Goal: Transaction & Acquisition: Purchase product/service

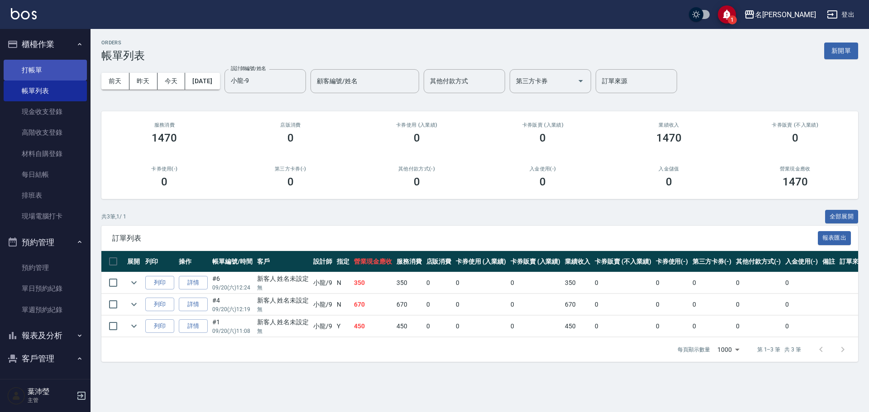
click at [47, 66] on link "打帳單" at bounding box center [45, 70] width 83 height 21
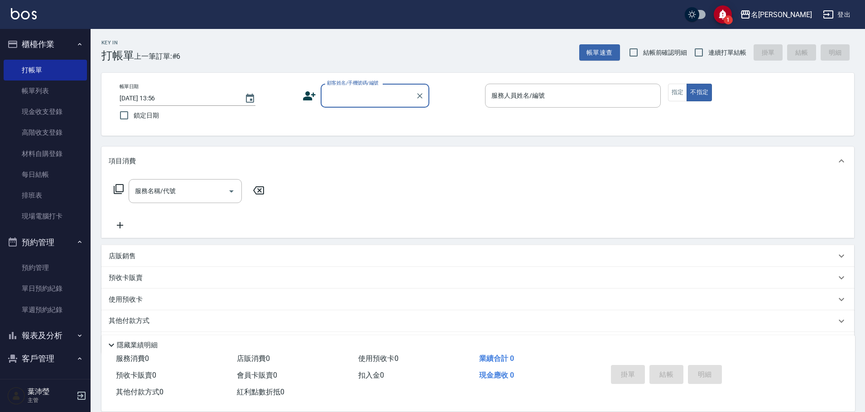
click at [348, 99] on input "顧客姓名/手機號碼/編號" at bounding box center [368, 96] width 87 height 16
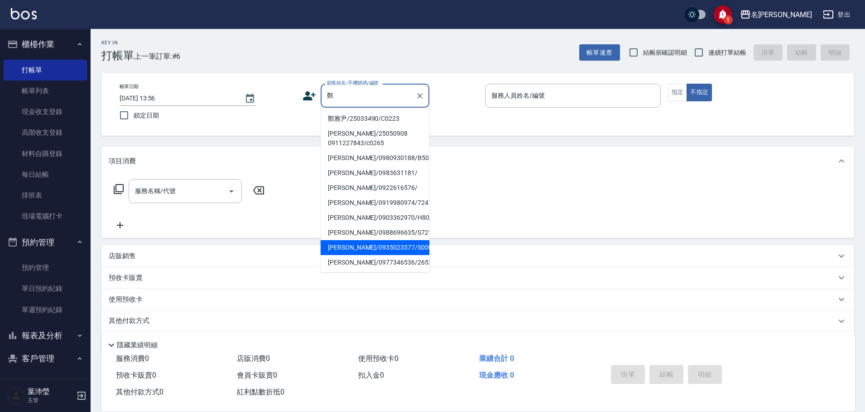
click at [369, 250] on li "[PERSON_NAME]/0935023577/S0009" at bounding box center [375, 247] width 109 height 15
type input "[PERSON_NAME]/0935023577/S0009"
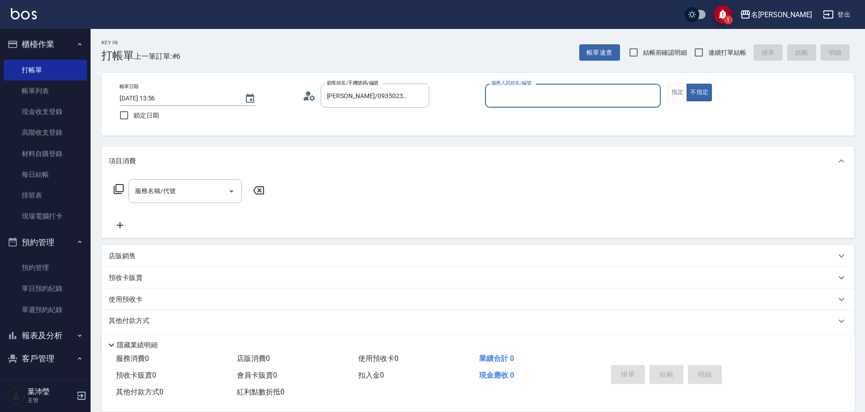
type input "Angle-10"
click at [685, 94] on button "指定" at bounding box center [677, 93] width 19 height 18
click at [122, 188] on icon at bounding box center [118, 189] width 11 height 11
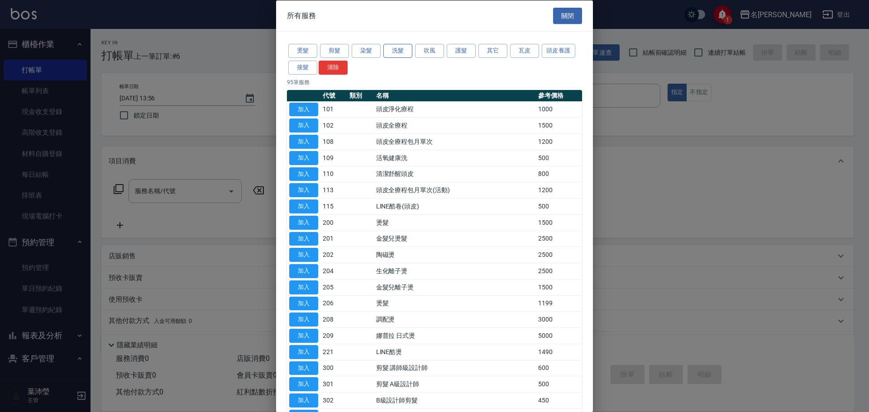
click at [383, 56] on button "洗髮" at bounding box center [397, 51] width 29 height 14
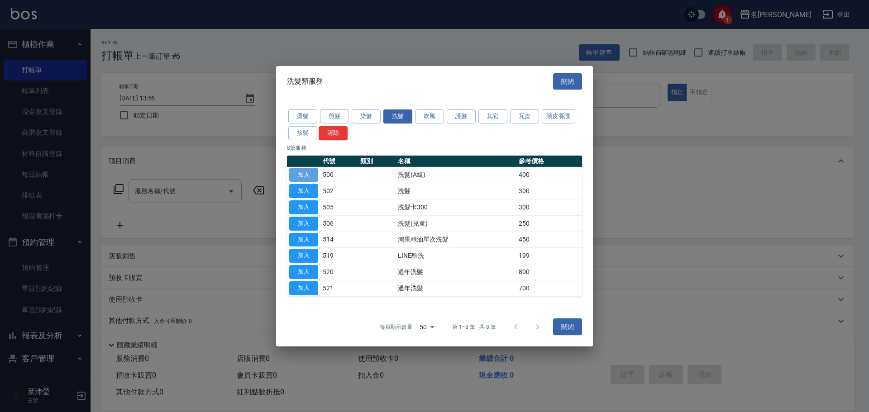
click at [300, 179] on button "加入" at bounding box center [303, 175] width 29 height 14
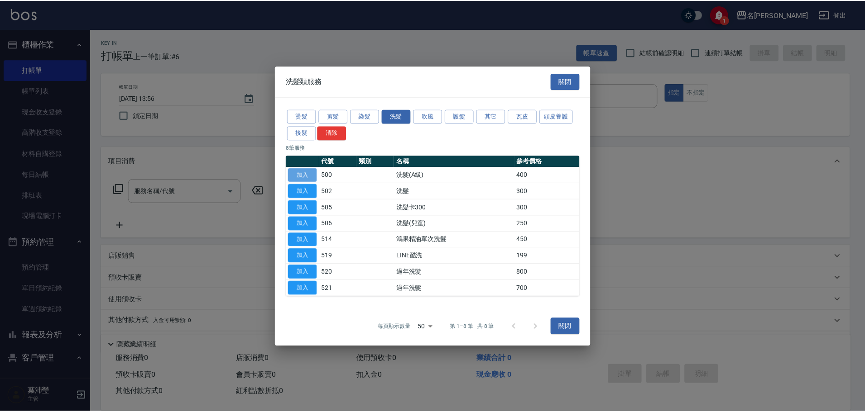
type input "洗髮(A級)(500)"
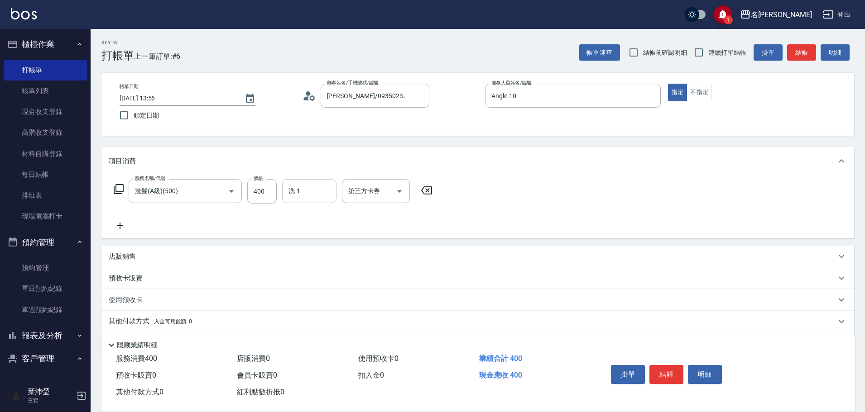
drag, startPoint x: 300, startPoint y: 193, endPoint x: 310, endPoint y: 189, distance: 10.6
click at [300, 192] on input "洗-1" at bounding box center [309, 191] width 46 height 16
type input "語爭-20"
click at [662, 370] on button "結帳" at bounding box center [666, 374] width 34 height 19
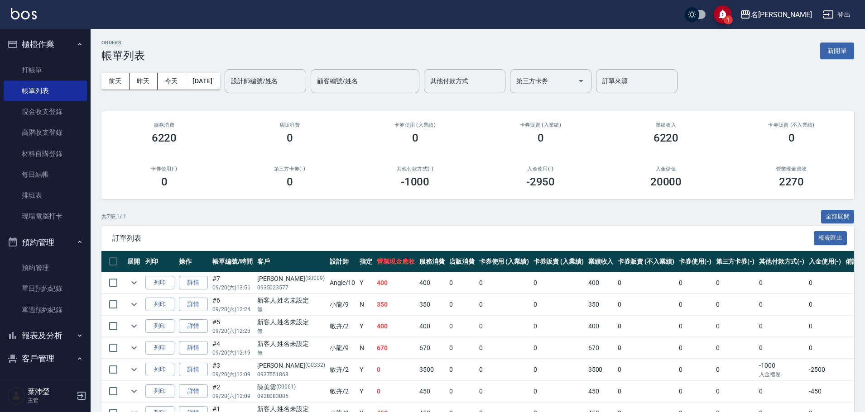
drag, startPoint x: 468, startPoint y: 71, endPoint x: 601, endPoint y: 1, distance: 150.5
click at [488, 68] on div "前天 昨天 今天 2025/09/20 設計師編號/姓名 設計師編號/姓名 顧客編號/姓名 顧客編號/姓名 其他付款方式 其他付款方式 第三方卡券 第三方卡券…" at bounding box center [477, 81] width 752 height 38
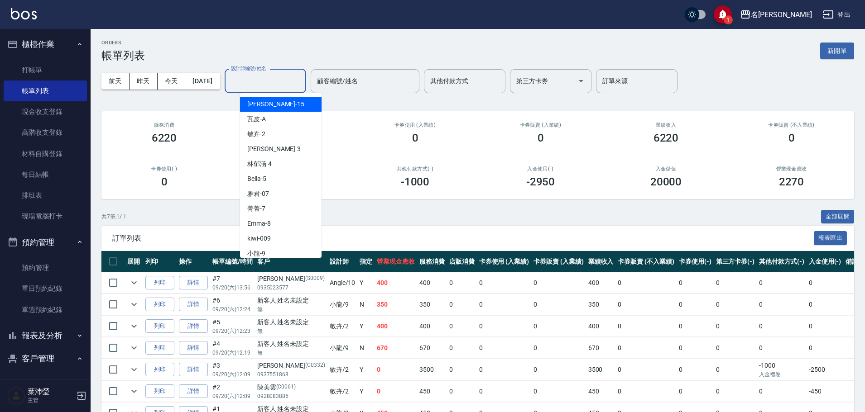
click at [257, 78] on input "設計師編號/姓名" at bounding box center [265, 81] width 73 height 16
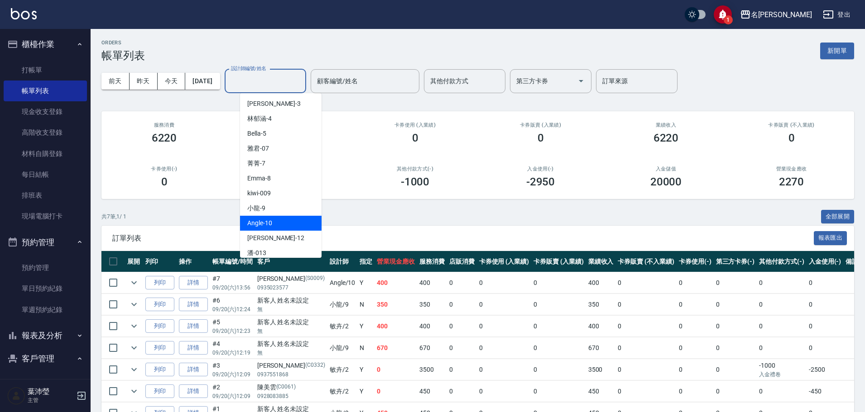
click at [275, 222] on div "Angle -10" at bounding box center [280, 223] width 81 height 15
type input "Angle-10"
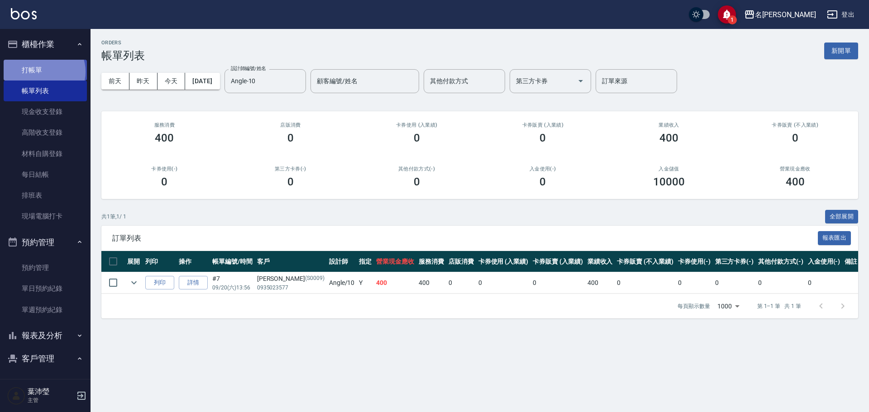
click at [43, 72] on link "打帳單" at bounding box center [45, 70] width 83 height 21
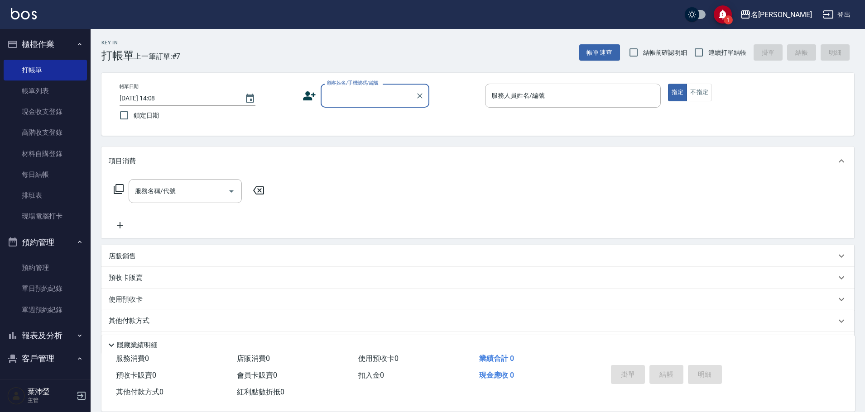
click at [340, 102] on input "顧客姓名/手機號碼/編號" at bounding box center [368, 96] width 87 height 16
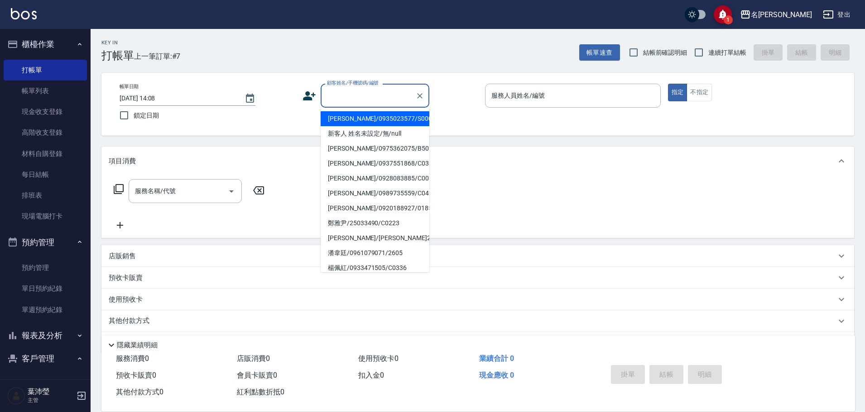
click at [346, 121] on li "[PERSON_NAME]/0935023577/S0009" at bounding box center [375, 118] width 109 height 15
type input "[PERSON_NAME]/0935023577/S0009"
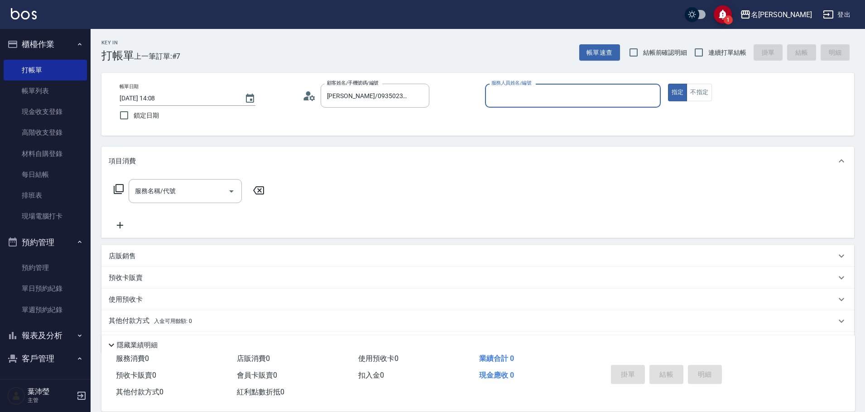
type input "Angle-10"
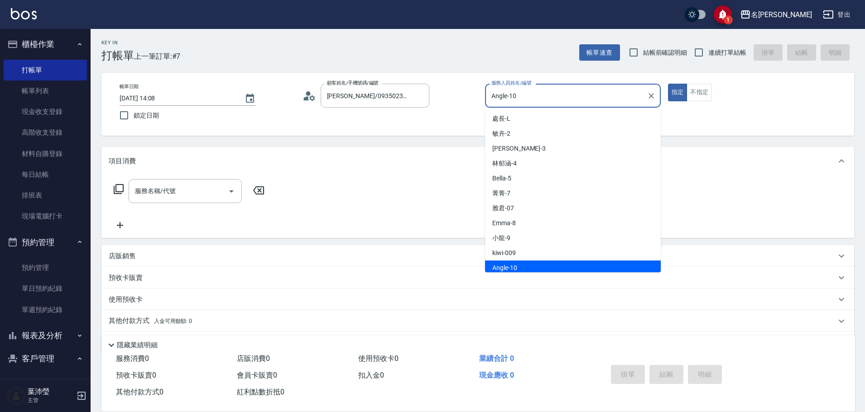
click at [530, 100] on input "Angle-10" at bounding box center [566, 96] width 154 height 16
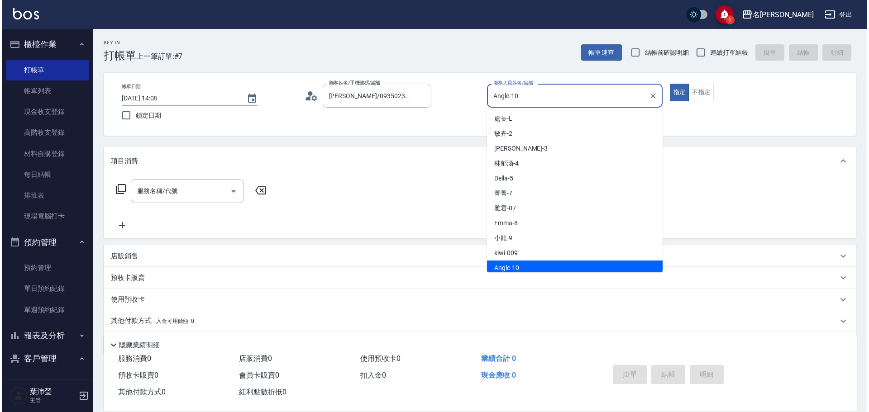
scroll to position [3, 0]
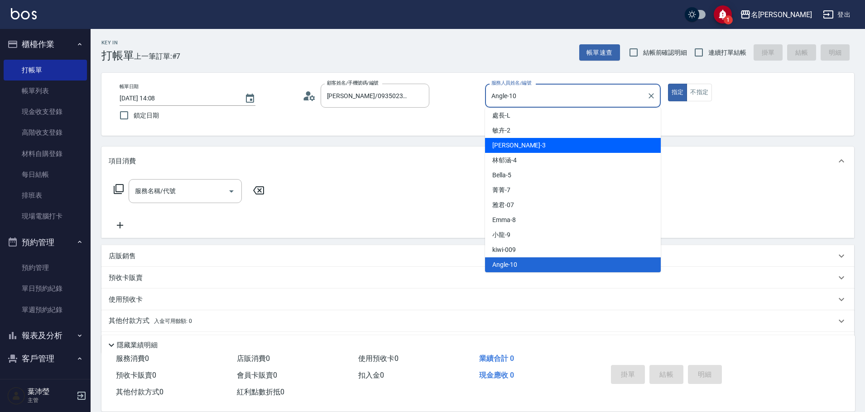
click at [435, 149] on div "項目消費" at bounding box center [477, 161] width 752 height 29
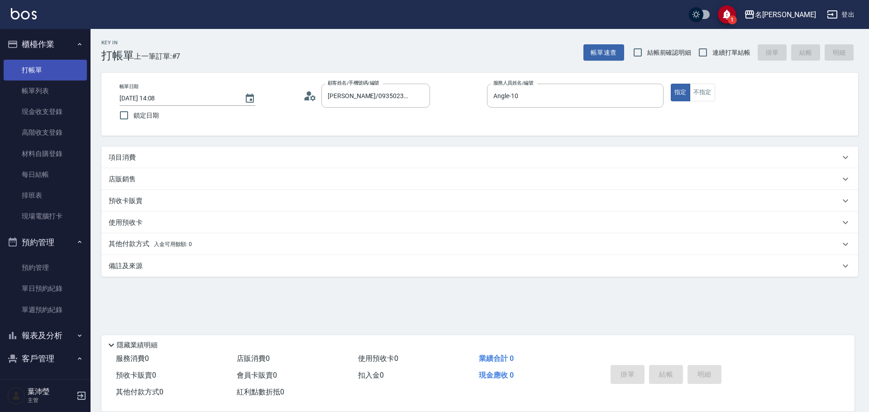
click at [53, 68] on link "打帳單" at bounding box center [45, 70] width 83 height 21
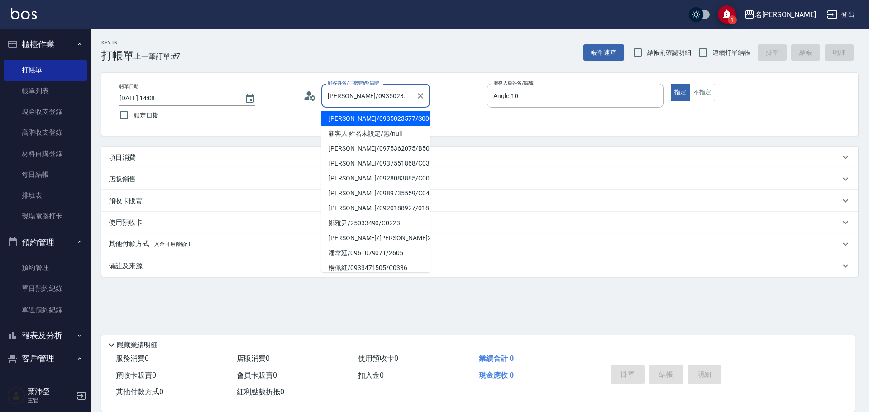
click at [359, 90] on input "[PERSON_NAME]/0935023577/S0009" at bounding box center [369, 96] width 87 height 16
click at [369, 128] on li "新客人 姓名未設定/無/null" at bounding box center [375, 133] width 109 height 15
type input "新客人 姓名未設定/無/null"
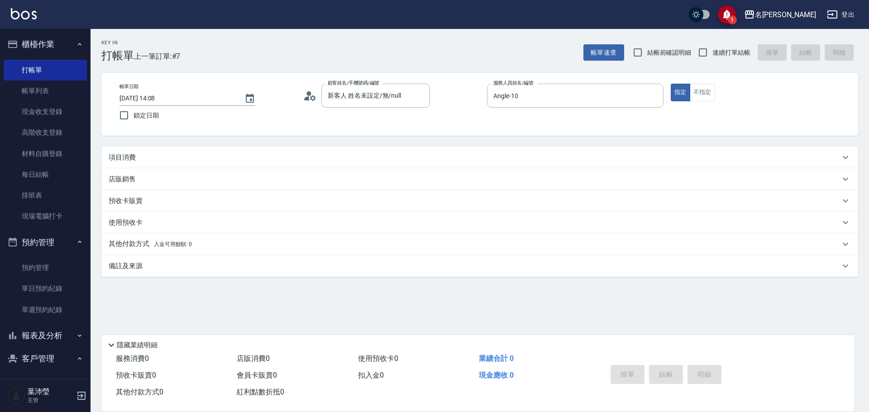
click at [118, 158] on p "項目消費" at bounding box center [122, 158] width 27 height 10
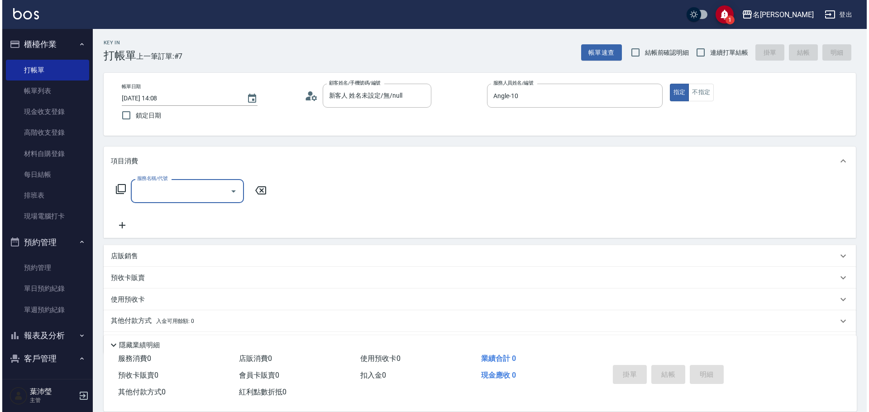
scroll to position [0, 0]
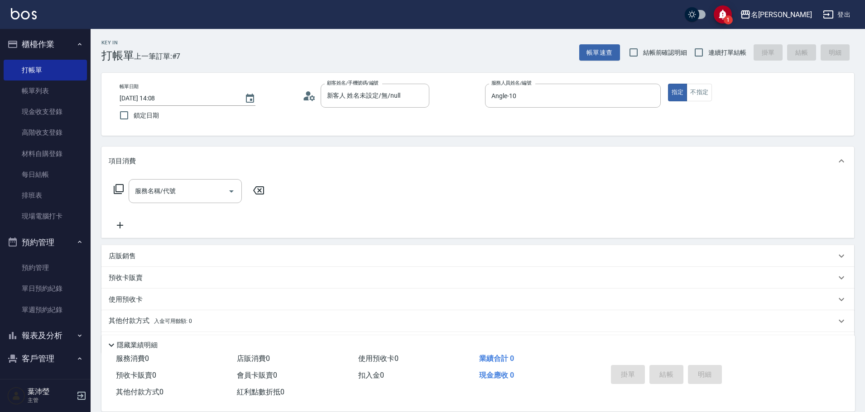
click at [117, 190] on icon at bounding box center [118, 189] width 11 height 11
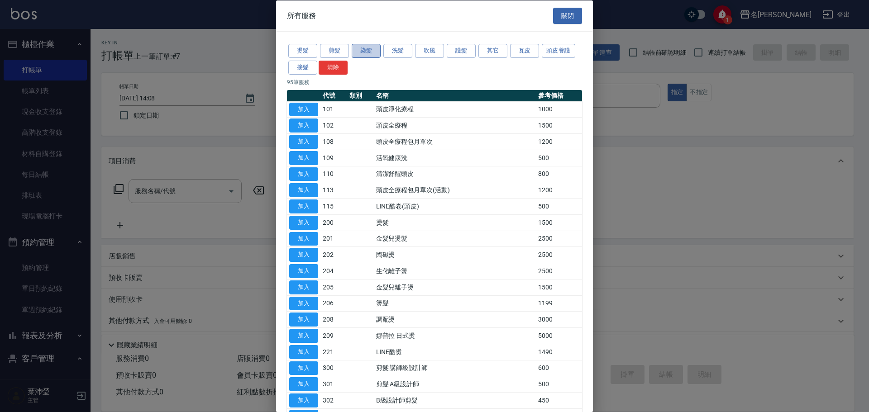
click at [355, 47] on button "染髮" at bounding box center [366, 51] width 29 height 14
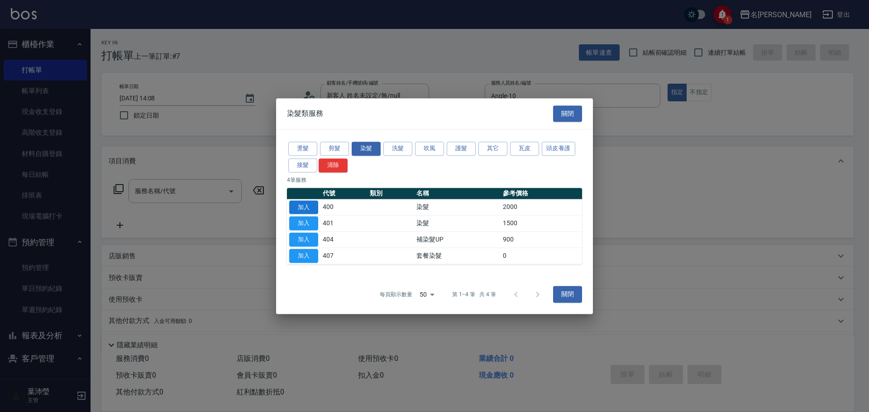
click at [298, 207] on button "加入" at bounding box center [303, 208] width 29 height 14
type input "染髮(400)"
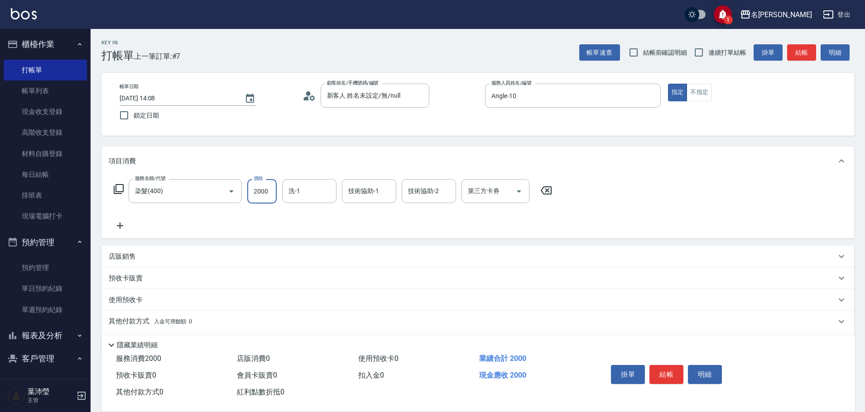
click at [259, 189] on input "2000" at bounding box center [261, 191] width 29 height 24
type input "3700"
click at [665, 371] on button "結帳" at bounding box center [666, 374] width 34 height 19
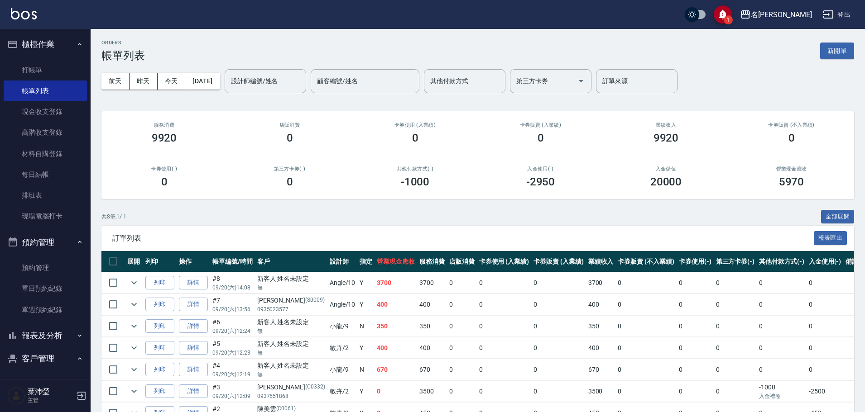
drag, startPoint x: 564, startPoint y: 400, endPoint x: 569, endPoint y: 402, distance: 5.3
click at [565, 402] on tr "列印 詳情 #3 09/20 (六) 12:09 羅雪美 (C0332) 0937551868 敏卉 /2 Y 0 3500 0 0 0 3500 0 0 0…" at bounding box center [495, 391] width 789 height 21
click at [54, 68] on link "打帳單" at bounding box center [45, 70] width 83 height 21
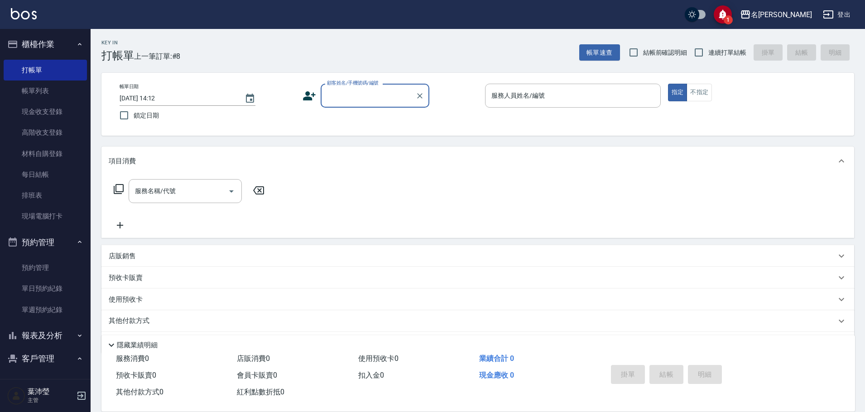
click at [356, 102] on input "顧客姓名/手機號碼/編號" at bounding box center [368, 96] width 87 height 16
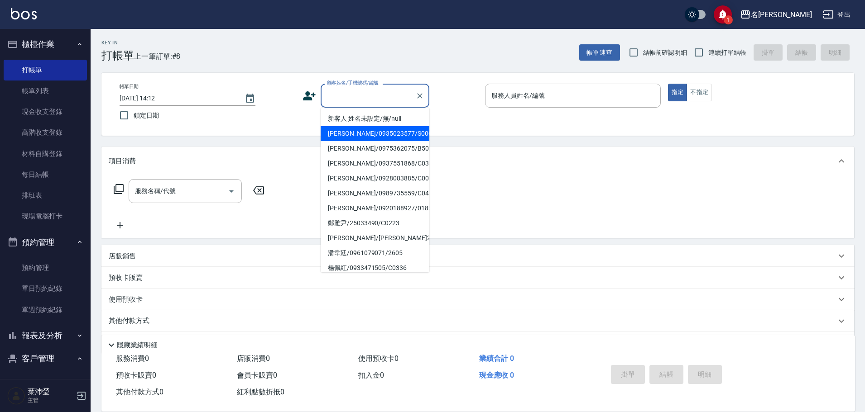
click at [367, 133] on li "[PERSON_NAME]/0935023577/S0009" at bounding box center [375, 133] width 109 height 15
type input "[PERSON_NAME]/0935023577/S0009"
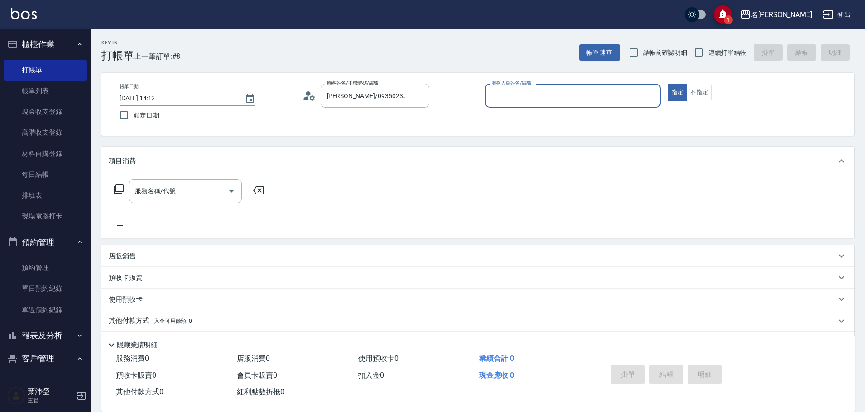
type input "Angle-10"
click at [309, 97] on icon at bounding box center [309, 96] width 14 height 14
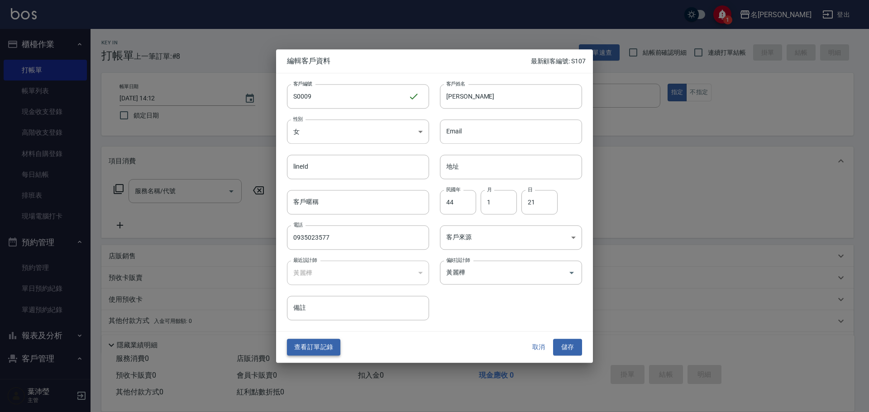
click at [314, 345] on button "查看訂單記錄" at bounding box center [313, 348] width 53 height 17
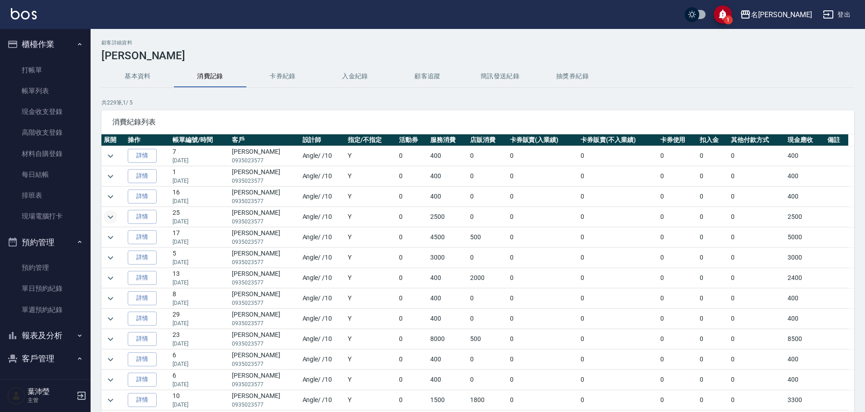
click at [108, 216] on icon "expand row" at bounding box center [110, 217] width 5 height 3
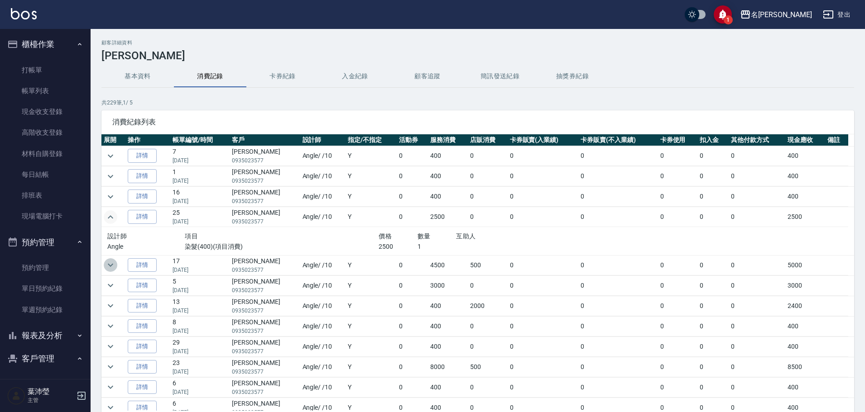
click at [109, 261] on icon "expand row" at bounding box center [110, 265] width 11 height 11
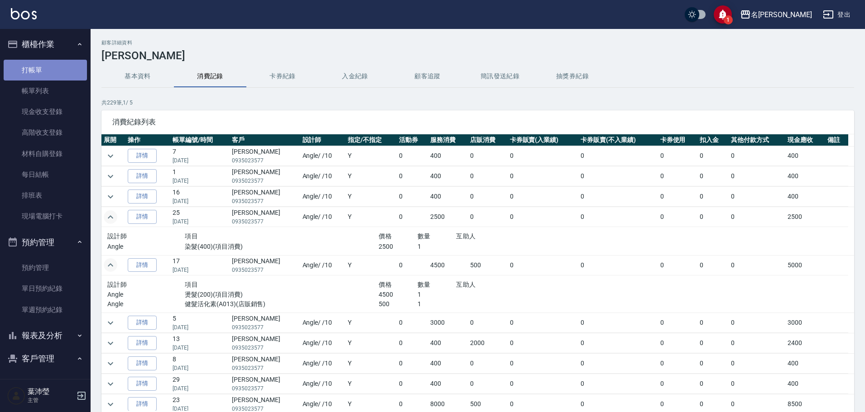
click at [57, 69] on link "打帳單" at bounding box center [45, 70] width 83 height 21
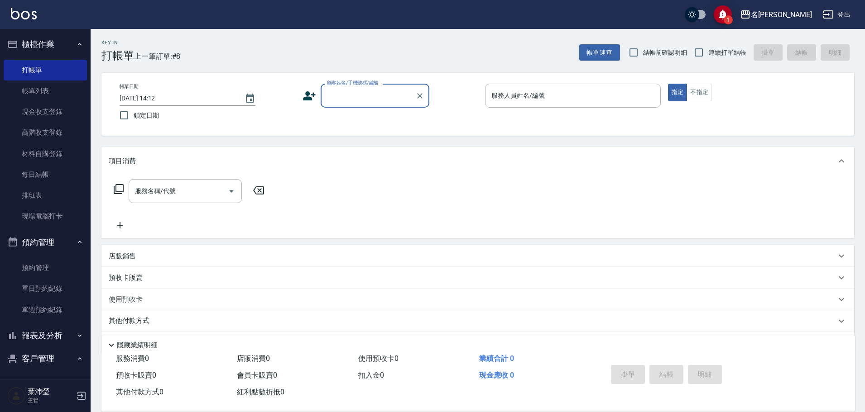
click at [367, 94] on input "顧客姓名/手機號碼/編號" at bounding box center [368, 96] width 87 height 16
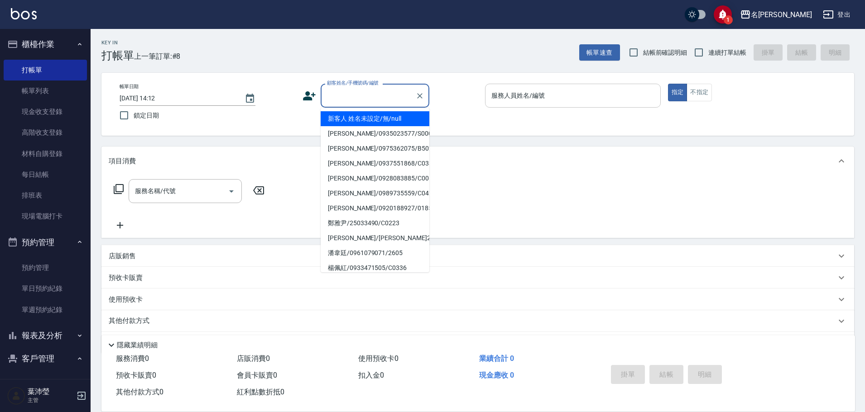
click at [372, 118] on li "新客人 姓名未設定/無/null" at bounding box center [375, 118] width 109 height 15
type input "新客人 姓名未設定/無/null"
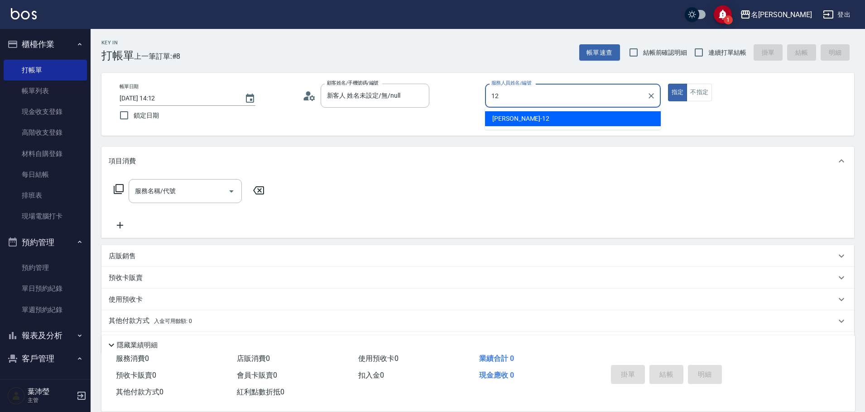
click at [591, 122] on div "[PERSON_NAME] -12" at bounding box center [573, 118] width 176 height 15
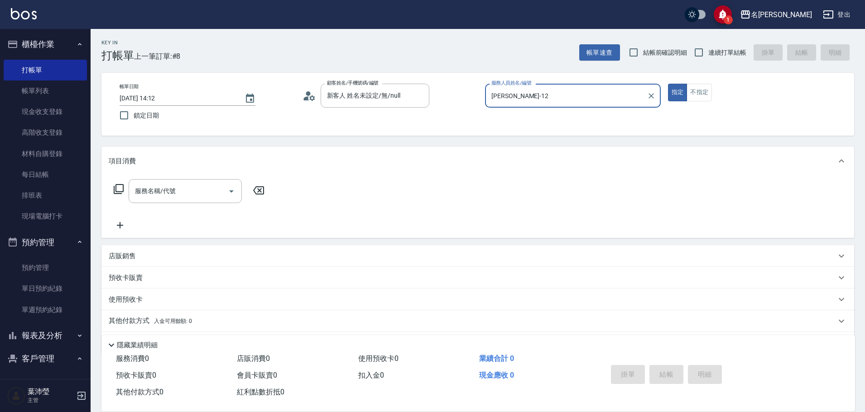
type input "[PERSON_NAME]-12"
click at [117, 185] on icon at bounding box center [119, 189] width 10 height 10
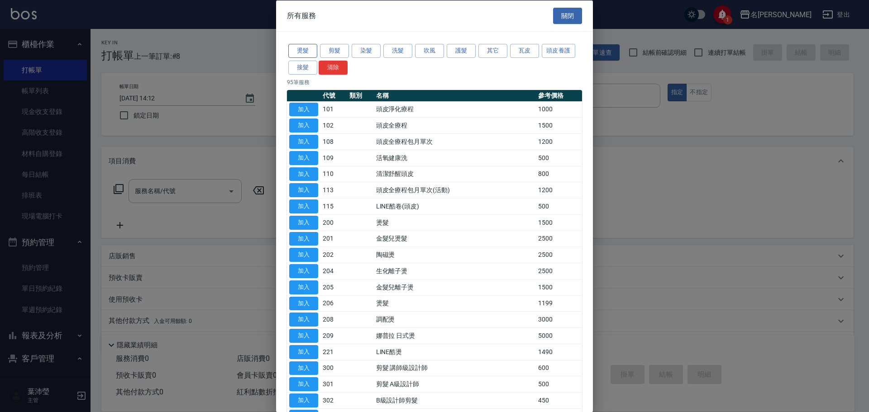
click at [292, 51] on button "燙髮" at bounding box center [302, 51] width 29 height 14
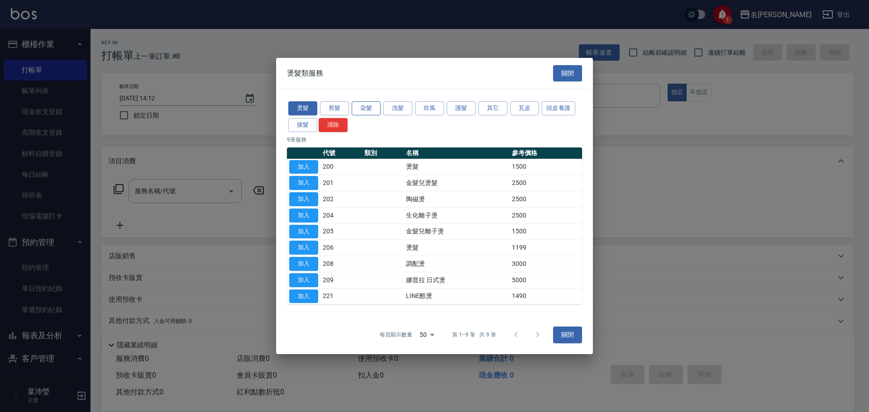
click at [376, 105] on button "染髮" at bounding box center [366, 108] width 29 height 14
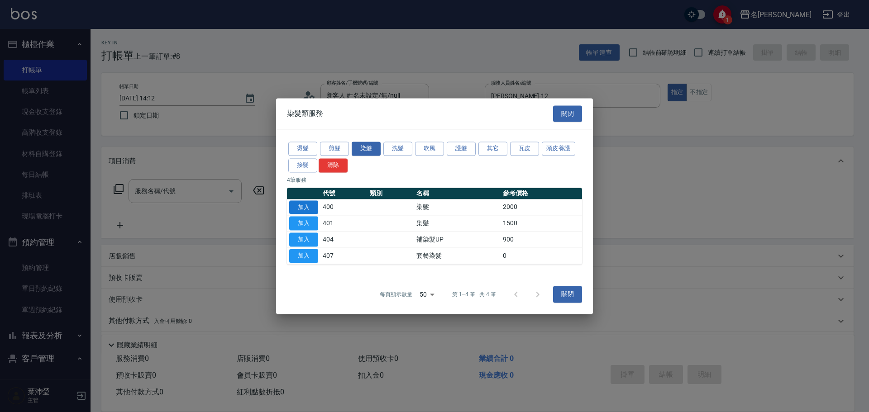
click at [306, 208] on button "加入" at bounding box center [303, 208] width 29 height 14
type input "染髮(400)"
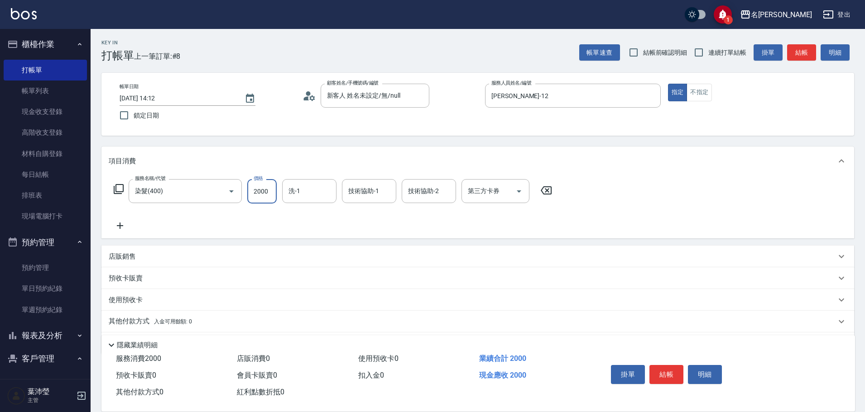
click at [258, 193] on input "2000" at bounding box center [261, 191] width 29 height 24
type input "1699"
click at [666, 365] on button "結帳" at bounding box center [666, 374] width 34 height 19
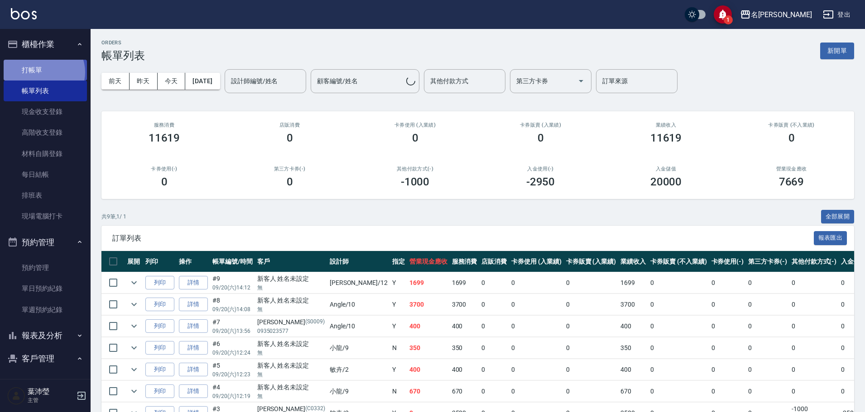
click at [43, 72] on link "打帳單" at bounding box center [45, 70] width 83 height 21
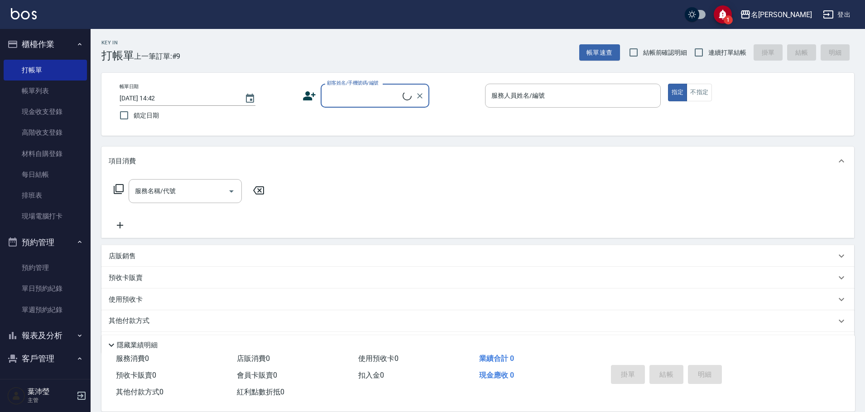
drag, startPoint x: 371, startPoint y: 95, endPoint x: 380, endPoint y: 106, distance: 14.2
click at [372, 95] on input "顧客姓名/手機號碼/編號" at bounding box center [364, 96] width 78 height 16
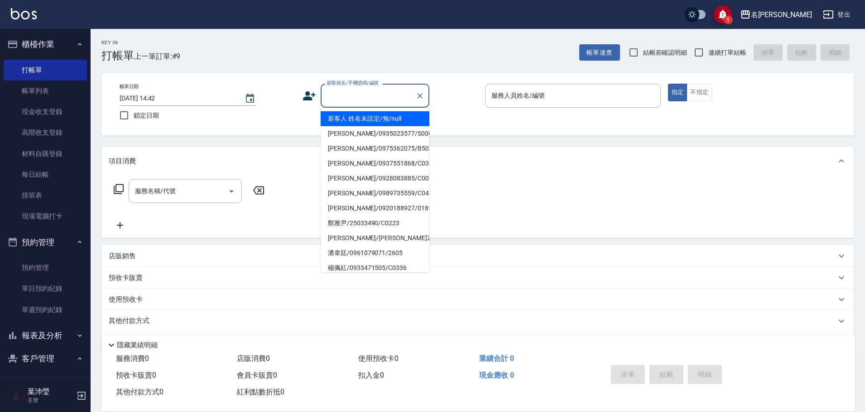
click at [377, 117] on li "新客人 姓名未設定/無/null" at bounding box center [375, 118] width 109 height 15
type input "新客人 姓名未設定/無/null"
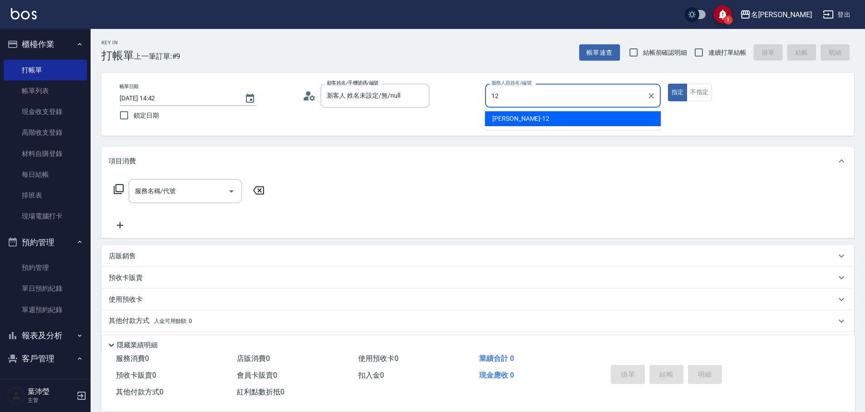
drag, startPoint x: 503, startPoint y: 124, endPoint x: 380, endPoint y: 125, distance: 123.2
click at [478, 124] on body "1 名留龍江 登出 櫃檯作業 打帳單 帳單列表 現金收支登錄 高階收支登錄 材料自購登錄 每日結帳 排班表 現場電腦打卡 預約管理 預約管理 單日預約紀錄 單…" at bounding box center [432, 220] width 865 height 441
click at [496, 125] on div "[PERSON_NAME] -12" at bounding box center [573, 118] width 176 height 15
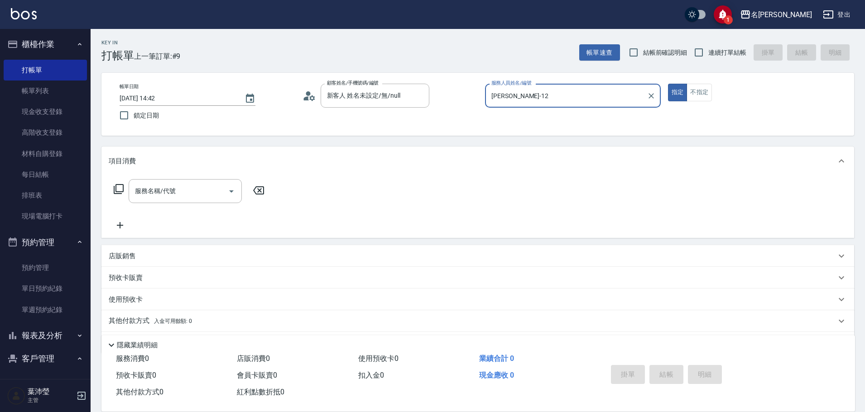
type input "[PERSON_NAME]-12"
click at [122, 188] on icon at bounding box center [118, 189] width 11 height 11
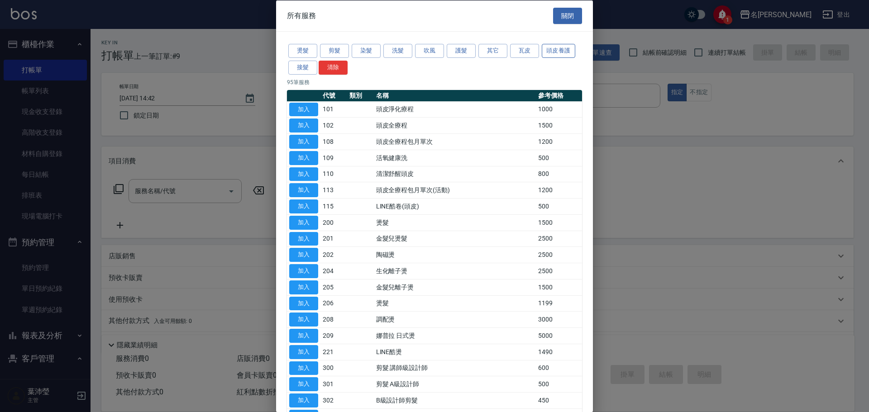
click at [551, 45] on button "頭皮養護" at bounding box center [559, 51] width 34 height 14
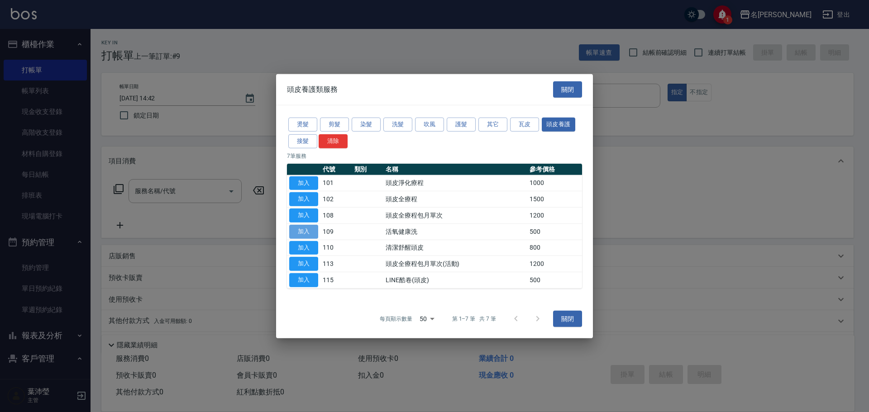
click at [308, 230] on button "加入" at bounding box center [303, 232] width 29 height 14
type input "活氧健康洗(109)"
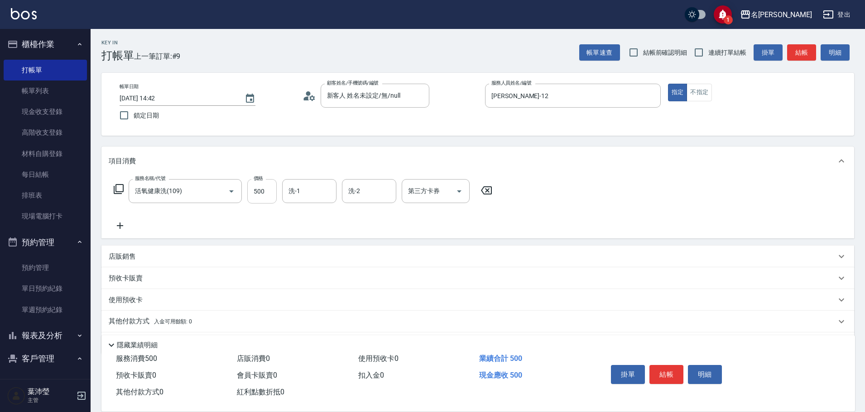
click at [265, 191] on input "500" at bounding box center [261, 191] width 29 height 24
type input "600"
click at [119, 190] on icon at bounding box center [118, 189] width 11 height 11
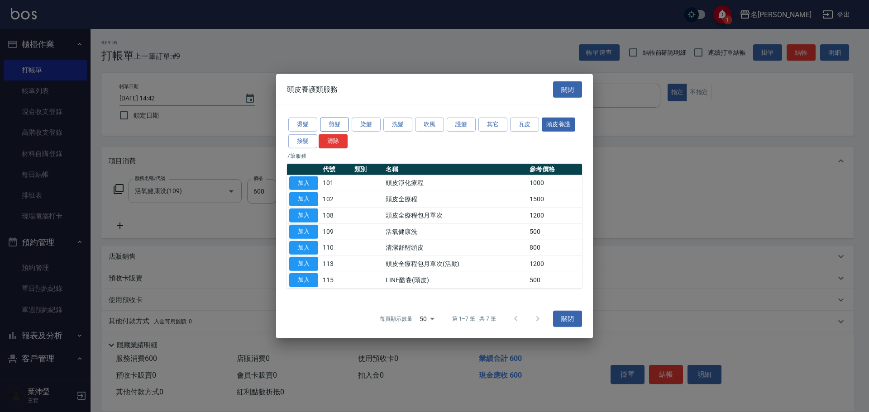
drag, startPoint x: 350, startPoint y: 123, endPoint x: 335, endPoint y: 122, distance: 14.5
click at [345, 122] on div "燙髮 剪髮 染髮 洗髮 吹風 護髮 其它 瓦皮 頭皮養護 接髮 清除" at bounding box center [434, 133] width 295 height 34
click at [335, 122] on button "剪髮" at bounding box center [334, 125] width 29 height 14
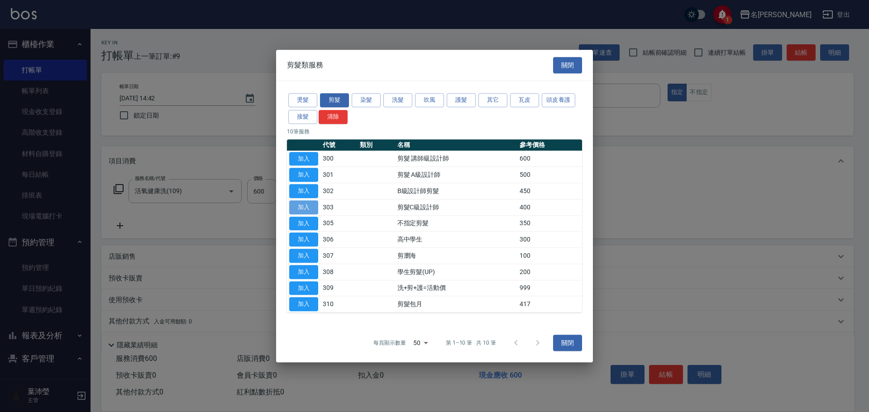
click at [303, 202] on button "加入" at bounding box center [303, 208] width 29 height 14
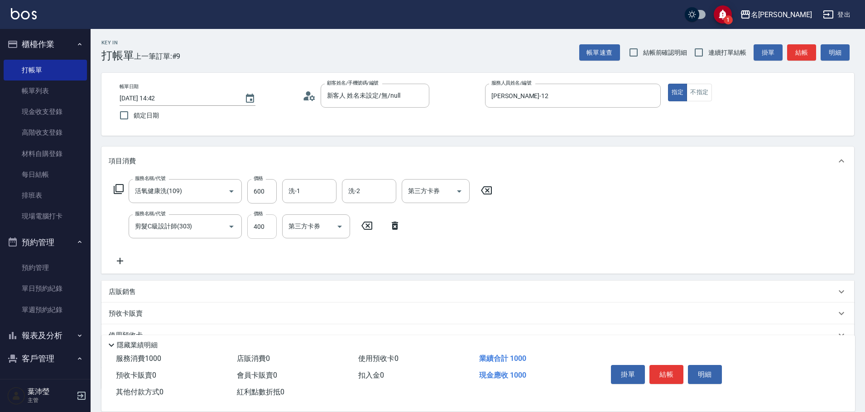
click at [272, 231] on input "400" at bounding box center [261, 227] width 29 height 24
type input "200"
click at [311, 193] on input "洗-1" at bounding box center [309, 191] width 46 height 16
click at [308, 218] on span "語爭 -20" at bounding box center [300, 215] width 22 height 10
type input "語爭-20"
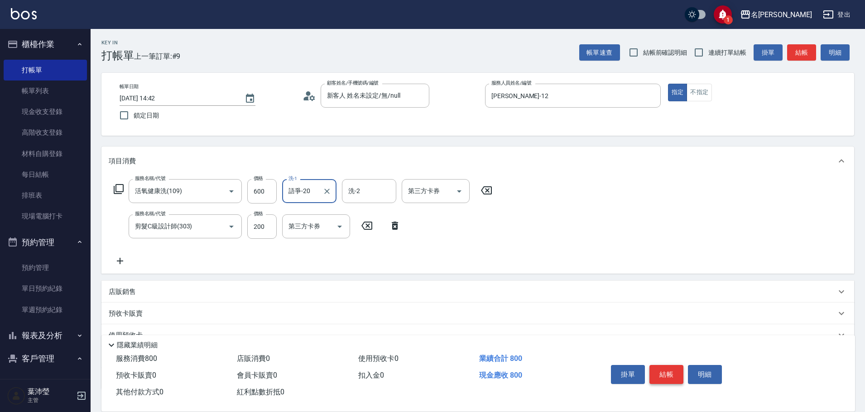
click at [657, 365] on button "結帳" at bounding box center [666, 374] width 34 height 19
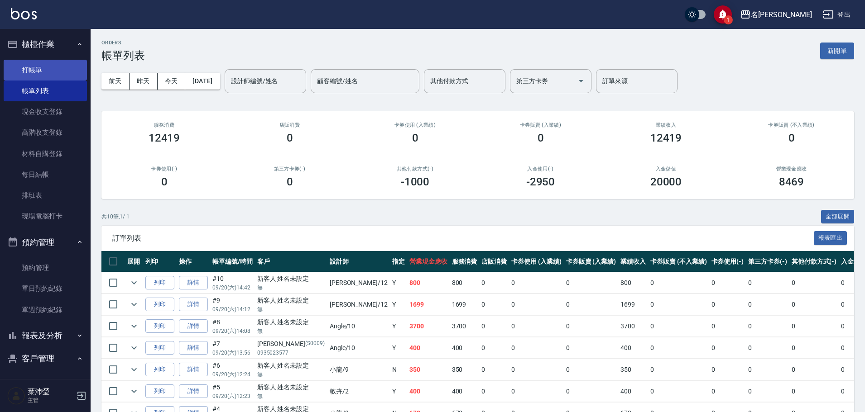
click at [35, 71] on link "打帳單" at bounding box center [45, 70] width 83 height 21
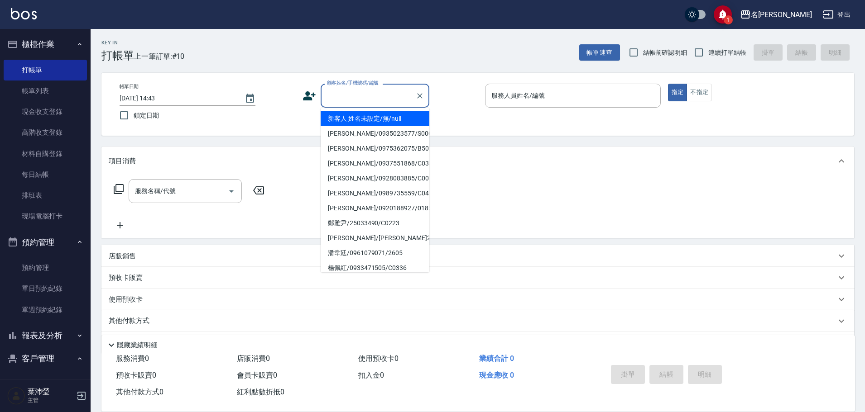
click at [376, 95] on input "顧客姓名/手機號碼/編號" at bounding box center [368, 96] width 87 height 16
click at [381, 118] on li "新客人 姓名未設定/無/null" at bounding box center [375, 118] width 109 height 15
type input "新客人 姓名未設定/無/null"
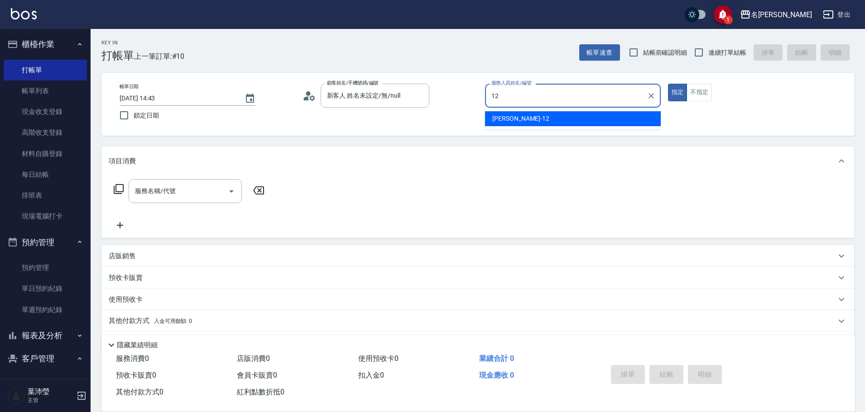
click at [523, 119] on div "[PERSON_NAME] -12" at bounding box center [573, 118] width 176 height 15
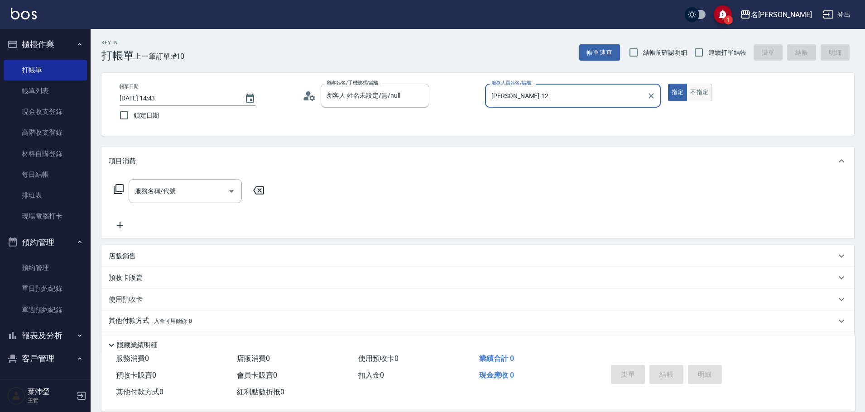
type input "[PERSON_NAME]-12"
drag, startPoint x: 699, startPoint y: 97, endPoint x: 439, endPoint y: 96, distance: 260.3
click at [699, 97] on button "不指定" at bounding box center [698, 93] width 25 height 18
drag, startPoint x: 119, startPoint y: 189, endPoint x: 459, endPoint y: 104, distance: 351.1
click at [130, 191] on div "服務名稱/代號 服務名稱/代號" at bounding box center [189, 191] width 161 height 24
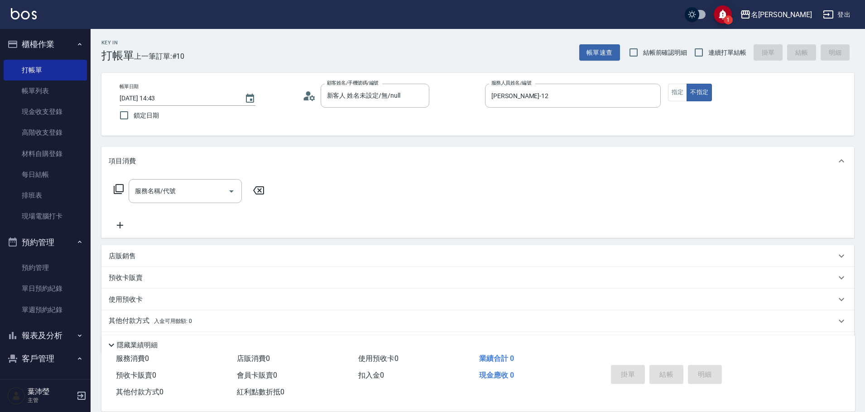
click at [121, 192] on icon at bounding box center [118, 189] width 11 height 11
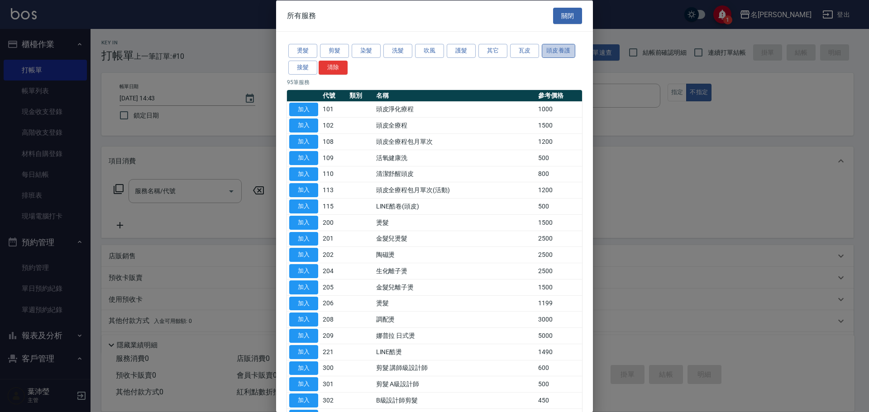
click at [572, 48] on button "頭皮養護" at bounding box center [559, 51] width 34 height 14
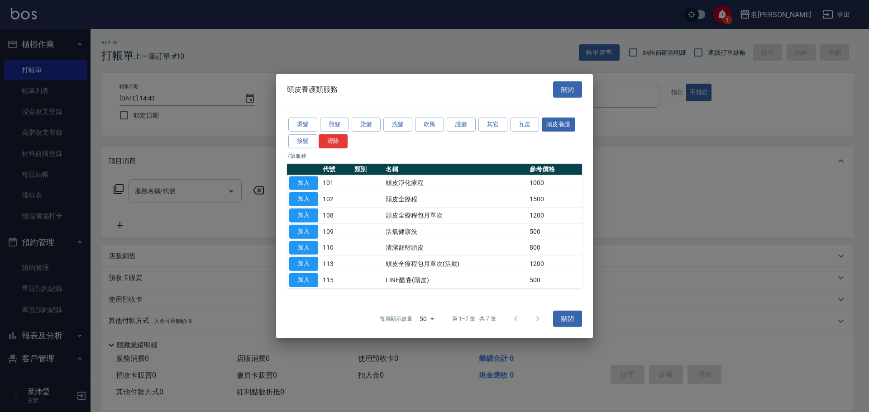
click at [302, 225] on button "加入" at bounding box center [303, 232] width 29 height 14
type input "活氧健康洗(109)"
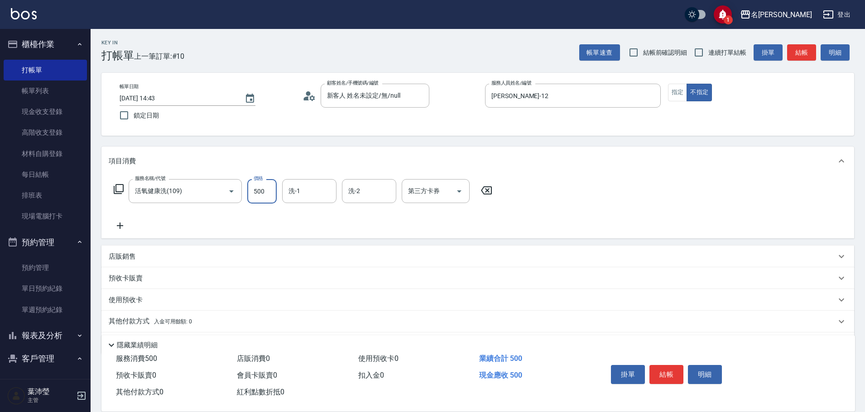
click at [268, 192] on input "500" at bounding box center [261, 191] width 29 height 24
type input "600"
click at [663, 369] on button "結帳" at bounding box center [666, 374] width 34 height 19
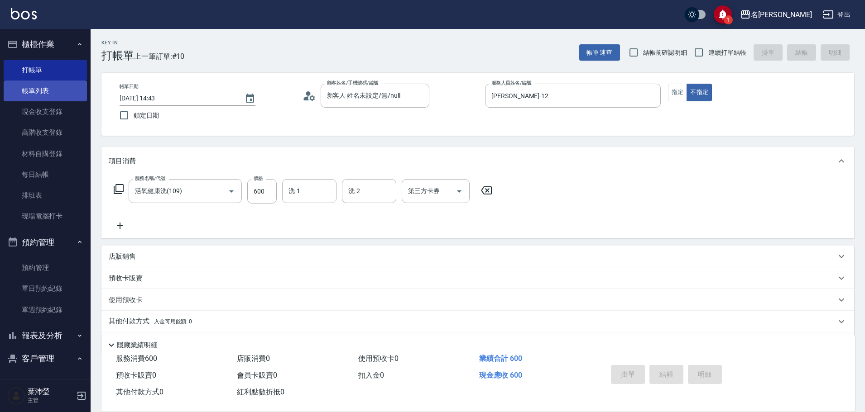
click at [57, 91] on link "帳單列表" at bounding box center [45, 91] width 83 height 21
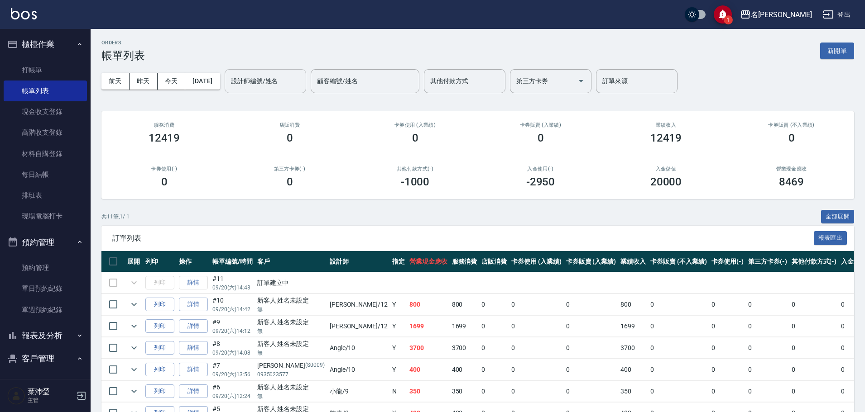
click at [272, 76] on div "設計師編號/姓名 設計師編號/姓名" at bounding box center [265, 81] width 81 height 24
click at [273, 102] on div "[PERSON_NAME] -12" at bounding box center [280, 104] width 81 height 15
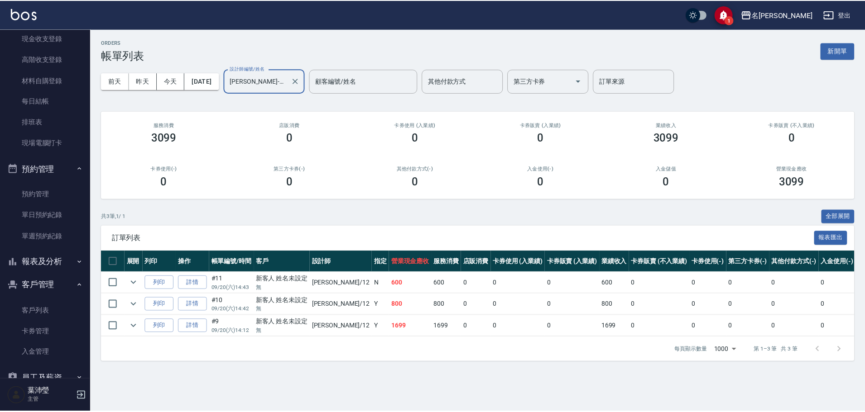
scroll to position [119, 0]
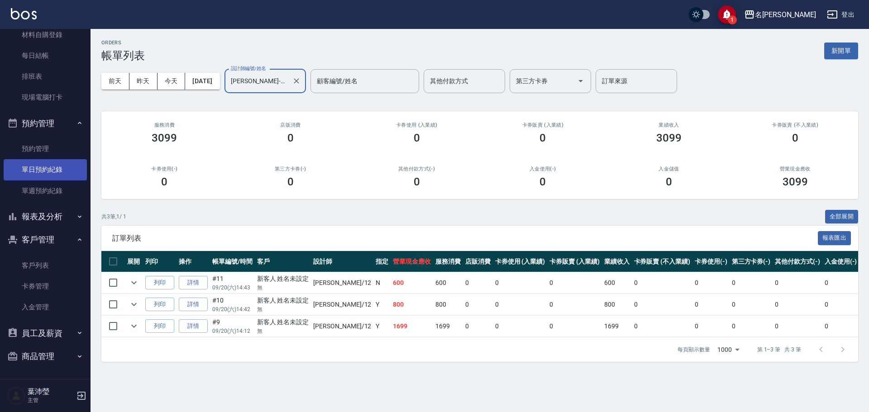
type input "[PERSON_NAME]-12"
click at [52, 167] on link "單日預約紀錄" at bounding box center [45, 169] width 83 height 21
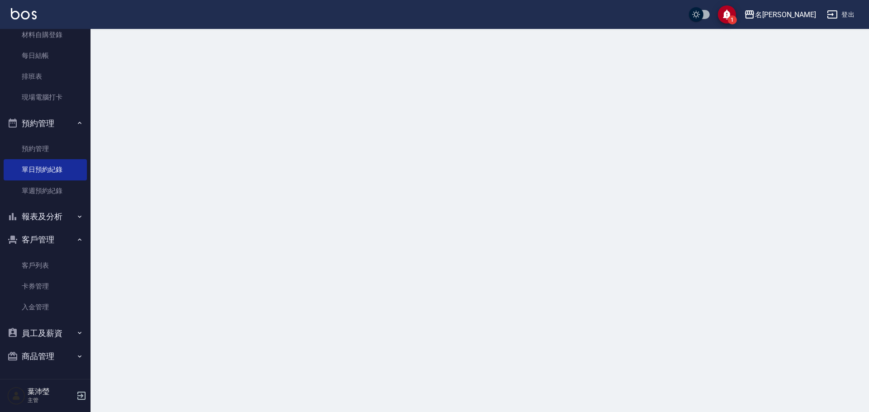
click at [54, 218] on button "報表及分析" at bounding box center [45, 217] width 83 height 24
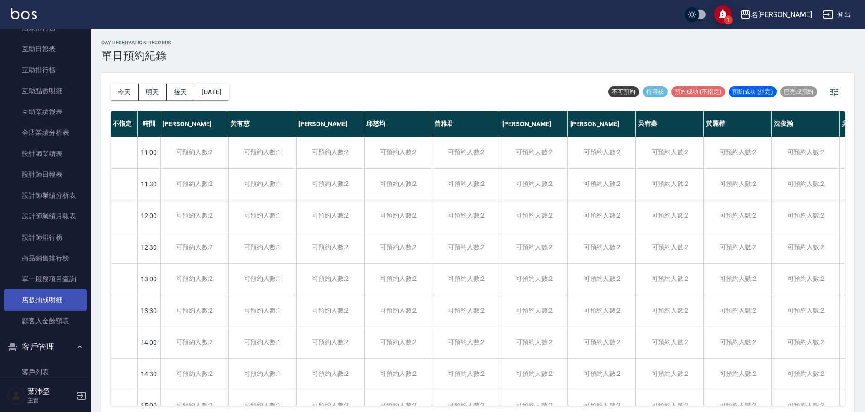
scroll to position [398, 0]
click at [48, 235] on link "設計師排行榜" at bounding box center [45, 235] width 83 height 21
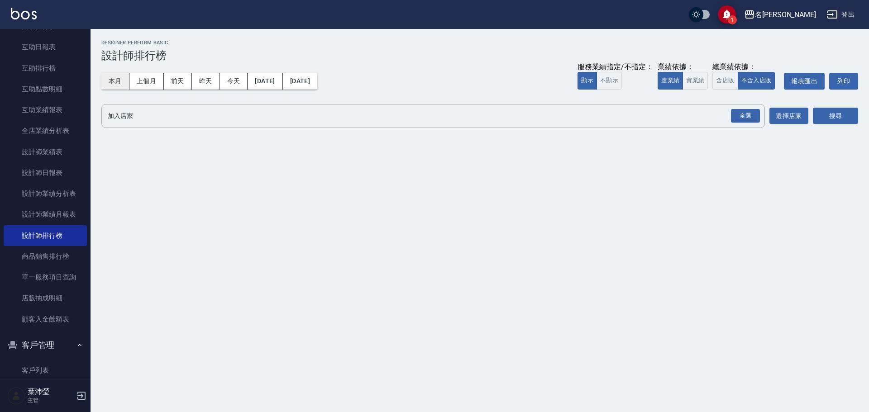
click at [110, 78] on button "本月" at bounding box center [115, 81] width 28 height 17
click at [751, 109] on div "全選" at bounding box center [745, 116] width 29 height 14
click at [845, 112] on button "搜尋" at bounding box center [835, 116] width 45 height 17
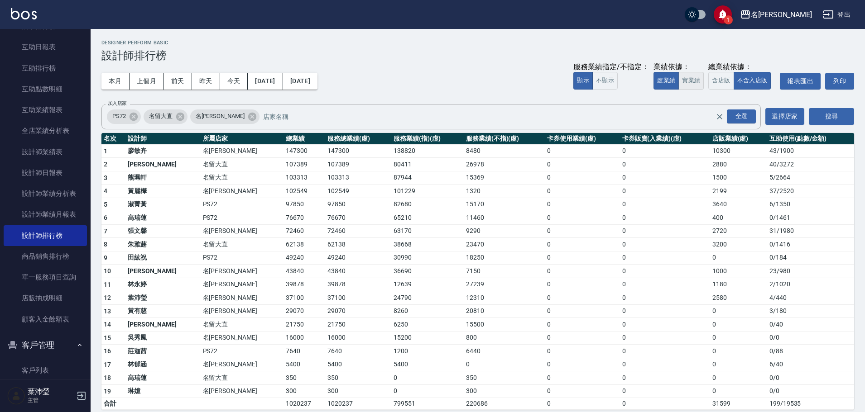
click at [698, 84] on button "實業績" at bounding box center [690, 81] width 25 height 18
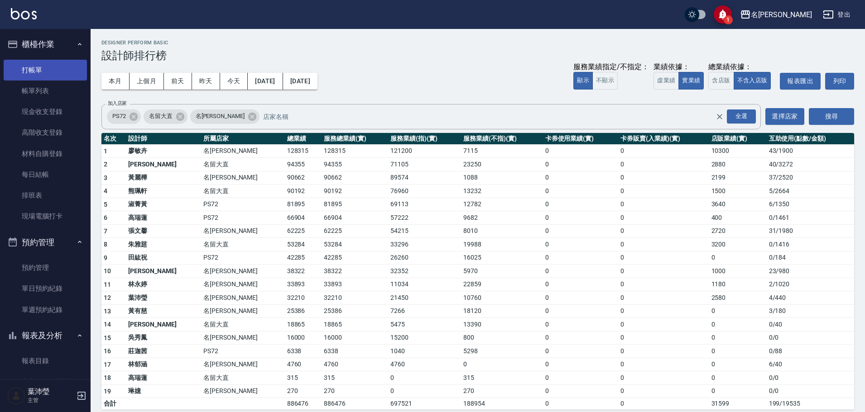
click at [44, 66] on link "打帳單" at bounding box center [45, 70] width 83 height 21
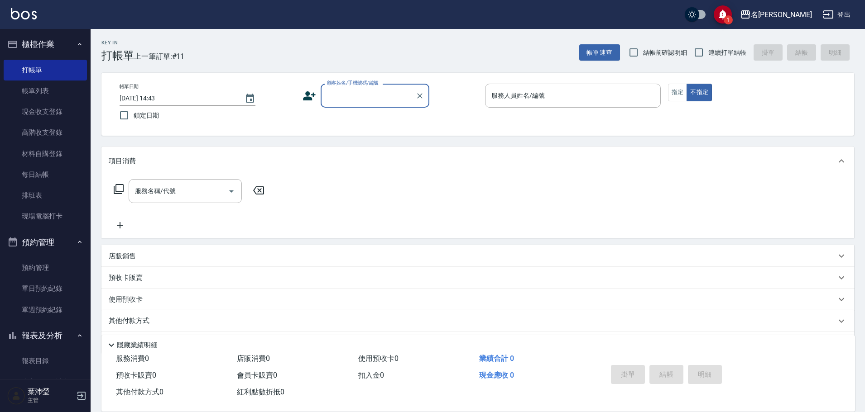
click at [733, 16] on span "1" at bounding box center [727, 19] width 9 height 9
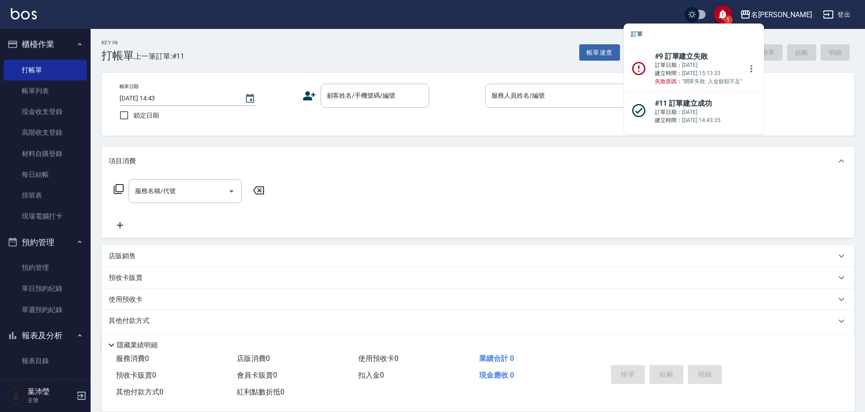
click at [632, 72] on icon at bounding box center [639, 69] width 16 height 16
click at [749, 71] on icon "more" at bounding box center [751, 68] width 11 height 11
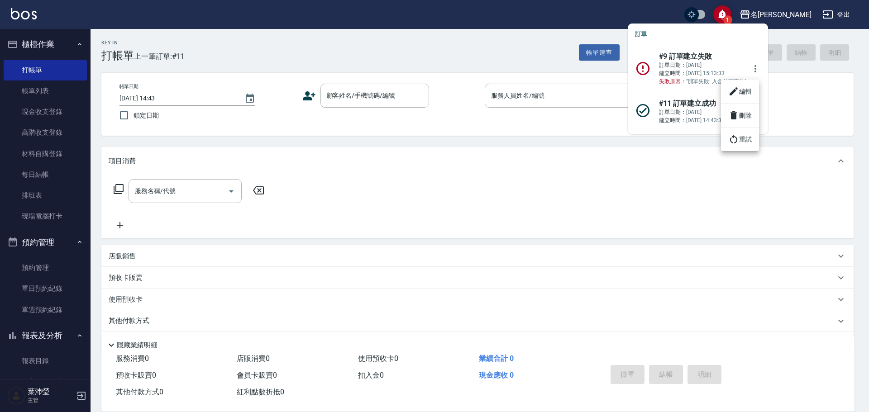
click at [750, 98] on li "編輯" at bounding box center [740, 91] width 38 height 16
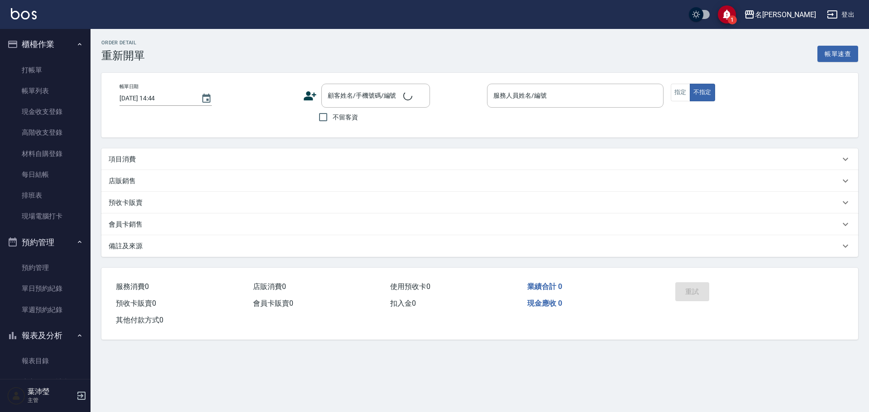
type input "2025/09/19 15:12"
type input "敏卉-2"
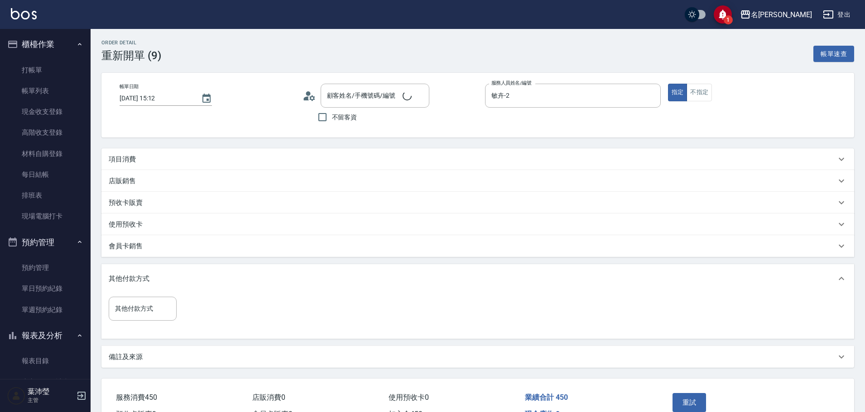
type input "潘韋廷/0961079071/2605"
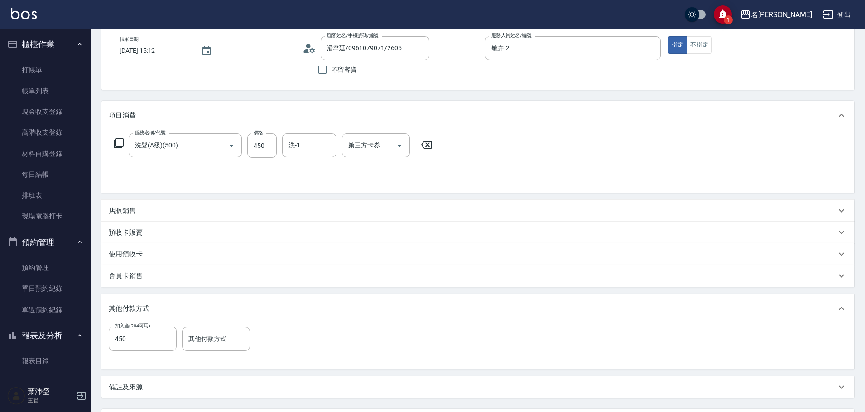
scroll to position [32, 0]
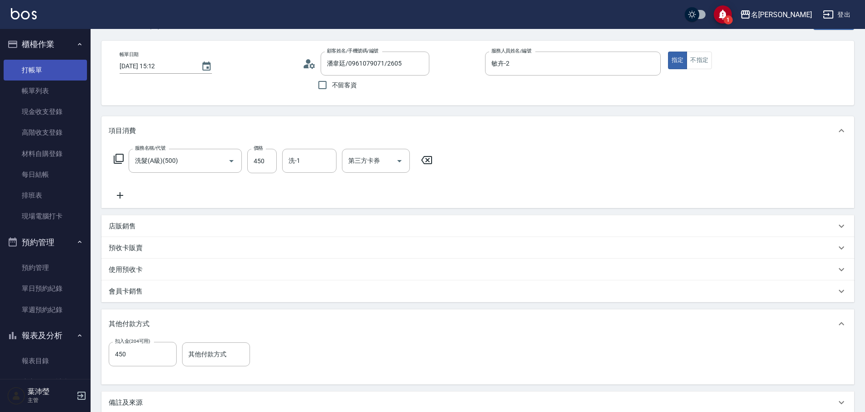
click at [34, 73] on link "打帳單" at bounding box center [45, 70] width 83 height 21
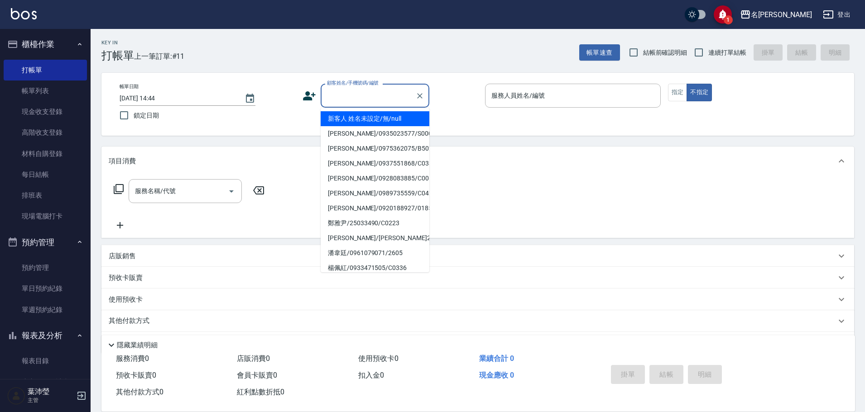
click at [357, 98] on input "顧客姓名/手機號碼/編號" at bounding box center [368, 96] width 87 height 16
click at [366, 125] on li "新客人 姓名未設定/無/null" at bounding box center [375, 118] width 109 height 15
type input "新客人 姓名未設定/無/null"
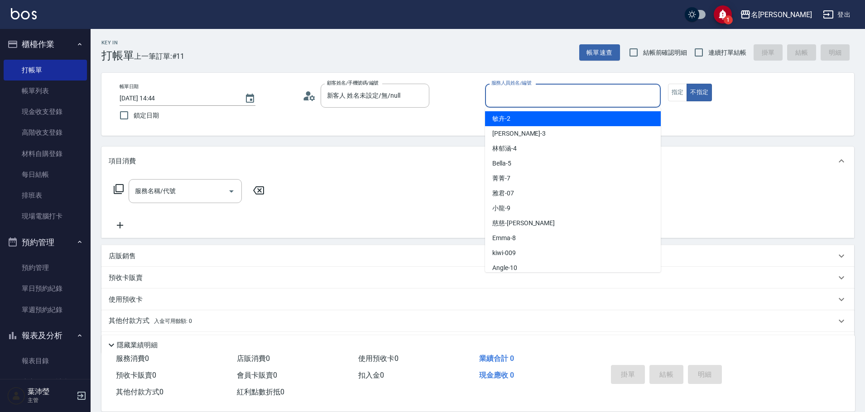
click at [499, 95] on input "服務人員姓名/編號" at bounding box center [573, 96] width 168 height 16
click at [505, 119] on span "敏卉 -2" at bounding box center [501, 119] width 18 height 10
type input "敏卉-2"
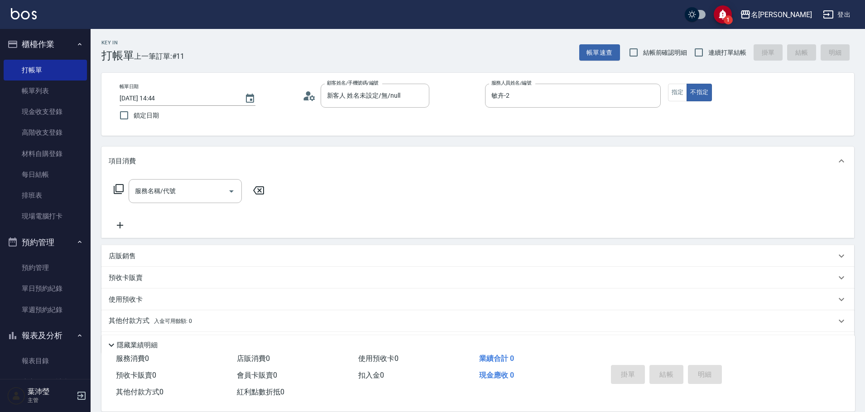
click at [120, 186] on icon at bounding box center [118, 189] width 11 height 11
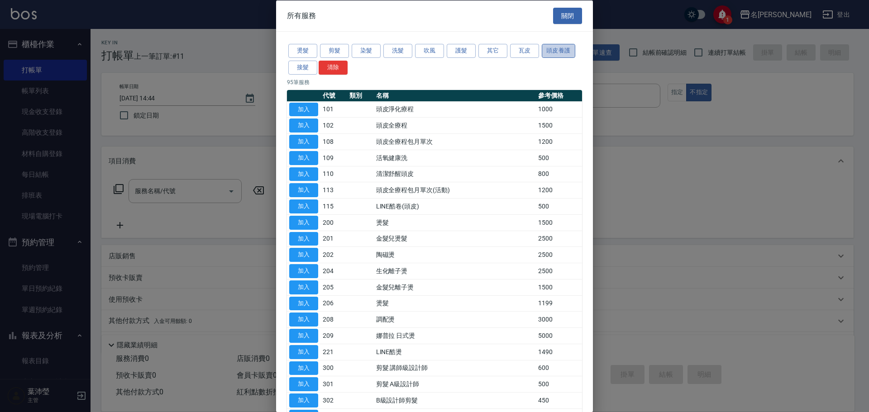
click at [554, 53] on button "頭皮養護" at bounding box center [559, 51] width 34 height 14
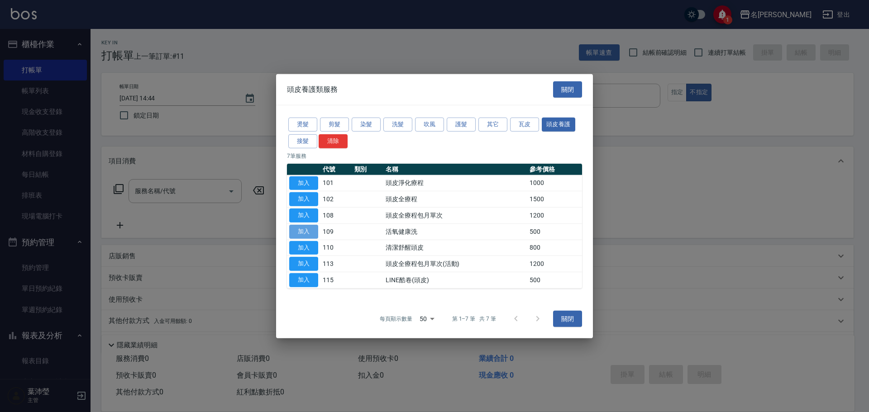
click at [302, 229] on button "加入" at bounding box center [303, 232] width 29 height 14
type input "活氧健康洗(109)"
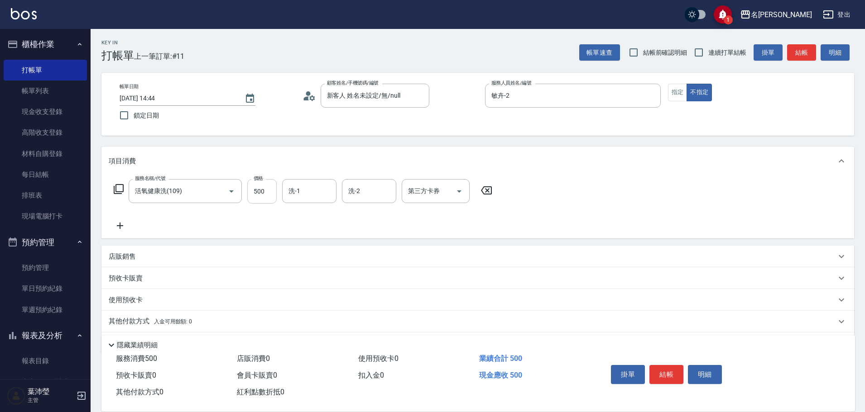
click at [273, 192] on input "500" at bounding box center [261, 191] width 29 height 24
type input "600"
click at [667, 369] on button "結帳" at bounding box center [666, 374] width 34 height 19
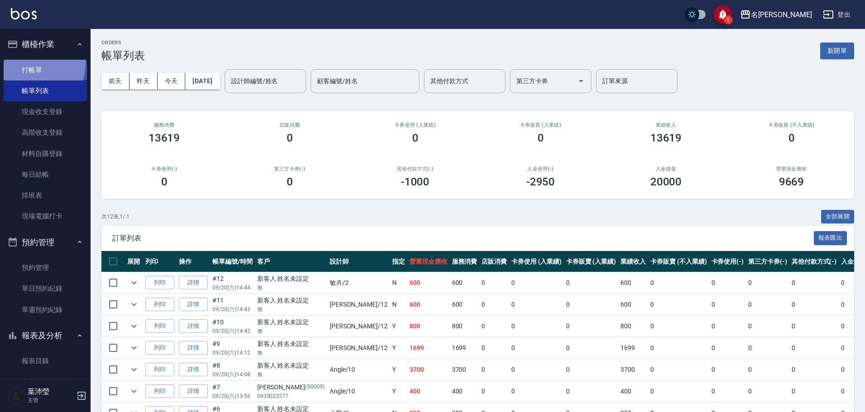
click at [34, 63] on link "打帳單" at bounding box center [45, 70] width 83 height 21
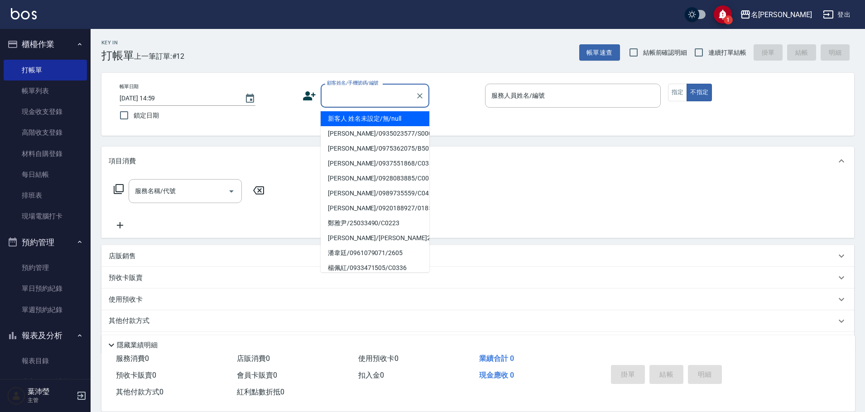
click at [338, 96] on input "顧客姓名/手機號碼/編號" at bounding box center [368, 96] width 87 height 16
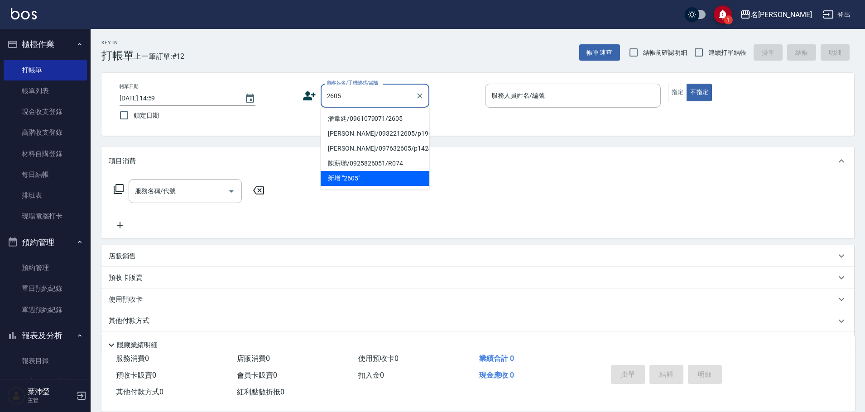
click at [361, 119] on li "潘韋廷/0961079071/2605" at bounding box center [375, 118] width 109 height 15
type input "潘韋廷/0961079071/2605"
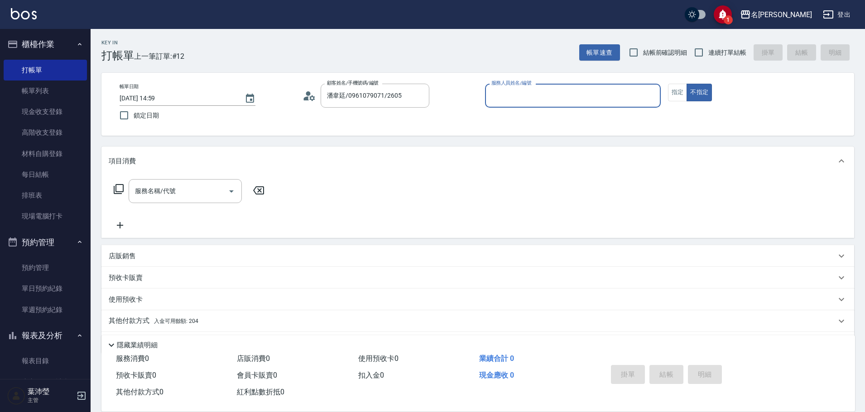
type input "敏卉-2"
click at [669, 93] on button "指定" at bounding box center [677, 93] width 19 height 18
click at [121, 190] on icon at bounding box center [118, 189] width 11 height 11
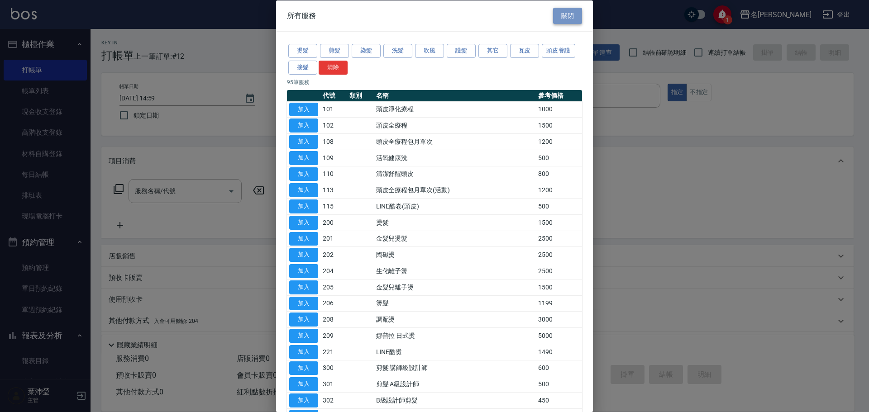
click at [562, 17] on button "關閉" at bounding box center [567, 15] width 29 height 17
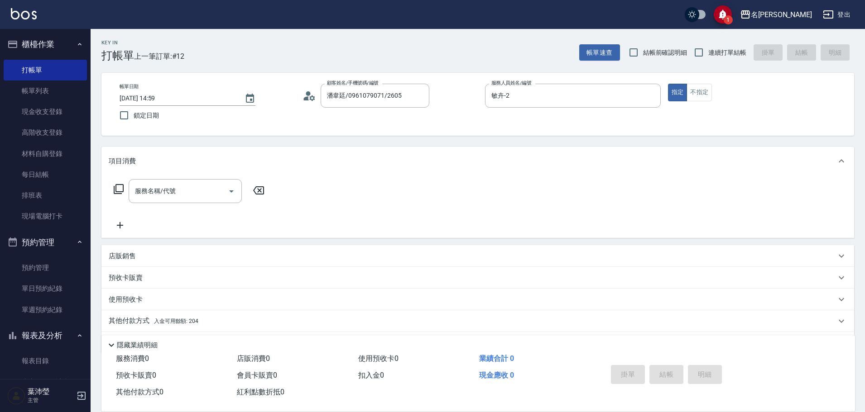
click at [122, 256] on p "店販銷售" at bounding box center [122, 257] width 27 height 10
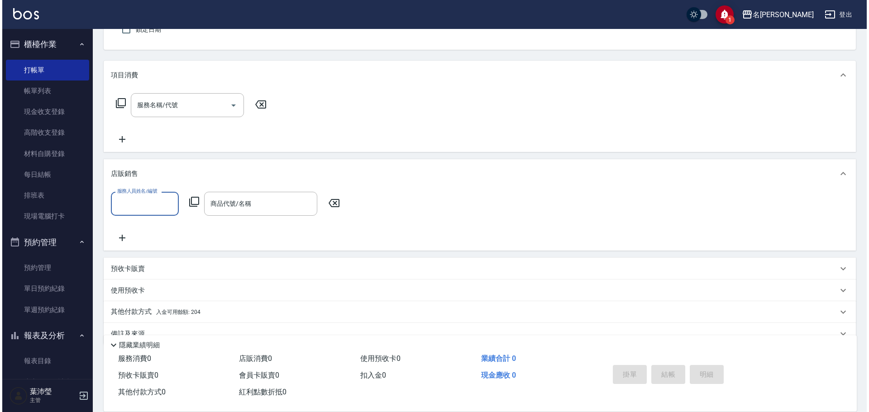
scroll to position [105, 0]
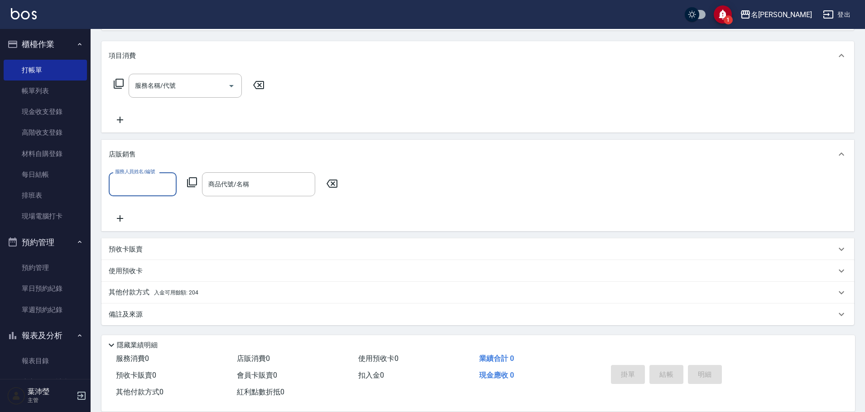
click at [136, 183] on input "服務人員姓名/編號" at bounding box center [143, 185] width 60 height 16
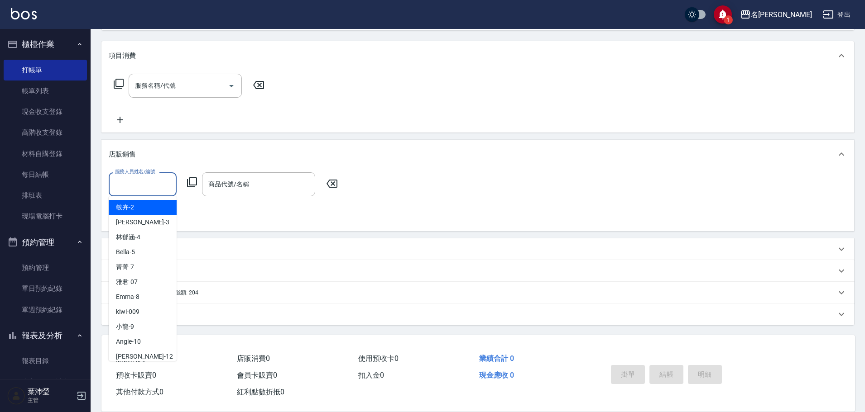
click at [138, 209] on div "敏卉 -2" at bounding box center [143, 207] width 68 height 15
type input "敏卉-2"
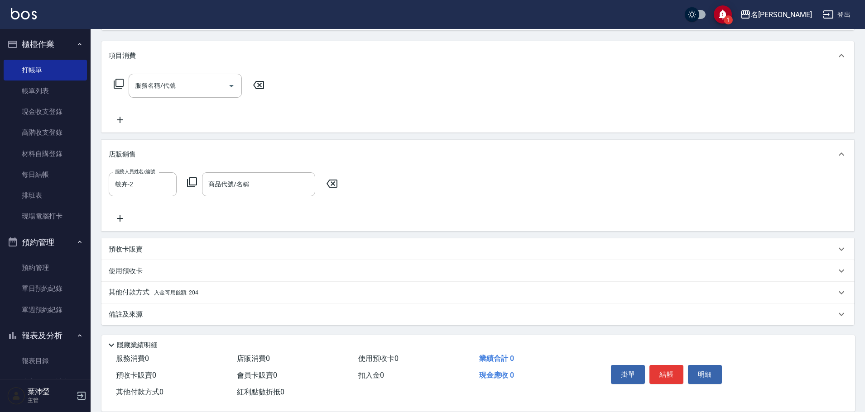
click at [191, 182] on icon at bounding box center [192, 182] width 11 height 11
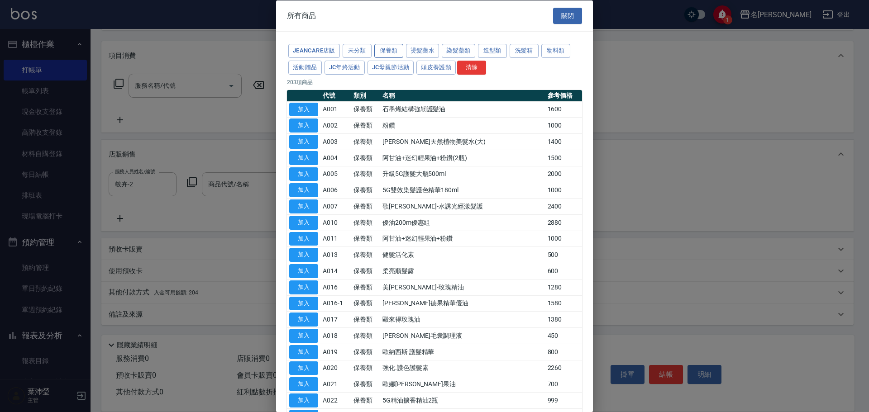
click at [391, 49] on button "保養類" at bounding box center [388, 51] width 29 height 14
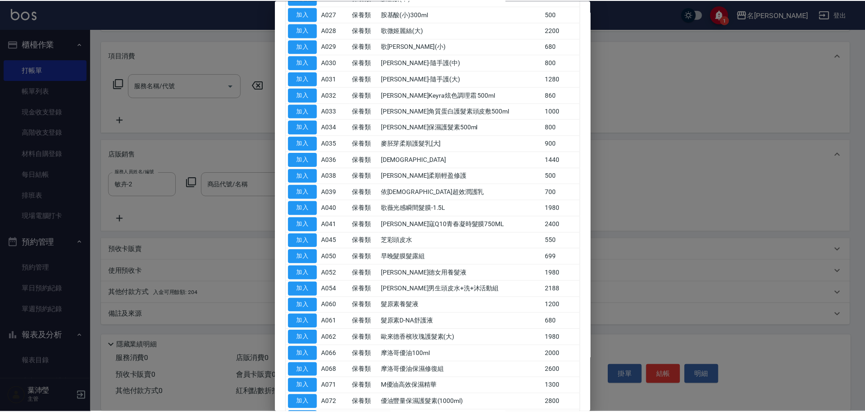
scroll to position [453, 0]
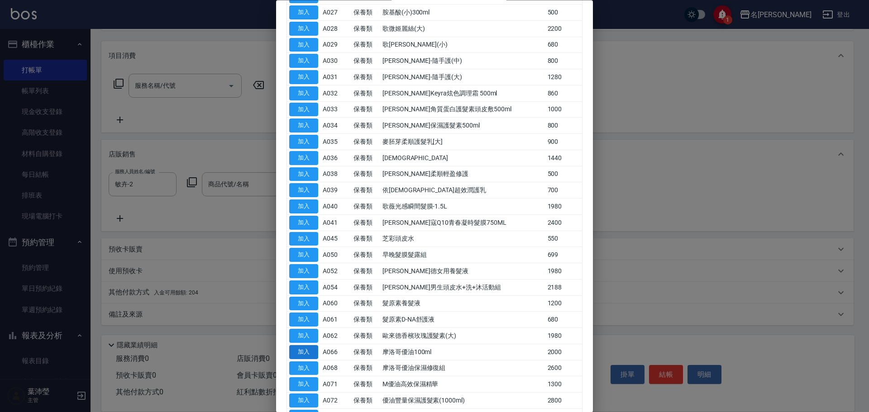
click at [310, 350] on button "加入" at bounding box center [303, 352] width 29 height 14
type input "摩洛哥優油100ml"
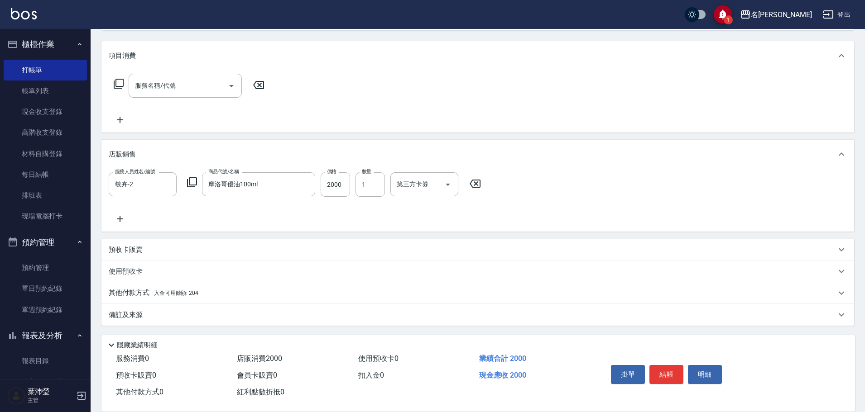
click at [138, 289] on p "其他付款方式 入金可用餘額: 204" at bounding box center [154, 293] width 90 height 10
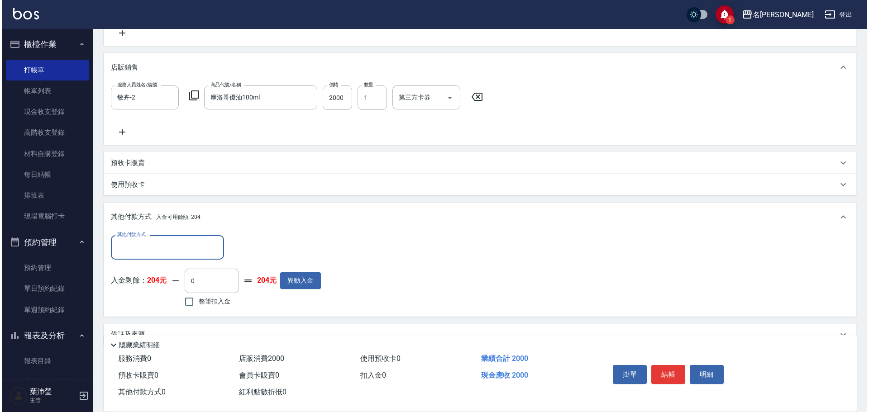
scroll to position [213, 0]
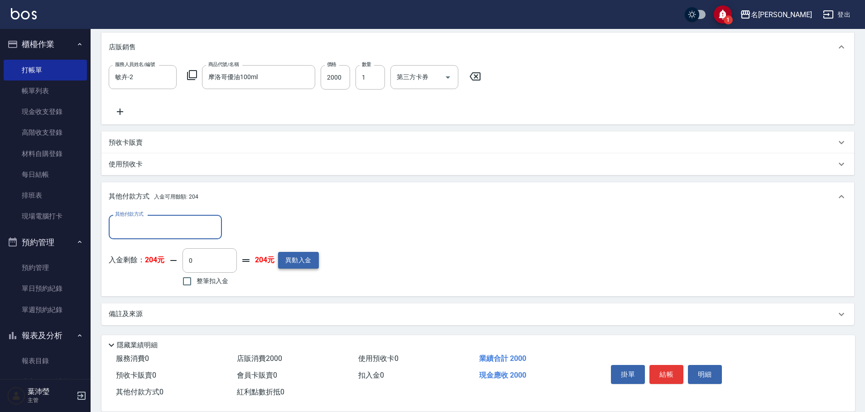
click at [308, 263] on button "異動入金" at bounding box center [298, 260] width 41 height 17
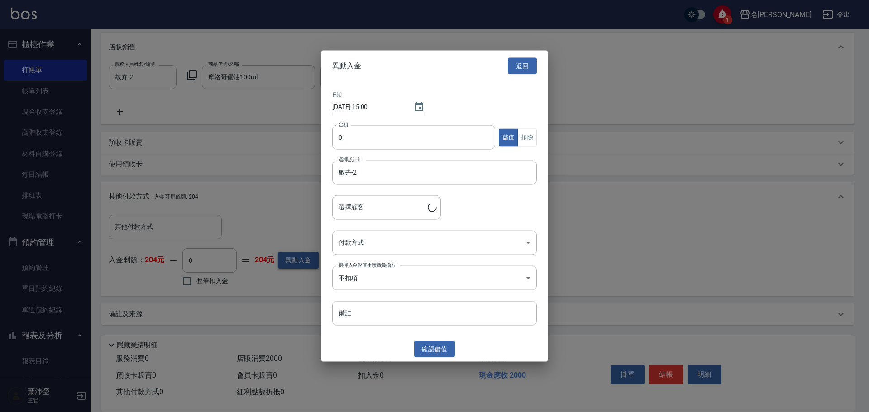
type input "潘韋廷/0961079071/2605"
click at [335, 138] on input "0" at bounding box center [413, 137] width 163 height 24
type input "20000"
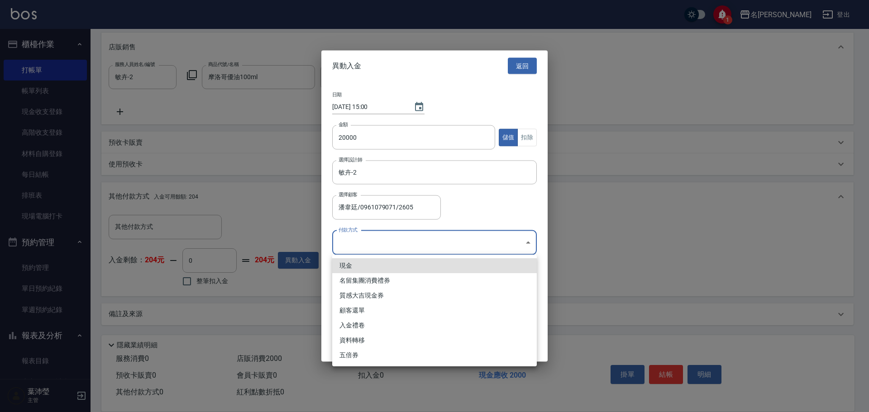
click at [347, 242] on body "1 名留龍江 登出 櫃檯作業 打帳單 帳單列表 現金收支登錄 高階收支登錄 材料自購登錄 每日結帳 排班表 現場電腦打卡 預約管理 預約管理 單日預約紀錄 單…" at bounding box center [434, 99] width 869 height 625
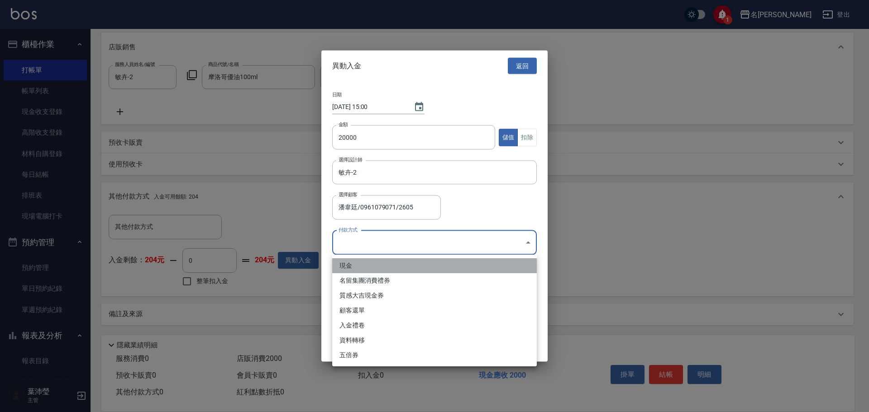
click at [341, 261] on li "現金" at bounding box center [434, 266] width 205 height 15
type input "現金"
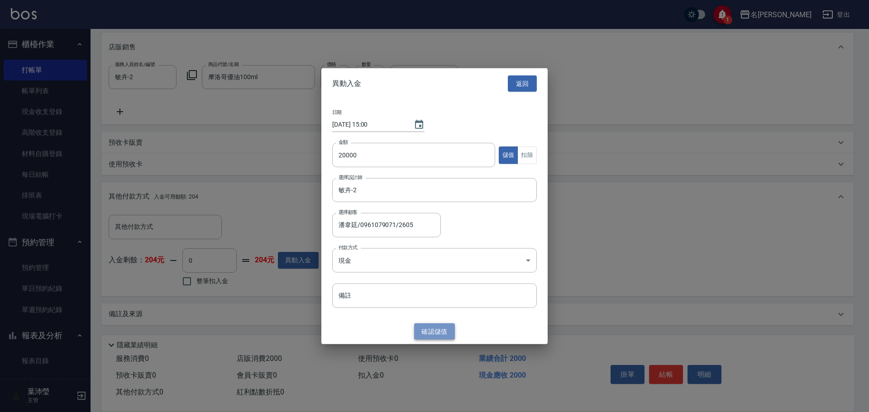
click at [441, 330] on button "確認 儲值" at bounding box center [434, 331] width 41 height 17
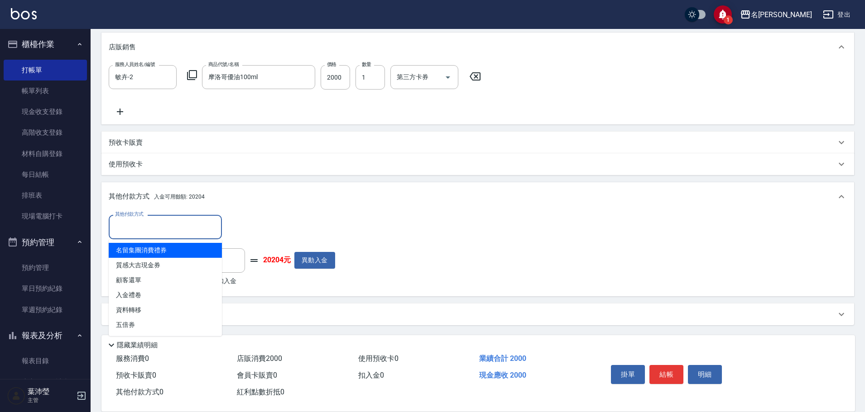
click at [129, 226] on input "其他付款方式" at bounding box center [165, 227] width 105 height 16
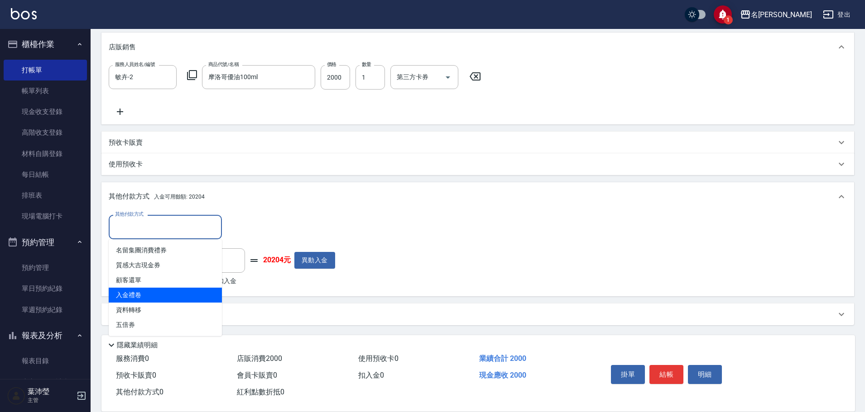
click at [141, 297] on span "入金禮卷" at bounding box center [165, 295] width 113 height 15
type input "入金禮卷"
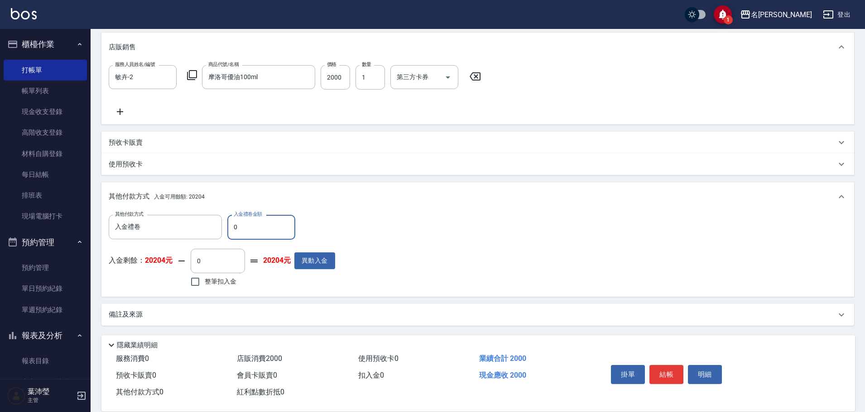
click at [231, 226] on input "0" at bounding box center [261, 227] width 68 height 24
type input "2000"
click at [702, 369] on button "明細" at bounding box center [705, 374] width 34 height 19
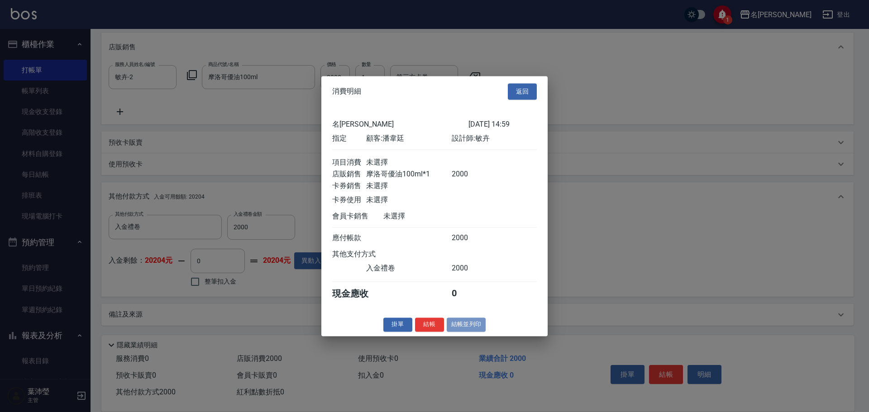
click at [472, 332] on button "結帳並列印" at bounding box center [466, 325] width 39 height 14
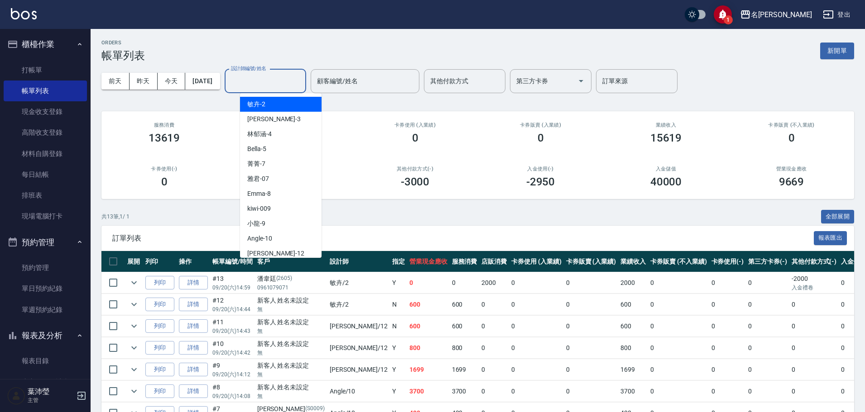
click at [280, 85] on input "設計師編號/姓名" at bounding box center [265, 81] width 73 height 16
click at [290, 101] on div "敏卉 -2" at bounding box center [280, 104] width 81 height 15
type input "敏卉-2"
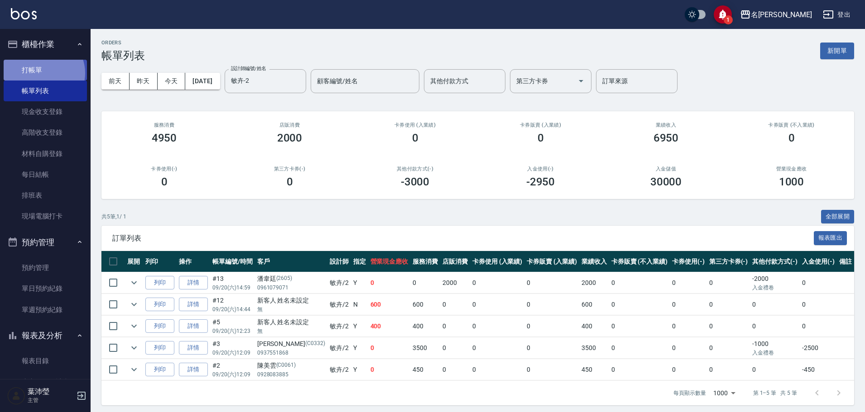
click at [43, 74] on link "打帳單" at bounding box center [45, 70] width 83 height 21
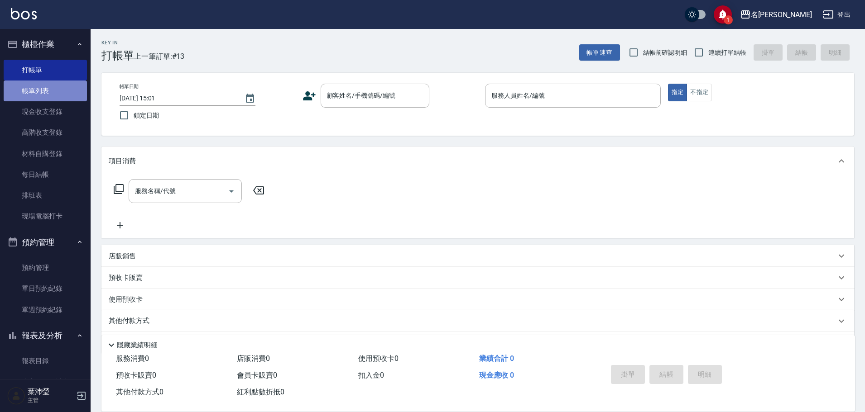
click at [55, 95] on link "帳單列表" at bounding box center [45, 91] width 83 height 21
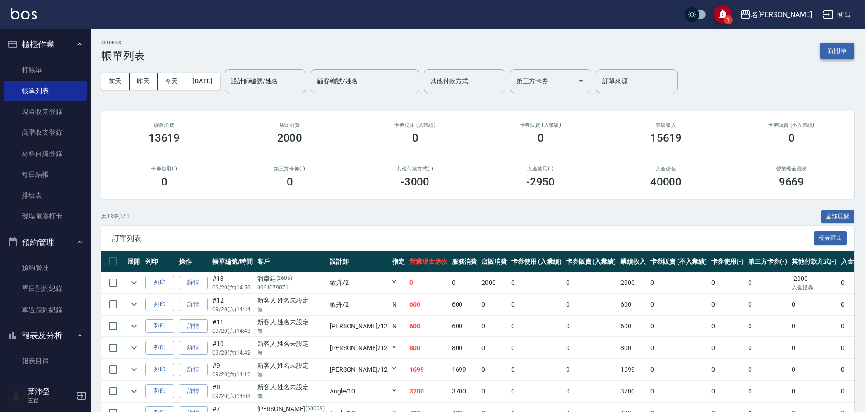
click at [833, 46] on button "新開單" at bounding box center [837, 51] width 34 height 17
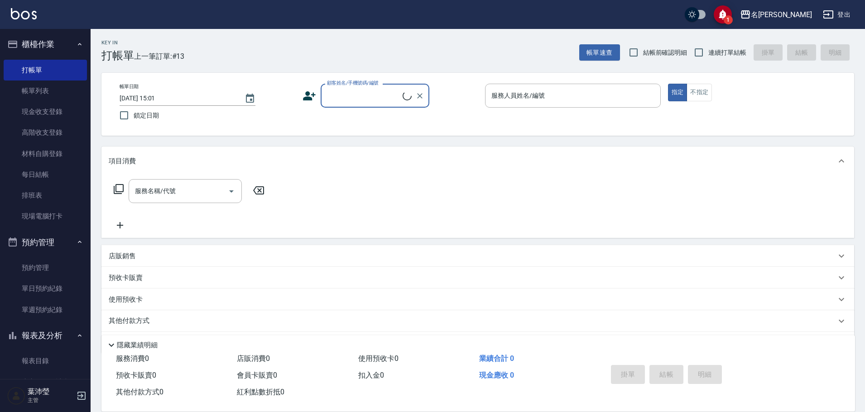
click at [356, 93] on input "顧客姓名/手機號碼/編號" at bounding box center [364, 96] width 78 height 16
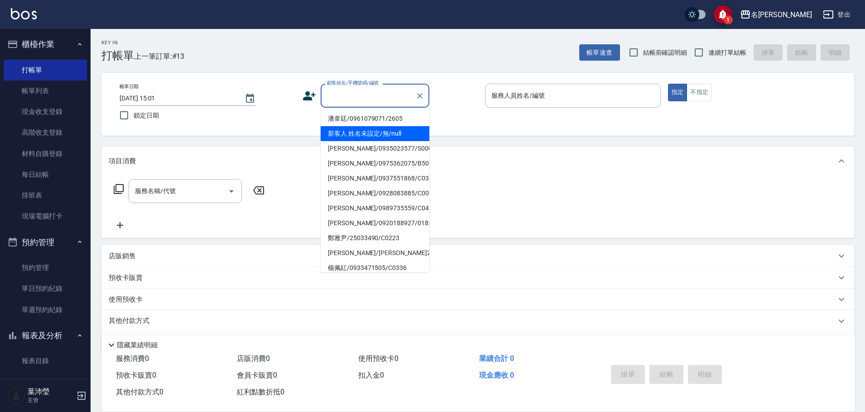
click at [351, 132] on li "新客人 姓名未設定/無/null" at bounding box center [375, 133] width 109 height 15
type input "新客人 姓名未設定/無/null"
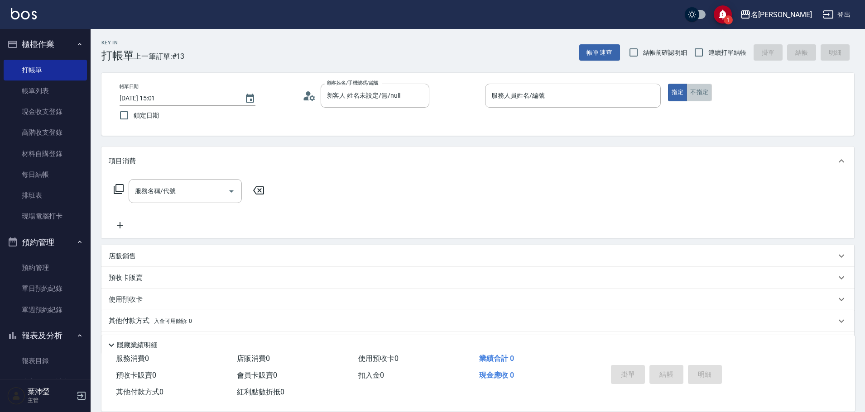
click at [702, 93] on button "不指定" at bounding box center [698, 93] width 25 height 18
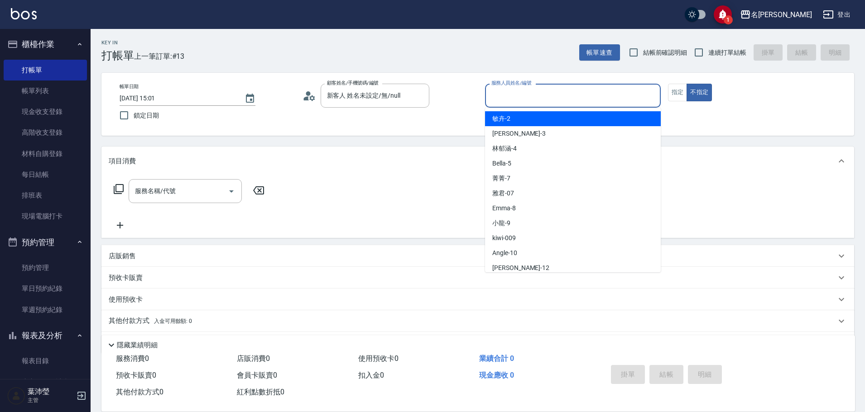
click at [603, 97] on input "服務人員姓名/編號" at bounding box center [573, 96] width 168 height 16
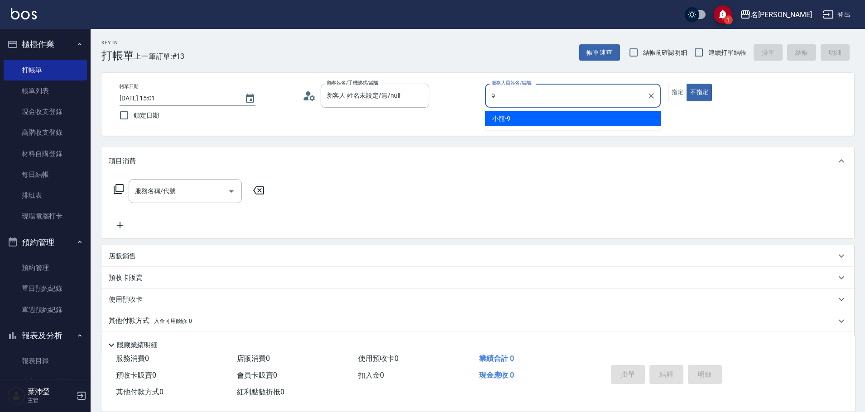
type input "小龍-9"
type button "false"
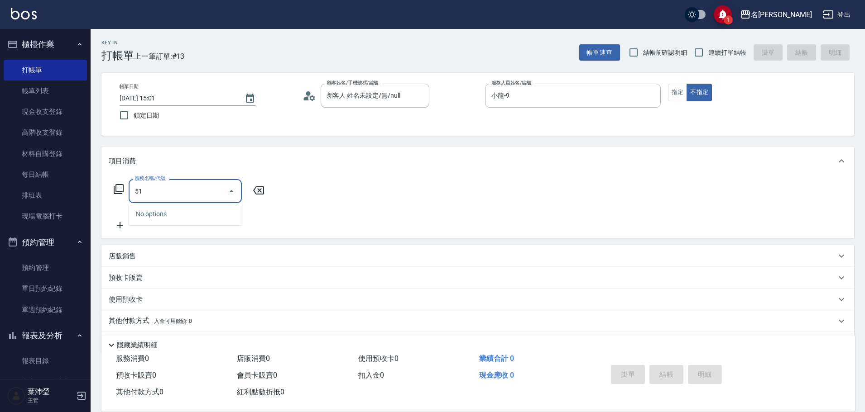
type input "5"
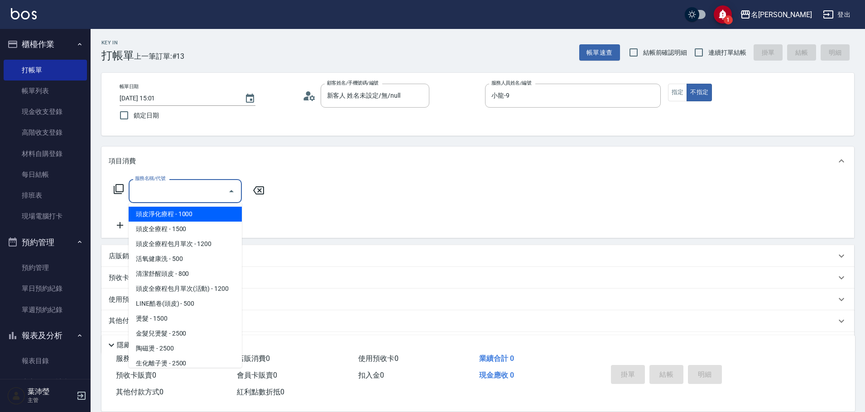
type input "6"
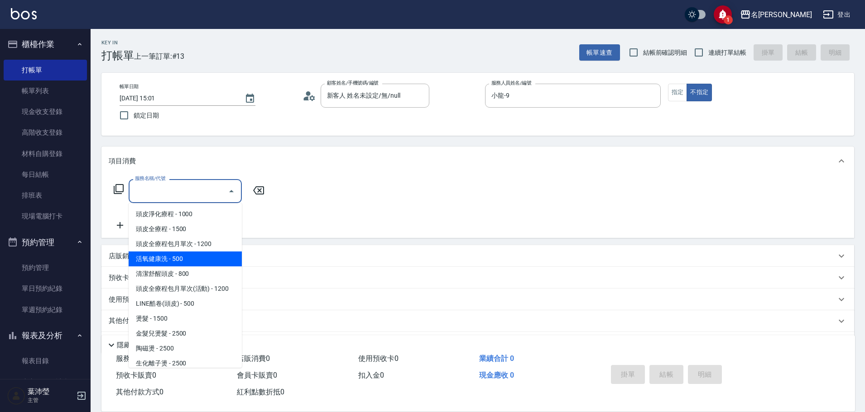
click at [211, 256] on span "活氧健康洗 - 500" at bounding box center [185, 259] width 113 height 15
type input "活氧健康洗(109)"
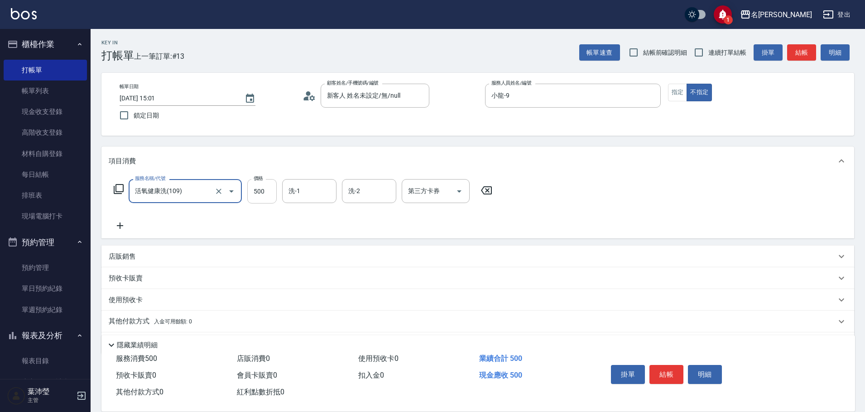
click at [256, 194] on input "500" at bounding box center [261, 191] width 29 height 24
type input "600"
click at [670, 369] on button "結帳" at bounding box center [666, 374] width 34 height 19
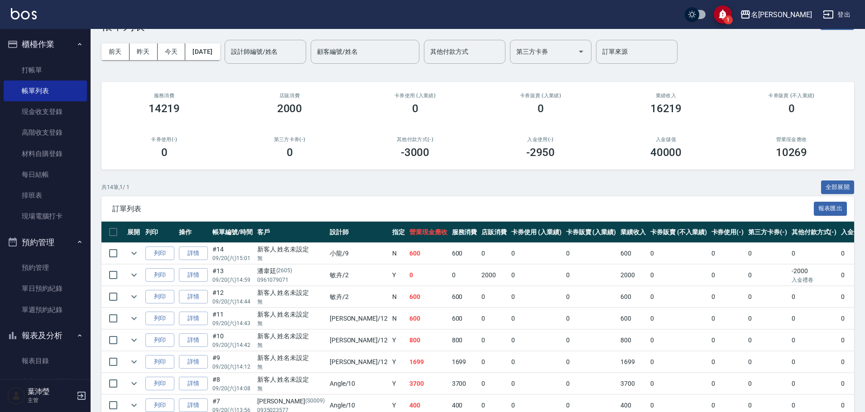
scroll to position [45, 0]
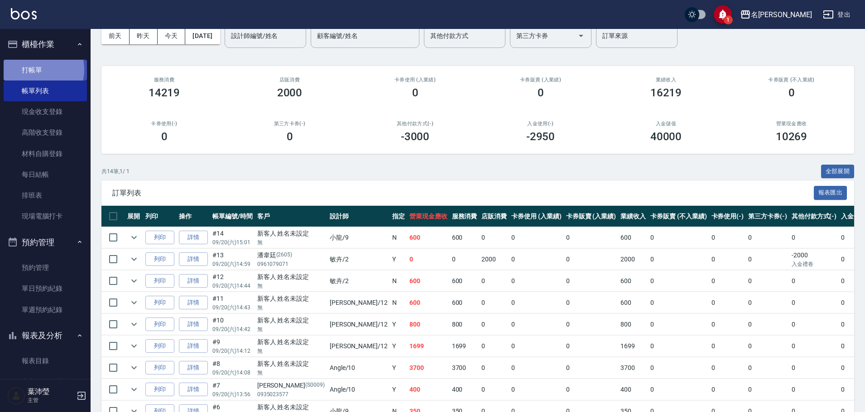
click at [33, 70] on link "打帳單" at bounding box center [45, 70] width 83 height 21
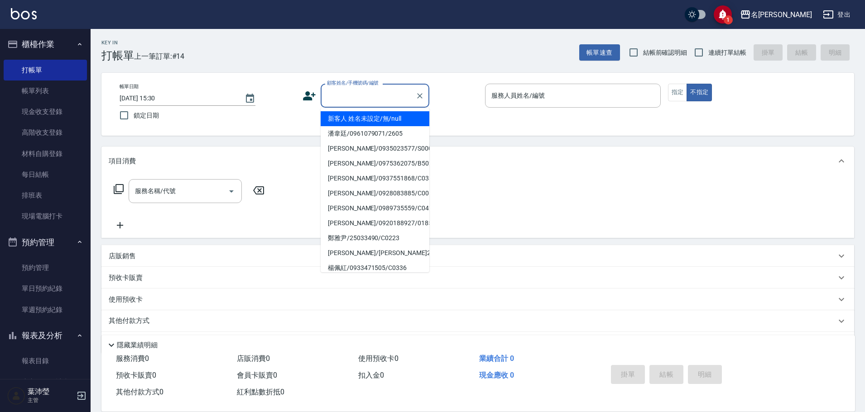
click at [374, 90] on input "顧客姓名/手機號碼/編號" at bounding box center [368, 96] width 87 height 16
click at [25, 95] on link "帳單列表" at bounding box center [45, 91] width 83 height 21
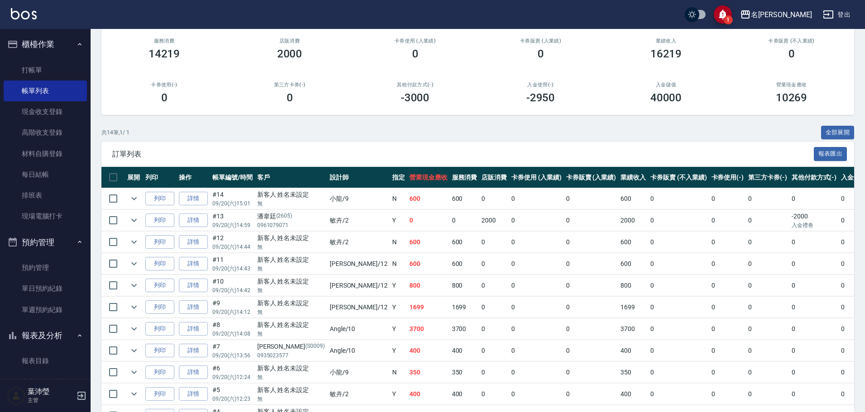
scroll to position [91, 0]
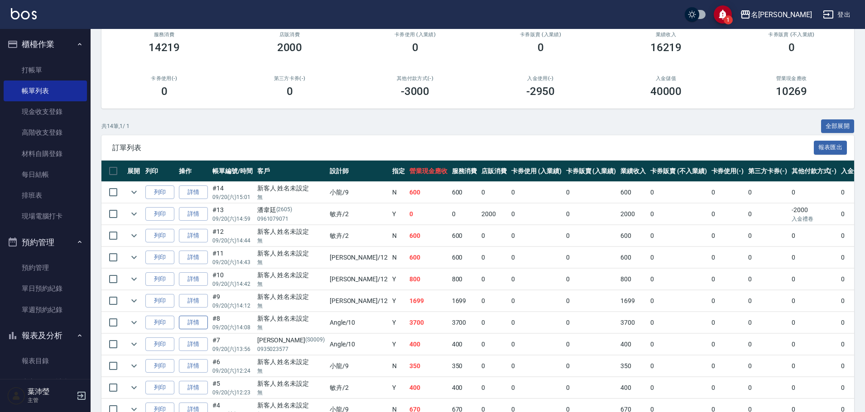
click at [188, 325] on link "詳情" at bounding box center [193, 323] width 29 height 14
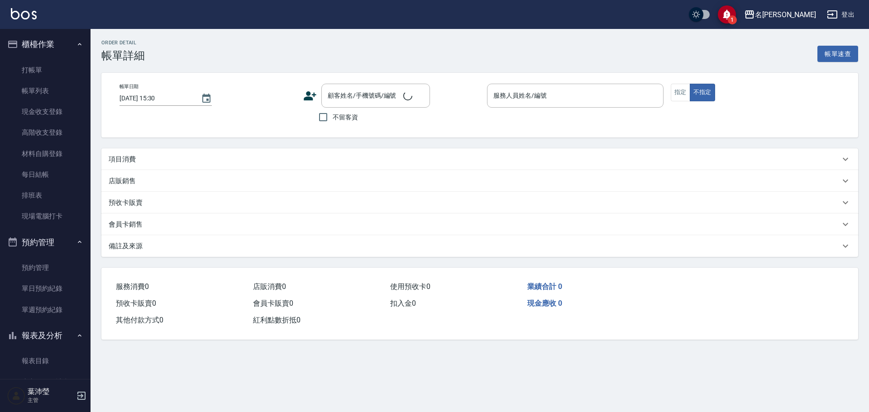
type input "[DATE] 14:08"
type input "Angle-10"
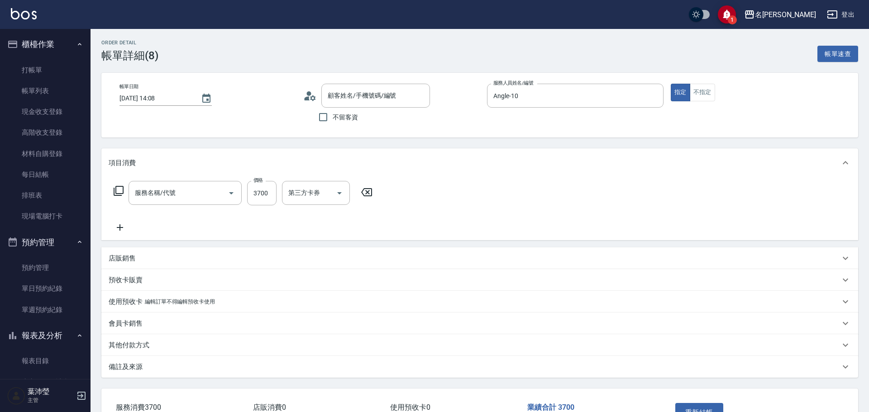
type input "染髮(400)"
type input "新客人 姓名未設定/無/null"
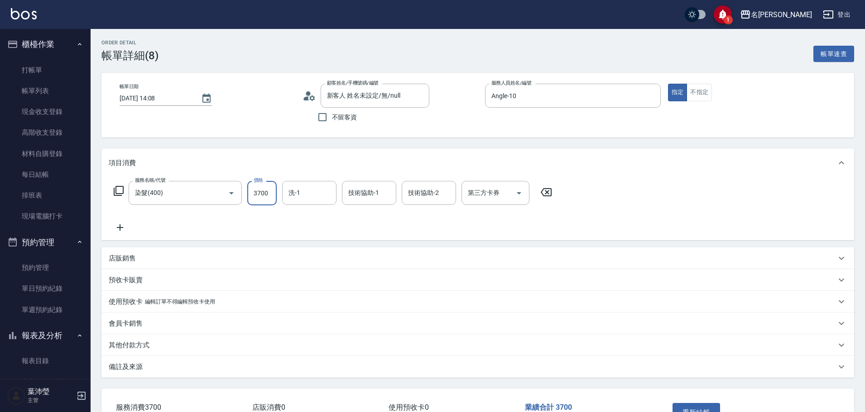
click at [261, 206] on input "3700" at bounding box center [261, 193] width 29 height 24
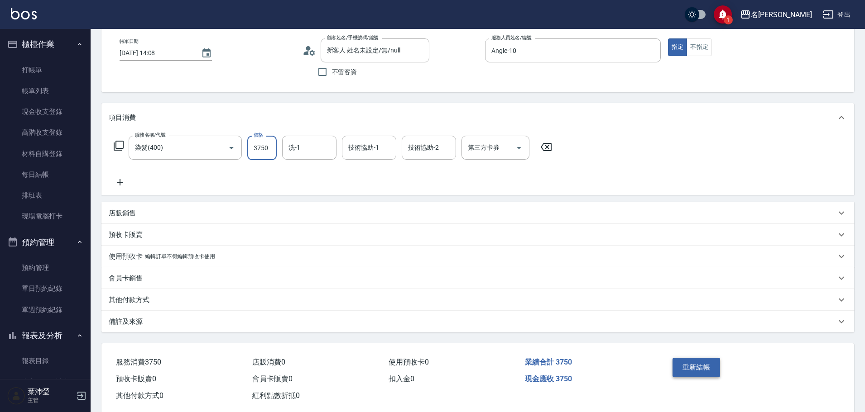
type input "3750"
click at [690, 372] on button "重新結帳" at bounding box center [696, 367] width 48 height 19
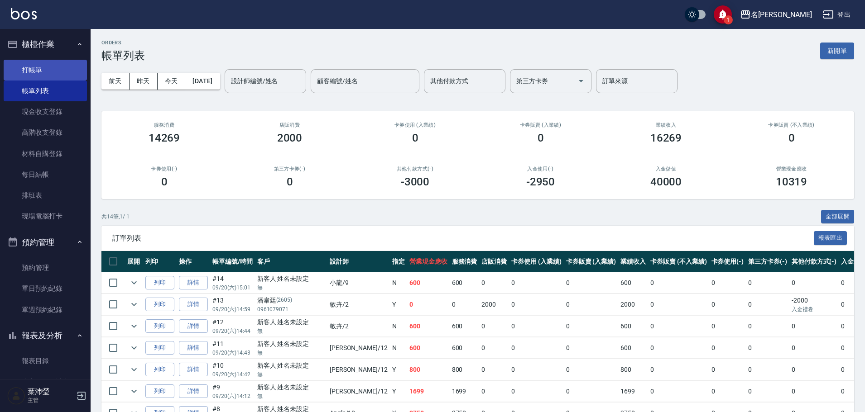
click at [33, 74] on link "打帳單" at bounding box center [45, 70] width 83 height 21
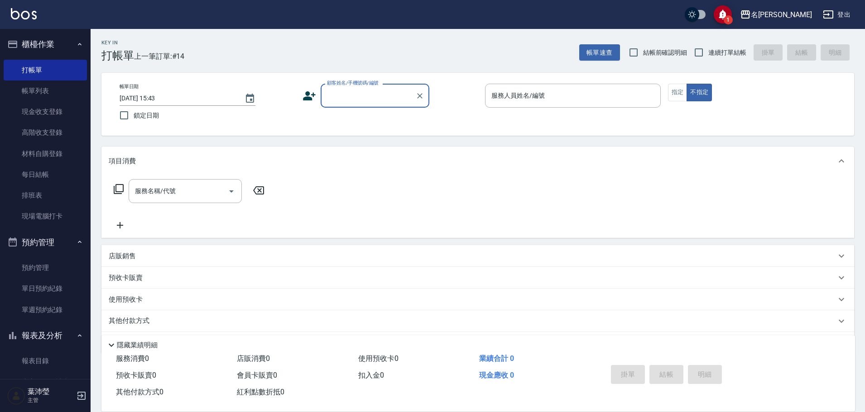
click at [357, 86] on label "顧客姓名/手機號碼/編號" at bounding box center [353, 83] width 52 height 7
click at [357, 88] on input "顧客姓名/手機號碼/編號" at bounding box center [368, 96] width 87 height 16
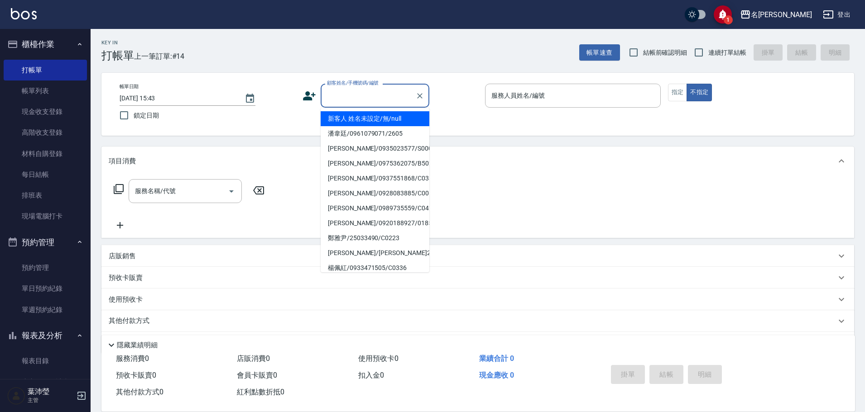
click at [363, 99] on input "顧客姓名/手機號碼/編號" at bounding box center [368, 96] width 87 height 16
click at [365, 123] on li "新客人 姓名未設定/無/null" at bounding box center [375, 118] width 109 height 15
type input "新客人 姓名未設定/無/null"
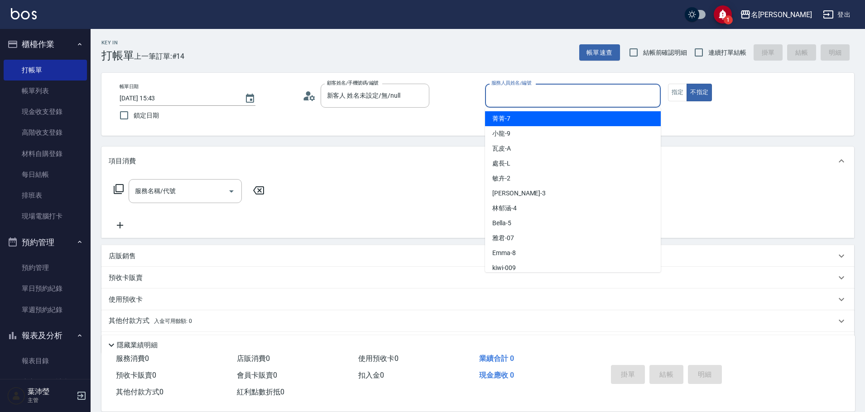
click at [494, 100] on input "服務人員姓名/編號" at bounding box center [573, 96] width 168 height 16
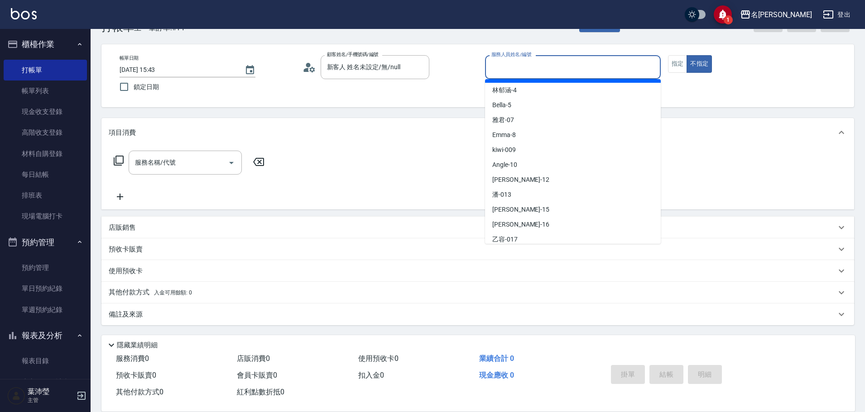
scroll to position [91, 0]
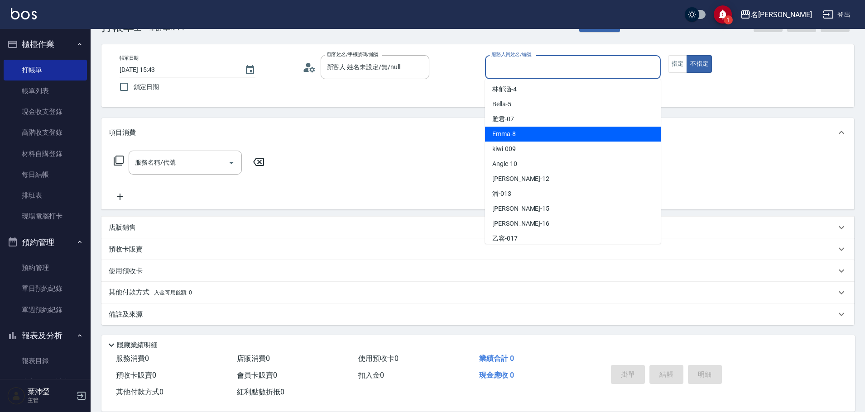
click at [544, 137] on div "Emma -8" at bounding box center [573, 134] width 176 height 15
type input "Emma-8"
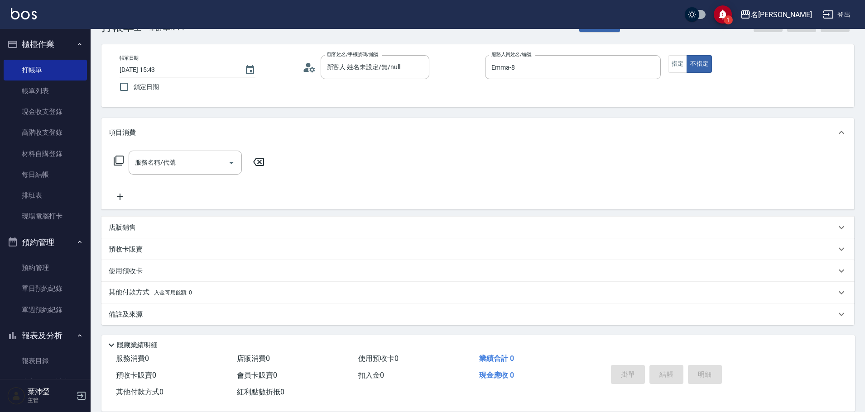
click at [114, 154] on div "服務名稱/代號 服務名稱/代號" at bounding box center [189, 163] width 161 height 24
click at [117, 160] on icon at bounding box center [118, 160] width 11 height 11
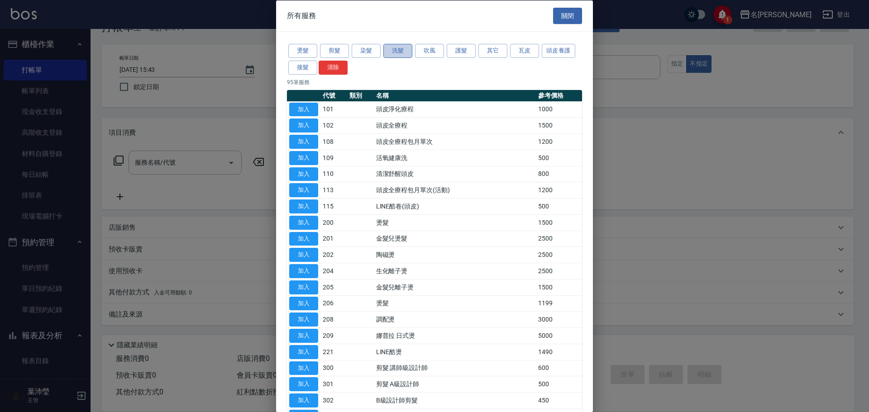
click at [398, 50] on button "洗髮" at bounding box center [397, 51] width 29 height 14
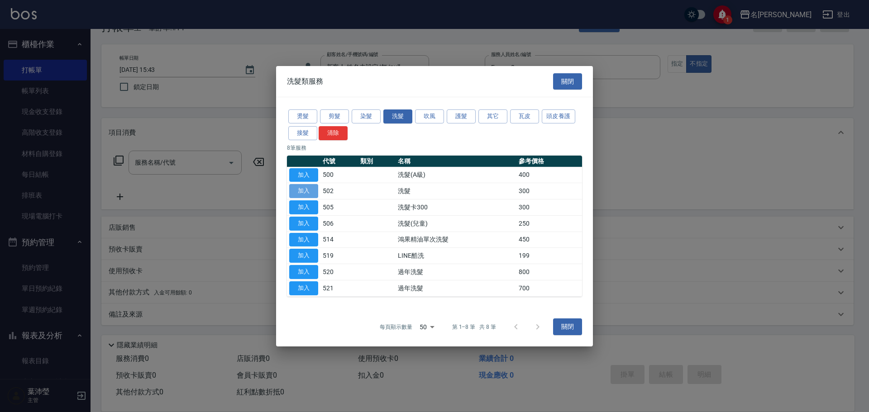
click at [313, 189] on button "加入" at bounding box center [303, 191] width 29 height 14
type input "洗髮(502)"
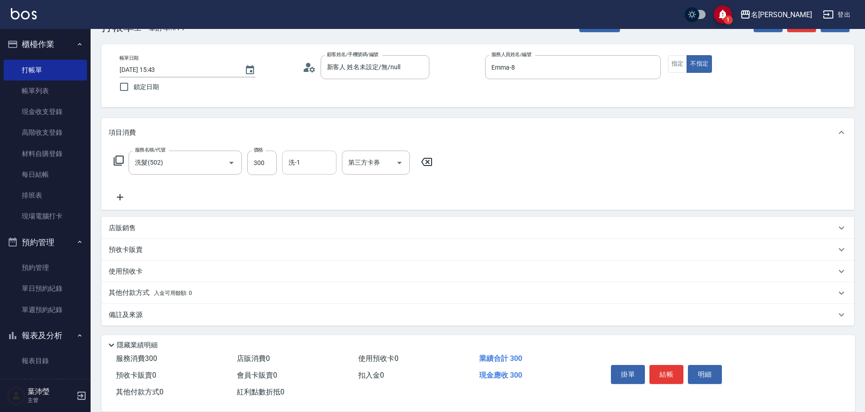
click at [286, 164] on div "洗-1" at bounding box center [309, 163] width 54 height 24
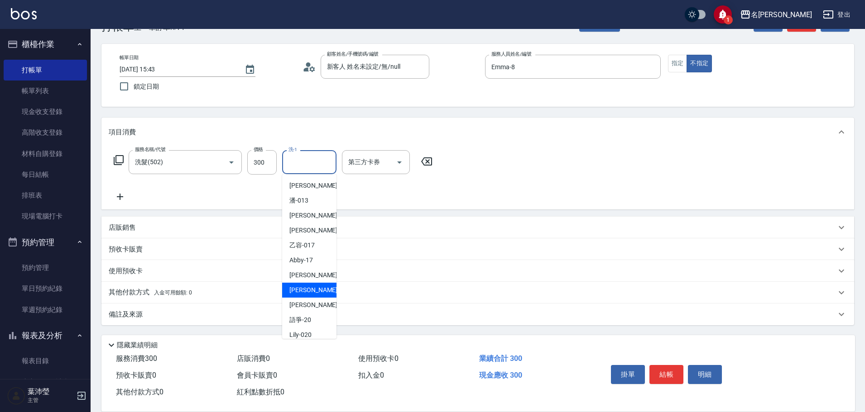
scroll to position [181, 0]
click at [321, 299] on div "宥蓁 -19" at bounding box center [309, 303] width 54 height 15
type input "宥蓁-19"
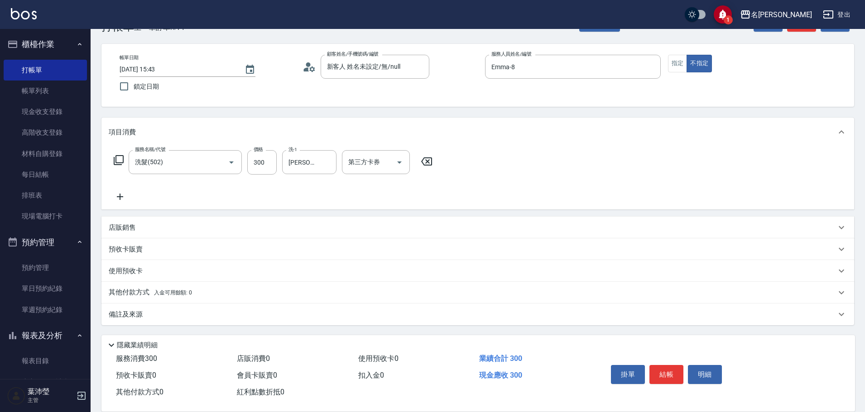
click at [115, 162] on icon at bounding box center [119, 160] width 10 height 10
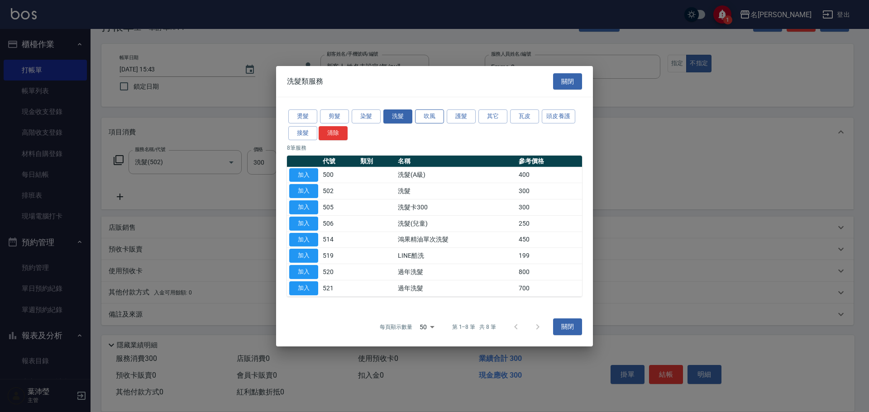
click at [441, 115] on button "吹風" at bounding box center [429, 117] width 29 height 14
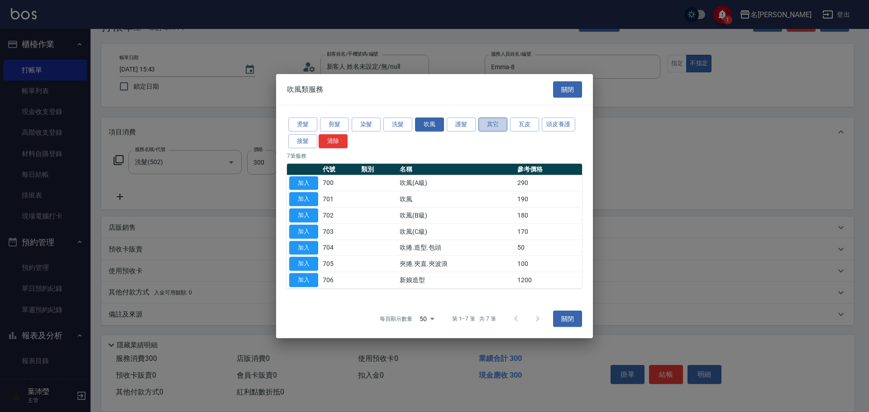
click at [501, 125] on button "其它" at bounding box center [493, 125] width 29 height 14
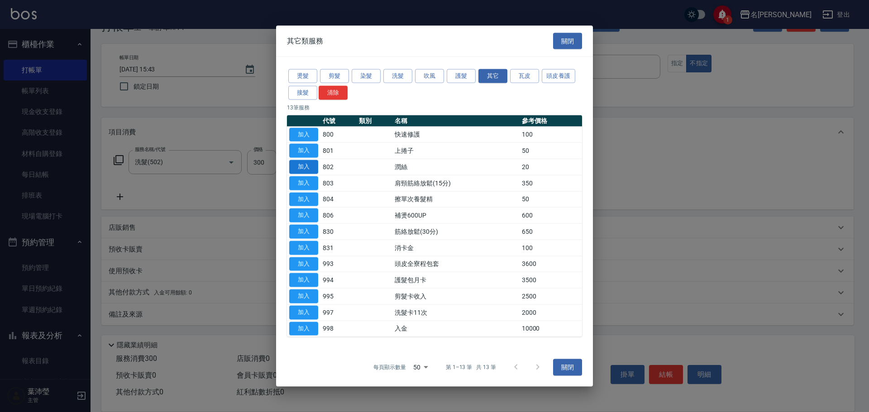
click at [309, 169] on button "加入" at bounding box center [303, 167] width 29 height 14
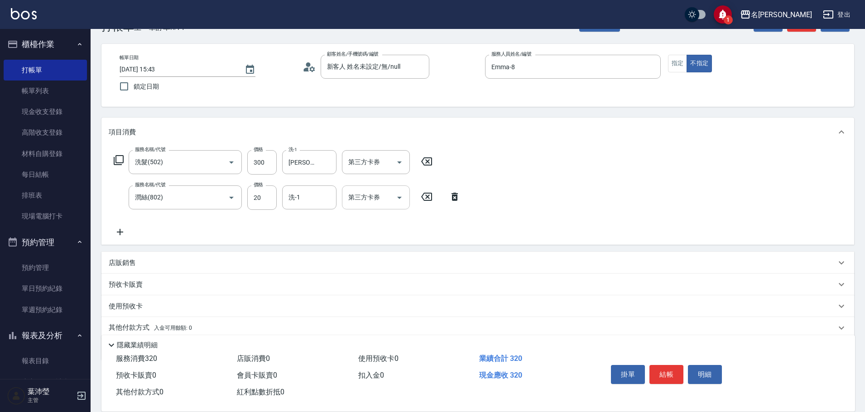
click at [346, 203] on input "第三方卡券" at bounding box center [369, 198] width 46 height 16
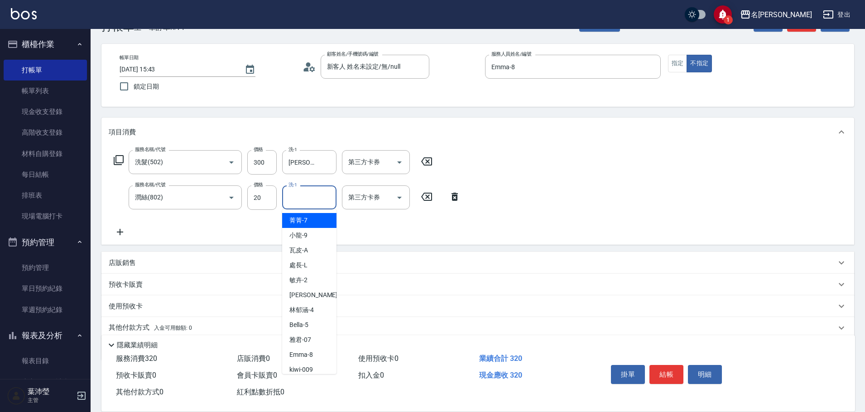
click at [326, 201] on input "洗-1" at bounding box center [309, 198] width 46 height 16
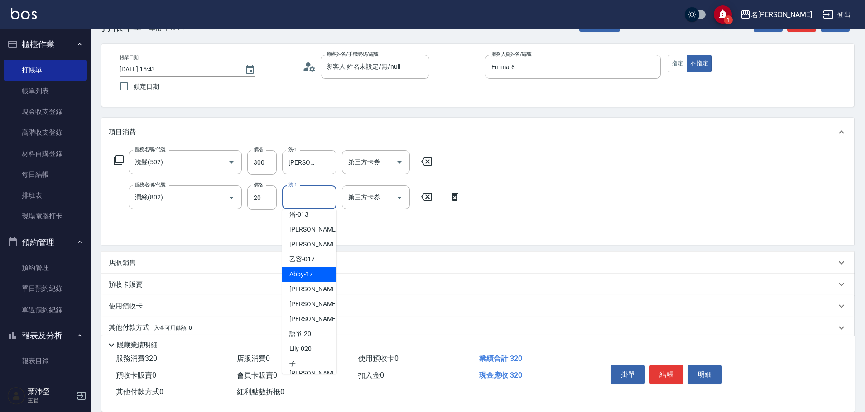
scroll to position [216, 0]
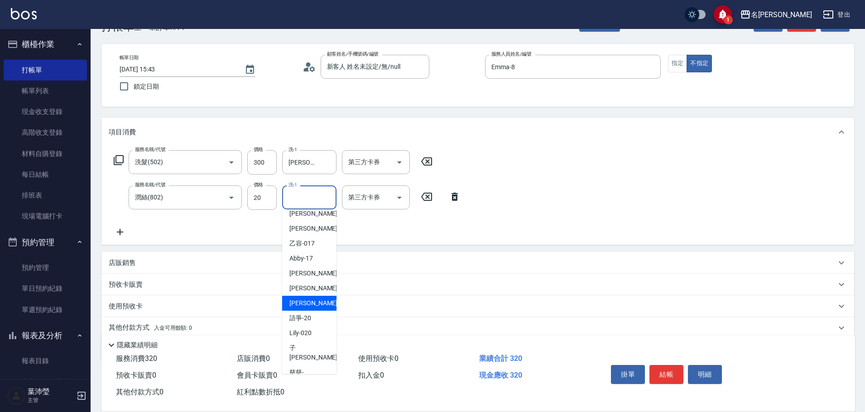
click at [314, 307] on div "宥蓁 -19" at bounding box center [309, 303] width 54 height 15
type input "宥蓁-19"
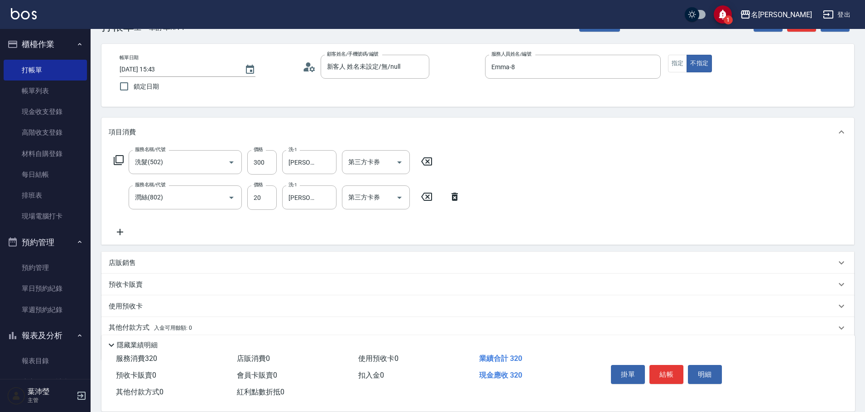
click at [605, 170] on div "服務名稱/代號 洗髮(502) 服務名稱/代號 價格 300 價格 洗-1 宥蓁-19 洗-1 第三方卡券 第三方卡券 服務名稱/代號 潤絲(802) 服務名…" at bounding box center [477, 196] width 752 height 98
click at [661, 365] on button "結帳" at bounding box center [666, 374] width 34 height 19
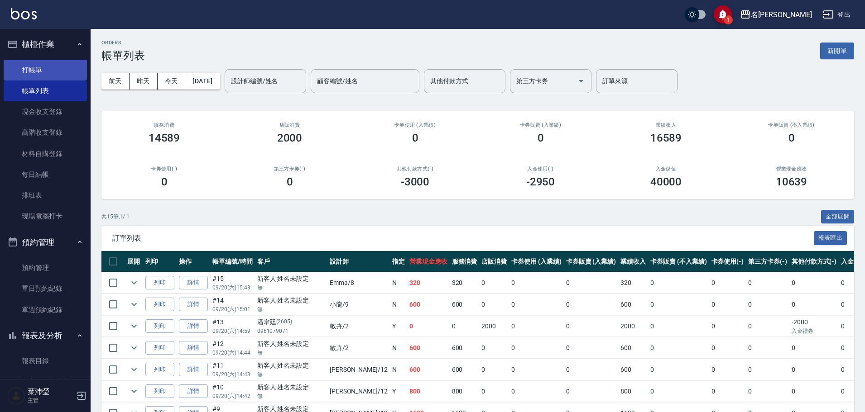
click at [38, 70] on link "打帳單" at bounding box center [45, 70] width 83 height 21
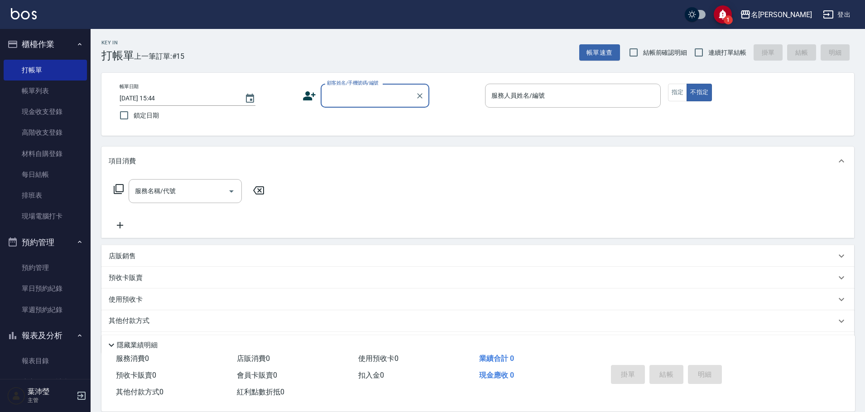
click at [356, 91] on input "顧客姓名/手機號碼/編號" at bounding box center [368, 96] width 87 height 16
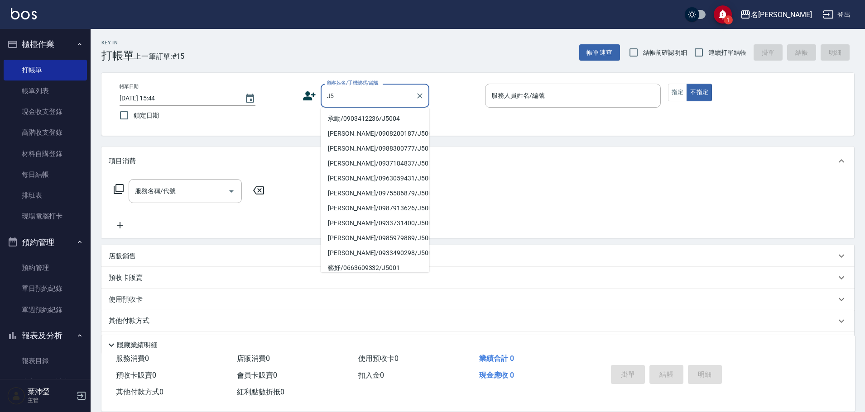
type input "J"
click at [385, 172] on li "[PERSON_NAME]/0932147323/p659" at bounding box center [375, 178] width 109 height 15
type input "[PERSON_NAME]/0932147323/p659"
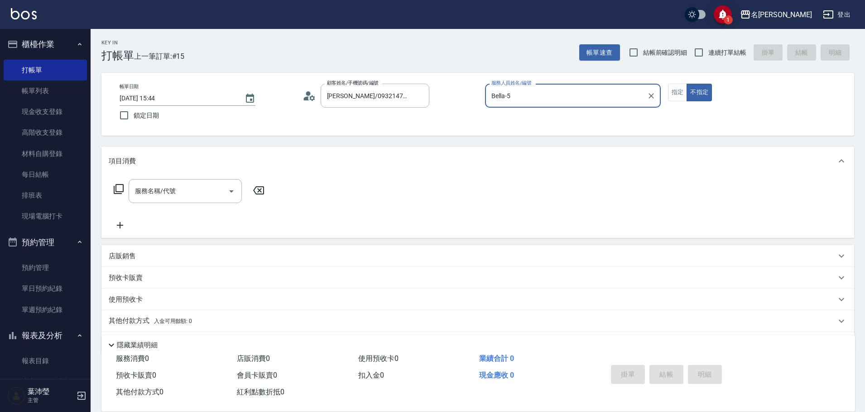
click at [500, 100] on input "Bella-5" at bounding box center [566, 96] width 154 height 16
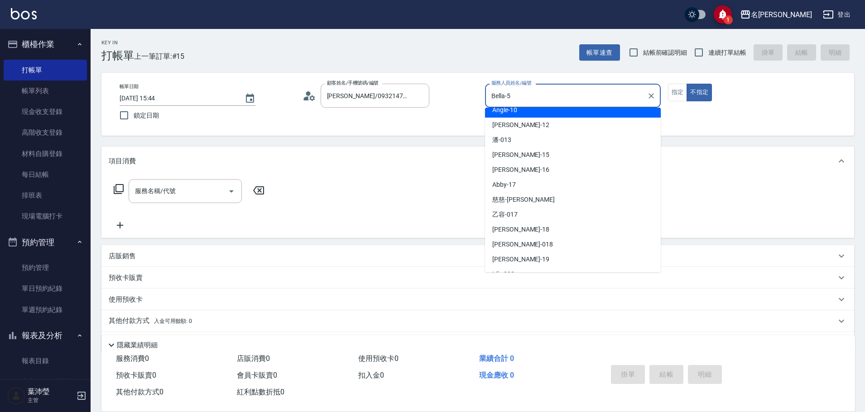
scroll to position [91, 0]
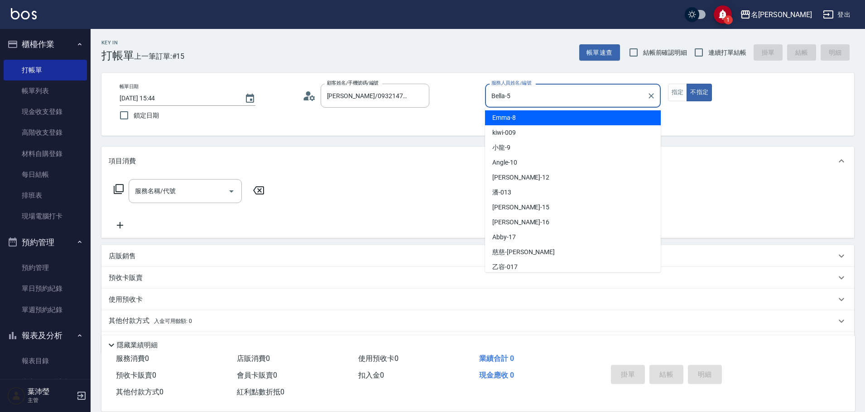
drag, startPoint x: 519, startPoint y: 116, endPoint x: 537, endPoint y: 110, distance: 18.9
click at [519, 117] on div "Emma -8" at bounding box center [573, 117] width 176 height 15
type input "Emma-8"
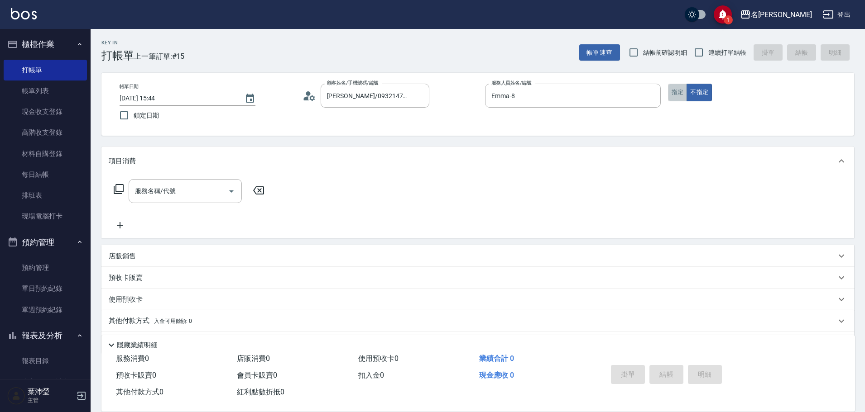
click at [678, 91] on button "指定" at bounding box center [677, 93] width 19 height 18
click at [115, 195] on div "服務名稱/代號 服務名稱/代號" at bounding box center [189, 191] width 161 height 24
click at [115, 192] on icon at bounding box center [118, 189] width 11 height 11
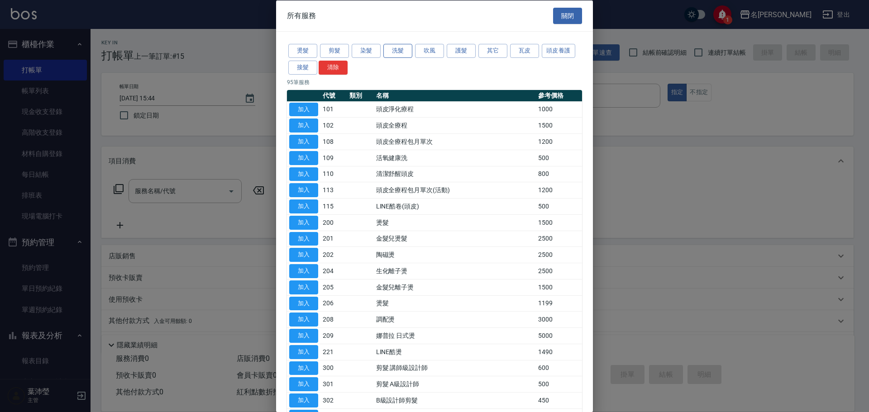
click at [394, 47] on button "洗髮" at bounding box center [397, 51] width 29 height 14
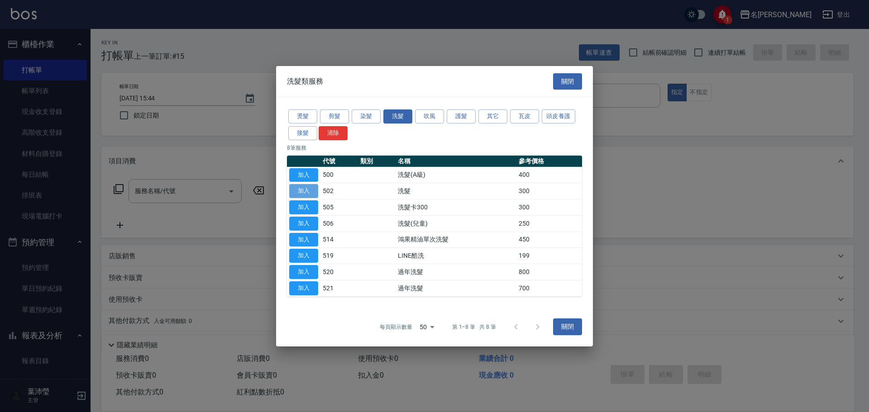
click at [309, 189] on button "加入" at bounding box center [303, 191] width 29 height 14
type input "洗髮(502)"
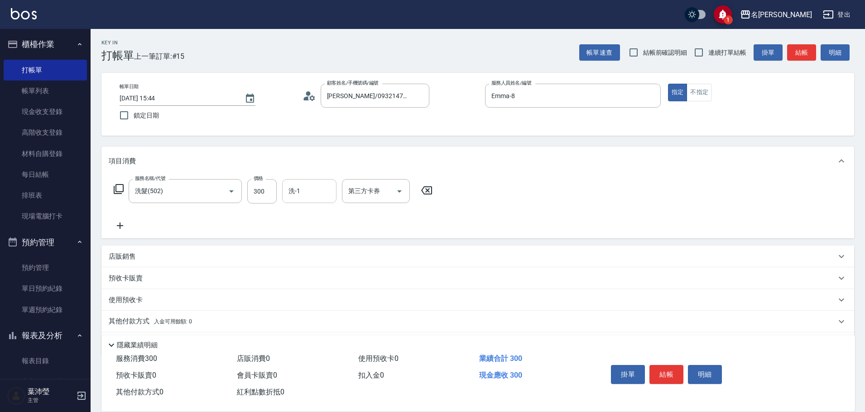
click at [298, 194] on input "洗-1" at bounding box center [309, 191] width 46 height 16
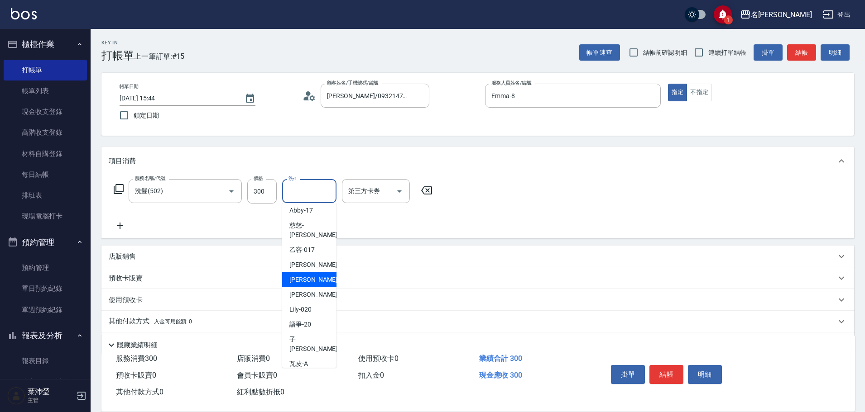
scroll to position [216, 0]
click at [311, 287] on span "宥蓁 -19" at bounding box center [317, 292] width 57 height 10
type input "宥蓁-19"
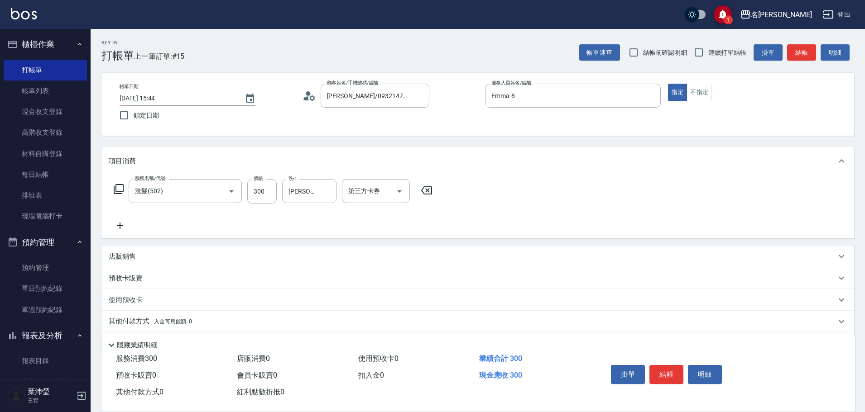
click at [518, 212] on div "服務名稱/代號 洗髮(502) 服務名稱/代號 價格 300 價格 洗-1 宥蓁-19 洗-1 第三方卡券 第三方卡券" at bounding box center [477, 207] width 752 height 63
click at [664, 371] on button "結帳" at bounding box center [666, 374] width 34 height 19
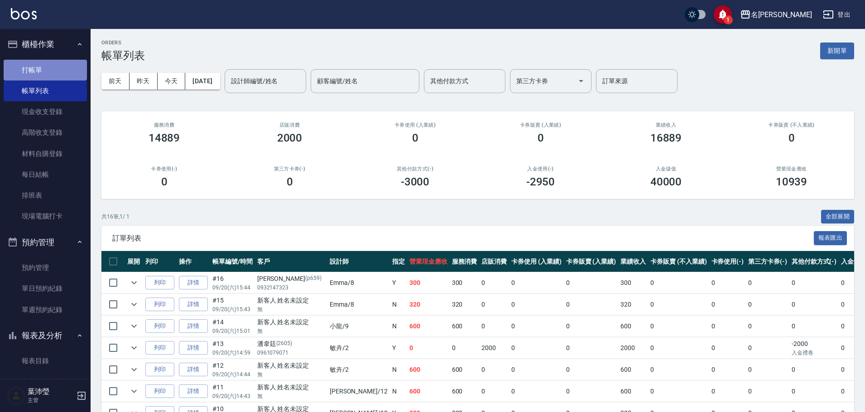
click at [53, 65] on link "打帳單" at bounding box center [45, 70] width 83 height 21
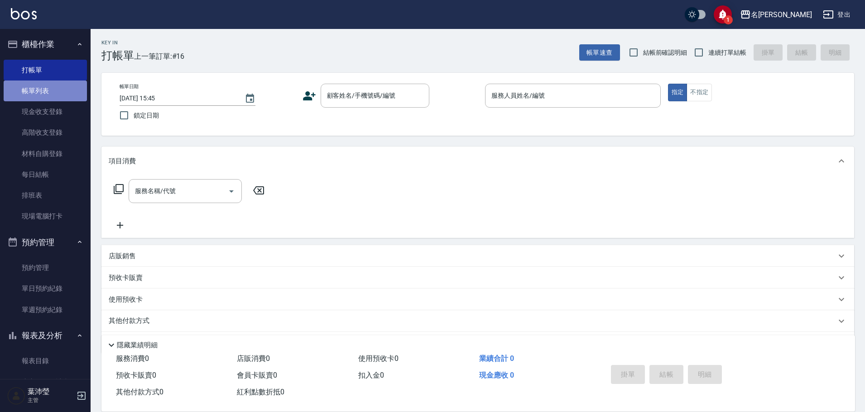
click at [60, 87] on link "帳單列表" at bounding box center [45, 91] width 83 height 21
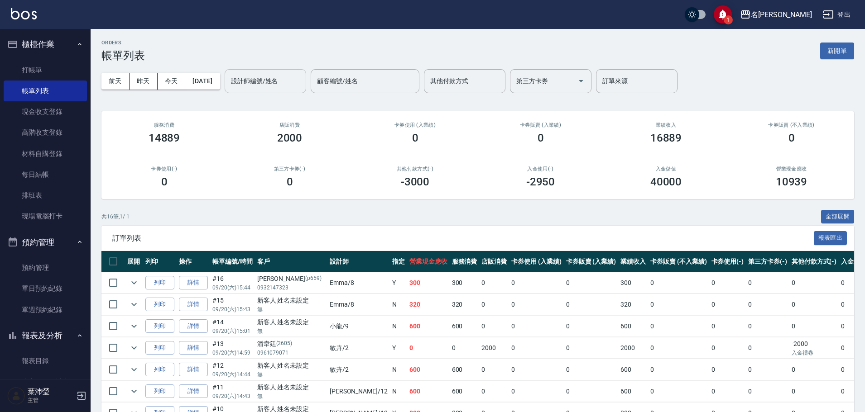
click at [262, 90] on div "設計師編號/姓名" at bounding box center [265, 81] width 81 height 24
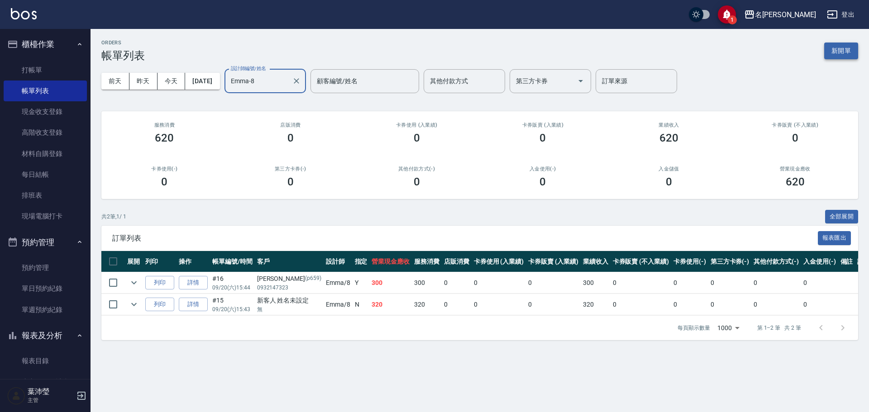
type input "Emma-8"
click at [841, 53] on button "新開單" at bounding box center [841, 51] width 34 height 17
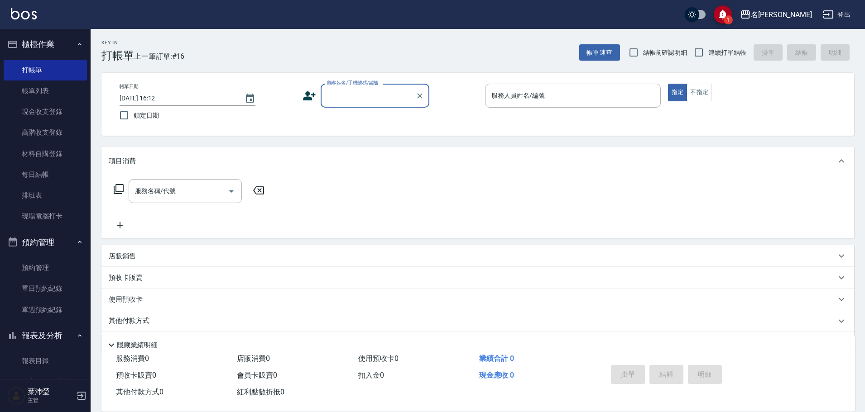
click at [727, 15] on icon "save" at bounding box center [723, 14] width 10 height 11
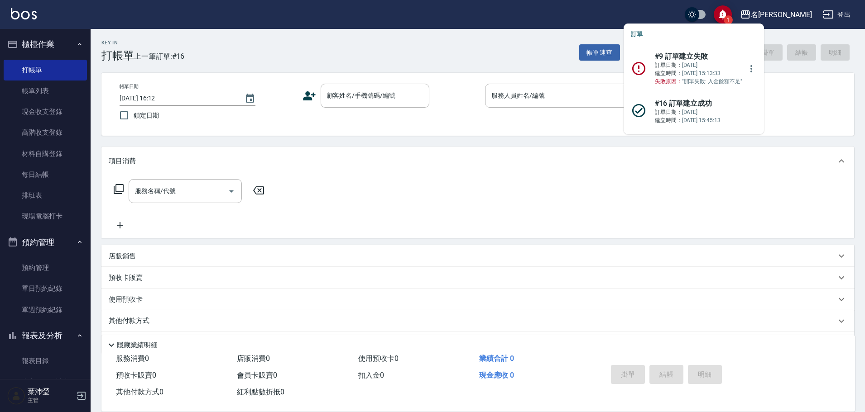
click at [701, 68] on p "訂單日期： 2025/09/19 建立時間： 2025/09/19 15:13:33 失敗原因： "開單失敗: 入金餘額不足"" at bounding box center [698, 73] width 87 height 24
click at [746, 67] on icon "more" at bounding box center [751, 68] width 11 height 11
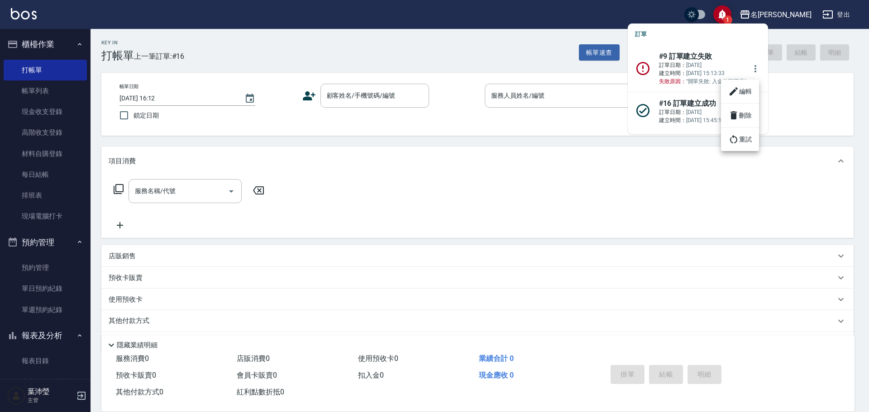
click at [735, 116] on icon at bounding box center [734, 115] width 6 height 8
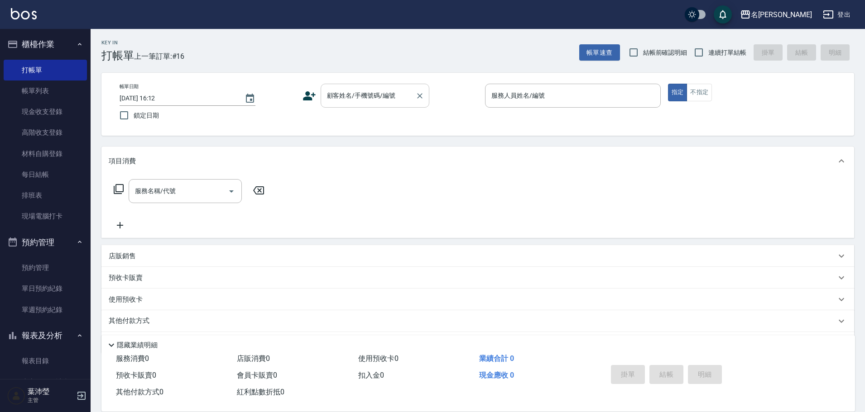
drag, startPoint x: 360, startPoint y: 98, endPoint x: 362, endPoint y: 105, distance: 6.6
click at [360, 99] on input "顧客姓名/手機號碼/編號" at bounding box center [368, 96] width 87 height 16
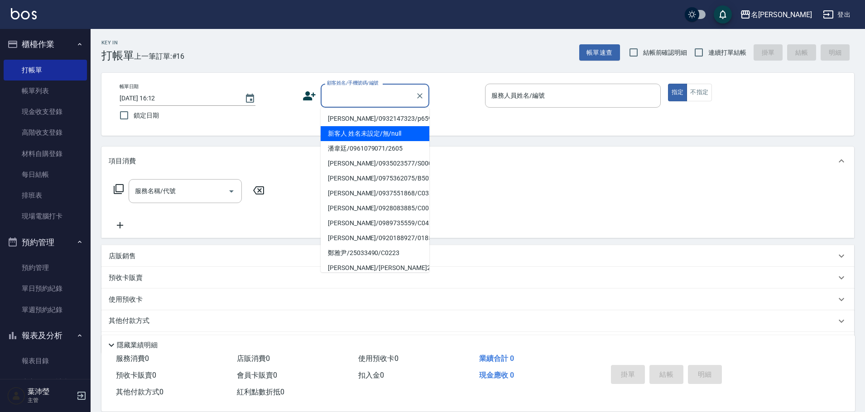
click at [369, 135] on li "新客人 姓名未設定/無/null" at bounding box center [375, 133] width 109 height 15
type input "新客人 姓名未設定/無/null"
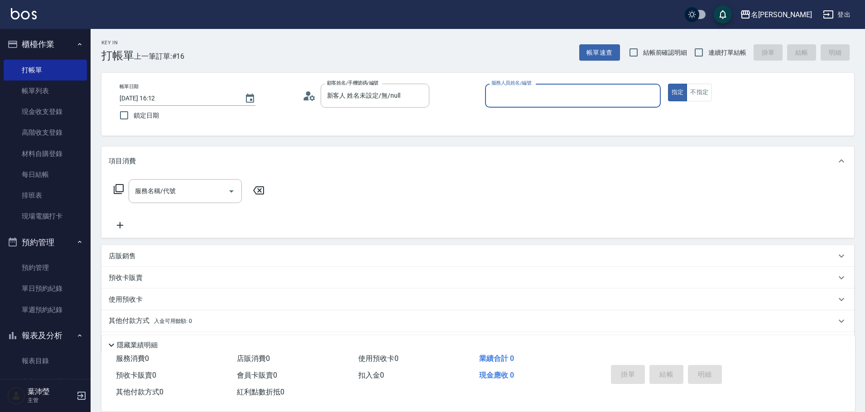
click at [554, 104] on div "服務人員姓名/編號" at bounding box center [573, 96] width 176 height 24
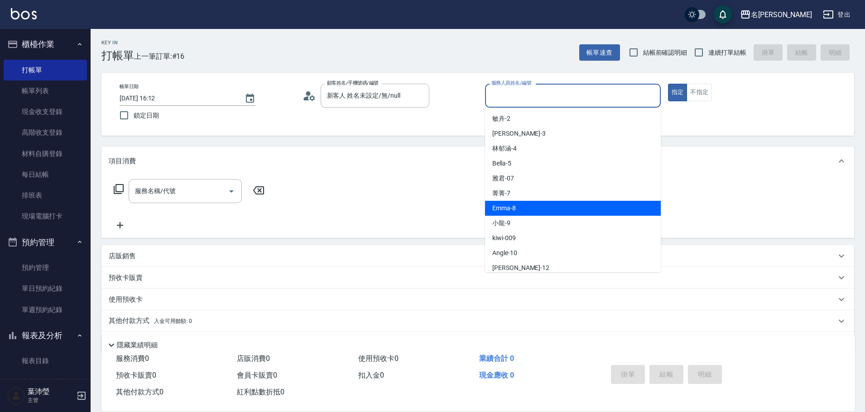
click at [554, 212] on div "Emma -8" at bounding box center [573, 208] width 176 height 15
type input "Emma-8"
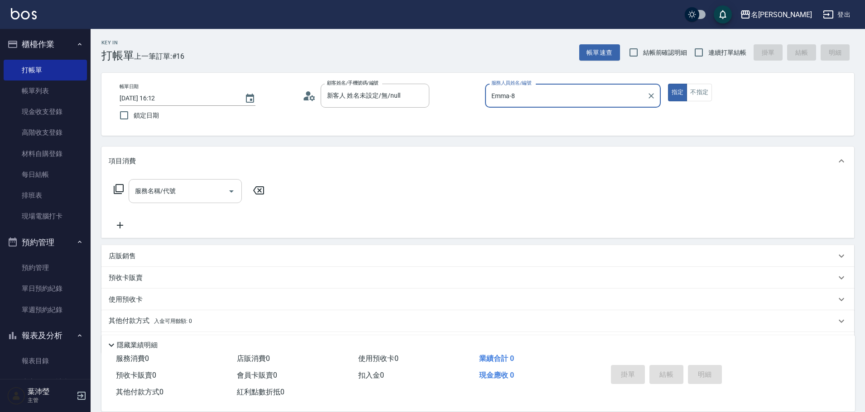
click at [149, 202] on div "服務名稱/代號" at bounding box center [185, 191] width 113 height 24
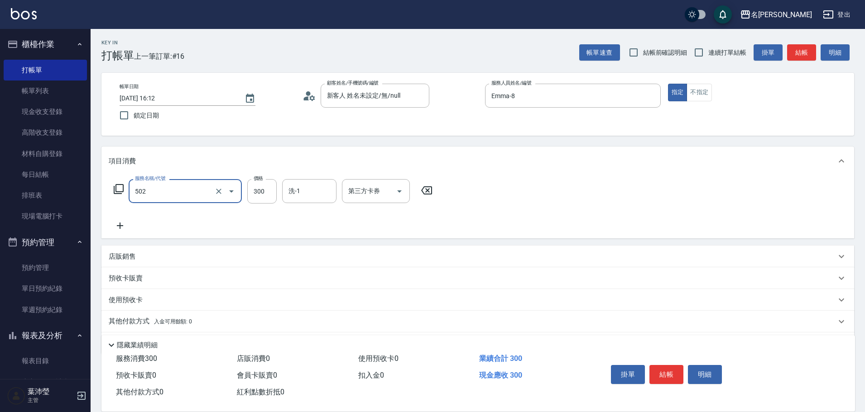
type input "洗髮(502)"
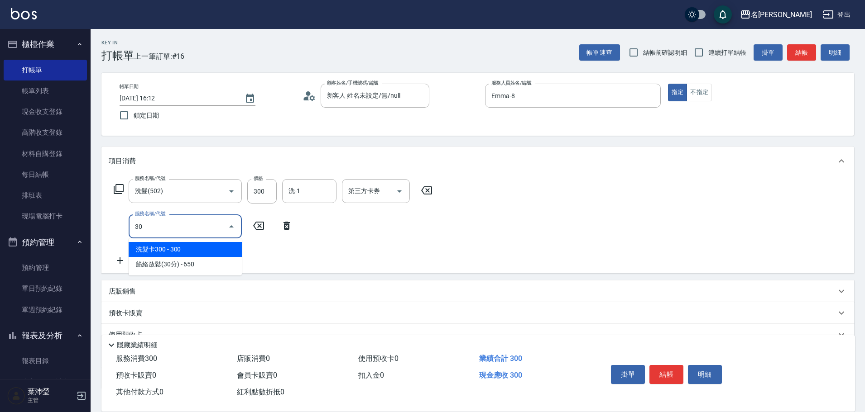
drag, startPoint x: 157, startPoint y: 219, endPoint x: 114, endPoint y: 231, distance: 44.7
click at [115, 231] on div "服務名稱/代號 30 服務名稱/代號" at bounding box center [203, 227] width 189 height 24
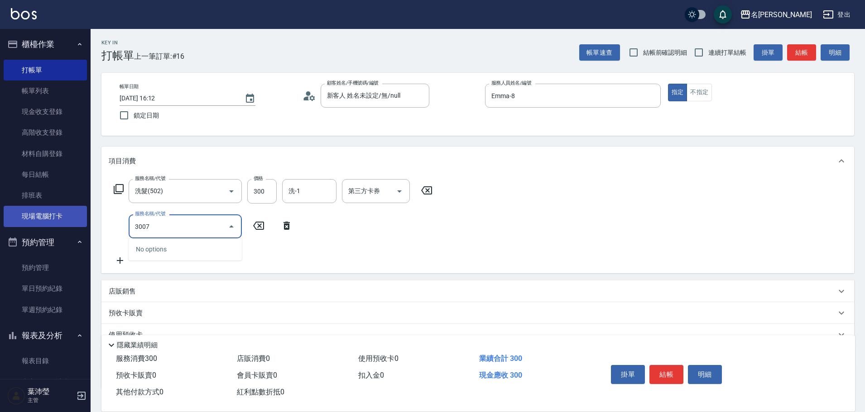
drag, startPoint x: 103, startPoint y: 230, endPoint x: 65, endPoint y: 222, distance: 39.2
click at [65, 222] on div "名留龍江 登出 櫃檯作業 打帳單 帳單列表 現金收支登錄 高階收支登錄 材料自購登錄 每日結帳 排班表 現場電腦打卡 預約管理 預約管理 單日預約紀錄 單週預…" at bounding box center [432, 238] width 865 height 476
type input "剪瀏海(307)"
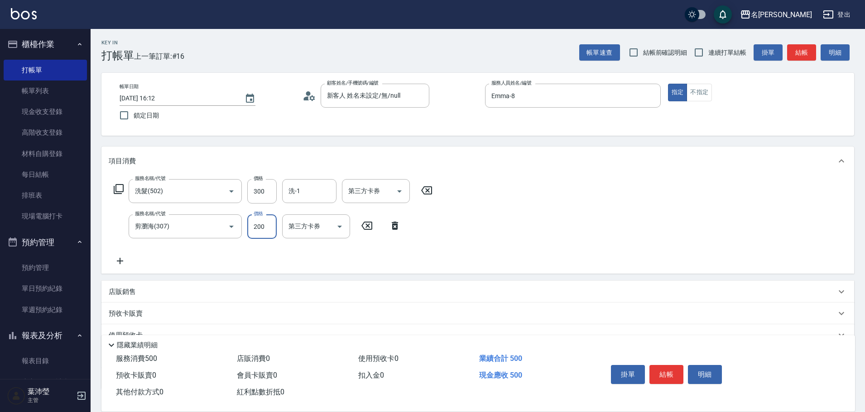
type input "200"
click at [122, 259] on icon at bounding box center [120, 261] width 23 height 11
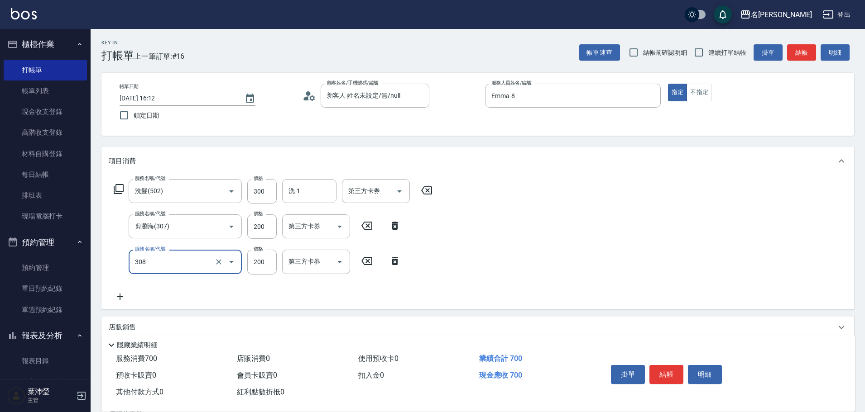
type input "學生剪髮(UP)(308)"
type input "250"
click at [371, 224] on icon at bounding box center [366, 225] width 23 height 11
click at [259, 267] on input "250" at bounding box center [261, 261] width 29 height 24
click at [255, 261] on input "450" at bounding box center [261, 261] width 29 height 24
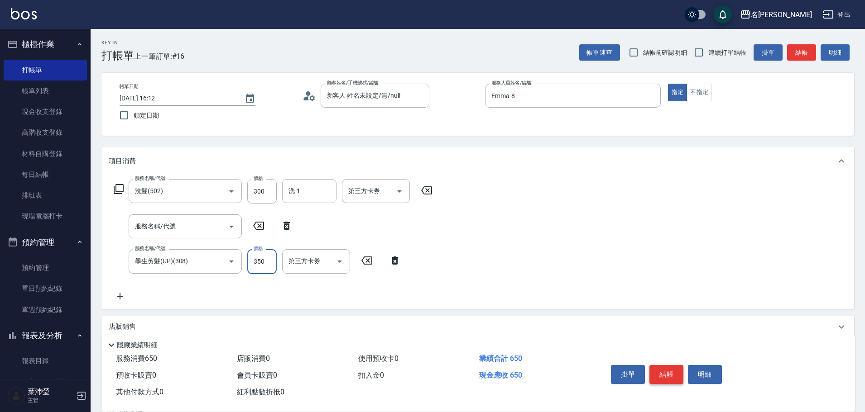
type input "350"
click at [666, 372] on button "結帳" at bounding box center [666, 374] width 34 height 19
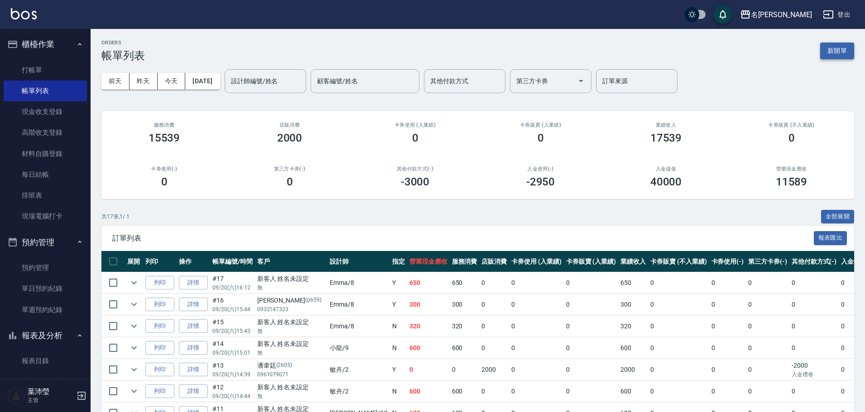
click at [833, 53] on button "新開單" at bounding box center [837, 51] width 34 height 17
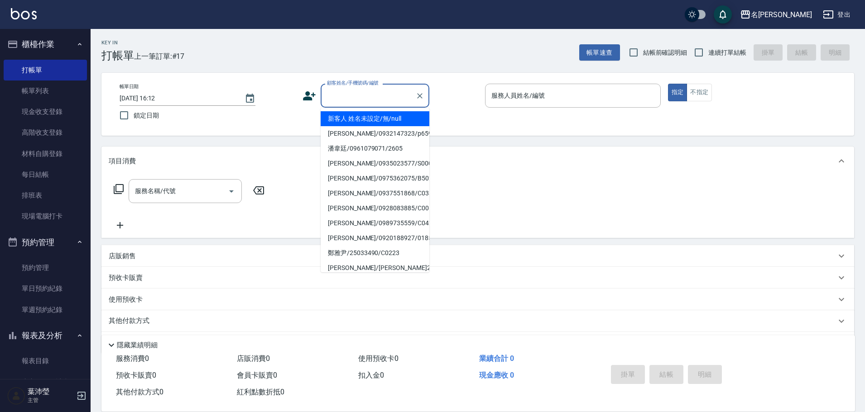
drag, startPoint x: 363, startPoint y: 94, endPoint x: 370, endPoint y: 125, distance: 32.6
click at [363, 94] on input "顧客姓名/手機號碼/編號" at bounding box center [368, 96] width 87 height 16
click at [374, 121] on li "新客人 姓名未設定/無/null" at bounding box center [375, 118] width 109 height 15
type input "新客人 姓名未設定/無/null"
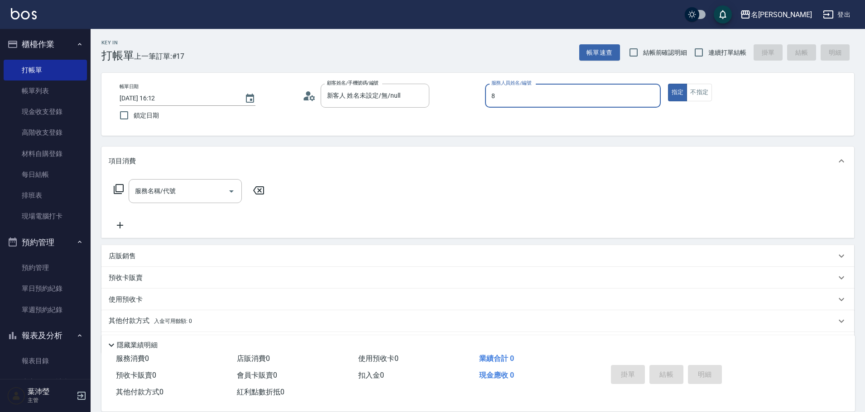
type input "Emma-8"
type button "true"
click at [707, 94] on button "不指定" at bounding box center [698, 93] width 25 height 18
click at [214, 194] on input "服務名稱/代號" at bounding box center [178, 191] width 91 height 16
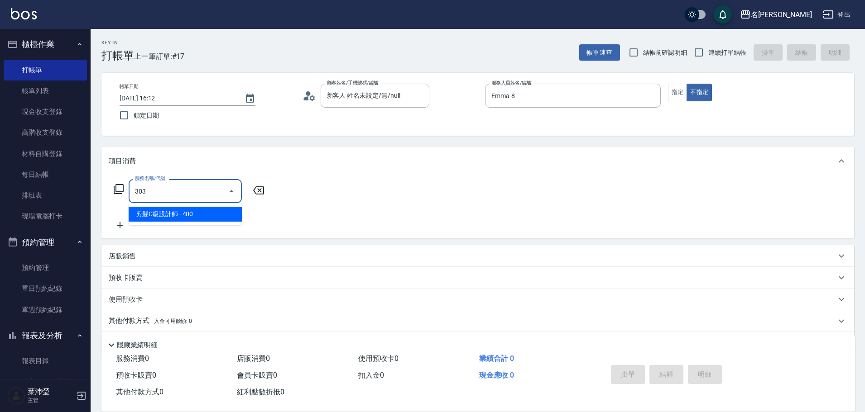
type input "剪髮C級設計師(303)"
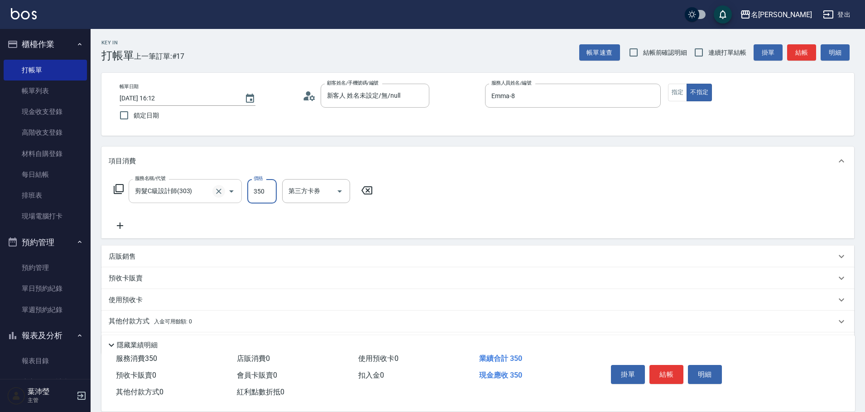
type input "350"
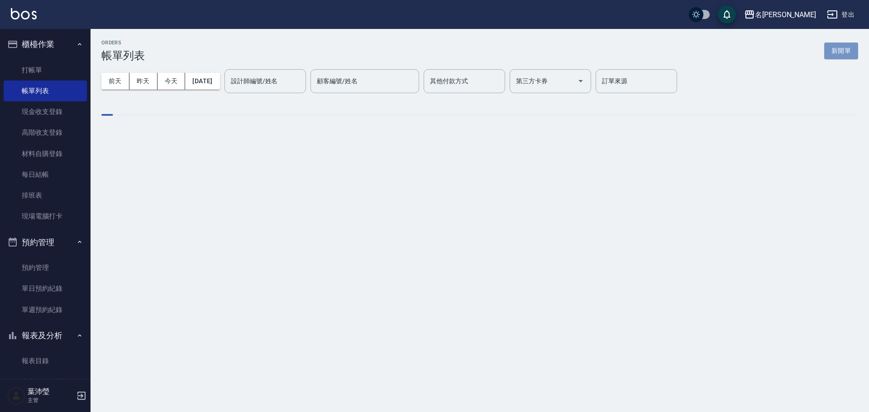
drag, startPoint x: 836, startPoint y: 47, endPoint x: 548, endPoint y: 53, distance: 288.0
click at [836, 48] on button "新開單" at bounding box center [841, 51] width 34 height 17
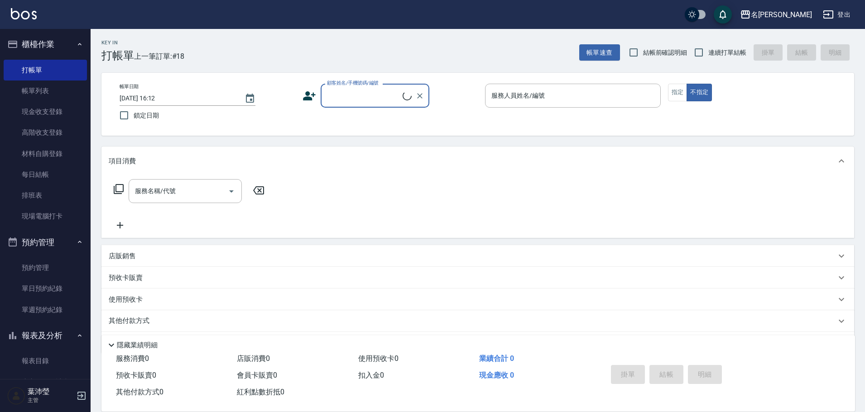
drag, startPoint x: 378, startPoint y: 100, endPoint x: 381, endPoint y: 106, distance: 7.1
click at [379, 101] on input "顧客姓名/手機號碼/編號" at bounding box center [364, 96] width 78 height 16
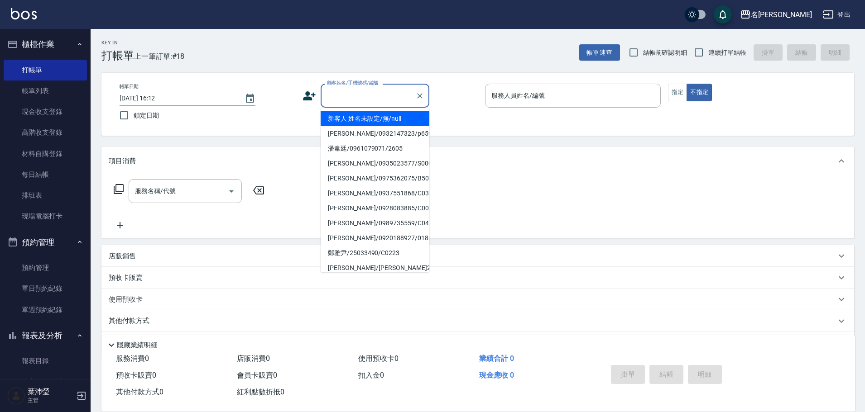
click at [378, 120] on li "新客人 姓名未設定/無/null" at bounding box center [375, 118] width 109 height 15
type input "新客人 姓名未設定/無/null"
type input "Emma-8"
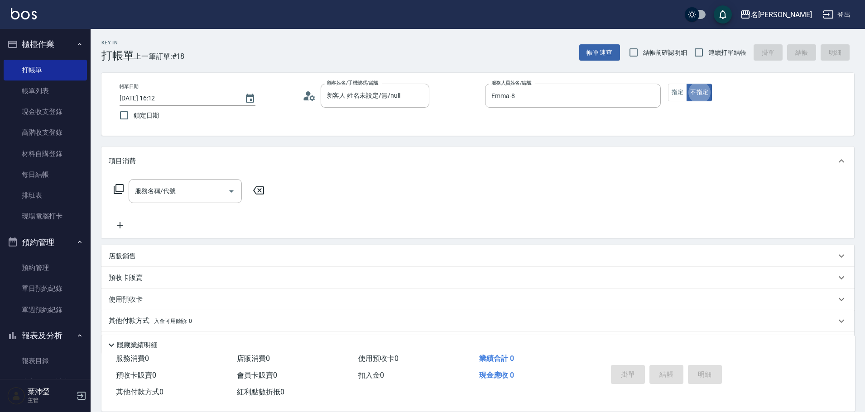
type button "false"
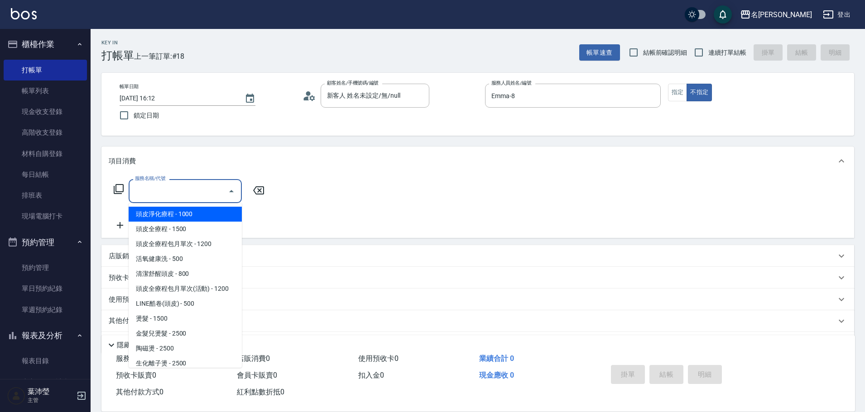
click at [152, 197] on input "服務名稱/代號" at bounding box center [178, 191] width 91 height 16
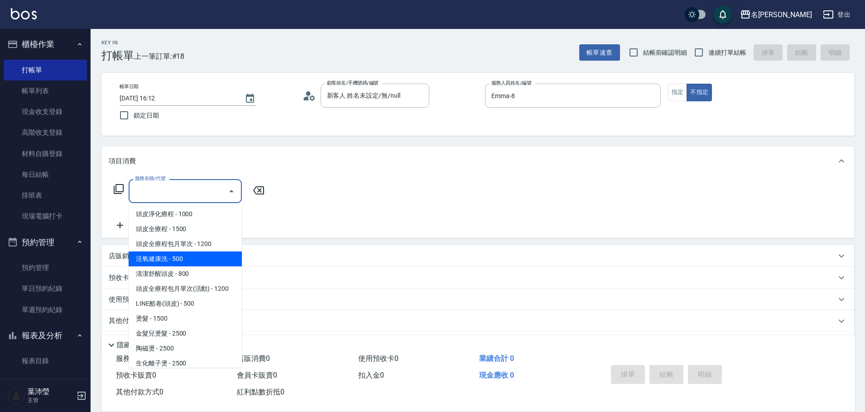
drag, startPoint x: 159, startPoint y: 256, endPoint x: 177, endPoint y: 240, distance: 24.1
click at [160, 256] on span "活氧健康洗 - 500" at bounding box center [185, 259] width 113 height 15
type input "活氧健康洗(109)"
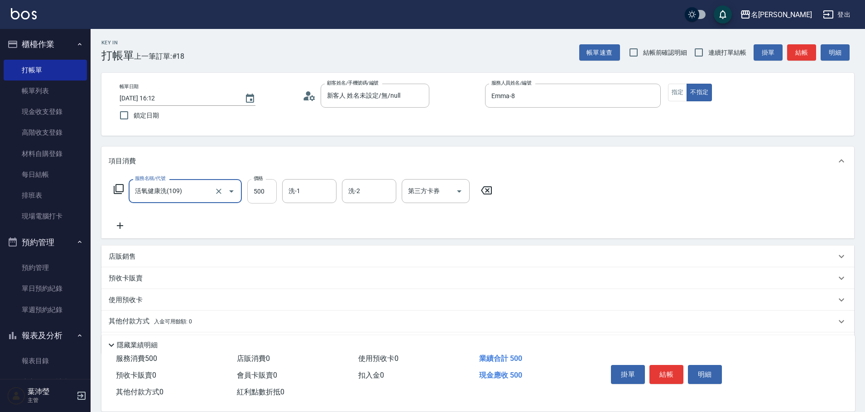
click at [268, 193] on input "500" at bounding box center [261, 191] width 29 height 24
drag, startPoint x: 268, startPoint y: 193, endPoint x: 242, endPoint y: 187, distance: 26.5
click at [242, 187] on div "服務名稱/代號 活氧健康洗(109) 服務名稱/代號 價格 690 價格 洗-1 洗-1 洗-2 洗-2 第三方卡券 第三方卡券" at bounding box center [303, 191] width 389 height 24
type input "600"
click at [127, 222] on icon at bounding box center [120, 225] width 23 height 11
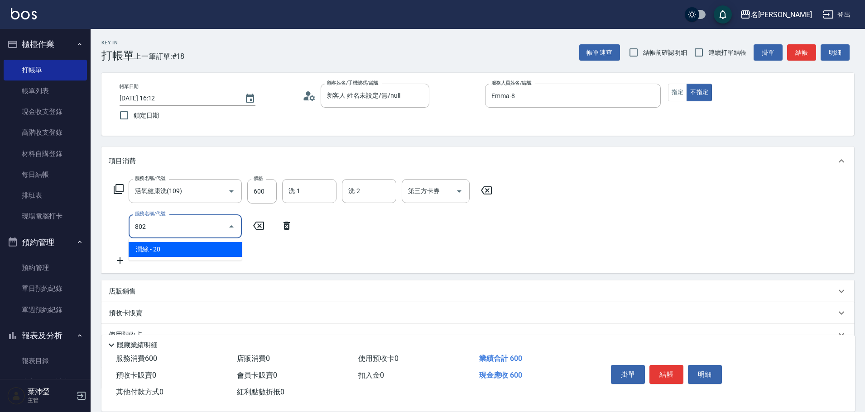
type input "潤絲(802)"
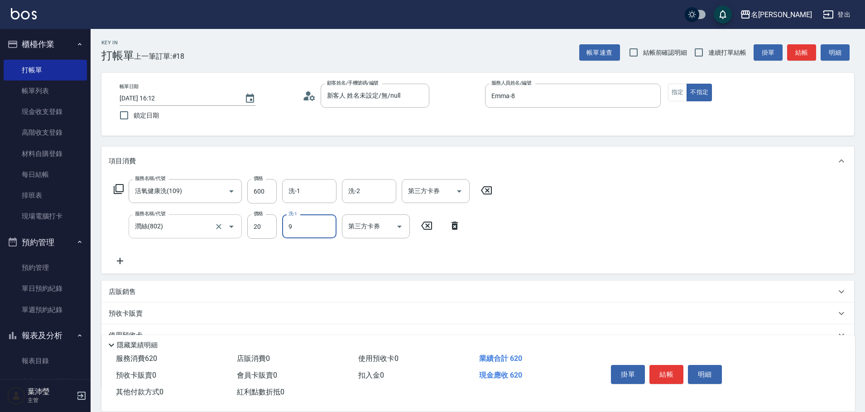
type input "小龍-9"
click at [665, 374] on button "結帳" at bounding box center [666, 374] width 34 height 19
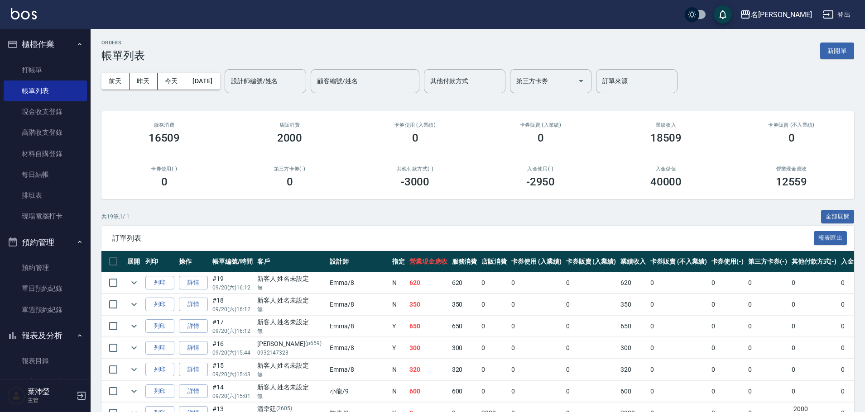
click at [257, 96] on div "前天 昨天 今天 2025/09/20 設計師編號/姓名 設計師編號/姓名 顧客編號/姓名 顧客編號/姓名 其他付款方式 其他付款方式 第三方卡券 第三方卡券…" at bounding box center [477, 81] width 752 height 38
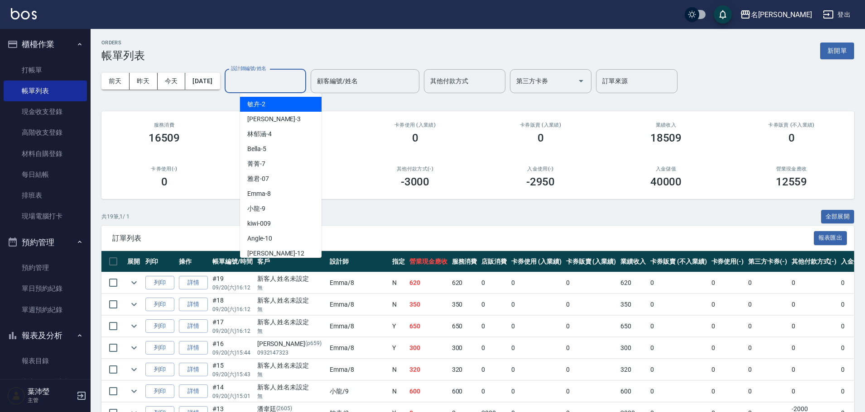
click at [265, 86] on input "設計師編號/姓名" at bounding box center [265, 81] width 73 height 16
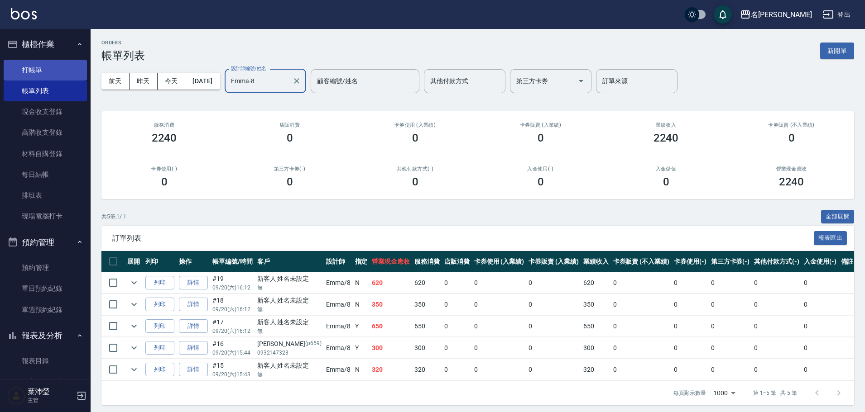
type input "Emma-8"
click at [23, 70] on link "打帳單" at bounding box center [45, 70] width 83 height 21
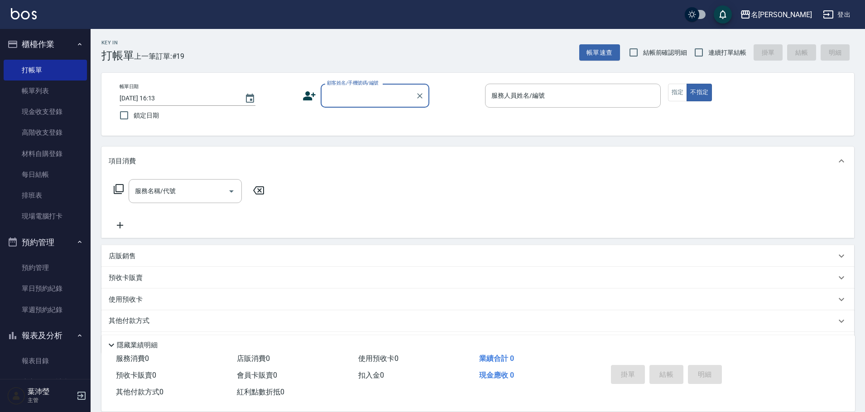
click at [399, 99] on input "顧客姓名/手機號碼/編號" at bounding box center [368, 96] width 87 height 16
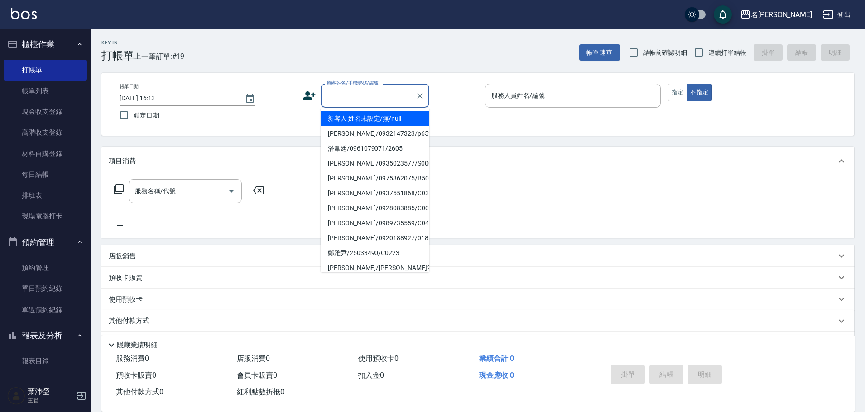
click at [398, 124] on li "新客人 姓名未設定/無/null" at bounding box center [375, 118] width 109 height 15
type input "新客人 姓名未設定/無/null"
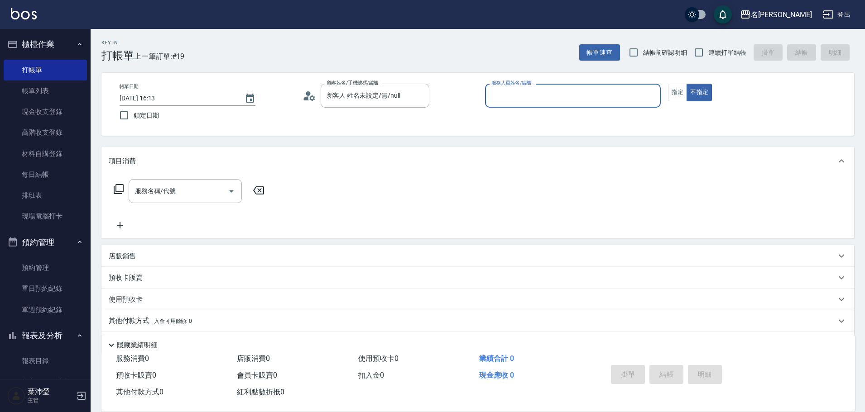
click at [498, 93] on input "服務人員姓名/編號" at bounding box center [573, 96] width 168 height 16
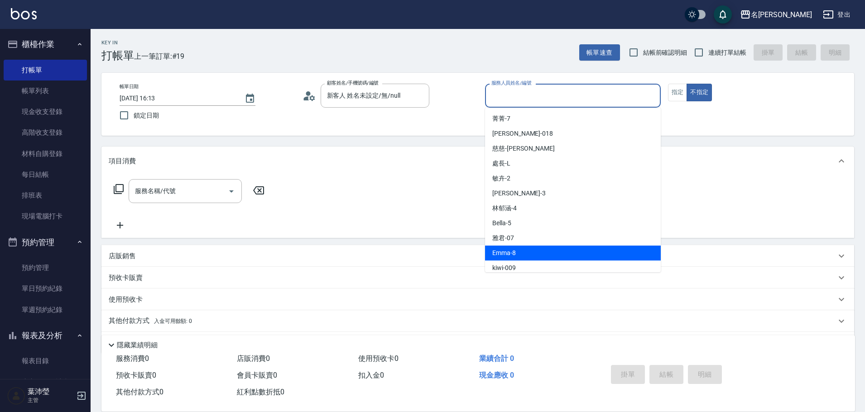
click at [517, 251] on div "Emma -8" at bounding box center [573, 253] width 176 height 15
type input "Emma-8"
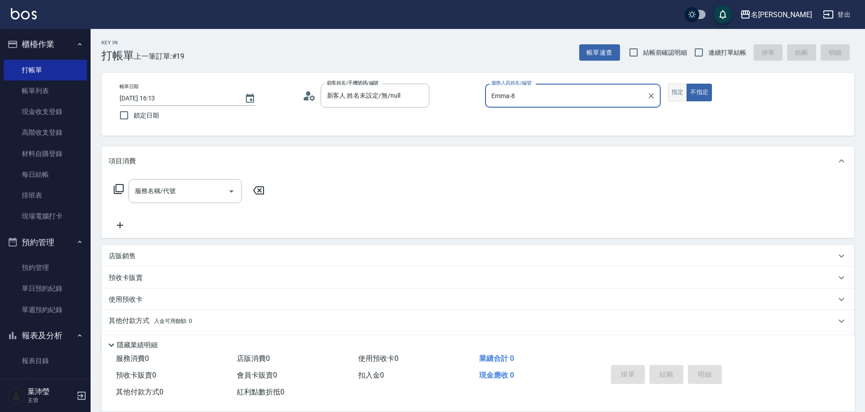
click at [679, 97] on button "指定" at bounding box center [677, 93] width 19 height 18
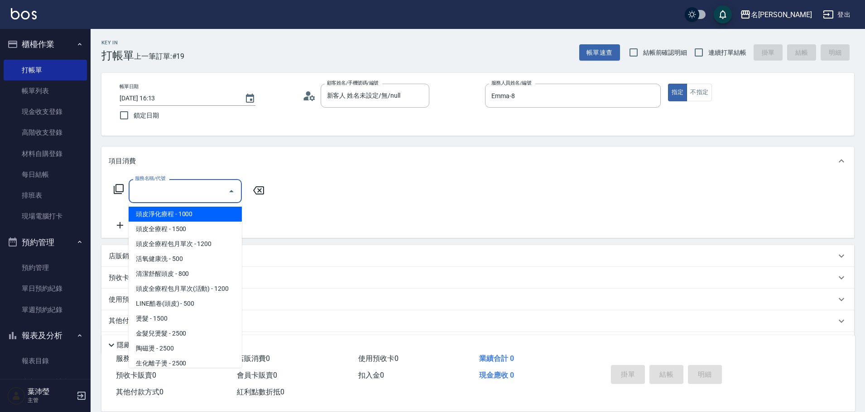
click at [218, 192] on input "服務名稱/代號" at bounding box center [178, 191] width 91 height 16
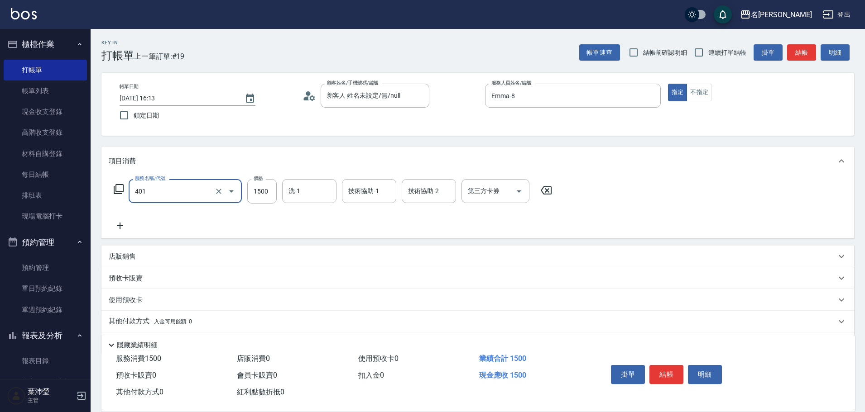
type input "染髮(401)"
type input "1200"
click at [381, 202] on div "技術協助-1" at bounding box center [369, 191] width 54 height 24
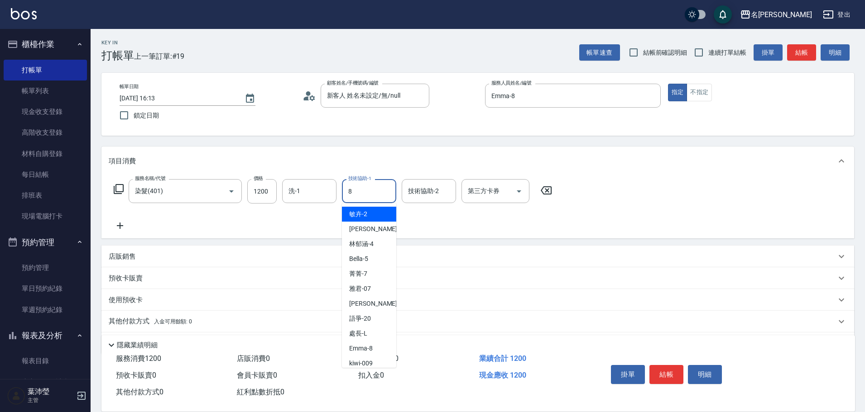
type input "Emma-8"
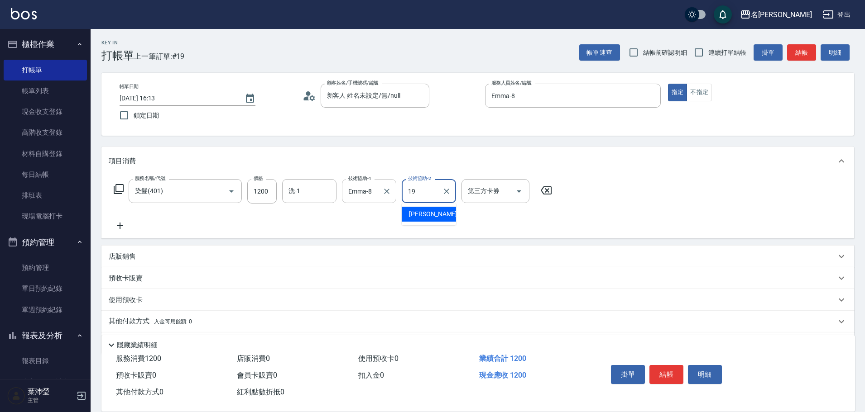
type input "宥蓁-19"
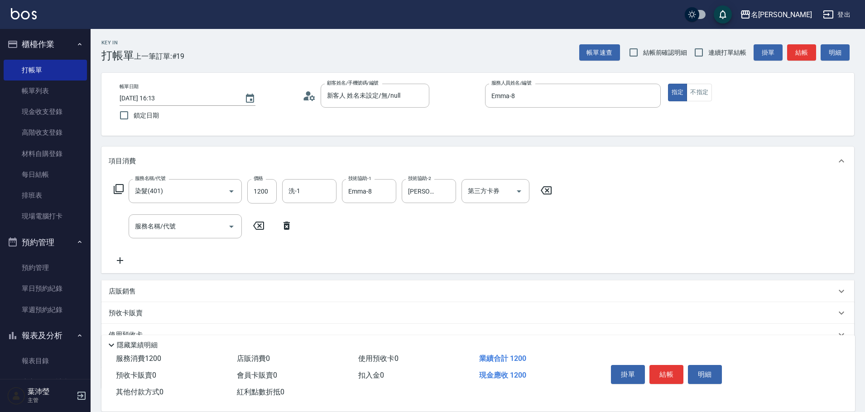
click at [148, 293] on div "店販銷售" at bounding box center [472, 292] width 727 height 10
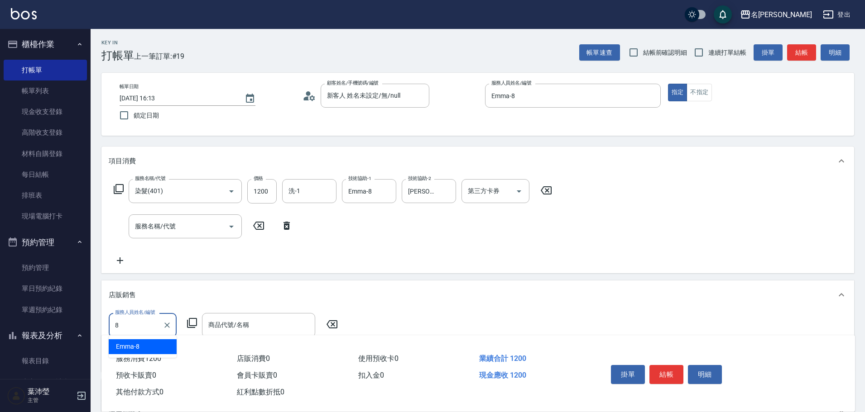
scroll to position [1, 0]
type input "Emma-8"
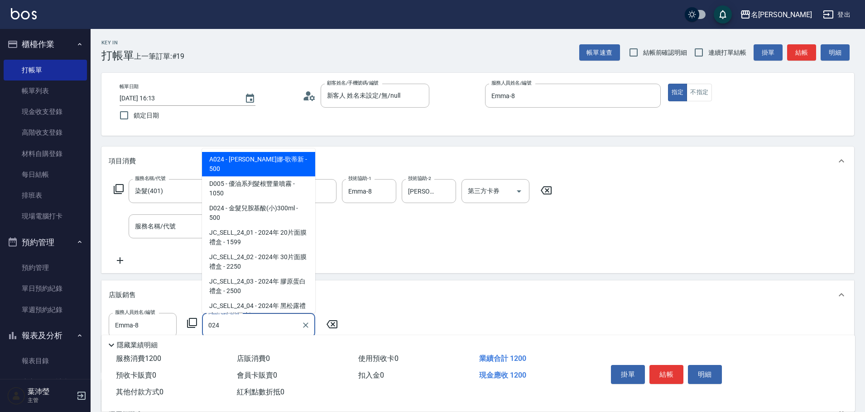
type input "威娜-歌蒂新"
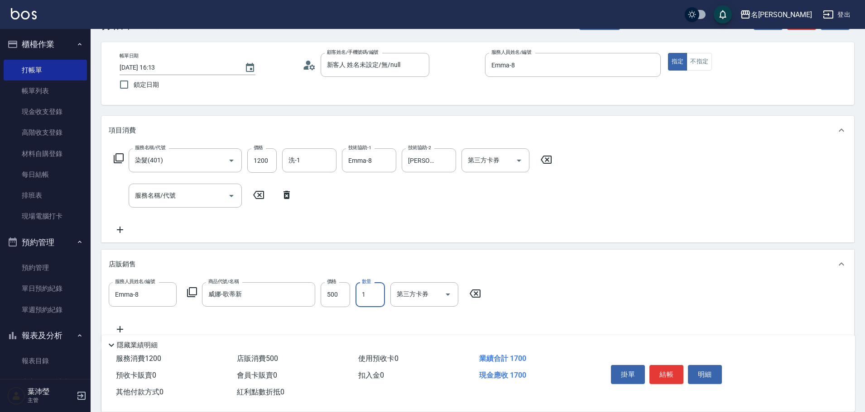
scroll to position [45, 0]
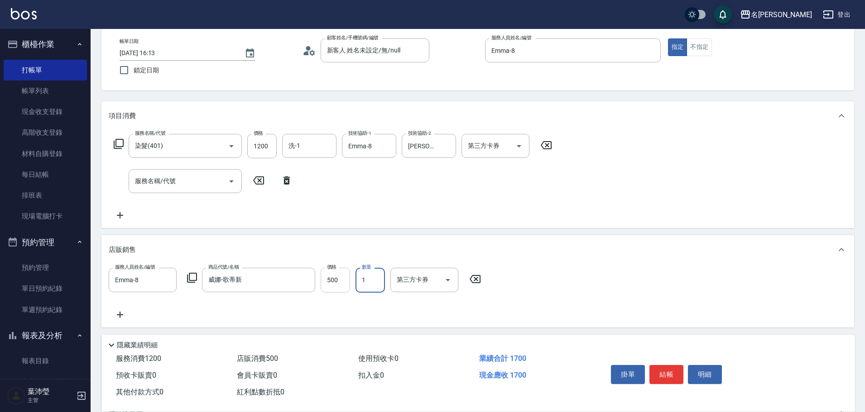
click at [342, 286] on input "500" at bounding box center [335, 280] width 29 height 24
type input "300"
click at [658, 375] on button "結帳" at bounding box center [666, 374] width 34 height 19
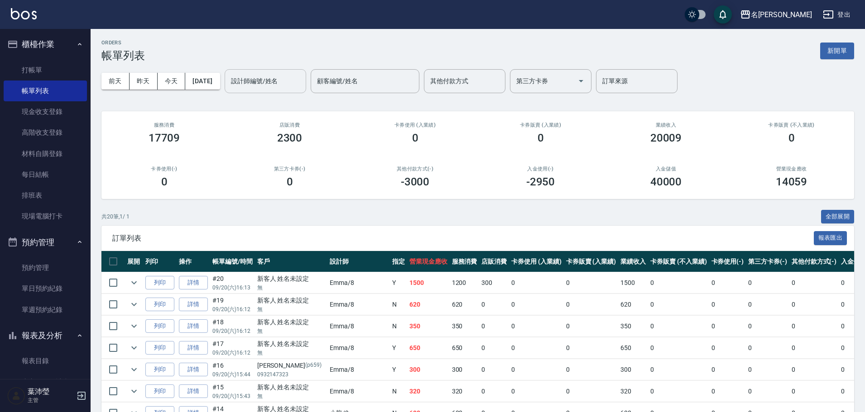
click at [287, 86] on input "設計師編號/姓名" at bounding box center [265, 81] width 73 height 16
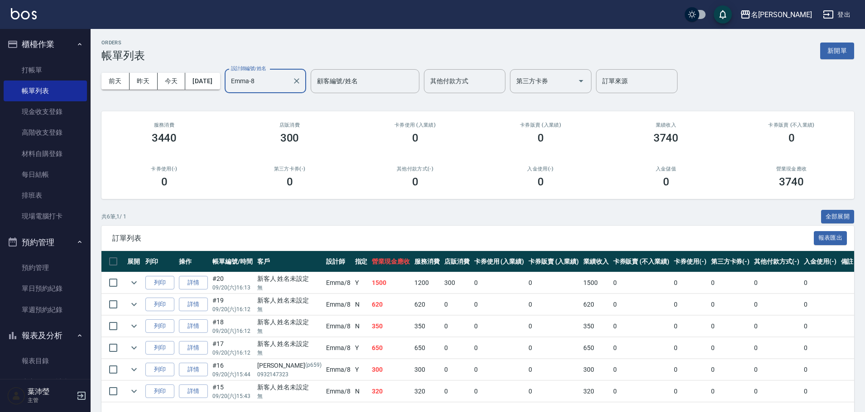
type input "Emma-8"
click at [826, 68] on div "前天 昨天 今天 2025/09/20 設計師編號/姓名 Emma-8 設計師編號/姓名 顧客編號/姓名 顧客編號/姓名 其他付款方式 其他付款方式 第三方卡…" at bounding box center [477, 81] width 752 height 38
click at [829, 54] on button "新開單" at bounding box center [837, 51] width 34 height 17
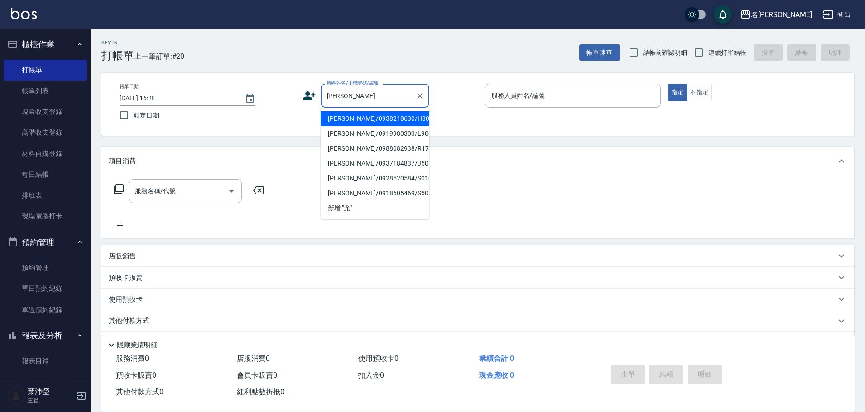
click at [377, 122] on li "[PERSON_NAME]/0938218630/H8055" at bounding box center [375, 118] width 109 height 15
type input "[PERSON_NAME]/0938218630/H8055"
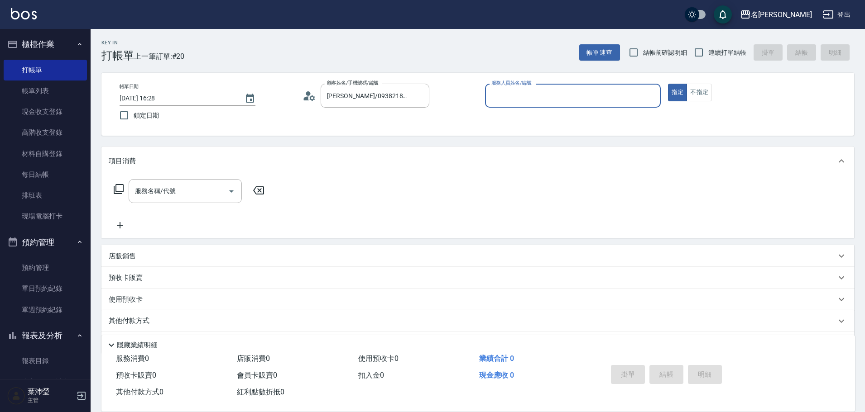
type input "Emma-8"
click at [198, 174] on div "項目消費" at bounding box center [477, 161] width 752 height 29
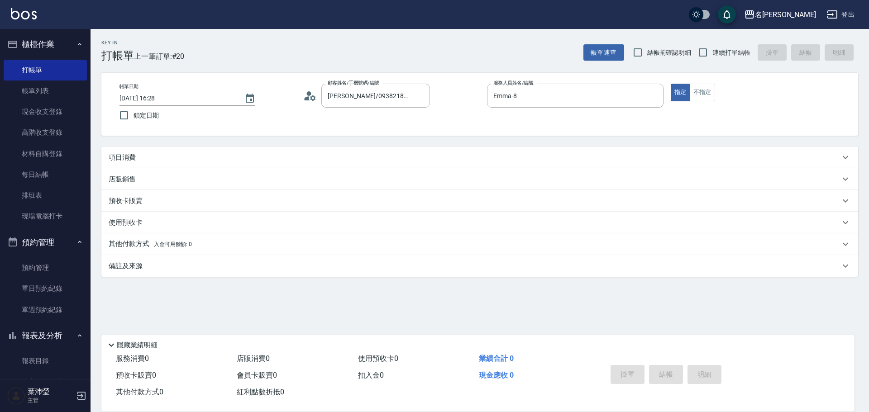
click at [205, 155] on div "項目消費" at bounding box center [475, 158] width 732 height 10
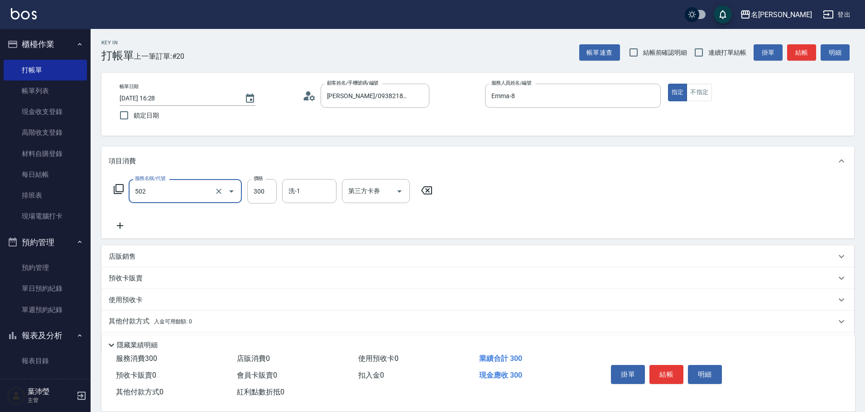
type input "洗髮(502)"
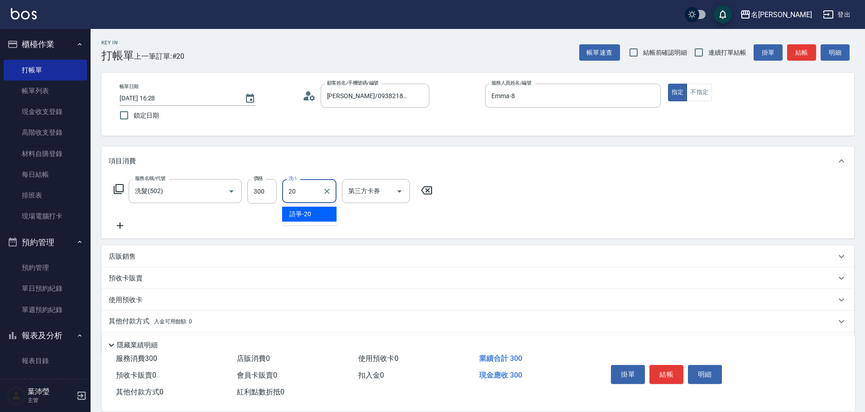
type input "語爭-20"
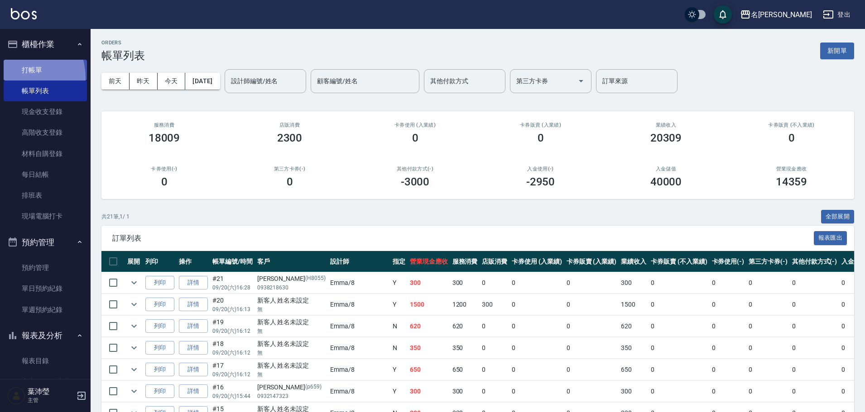
click at [13, 78] on link "打帳單" at bounding box center [45, 70] width 83 height 21
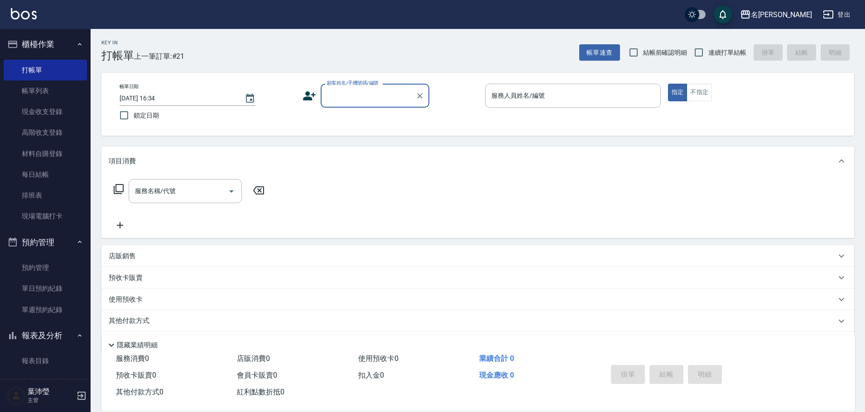
click at [362, 101] on input "顧客姓名/手機號碼/編號" at bounding box center [368, 96] width 87 height 16
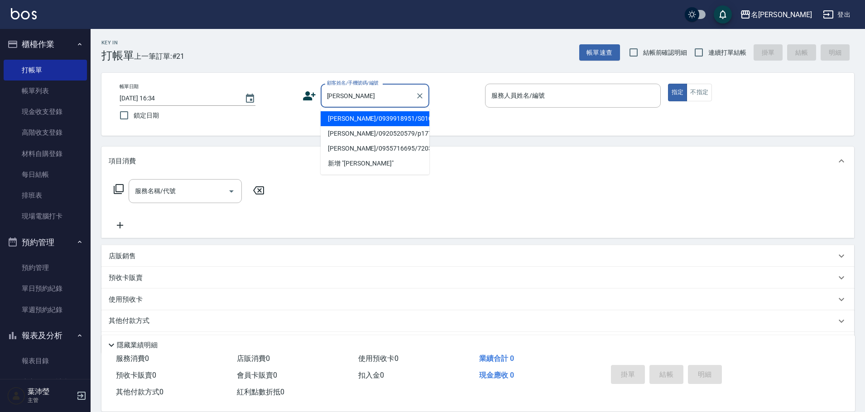
click at [371, 121] on li "[PERSON_NAME]/0939918951/S0107" at bounding box center [375, 118] width 109 height 15
type input "[PERSON_NAME]/0939918951/S0107"
type input "Angle-10"
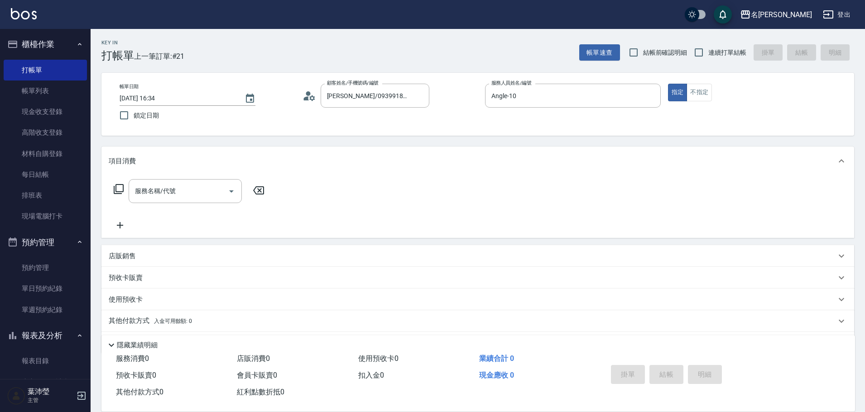
click at [115, 187] on icon at bounding box center [119, 189] width 10 height 10
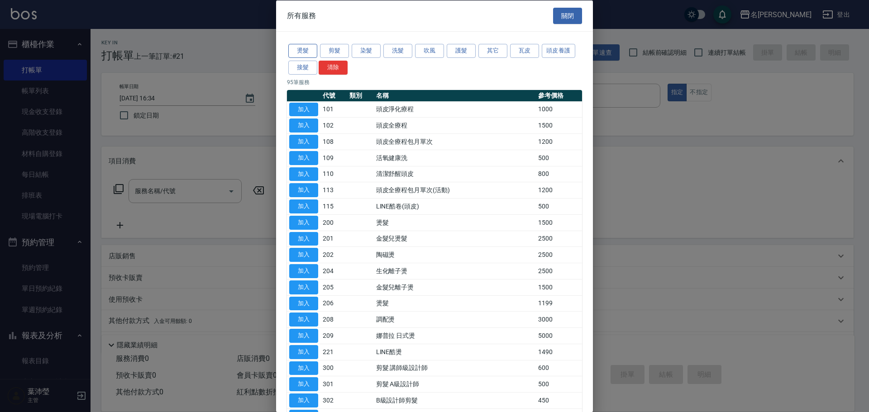
click at [308, 51] on button "燙髮" at bounding box center [302, 51] width 29 height 14
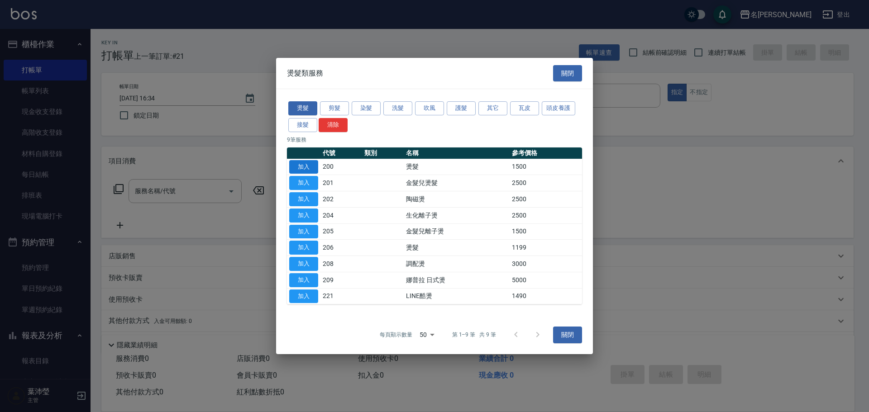
click at [305, 165] on button "加入" at bounding box center [303, 167] width 29 height 14
type input "燙髮(200)"
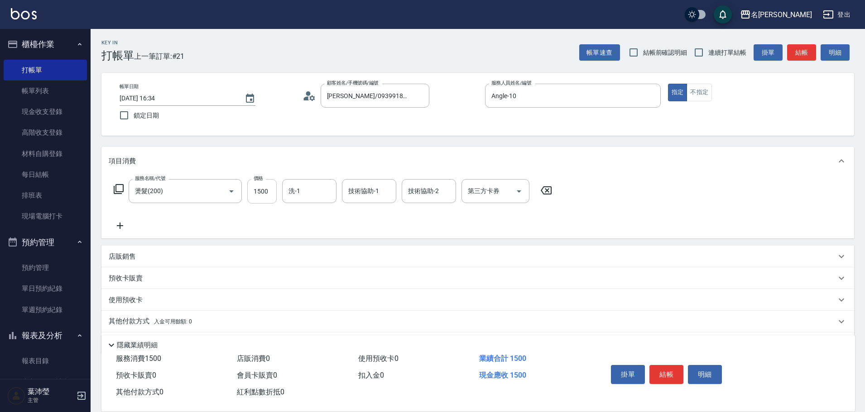
click at [269, 196] on input "1500" at bounding box center [261, 191] width 29 height 24
type input "2500"
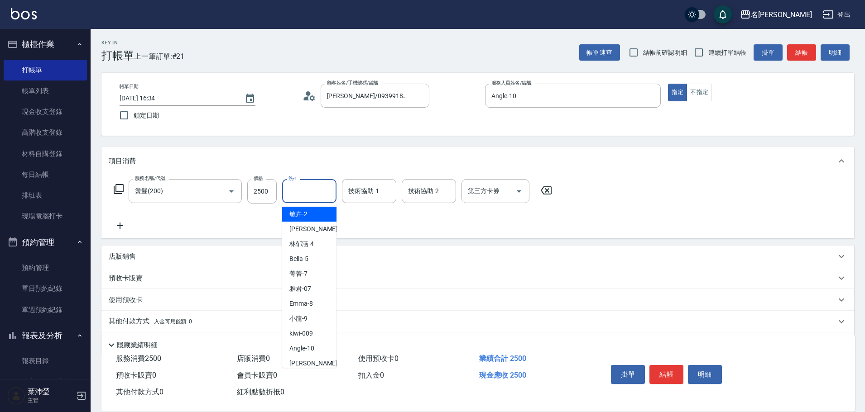
click at [298, 189] on input "洗-1" at bounding box center [309, 191] width 46 height 16
type input "宥蓁-19"
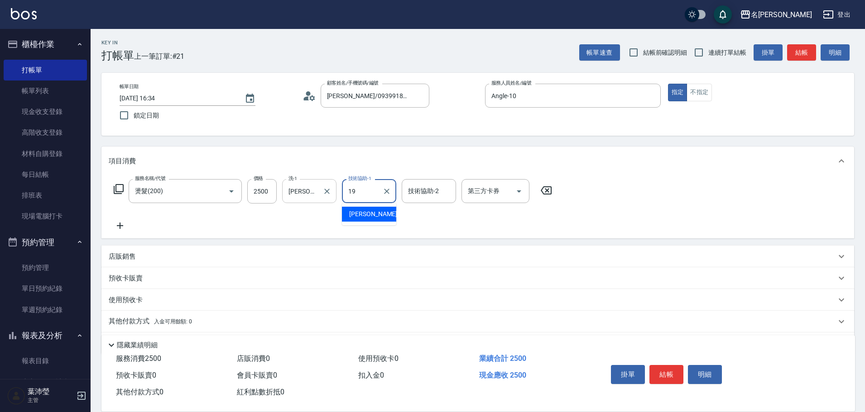
type input "宥蓁-19"
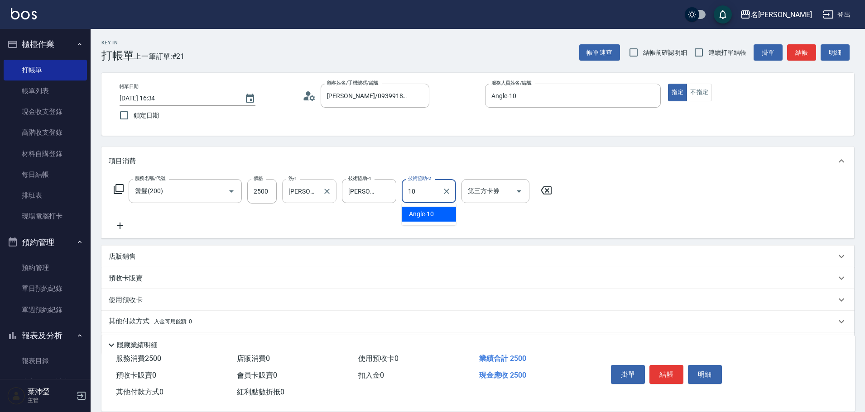
type input "Angle-10"
click at [666, 370] on button "結帳" at bounding box center [666, 374] width 34 height 19
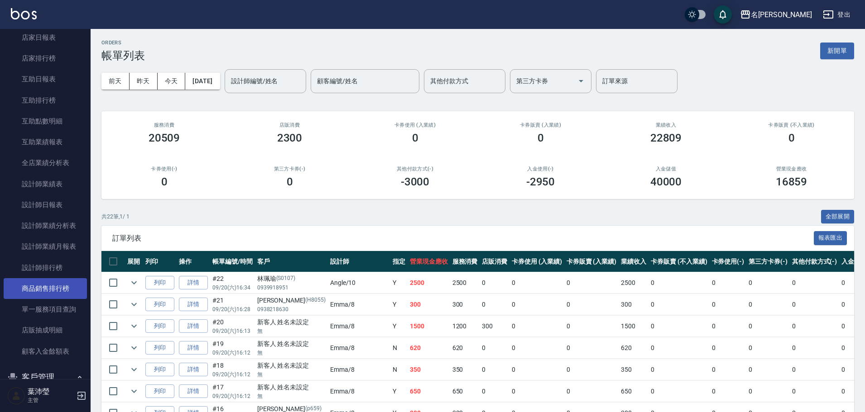
scroll to position [453, 0]
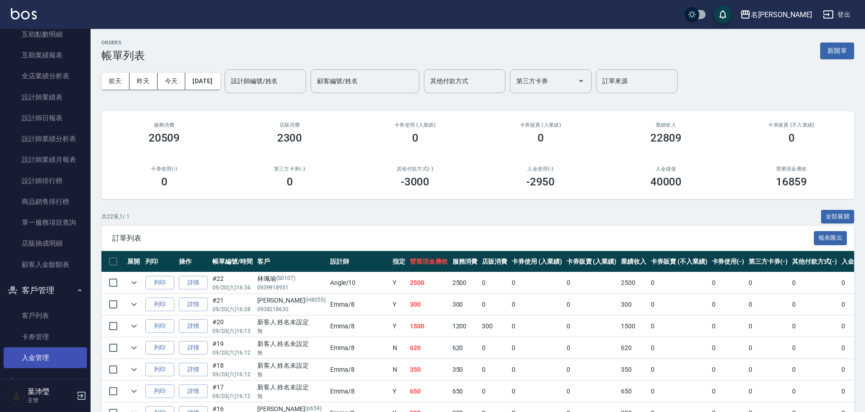
click at [43, 361] on link "入金管理" at bounding box center [45, 358] width 83 height 21
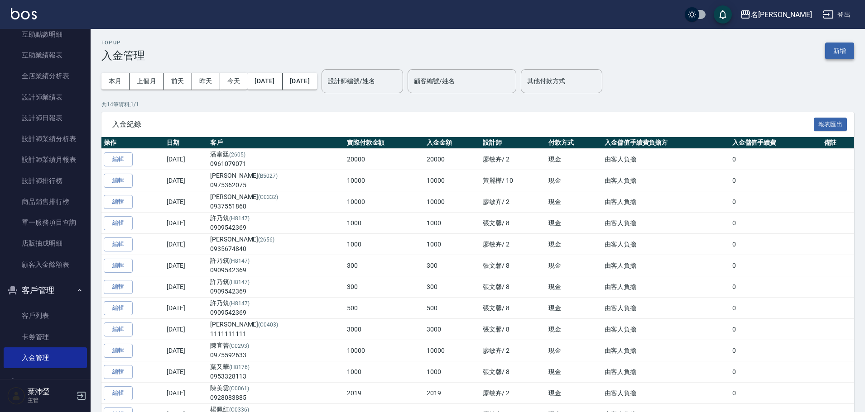
click at [842, 56] on button "新增" at bounding box center [839, 51] width 29 height 17
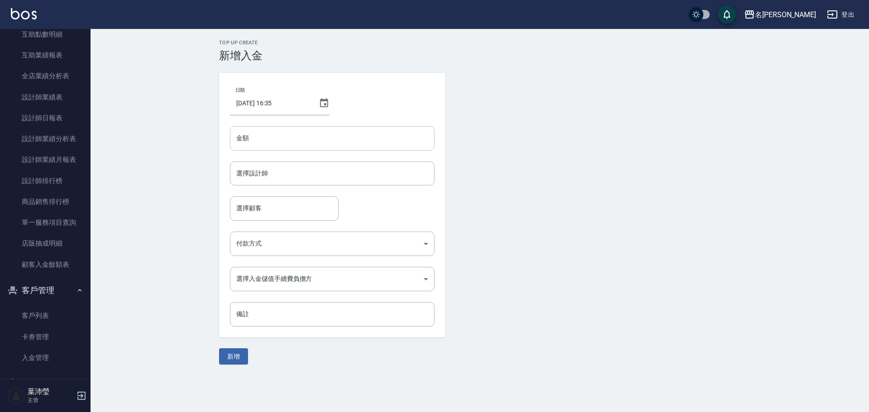
click at [311, 149] on input "金額" at bounding box center [332, 138] width 205 height 24
type input "10000"
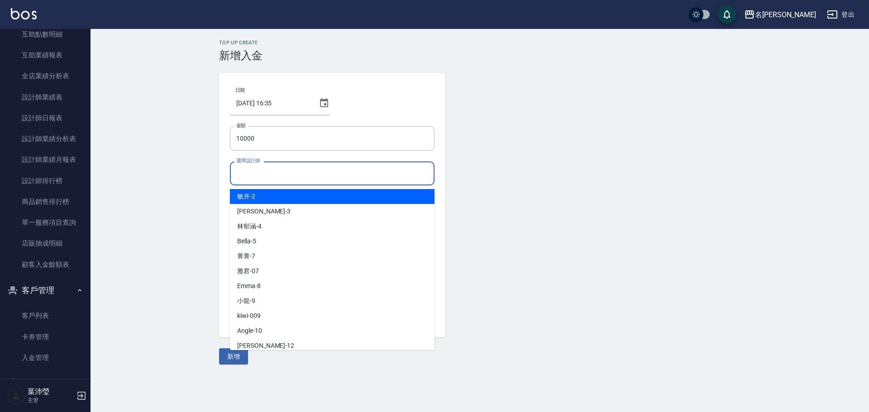
click at [299, 176] on input "選擇設計師" at bounding box center [332, 174] width 196 height 16
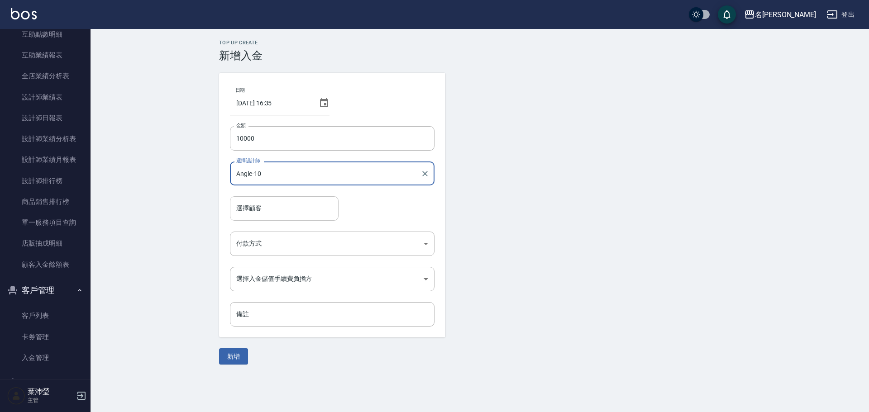
type input "Angle-10"
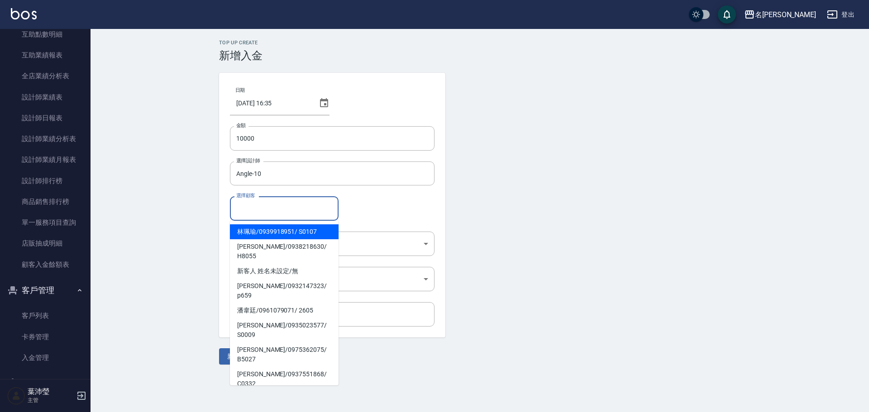
click at [281, 207] on input "選擇顧客" at bounding box center [284, 209] width 101 height 16
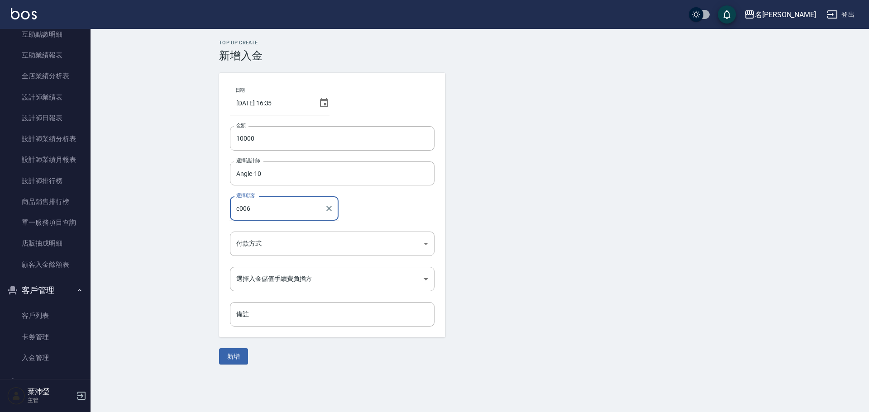
type input "c0069"
click at [219, 349] on button "新增" at bounding box center [233, 357] width 29 height 17
type input "[PERSON_NAME]/0937937729/C0069"
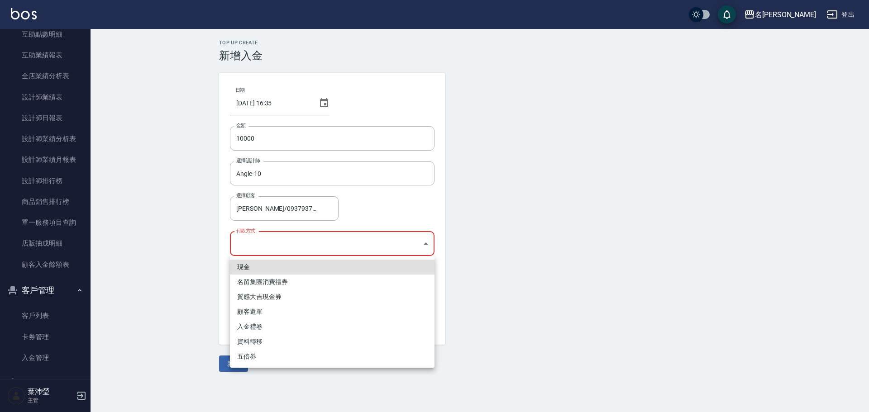
click at [316, 232] on body "名留龍江 登出 櫃檯作業 打帳單 帳單列表 現金收支登錄 高階收支登錄 材料自購登錄 每日結帳 排班表 現場電腦打卡 預約管理 預約管理 單日預約紀錄 單週預…" at bounding box center [434, 206] width 869 height 412
click at [249, 268] on li "現金" at bounding box center [332, 267] width 205 height 15
type input "現金"
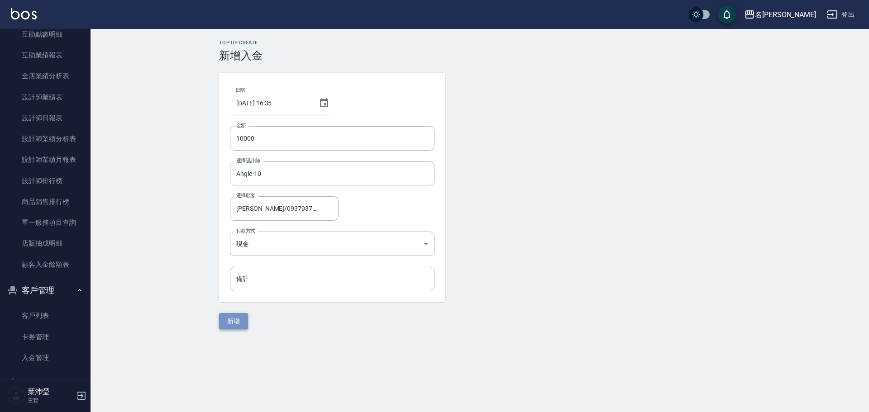
click at [234, 321] on button "新增" at bounding box center [233, 321] width 29 height 17
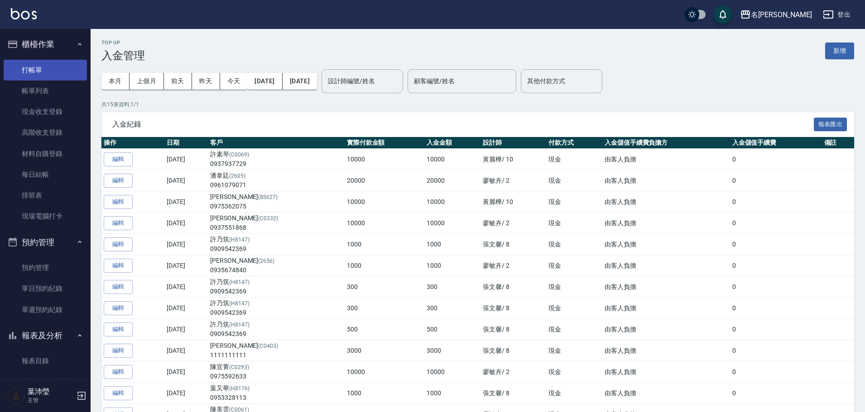
click at [48, 74] on link "打帳單" at bounding box center [45, 70] width 83 height 21
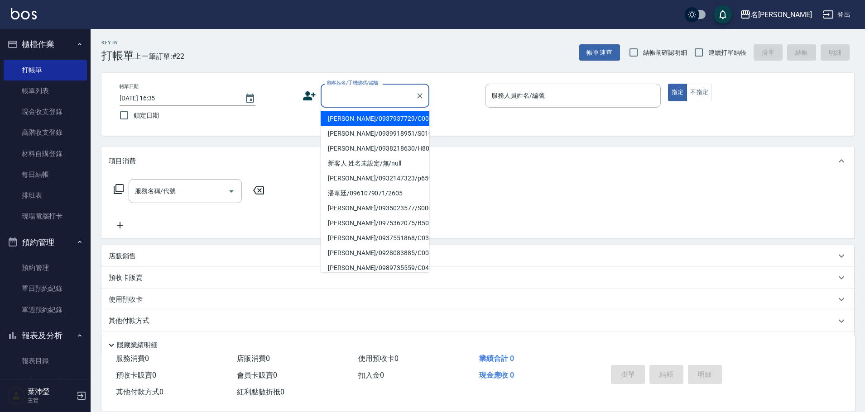
click at [371, 92] on input "顧客姓名/手機號碼/編號" at bounding box center [368, 96] width 87 height 16
click at [371, 118] on li "[PERSON_NAME]/0937937729/C0069" at bounding box center [375, 118] width 109 height 15
type input "[PERSON_NAME]/0937937729/C0069"
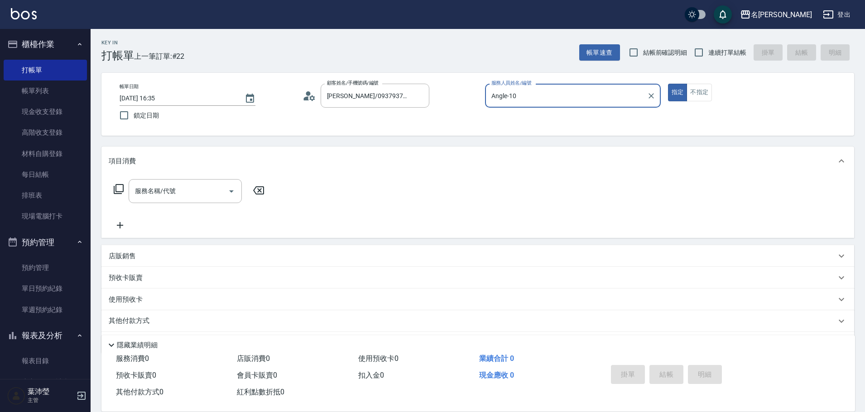
type input "Angle-10"
click at [117, 192] on icon at bounding box center [118, 189] width 11 height 11
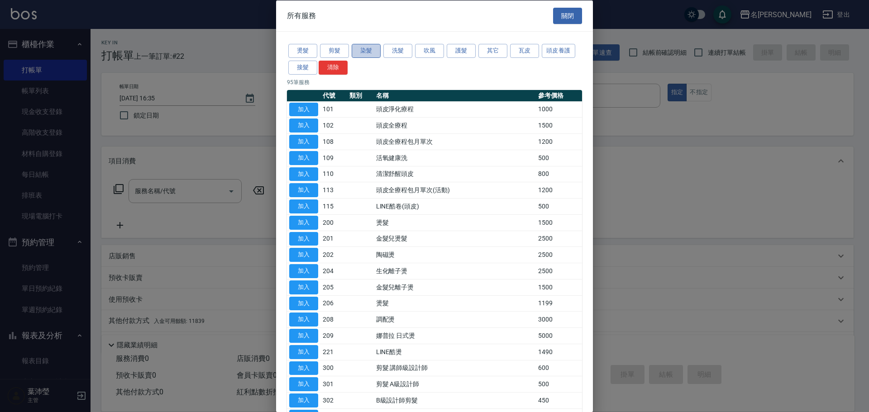
click at [370, 53] on button "染髮" at bounding box center [366, 51] width 29 height 14
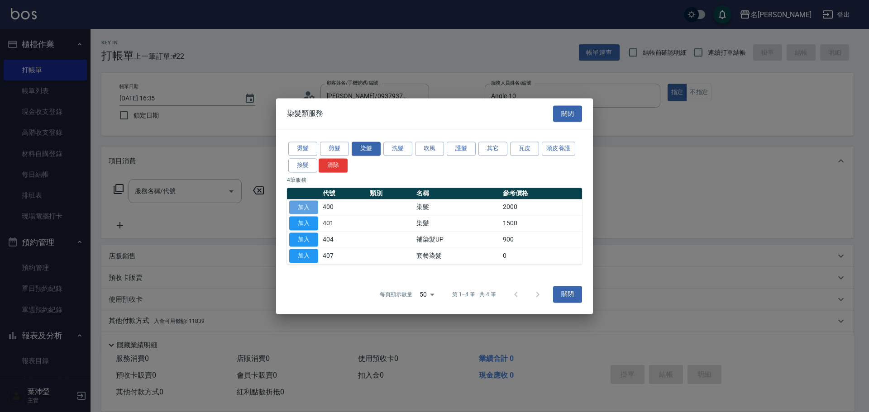
click at [312, 206] on button "加入" at bounding box center [303, 208] width 29 height 14
type input "染髮(400)"
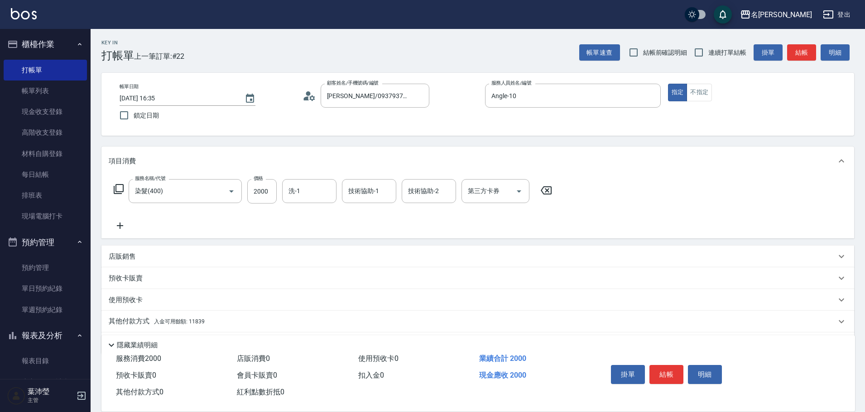
click at [279, 192] on div "服務名稱/代號 染髮(400) 服務名稱/代號 價格 2000 價格 洗-1 洗-1 技術協助-1 技術協助-1 技術協助-2 技術協助-2 第三方卡券 第三…" at bounding box center [333, 191] width 449 height 24
click at [264, 196] on input "2000" at bounding box center [261, 191] width 29 height 24
type input "2500"
click at [121, 227] on icon at bounding box center [120, 225] width 23 height 11
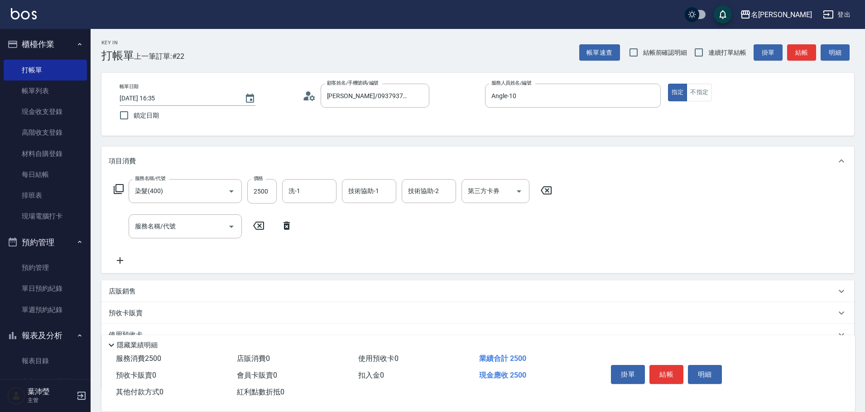
click at [123, 189] on icon at bounding box center [119, 189] width 10 height 10
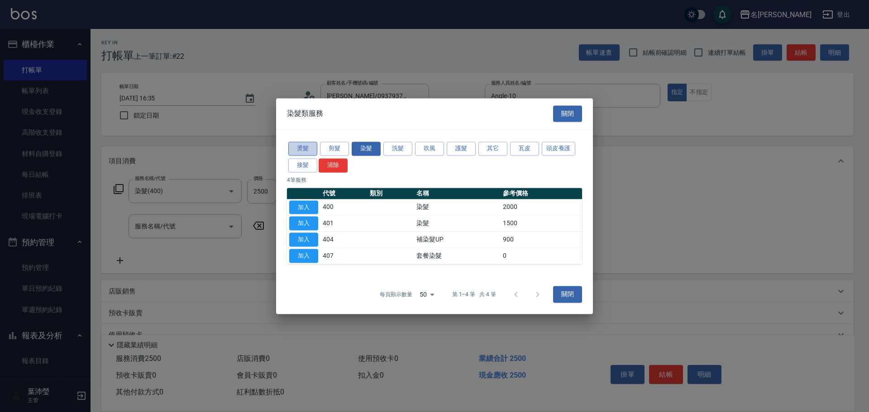
click at [302, 146] on button "燙髮" at bounding box center [302, 149] width 29 height 14
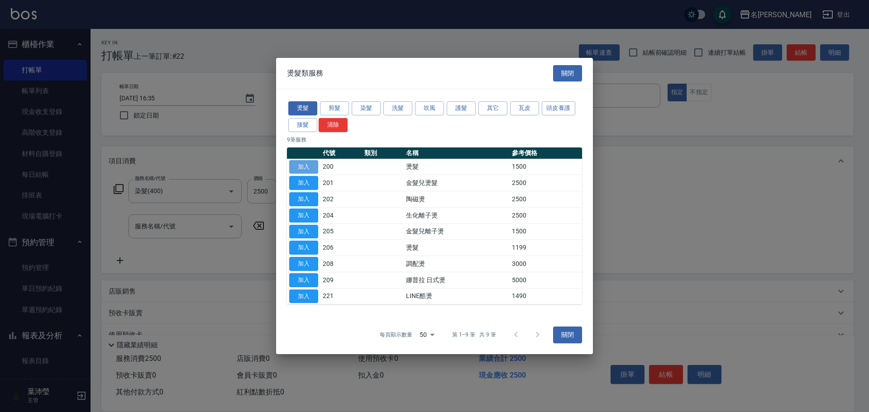
click at [302, 168] on button "加入" at bounding box center [303, 167] width 29 height 14
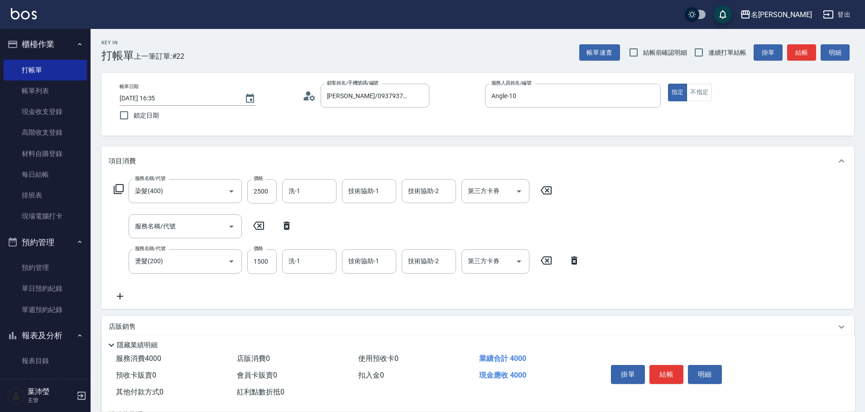
click at [290, 226] on icon at bounding box center [286, 225] width 23 height 11
type input "燙髮(200)"
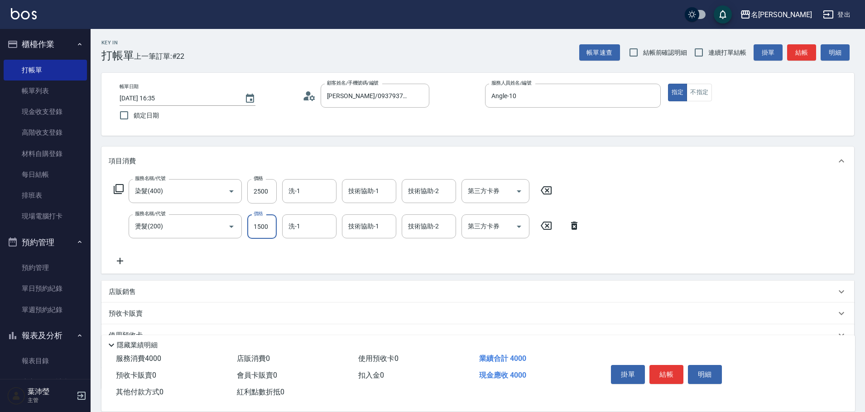
click at [263, 230] on input "1500" at bounding box center [261, 227] width 29 height 24
type input "3700"
click at [281, 228] on div "服務名稱/代號 燙髮(200) 服務名稱/代號 價格 3700 價格 洗-1 洗-1 技術協助-1 技術協助-1 技術協助-2 技術協助-2 第三方卡券 第三…" at bounding box center [347, 227] width 477 height 24
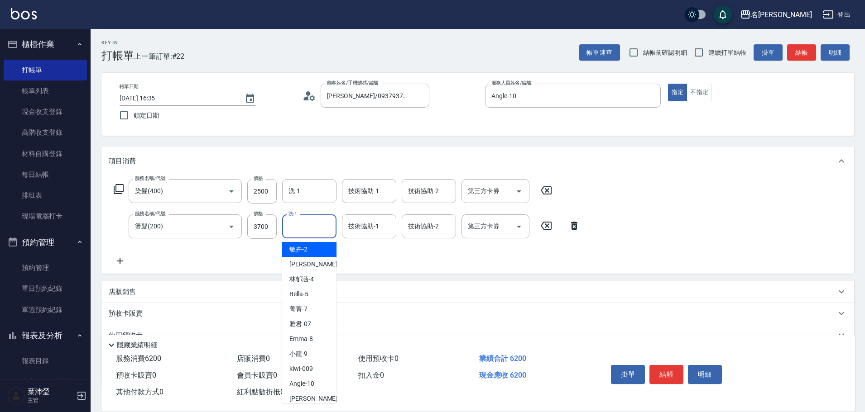
click at [291, 225] on input "洗-1" at bounding box center [309, 227] width 46 height 16
type input "語爭-20"
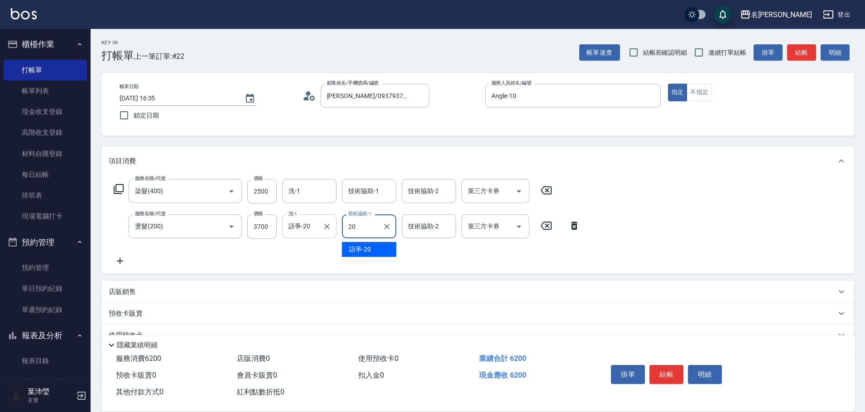
type input "語爭-20"
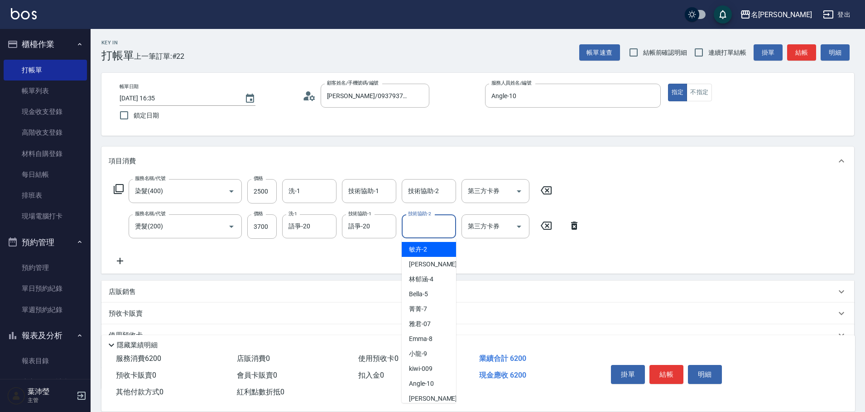
click at [441, 223] on input "技術協助-2" at bounding box center [429, 227] width 46 height 16
type input "Angle-10"
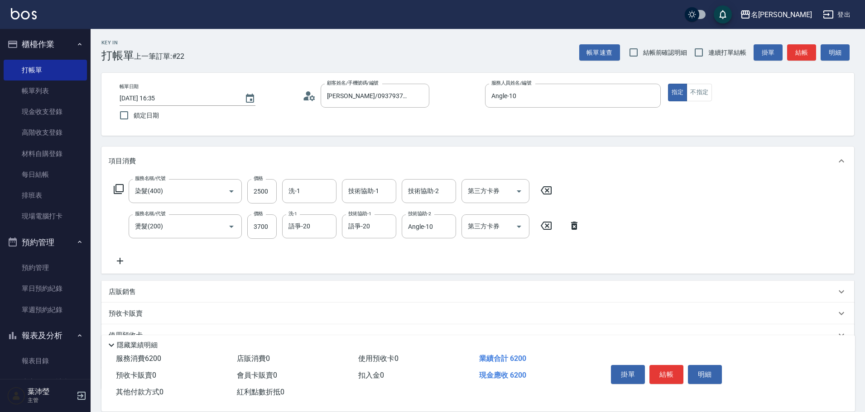
click at [117, 263] on icon at bounding box center [120, 261] width 23 height 11
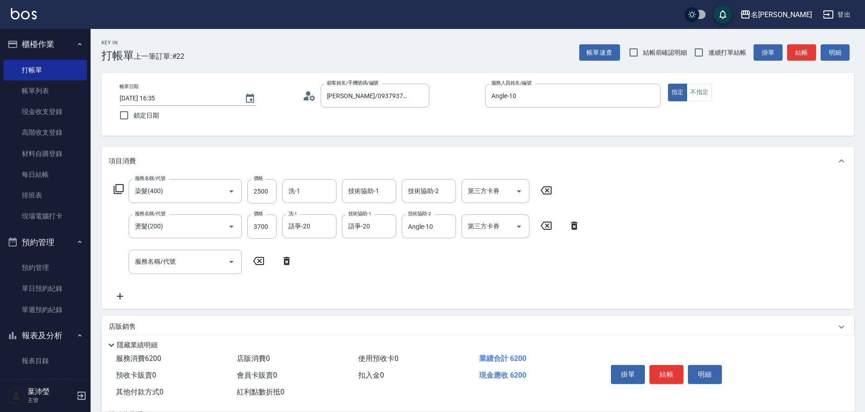
click at [119, 188] on icon at bounding box center [118, 189] width 11 height 11
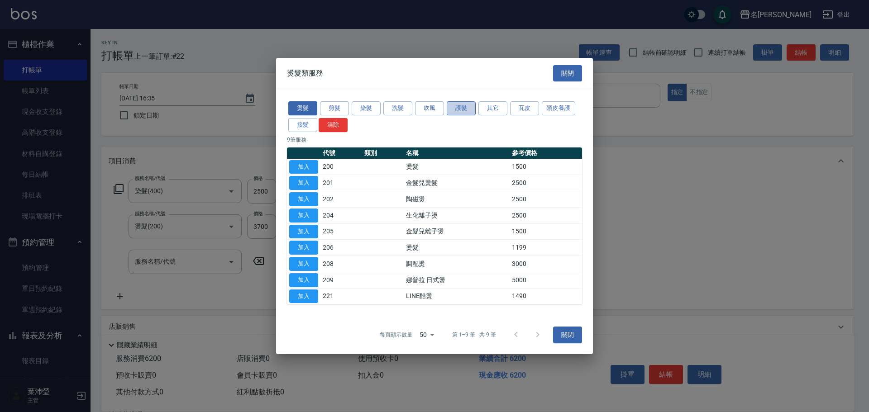
click at [461, 106] on button "護髮" at bounding box center [461, 108] width 29 height 14
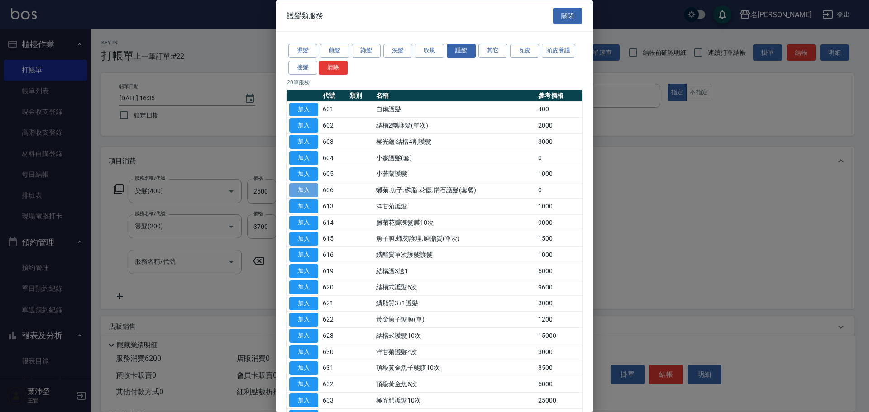
click at [305, 190] on button "加入" at bounding box center [303, 190] width 29 height 14
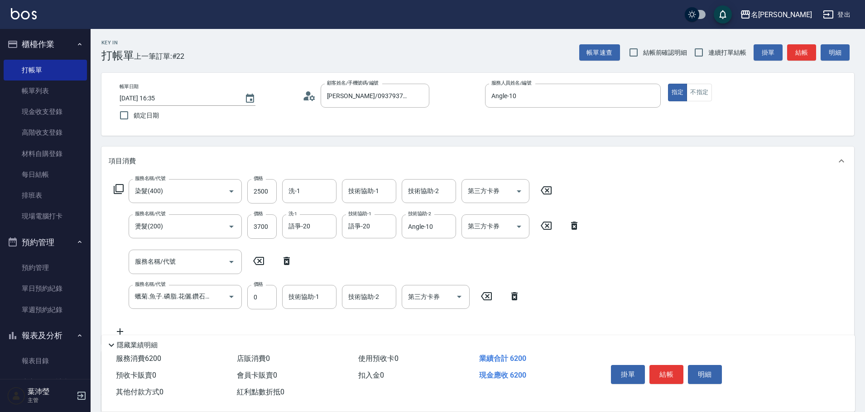
click at [282, 262] on icon at bounding box center [286, 261] width 23 height 11
type input "蠟菊.魚子.磷脂.花儷.鑽石護髮(套餐)(606)"
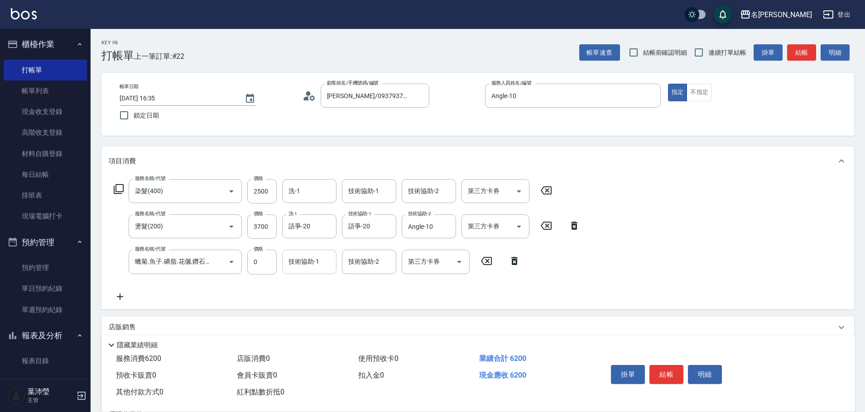
click at [296, 262] on input "技術協助-1" at bounding box center [309, 262] width 46 height 16
drag, startPoint x: 297, startPoint y: 257, endPoint x: 277, endPoint y: 263, distance: 21.3
click at [277, 263] on div "服務名稱/代號 蠟菊.魚子.磷脂.花儷.鑽石護髮(套餐)(606) 服務名稱/代號 價格 0 價格 技術協助-1 1 技術協助-1 技術協助-2 技術協助-2…" at bounding box center [317, 262] width 417 height 24
type input "語爭-20"
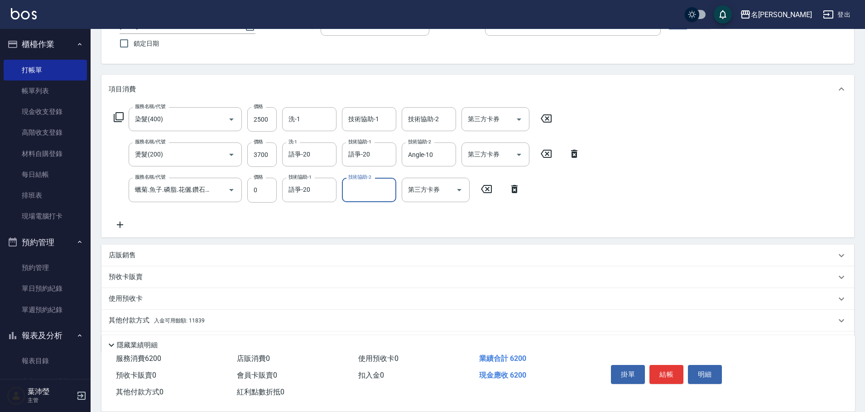
scroll to position [100, 0]
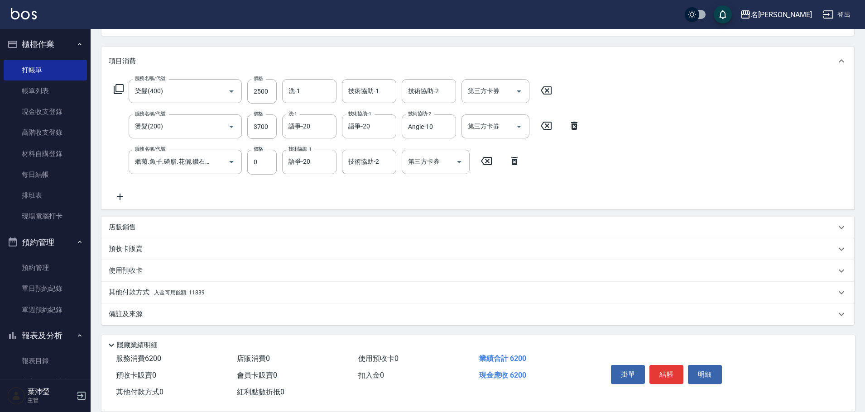
click at [138, 293] on p "其他付款方式 入金可用餘額: 11839" at bounding box center [157, 293] width 96 height 10
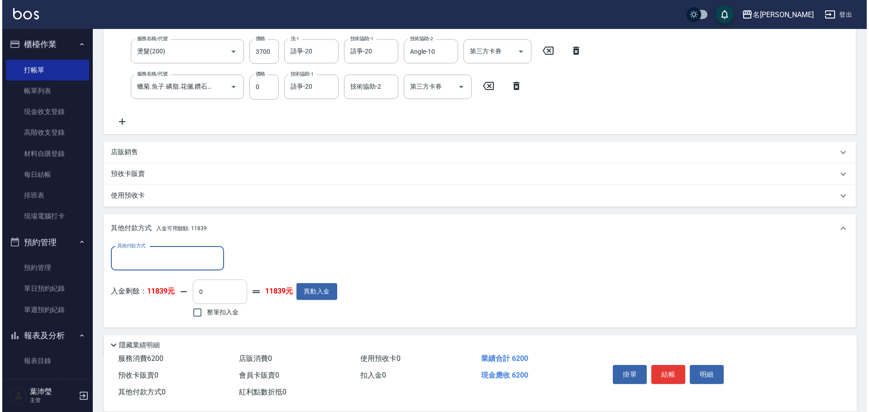
scroll to position [206, 0]
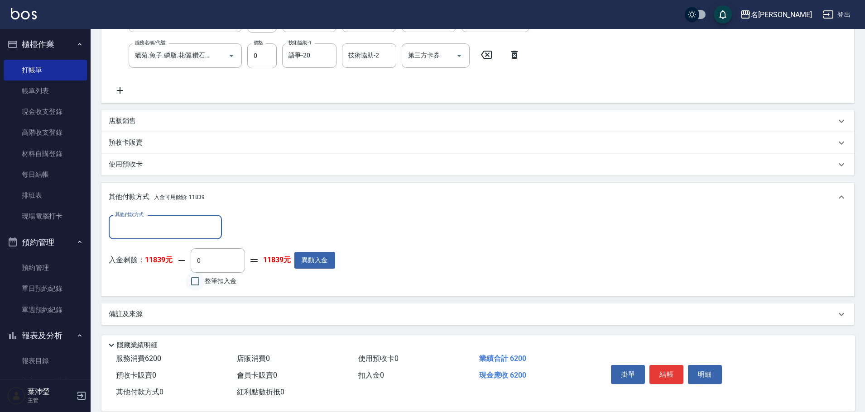
click at [192, 287] on input "整筆扣入金" at bounding box center [195, 281] width 19 height 19
checkbox input "true"
type input "6200"
click at [175, 231] on input "其他付款方式" at bounding box center [165, 228] width 105 height 16
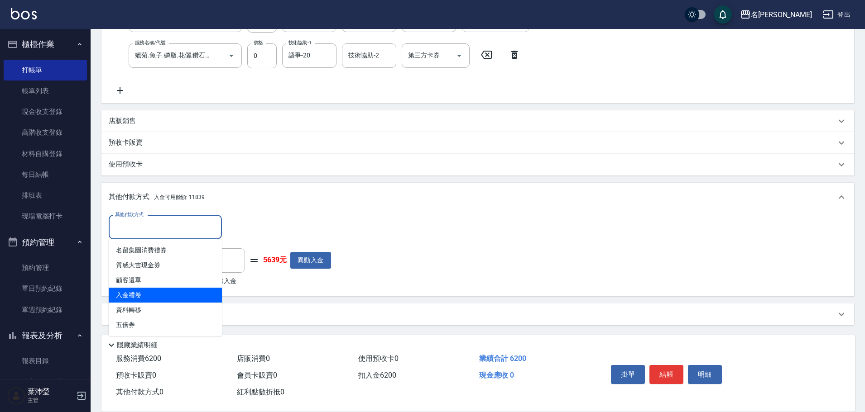
click at [145, 296] on span "入金禮卷" at bounding box center [165, 295] width 113 height 15
type input "入金禮卷"
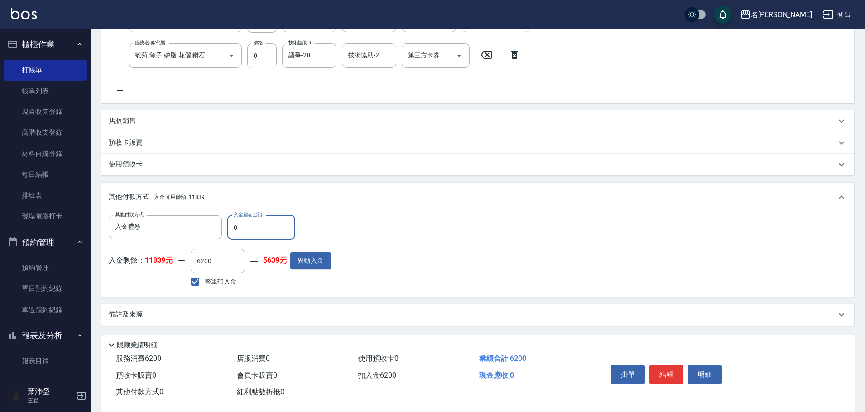
drag, startPoint x: 248, startPoint y: 229, endPoint x: 233, endPoint y: 227, distance: 15.0
click at [233, 227] on input "0" at bounding box center [261, 228] width 68 height 24
drag, startPoint x: 233, startPoint y: 227, endPoint x: 282, endPoint y: 227, distance: 48.9
click at [282, 227] on input "0" at bounding box center [261, 228] width 68 height 24
type input "0"
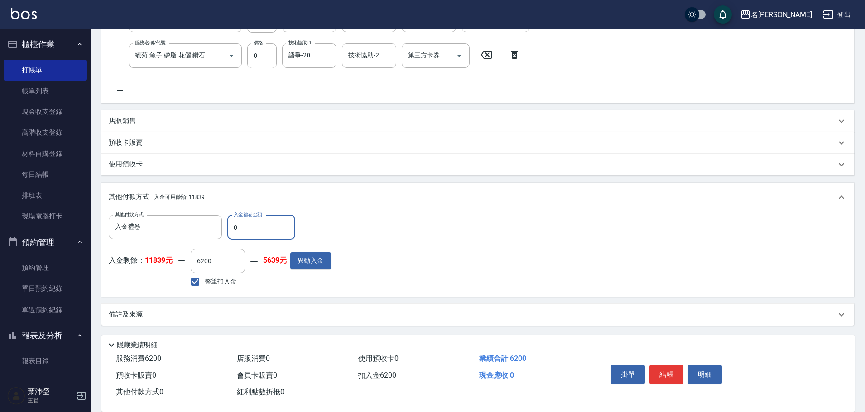
click at [237, 235] on input "0" at bounding box center [261, 228] width 68 height 24
click at [173, 240] on div "其他付款方式 入金禮卷 其他付款方式 入金禮卷金額 0 入金禮卷金額 入金剩餘： 11839元 6200 ​ 整筆扣入金 5639元 異動入金" at bounding box center [220, 253] width 222 height 74
click at [194, 281] on input "整筆扣入金" at bounding box center [195, 282] width 19 height 19
checkbox input "false"
type input "0"
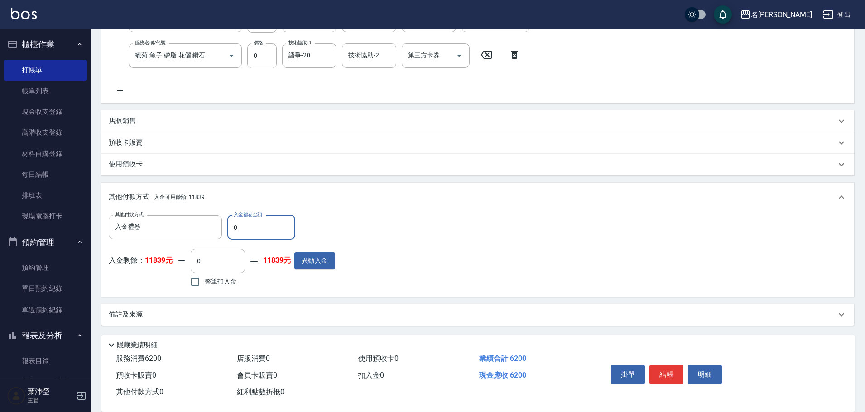
drag, startPoint x: 259, startPoint y: 224, endPoint x: 229, endPoint y: 231, distance: 31.3
click at [229, 231] on input "0" at bounding box center [261, 228] width 68 height 24
type input "1000"
click at [199, 283] on input "整筆扣入金" at bounding box center [195, 282] width 19 height 19
checkbox input "true"
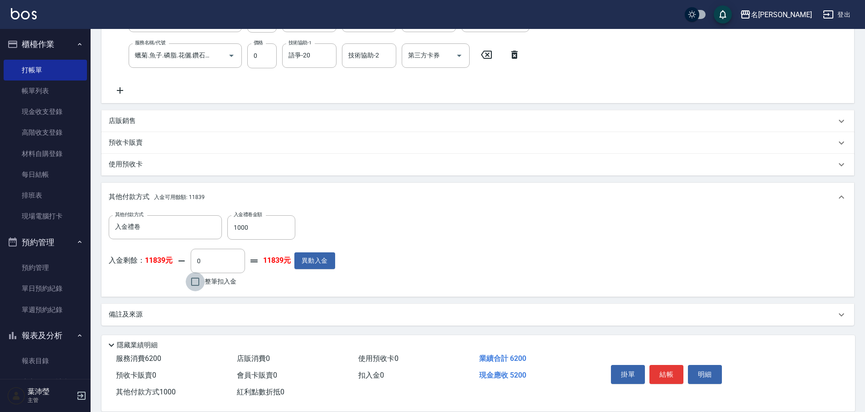
type input "5200"
click at [706, 378] on button "明細" at bounding box center [705, 374] width 34 height 19
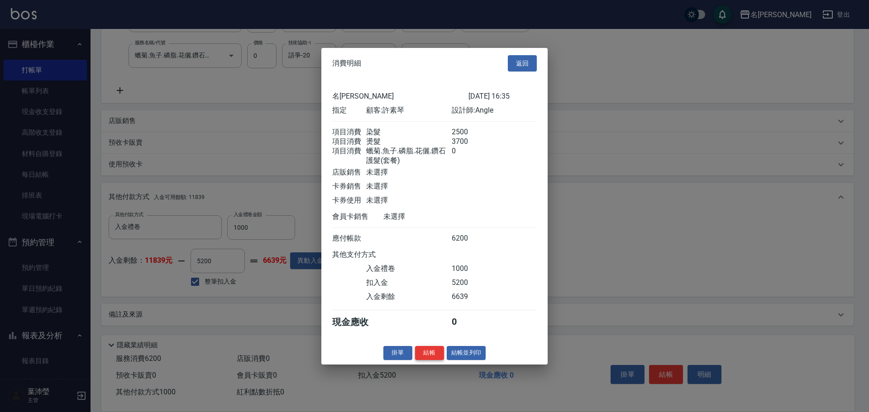
click at [424, 360] on button "結帳" at bounding box center [429, 353] width 29 height 14
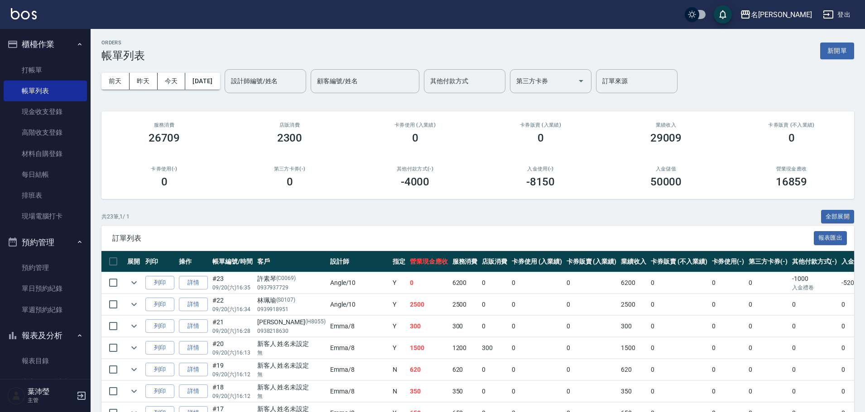
click at [450, 363] on td "620" at bounding box center [465, 369] width 30 height 21
click at [268, 85] on input "設計師編號/姓名" at bounding box center [265, 81] width 73 height 16
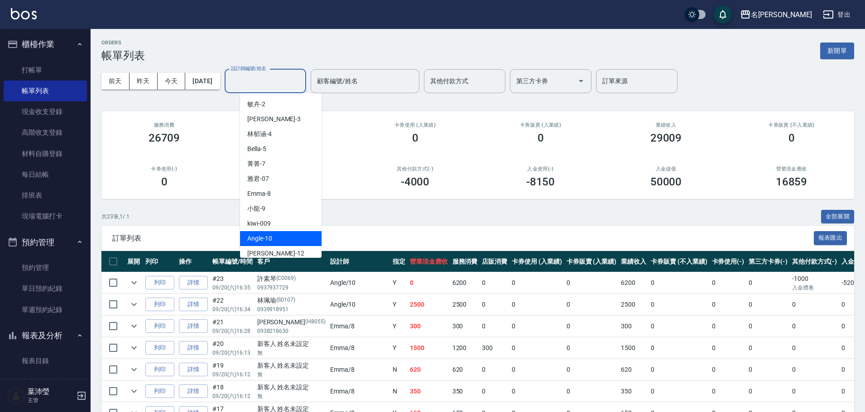
click at [286, 241] on div "Angle -10" at bounding box center [280, 238] width 81 height 15
type input "Angle-10"
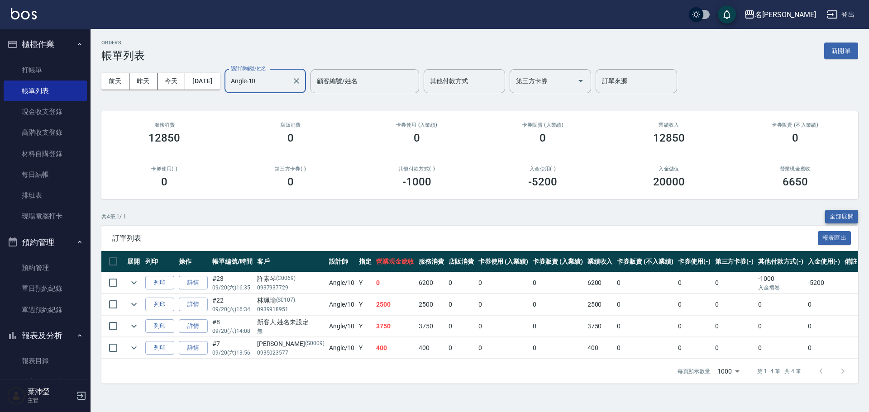
click at [831, 215] on button "全部展開" at bounding box center [842, 217] width 34 height 14
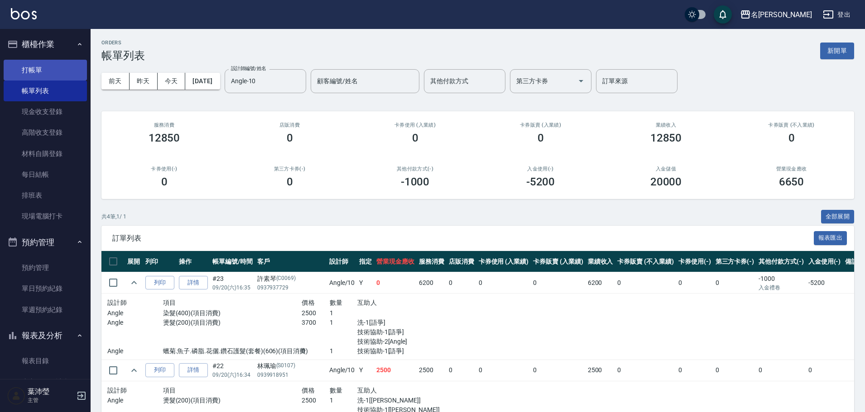
click at [56, 68] on link "打帳單" at bounding box center [45, 70] width 83 height 21
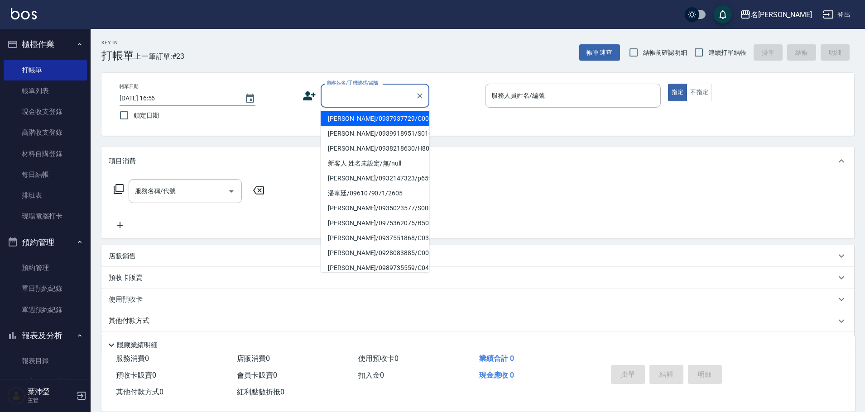
click at [350, 96] on input "顧客姓名/手機號碼/編號" at bounding box center [368, 96] width 87 height 16
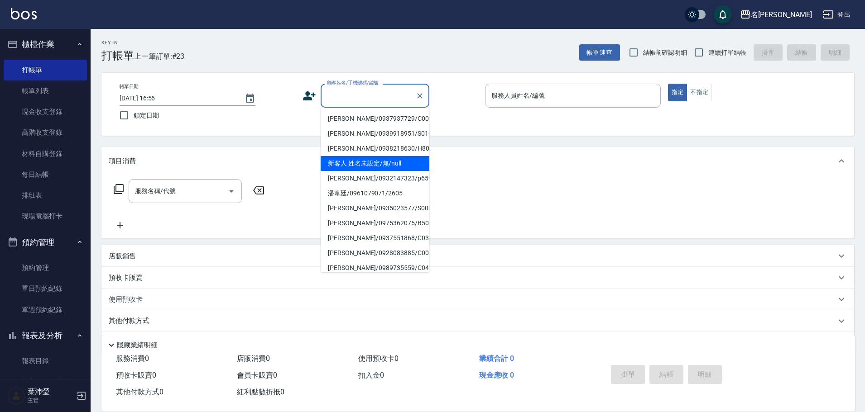
click at [369, 163] on li "新客人 姓名未設定/無/null" at bounding box center [375, 163] width 109 height 15
type input "新客人 姓名未設定/無/null"
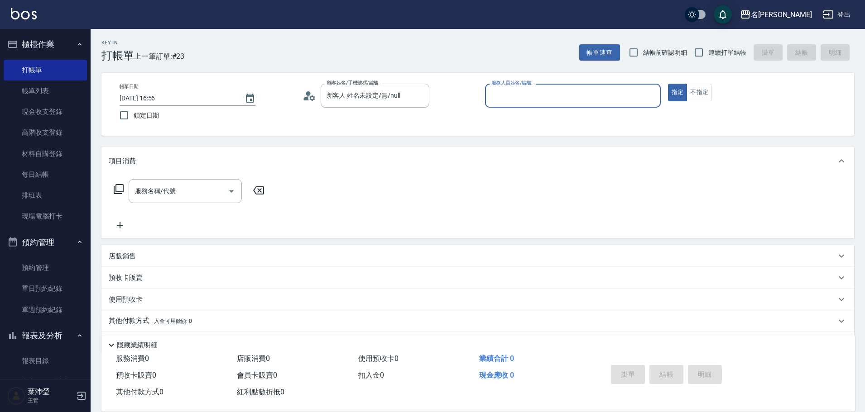
click at [505, 97] on input "服務人員姓名/編號" at bounding box center [573, 96] width 168 height 16
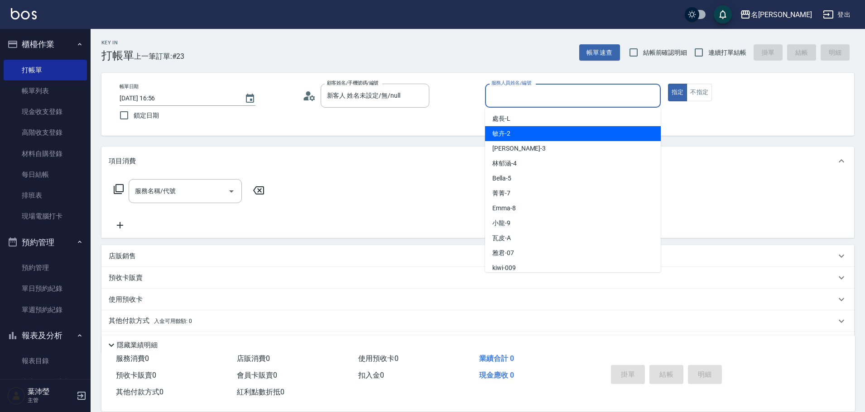
click at [508, 133] on span "敏卉 -2" at bounding box center [501, 134] width 18 height 10
type input "敏卉-2"
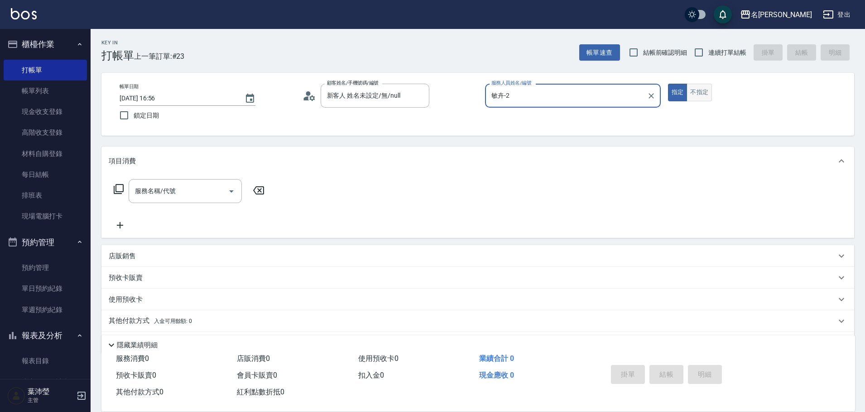
click at [696, 96] on button "不指定" at bounding box center [698, 93] width 25 height 18
click at [120, 187] on icon at bounding box center [118, 189] width 11 height 11
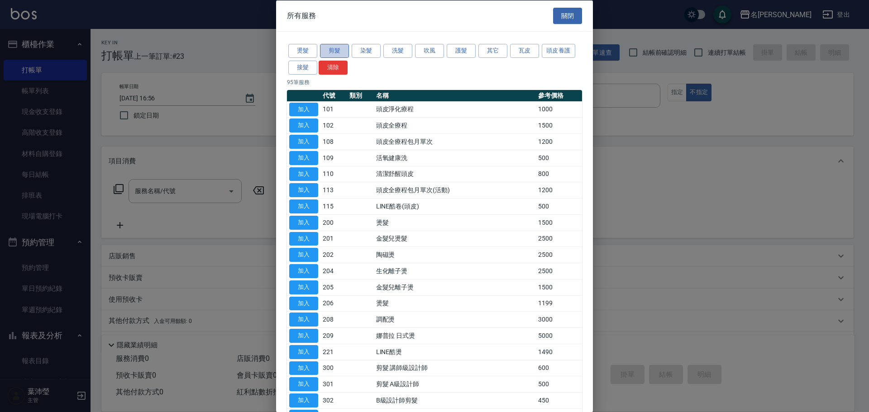
click at [334, 51] on button "剪髮" at bounding box center [334, 51] width 29 height 14
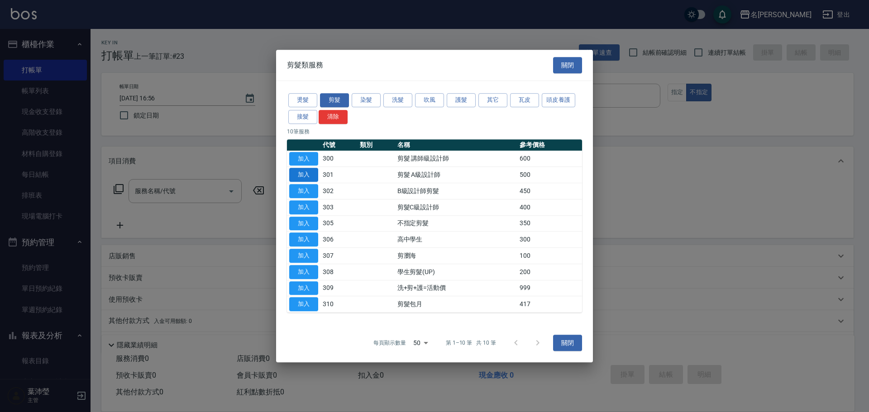
click at [311, 172] on button "加入" at bounding box center [303, 175] width 29 height 14
type input "剪髮 A級設計師(301)"
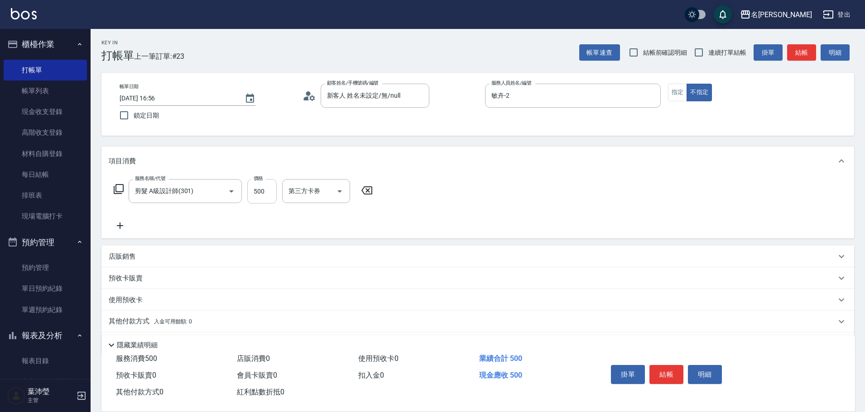
click at [270, 194] on input "500" at bounding box center [261, 191] width 29 height 24
type input "650"
click at [660, 369] on button "結帳" at bounding box center [666, 374] width 34 height 19
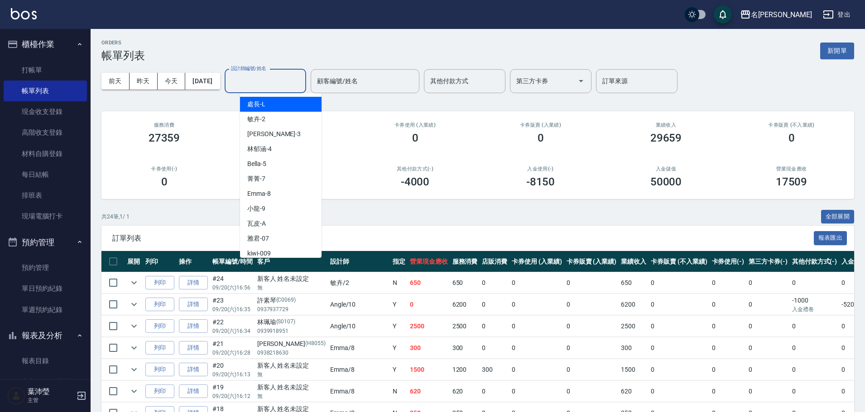
click at [273, 86] on input "設計師編號/姓名" at bounding box center [265, 81] width 73 height 16
click at [265, 118] on span "敏卉 -2" at bounding box center [256, 120] width 18 height 10
type input "敏卉-2"
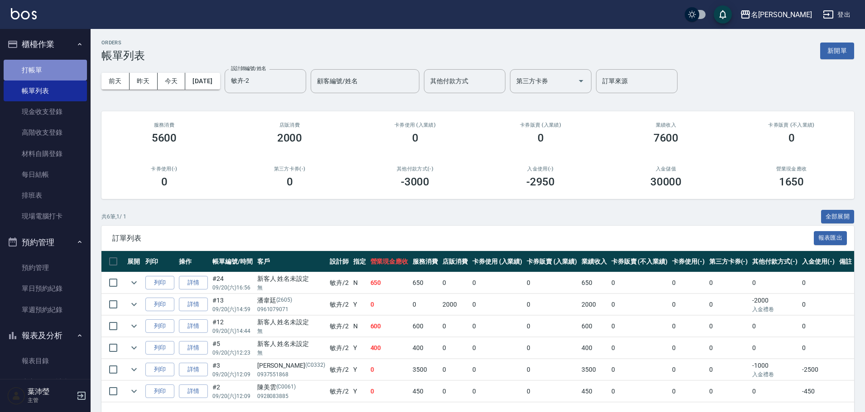
click at [50, 65] on link "打帳單" at bounding box center [45, 70] width 83 height 21
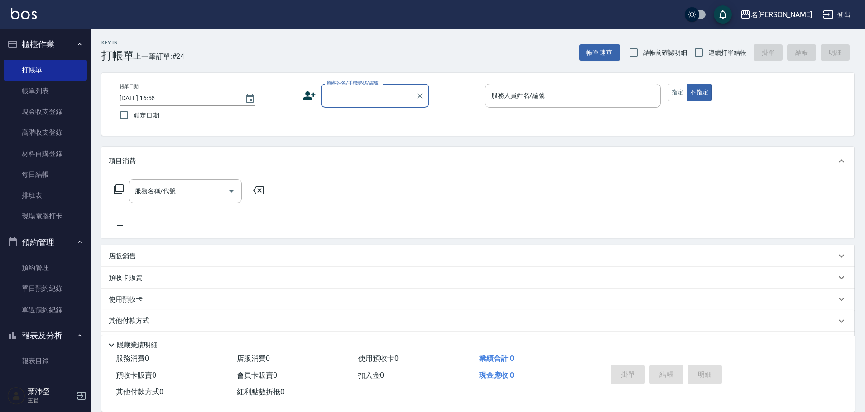
click at [388, 103] on input "顧客姓名/手機號碼/編號" at bounding box center [368, 96] width 87 height 16
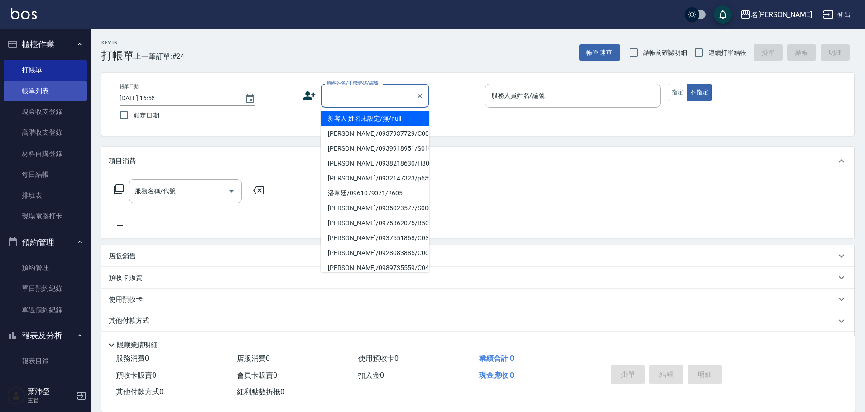
click at [62, 88] on link "帳單列表" at bounding box center [45, 91] width 83 height 21
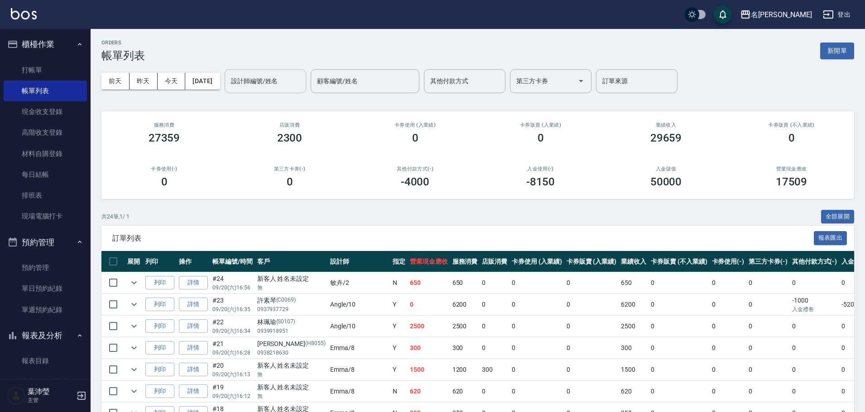
click at [268, 91] on div "設計師編號/姓名" at bounding box center [265, 81] width 81 height 24
drag, startPoint x: 268, startPoint y: 94, endPoint x: 248, endPoint y: 94, distance: 19.9
click at [268, 103] on span "[PERSON_NAME] -12" at bounding box center [275, 105] width 57 height 10
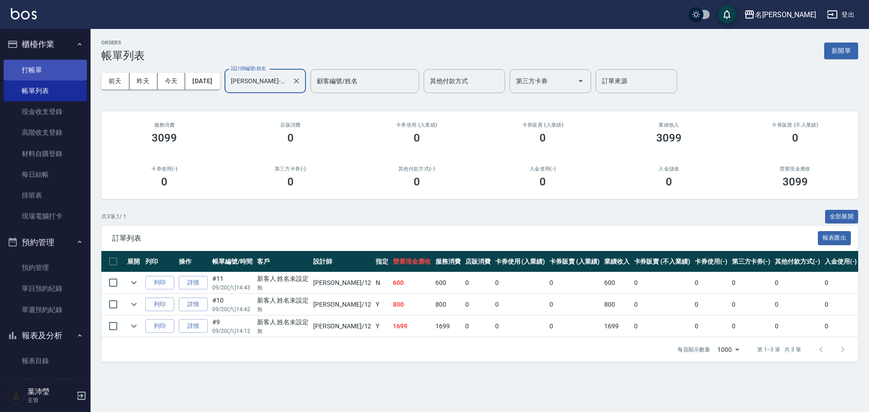
type input "[PERSON_NAME]-12"
click at [48, 66] on link "打帳單" at bounding box center [45, 70] width 83 height 21
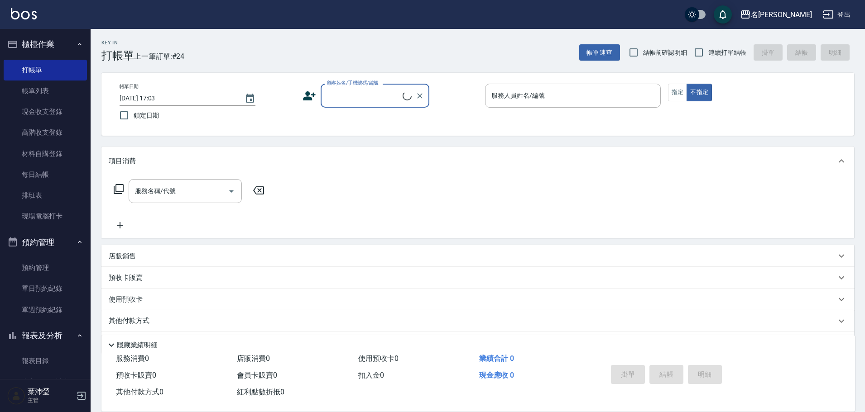
drag, startPoint x: 388, startPoint y: 93, endPoint x: 386, endPoint y: 98, distance: 5.2
click at [388, 93] on input "顧客姓名/手機號碼/編號" at bounding box center [364, 96] width 78 height 16
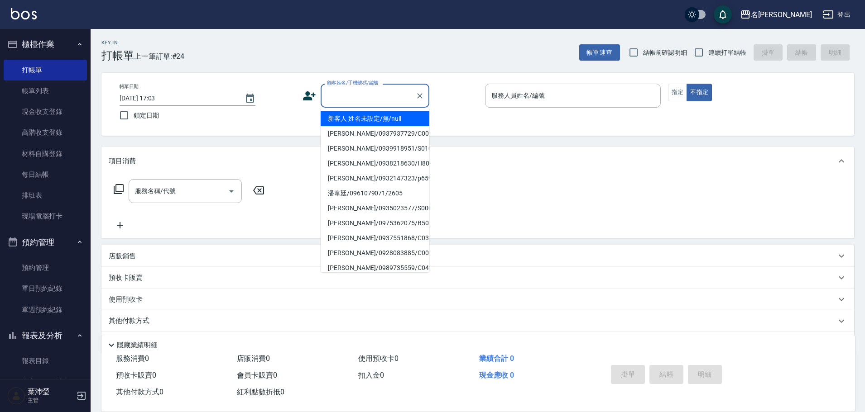
click at [369, 121] on li "新客人 姓名未設定/無/null" at bounding box center [375, 118] width 109 height 15
type input "新客人 姓名未設定/無/null"
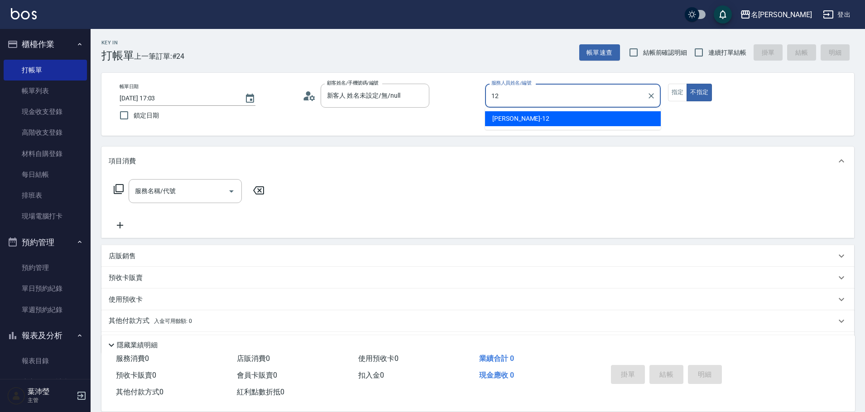
click at [537, 116] on div "[PERSON_NAME] -12" at bounding box center [573, 118] width 176 height 15
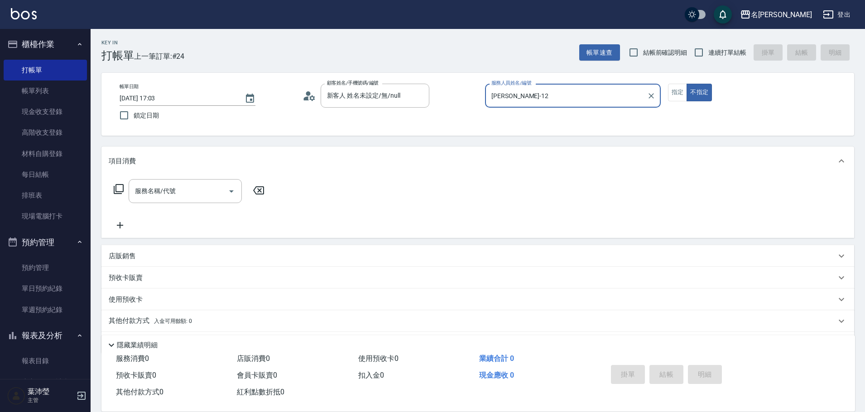
type input "[PERSON_NAME]-12"
click at [120, 188] on icon at bounding box center [118, 189] width 11 height 11
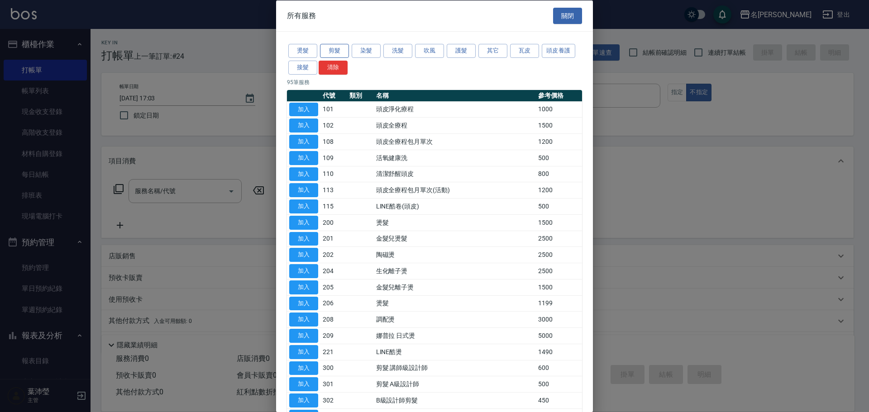
click at [332, 47] on button "剪髮" at bounding box center [334, 51] width 29 height 14
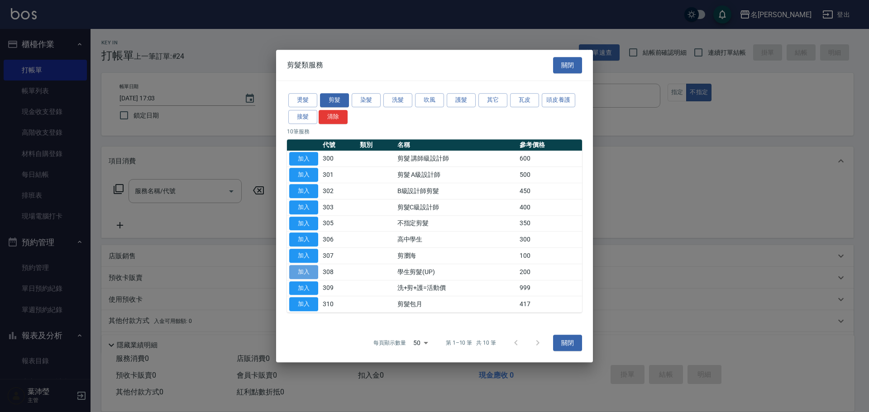
click at [306, 276] on button "加入" at bounding box center [303, 272] width 29 height 14
type input "學生剪髮(UP)(308)"
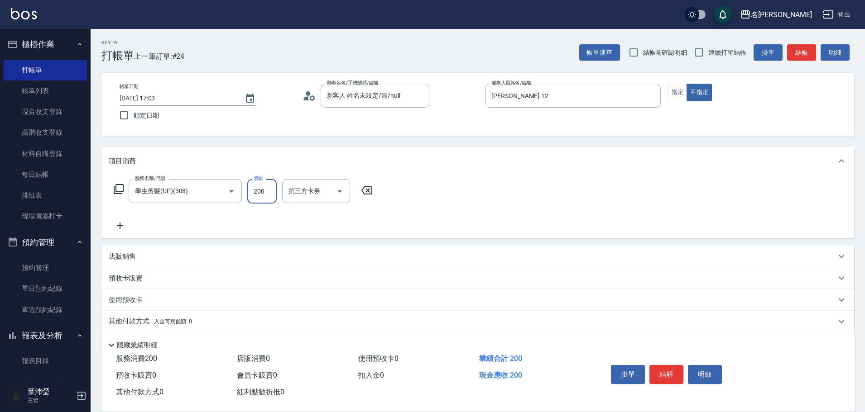
click at [254, 197] on input "200" at bounding box center [261, 191] width 29 height 24
type input "250"
click at [118, 195] on div "服務名稱/代號 學生剪髮(UP)(308) 服務名稱/代號 價格 250 價格 第三方卡券 第三方卡券" at bounding box center [243, 191] width 269 height 24
click at [117, 191] on icon at bounding box center [118, 189] width 11 height 11
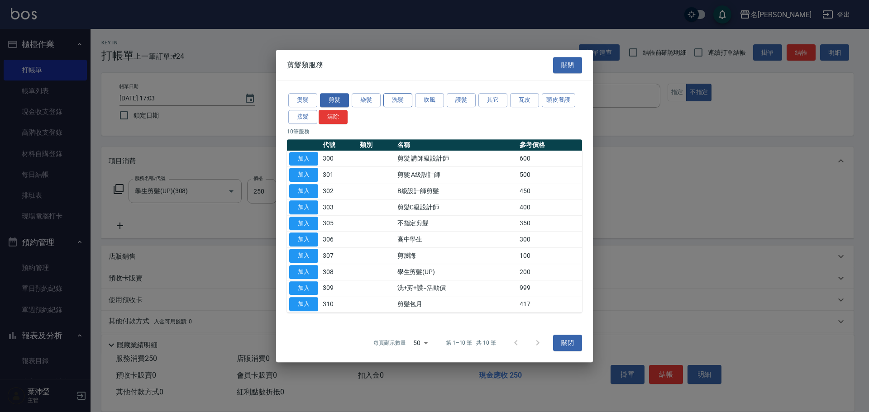
click at [395, 98] on button "洗髮" at bounding box center [397, 100] width 29 height 14
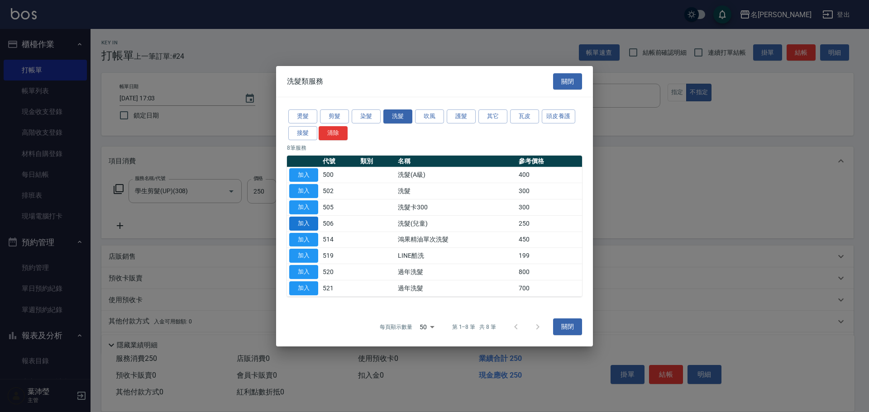
click at [305, 223] on button "加入" at bounding box center [303, 224] width 29 height 14
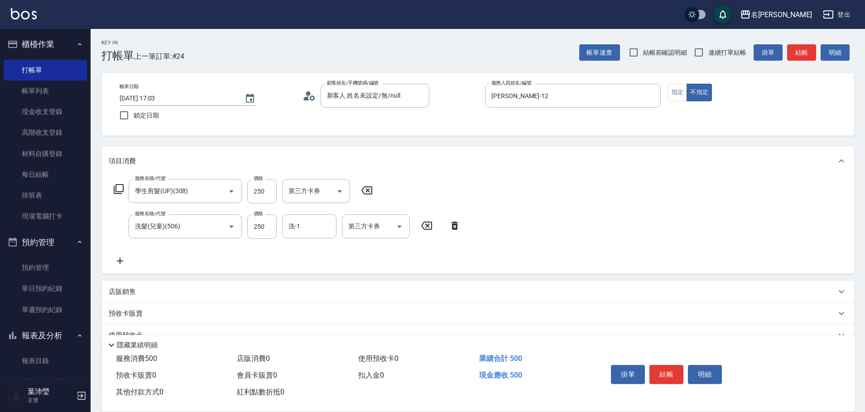
click at [117, 189] on icon at bounding box center [118, 189] width 11 height 11
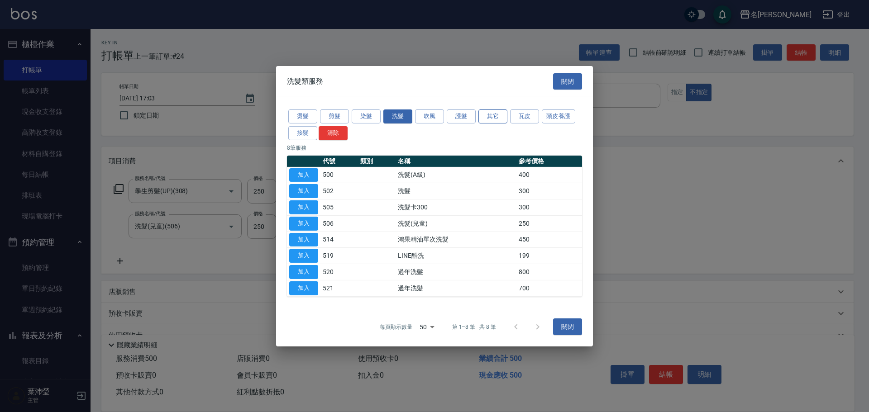
click at [489, 118] on button "其它" at bounding box center [493, 117] width 29 height 14
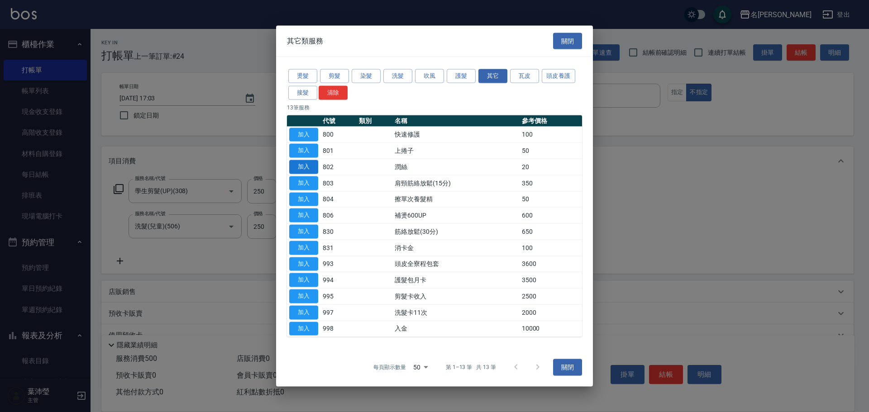
click at [310, 164] on button "加入" at bounding box center [303, 167] width 29 height 14
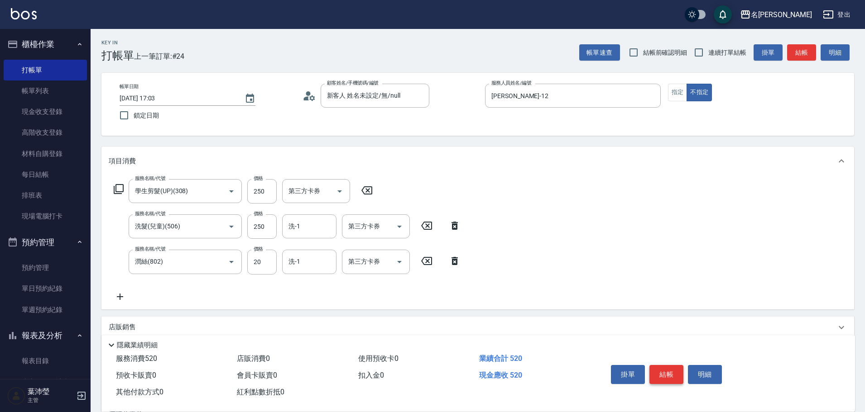
click at [666, 366] on button "結帳" at bounding box center [666, 374] width 34 height 19
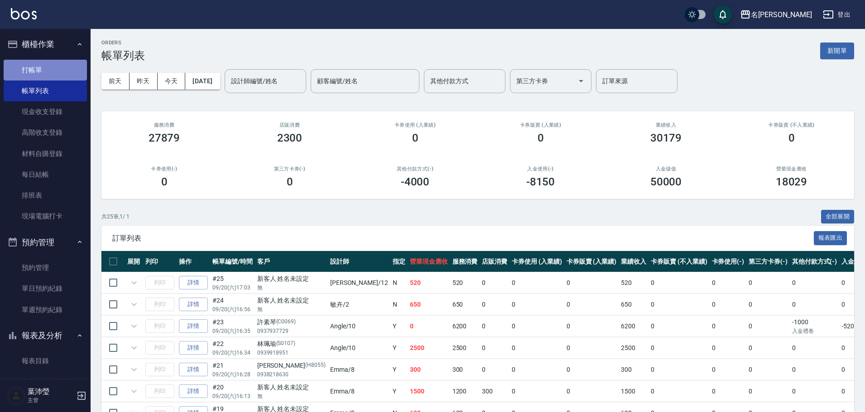
click at [48, 69] on link "打帳單" at bounding box center [45, 70] width 83 height 21
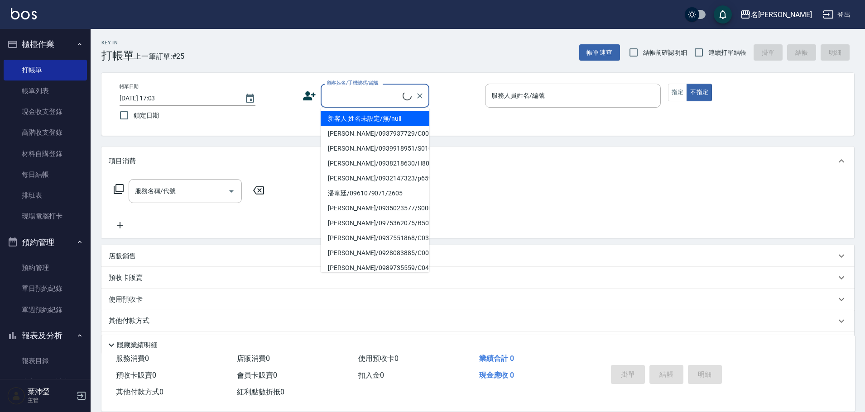
click at [364, 93] on input "顧客姓名/手機號碼/編號" at bounding box center [364, 96] width 78 height 16
click at [374, 114] on li "新客人 姓名未設定/無/null" at bounding box center [375, 118] width 109 height 15
type input "新客人 姓名未設定/無/null"
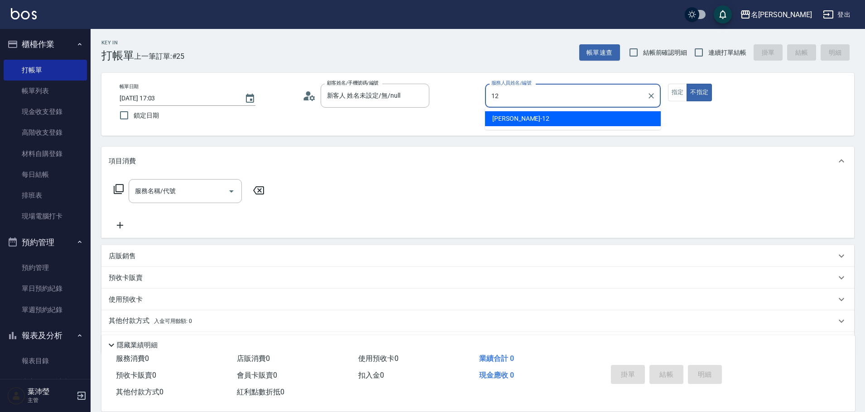
click at [580, 118] on div "[PERSON_NAME] -12" at bounding box center [573, 118] width 176 height 15
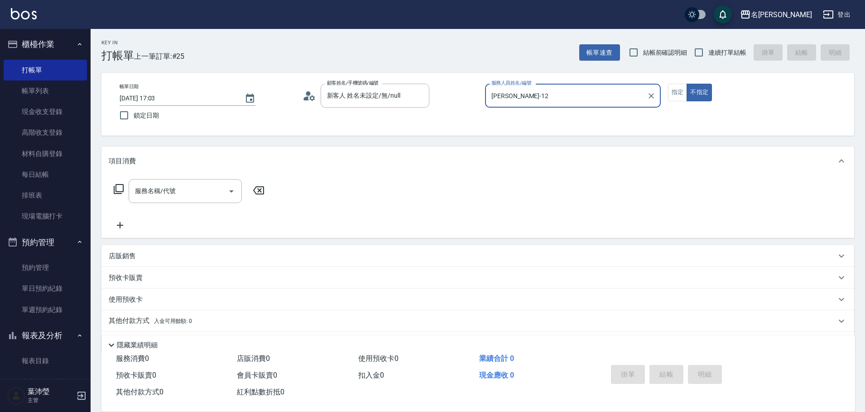
type input "[PERSON_NAME]-12"
click at [118, 187] on icon at bounding box center [118, 189] width 11 height 11
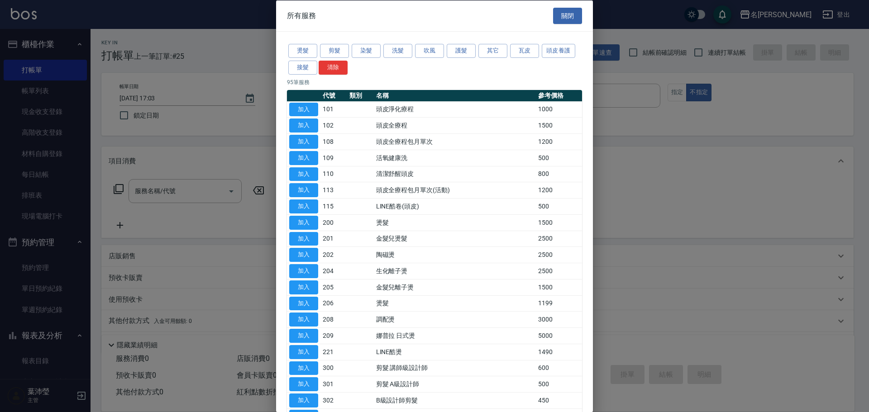
click at [397, 58] on div "燙髮 剪髮 染髮 洗髮 吹風 護髮 其它 瓦皮 頭皮養護 接髮 清除" at bounding box center [434, 60] width 295 height 34
click at [396, 61] on div "燙髮 剪髮 染髮 洗髮 吹風 護髮 其它 瓦皮 頭皮養護 接髮 清除" at bounding box center [434, 60] width 295 height 34
click at [398, 47] on button "洗髮" at bounding box center [397, 51] width 29 height 14
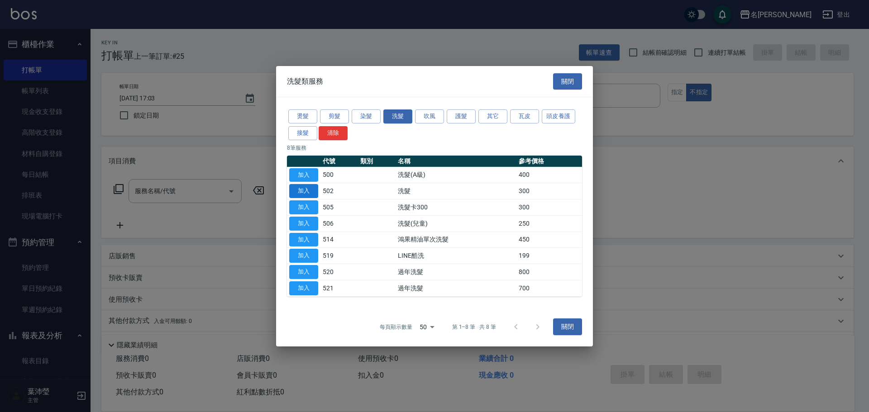
click at [313, 185] on button "加入" at bounding box center [303, 191] width 29 height 14
type input "洗髮(502)"
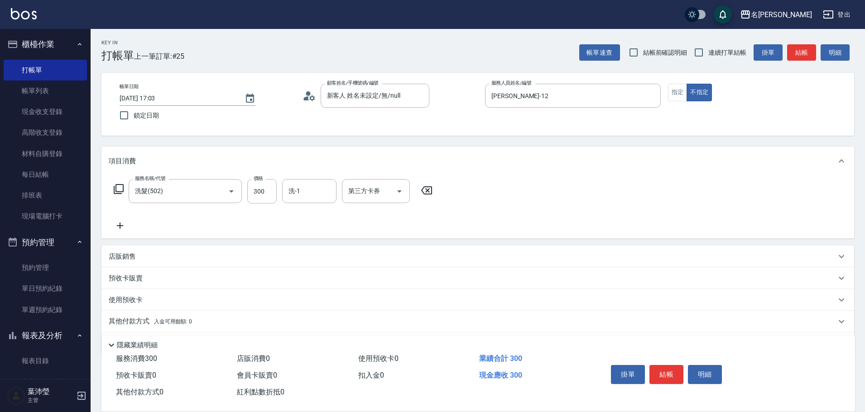
click at [116, 187] on icon at bounding box center [119, 189] width 10 height 10
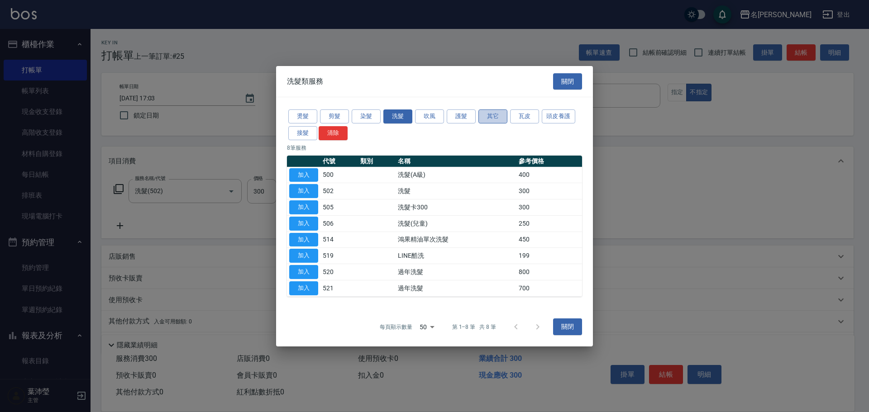
click at [497, 114] on button "其它" at bounding box center [493, 117] width 29 height 14
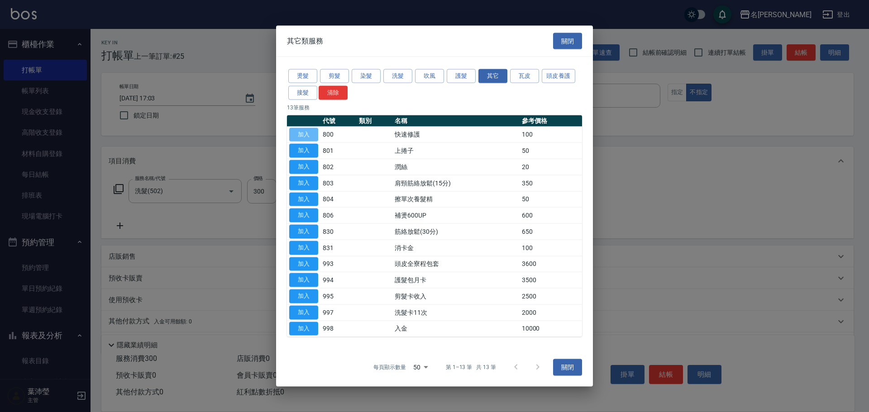
drag, startPoint x: 308, startPoint y: 134, endPoint x: 330, endPoint y: 141, distance: 22.9
click at [307, 134] on button "加入" at bounding box center [303, 135] width 29 height 14
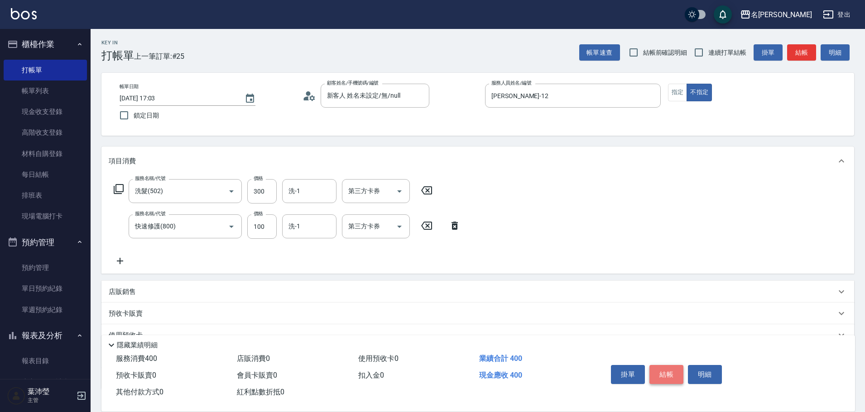
click at [662, 377] on button "結帳" at bounding box center [666, 374] width 34 height 19
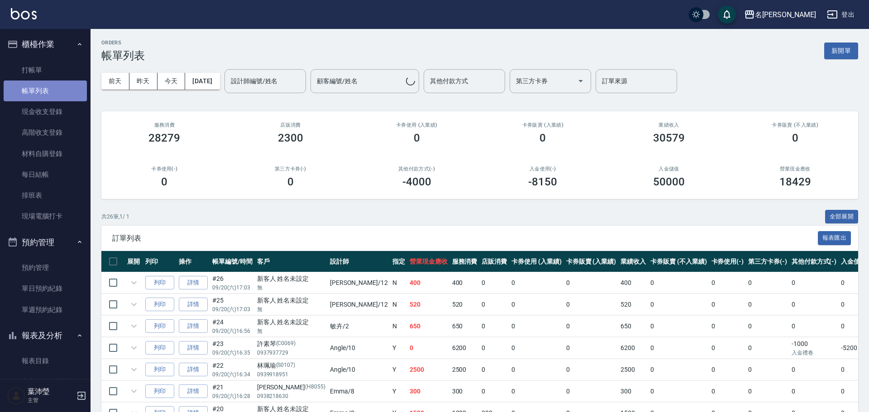
click at [51, 87] on link "帳單列表" at bounding box center [45, 91] width 83 height 21
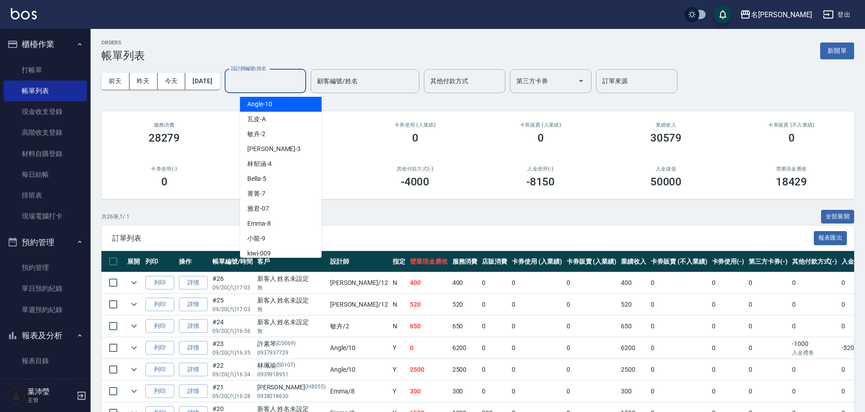
click at [268, 74] on input "設計師編號/姓名" at bounding box center [265, 81] width 73 height 16
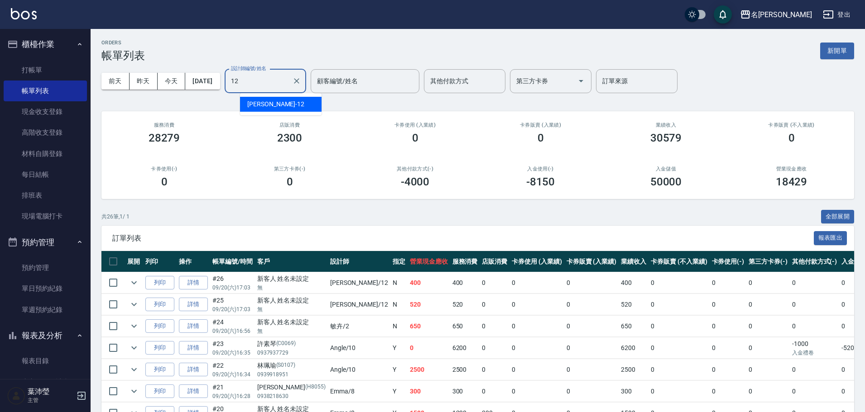
click at [277, 97] on div "[PERSON_NAME] -12" at bounding box center [280, 104] width 81 height 15
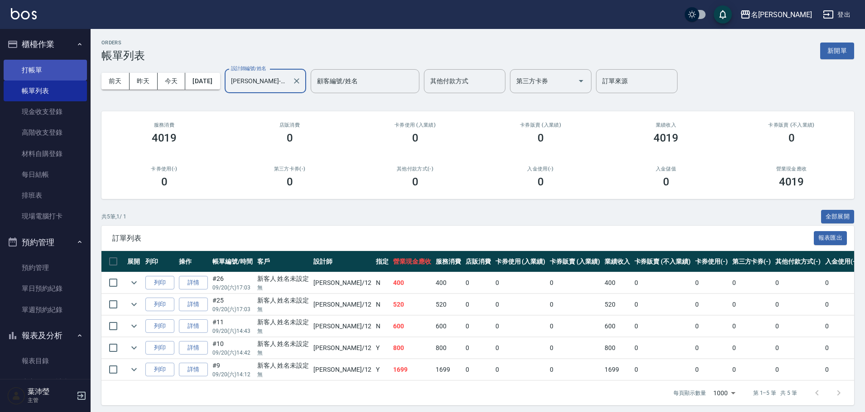
type input "[PERSON_NAME]-12"
click at [61, 72] on link "打帳單" at bounding box center [45, 70] width 83 height 21
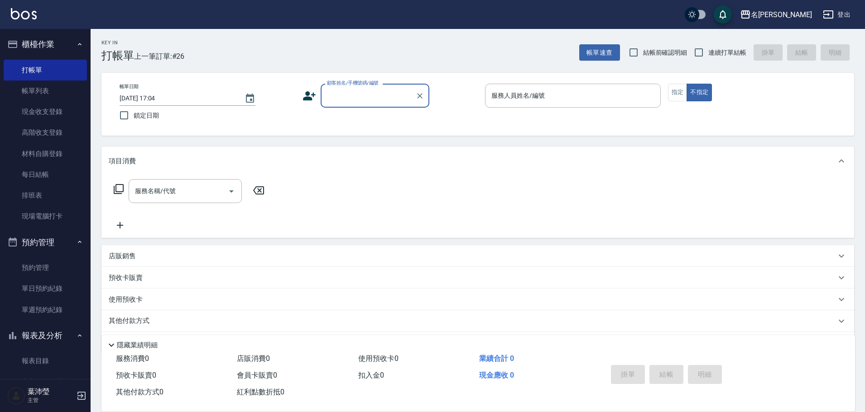
click at [376, 93] on input "顧客姓名/手機號碼/編號" at bounding box center [368, 96] width 87 height 16
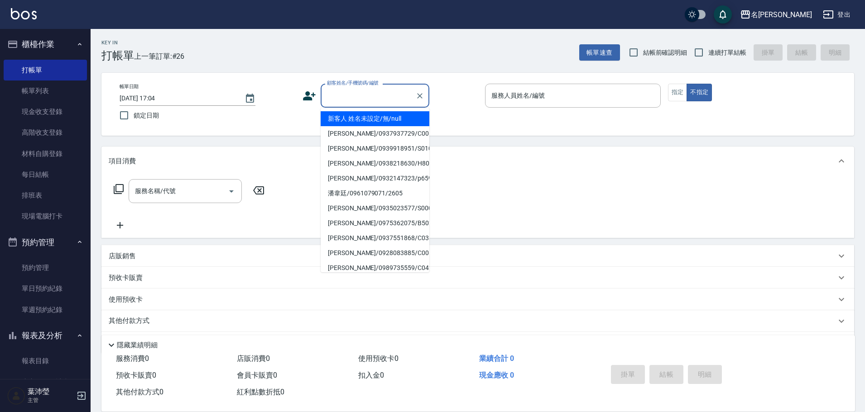
click at [370, 124] on li "新客人 姓名未設定/無/null" at bounding box center [375, 118] width 109 height 15
type input "新客人 姓名未設定/無/null"
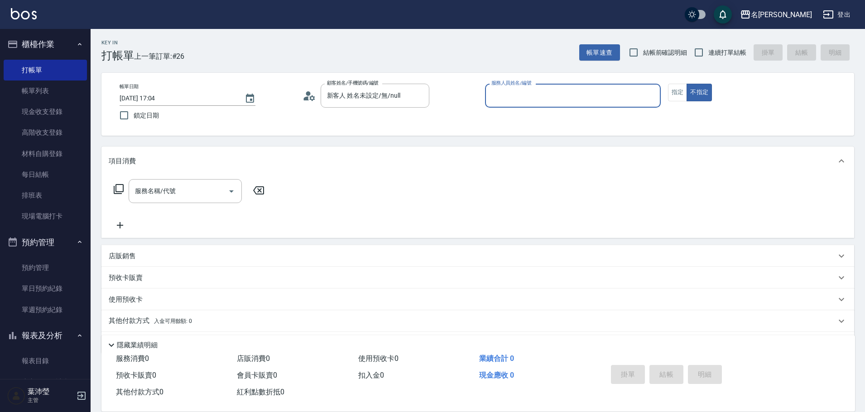
click at [512, 99] on input "服務人員姓名/編號" at bounding box center [573, 96] width 168 height 16
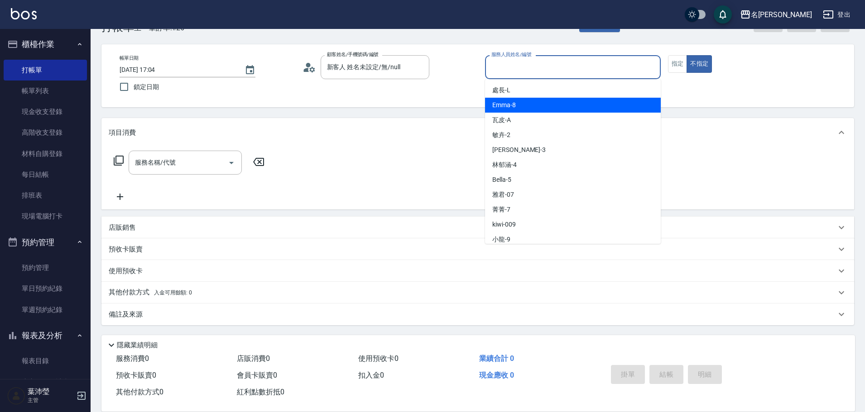
click at [532, 106] on div "Emma -8" at bounding box center [573, 105] width 176 height 15
type input "Emma-8"
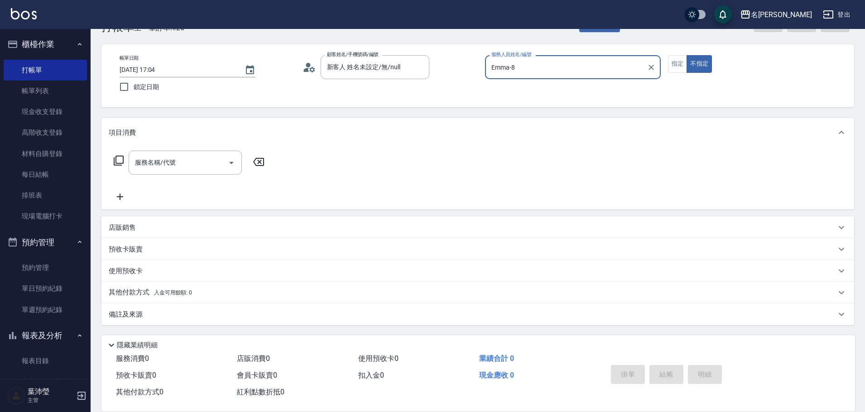
click at [645, 93] on div "帳單日期 2025/09/20 17:04 鎖定日期 顧客姓名/手機號碼/編號 新客人 姓名未設定/無/null 顧客姓名/手機號碼/編號 服務人員姓名/編號…" at bounding box center [477, 75] width 731 height 41
click at [113, 164] on div "服務名稱/代號 服務名稱/代號" at bounding box center [189, 163] width 161 height 24
click at [121, 168] on div "服務名稱/代號 服務名稱/代號" at bounding box center [189, 163] width 161 height 24
click at [117, 163] on icon at bounding box center [118, 160] width 11 height 11
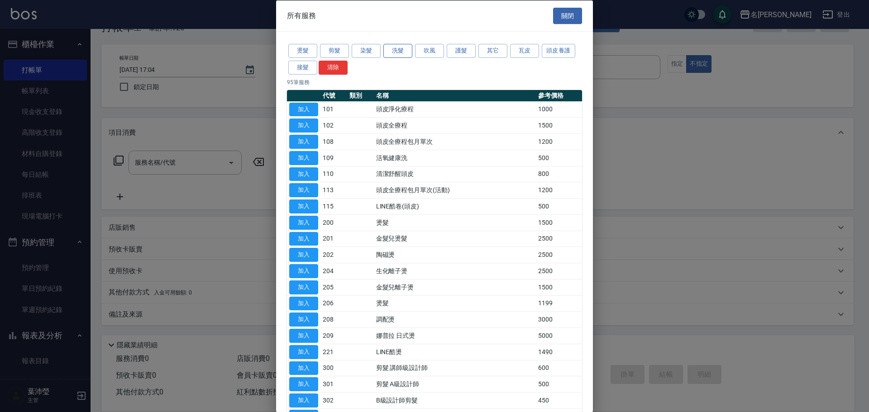
click at [398, 53] on button "洗髮" at bounding box center [397, 51] width 29 height 14
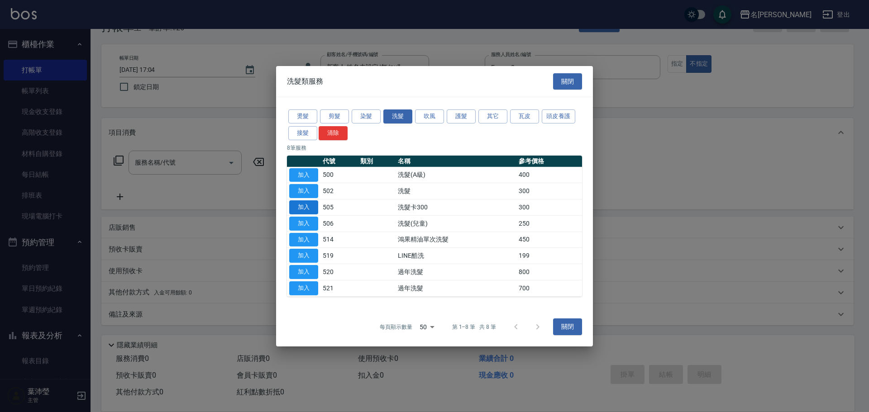
click at [307, 204] on button "加入" at bounding box center [303, 208] width 29 height 14
type input "洗髮卡300(505)"
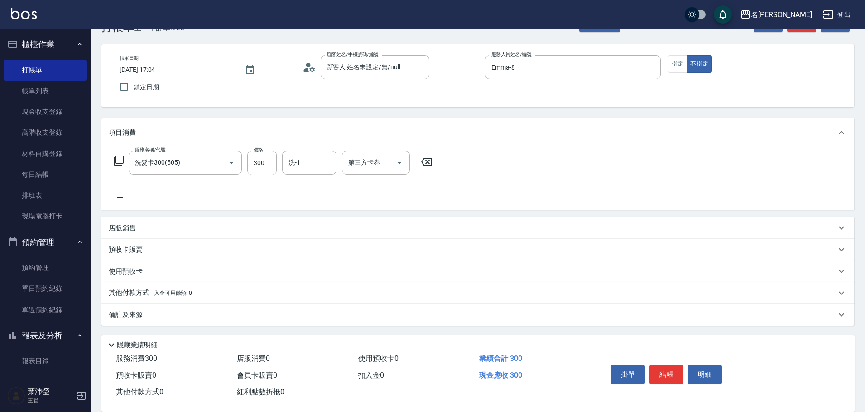
click at [428, 167] on icon at bounding box center [426, 162] width 23 height 11
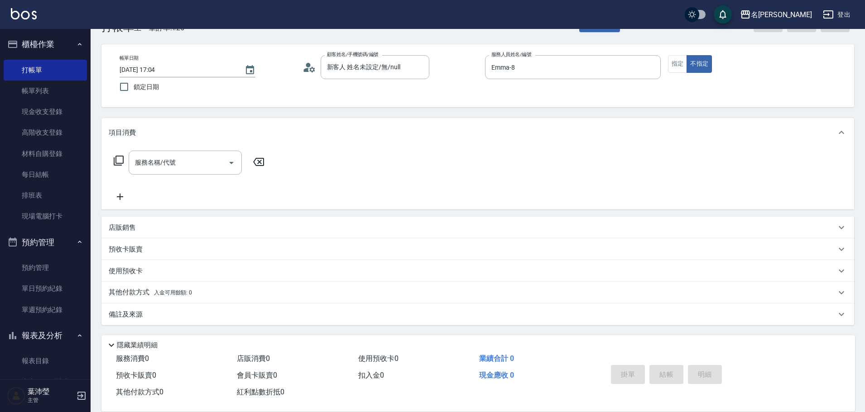
click at [125, 164] on div "服務名稱/代號 服務名稱/代號" at bounding box center [189, 163] width 161 height 24
click at [122, 163] on icon at bounding box center [119, 161] width 10 height 10
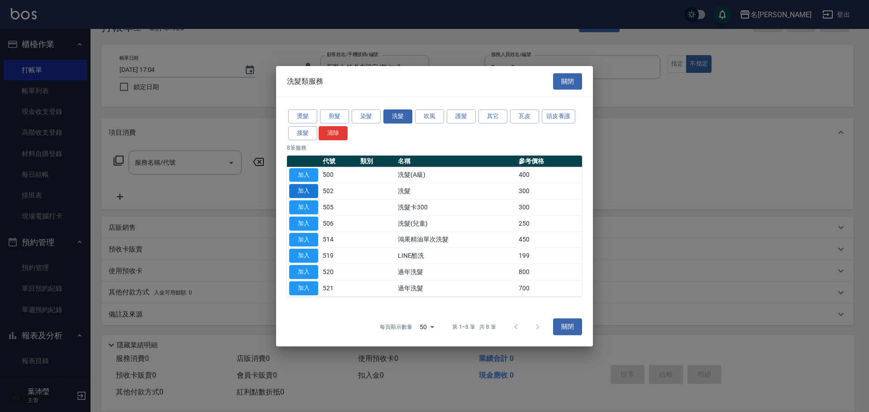
click at [310, 193] on button "加入" at bounding box center [303, 191] width 29 height 14
type input "洗髮(502)"
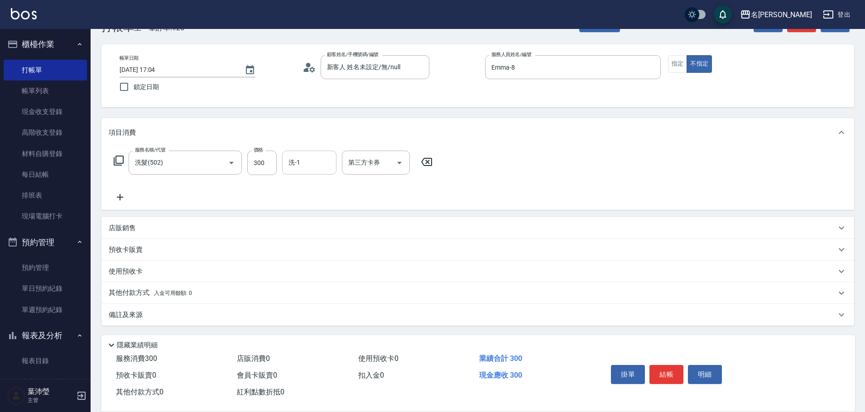
click at [301, 159] on input "洗-1" at bounding box center [309, 163] width 46 height 16
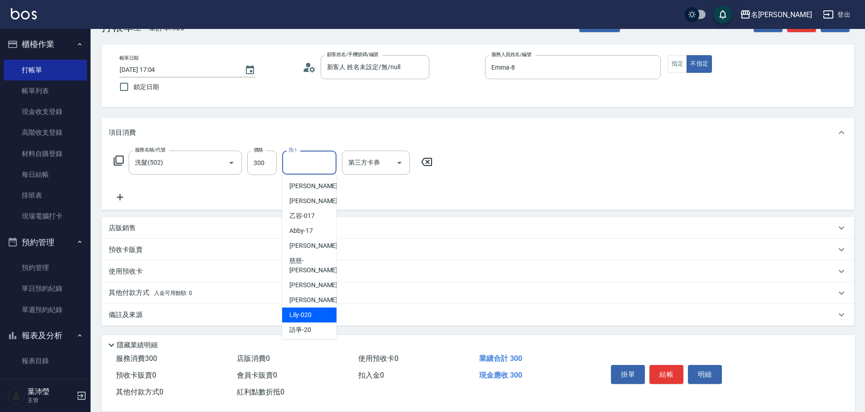
scroll to position [216, 0]
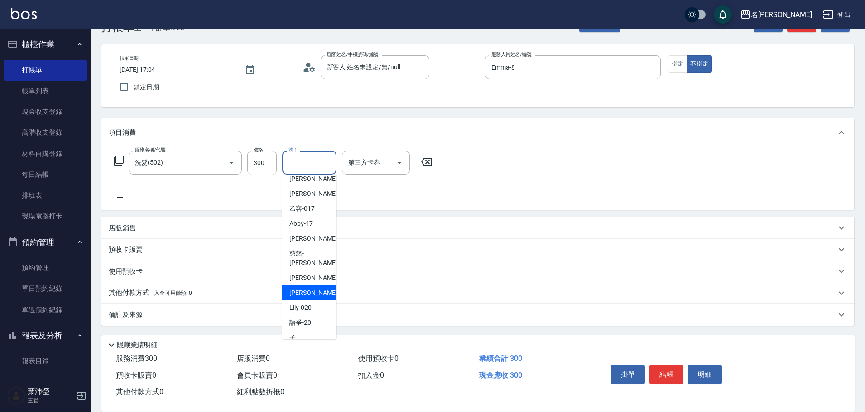
click at [309, 288] on span "宥蓁 -19" at bounding box center [317, 293] width 57 height 10
type input "宥蓁-19"
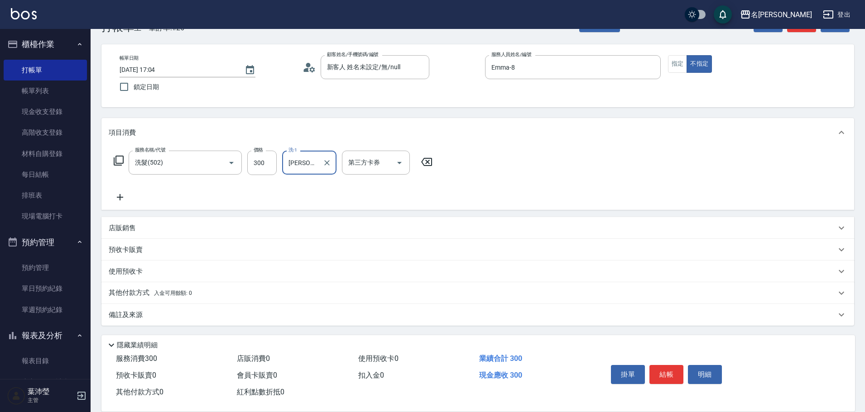
click at [262, 205] on div "服務名稱/代號 洗髮(502) 服務名稱/代號 價格 300 價格 洗-1 宥蓁-19 洗-1 第三方卡券 第三方卡券" at bounding box center [477, 178] width 752 height 63
click at [116, 168] on div "服務名稱/代號 洗髮(502) 服務名稱/代號 價格 300 價格 洗-1 宥蓁-19 洗-1 第三方卡券 第三方卡券" at bounding box center [273, 163] width 329 height 24
click at [118, 164] on icon at bounding box center [118, 160] width 11 height 11
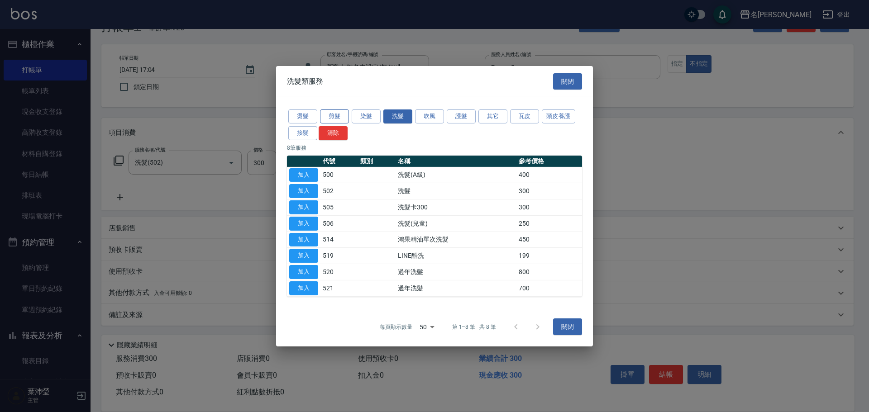
click at [342, 115] on button "剪髮" at bounding box center [334, 117] width 29 height 14
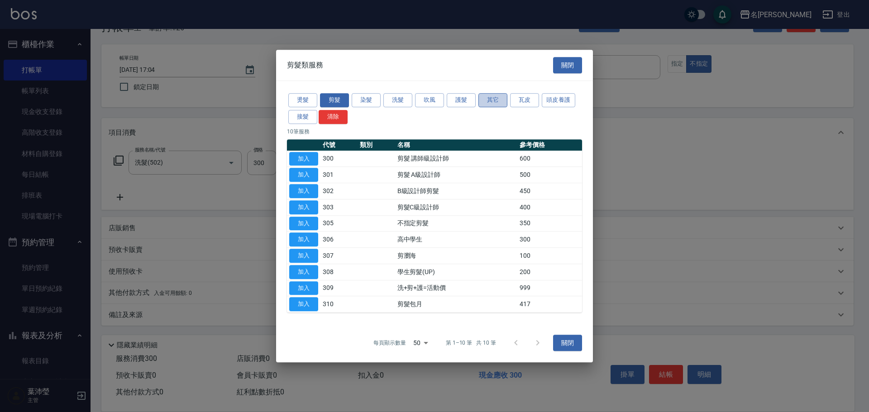
click at [499, 96] on button "其它" at bounding box center [493, 100] width 29 height 14
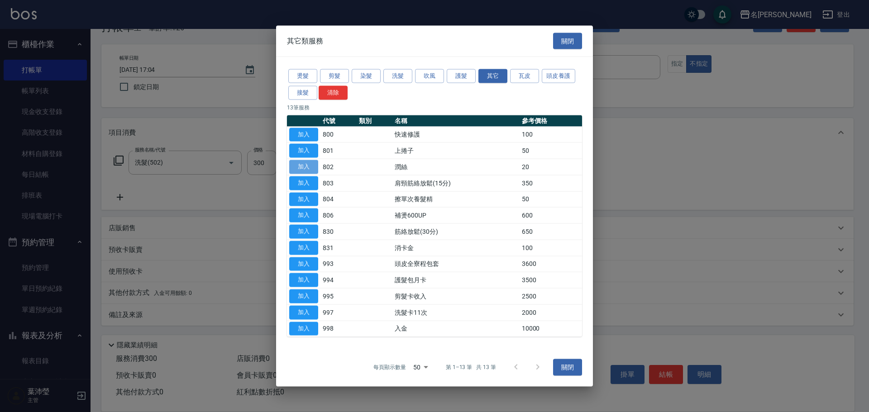
click at [309, 172] on button "加入" at bounding box center [303, 167] width 29 height 14
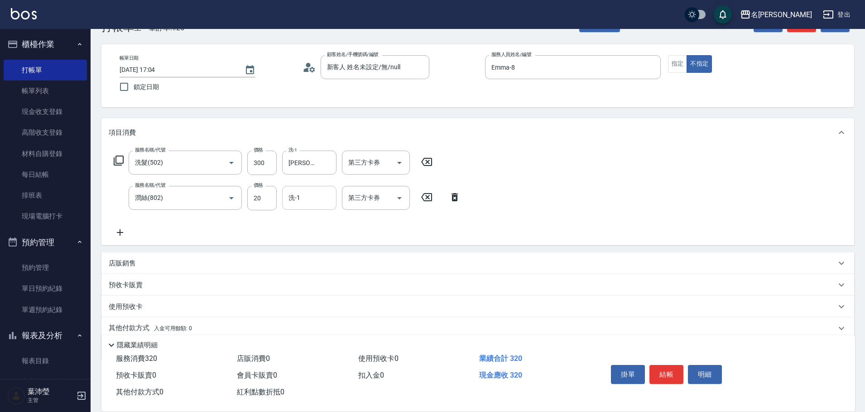
click at [303, 206] on input "洗-1" at bounding box center [309, 198] width 46 height 16
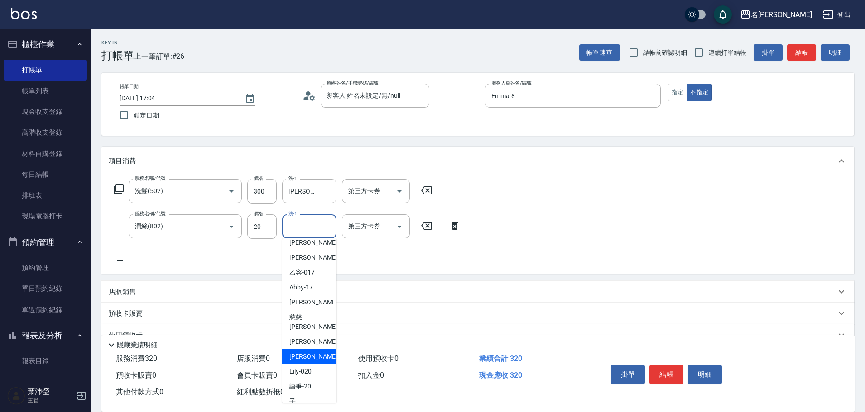
scroll to position [64, 0]
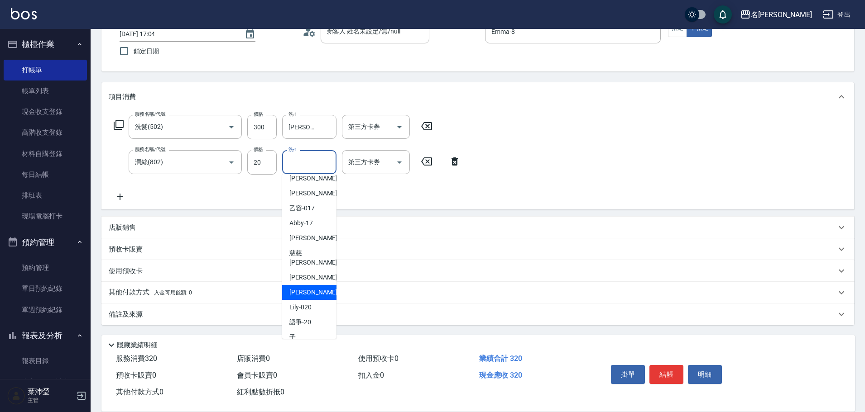
click at [314, 285] on div "宥蓁 -19" at bounding box center [309, 292] width 54 height 15
type input "宥蓁-19"
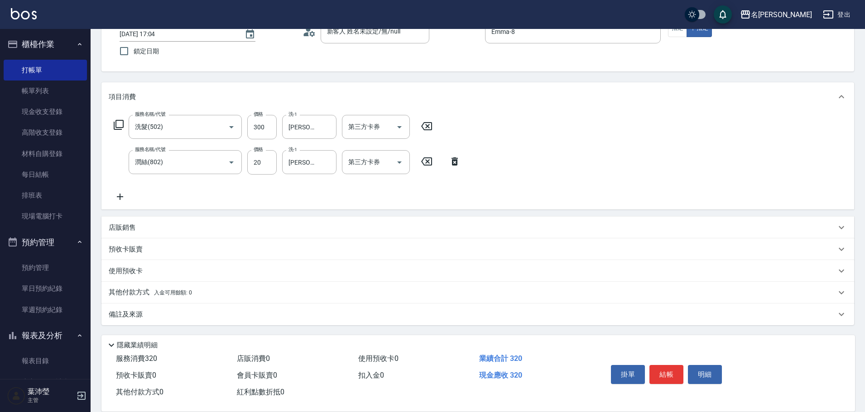
click at [488, 162] on div "服務名稱/代號 洗髮(502) 服務名稱/代號 價格 300 價格 洗-1 宥蓁-19 洗-1 第三方卡券 第三方卡券 服務名稱/代號 潤絲(802) 服務名…" at bounding box center [477, 160] width 752 height 98
click at [669, 380] on button "結帳" at bounding box center [666, 374] width 34 height 19
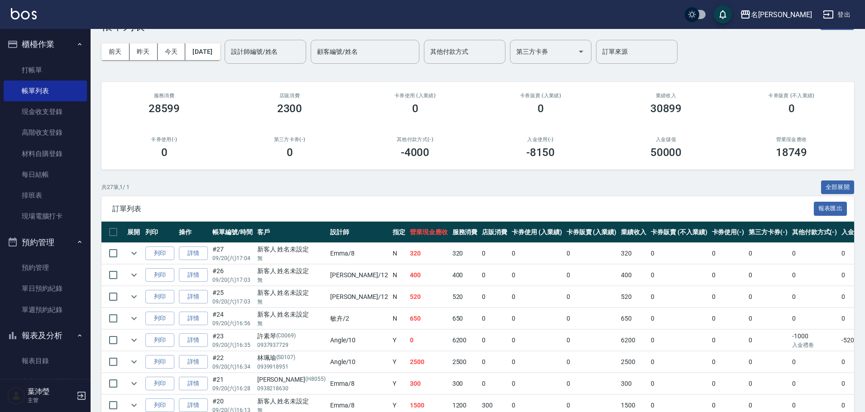
scroll to position [45, 0]
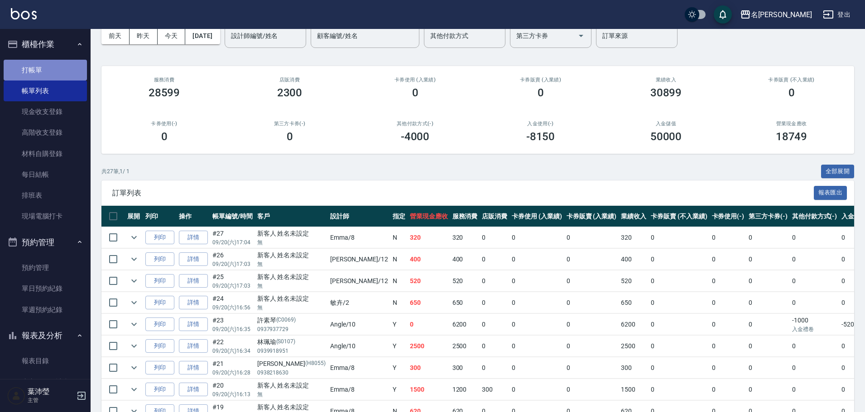
click at [54, 65] on link "打帳單" at bounding box center [45, 70] width 83 height 21
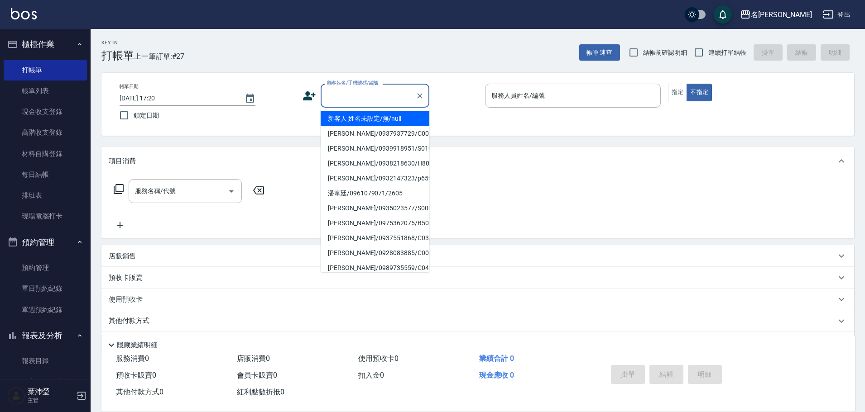
click at [358, 103] on input "顧客姓名/手機號碼/編號" at bounding box center [368, 96] width 87 height 16
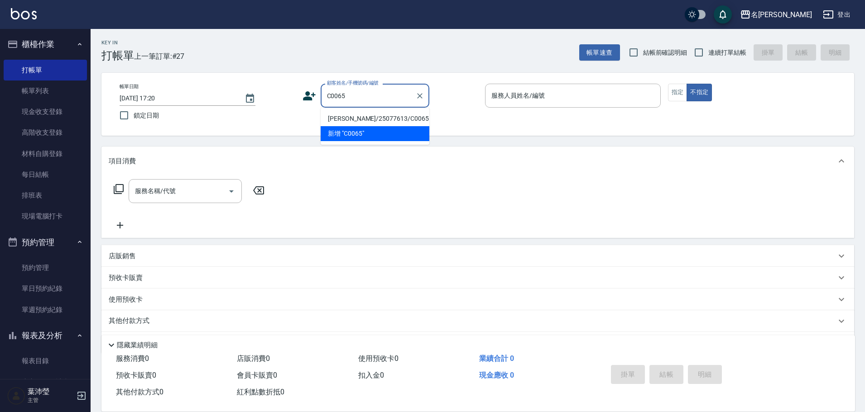
click at [390, 120] on li "[PERSON_NAME]/25077613/C0065" at bounding box center [375, 118] width 109 height 15
type input "[PERSON_NAME]/25077613/C0065"
type input "敏卉-2"
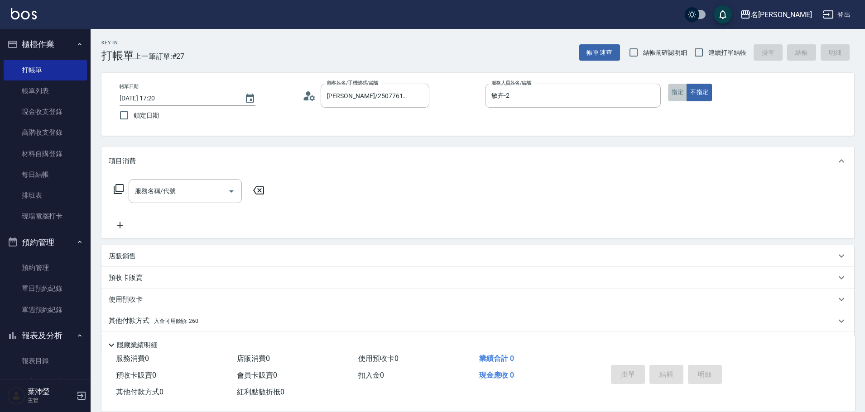
click at [675, 95] on button "指定" at bounding box center [677, 93] width 19 height 18
click at [134, 321] on p "其他付款方式 入金可用餘額: 260" at bounding box center [154, 321] width 90 height 10
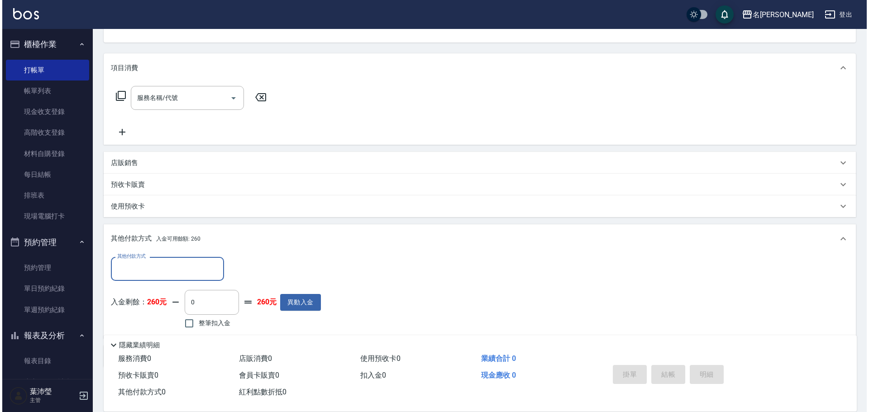
scroll to position [92, 0]
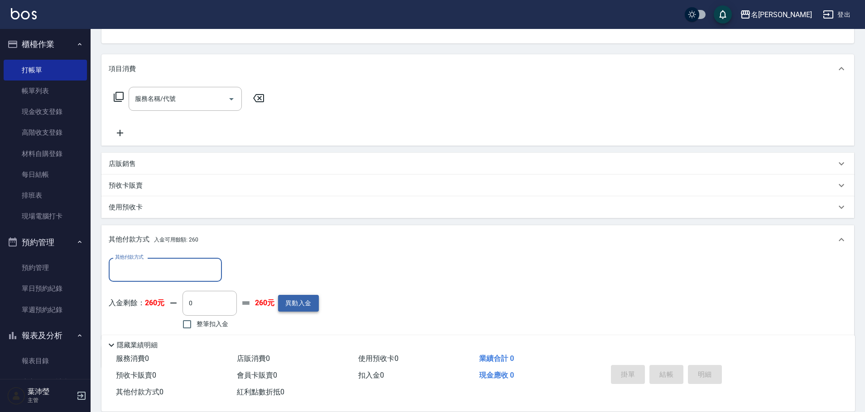
click at [316, 301] on button "異動入金" at bounding box center [298, 303] width 41 height 17
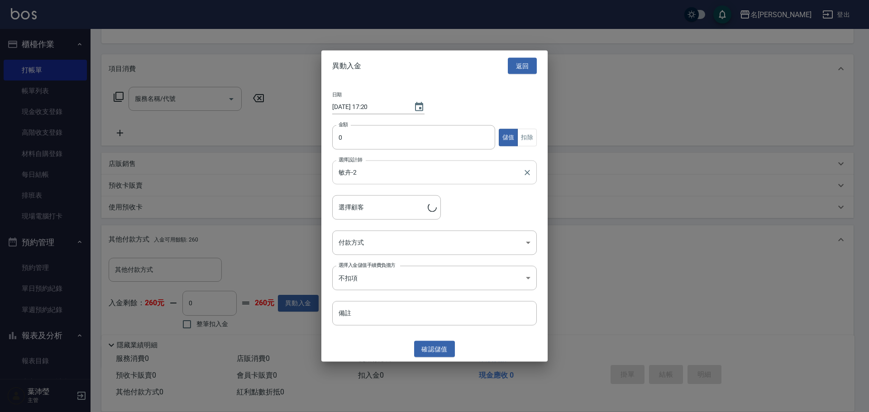
type input "[PERSON_NAME]/25077613/C0065"
click at [335, 139] on input "0" at bounding box center [413, 137] width 163 height 24
type input "10000"
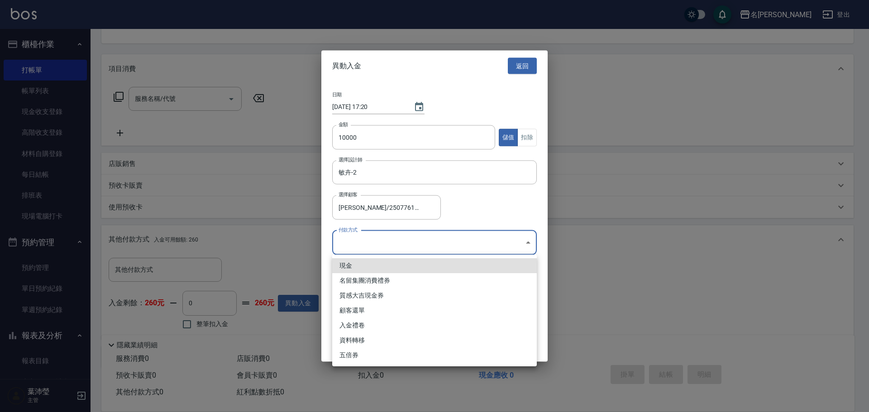
drag, startPoint x: 346, startPoint y: 242, endPoint x: 348, endPoint y: 250, distance: 8.5
click at [347, 241] on body "名留龍江 登出 櫃檯作業 打帳單 帳單列表 現金收支登錄 高階收支登錄 材料自購登錄 每日結帳 排班表 現場電腦打卡 預約管理 預約管理 單日預約紀錄 單週預…" at bounding box center [434, 182] width 869 height 548
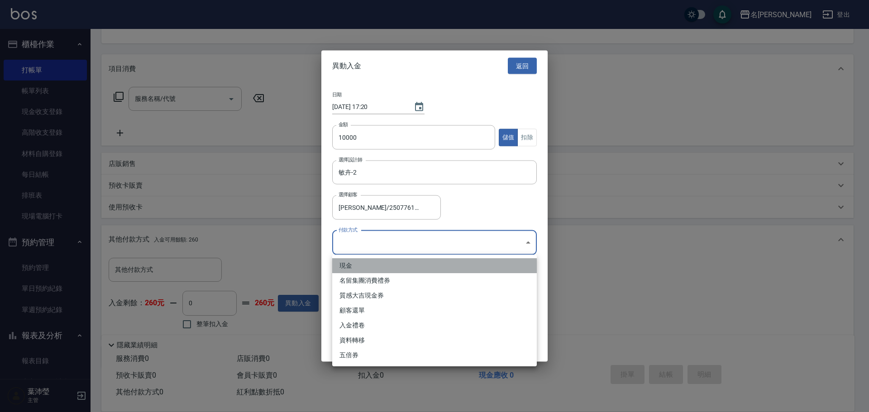
click at [350, 266] on li "現金" at bounding box center [434, 266] width 205 height 15
type input "現金"
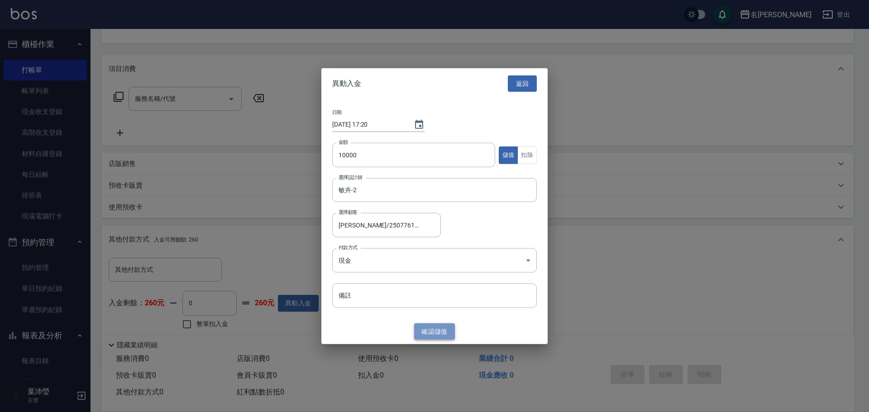
click at [436, 327] on button "確認 儲值" at bounding box center [434, 331] width 41 height 17
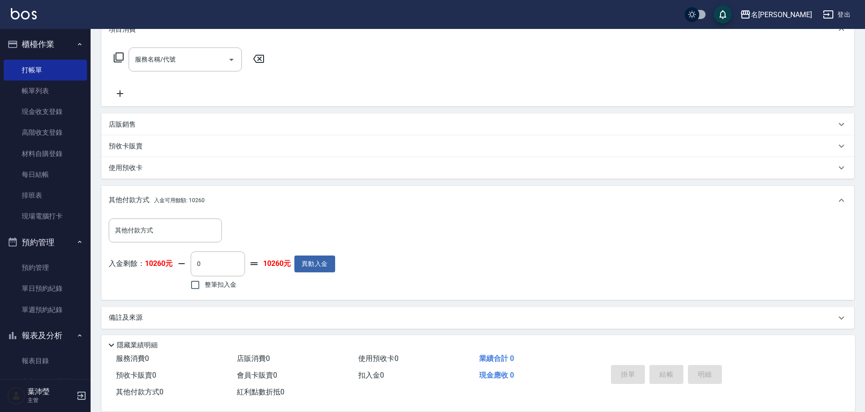
scroll to position [135, 0]
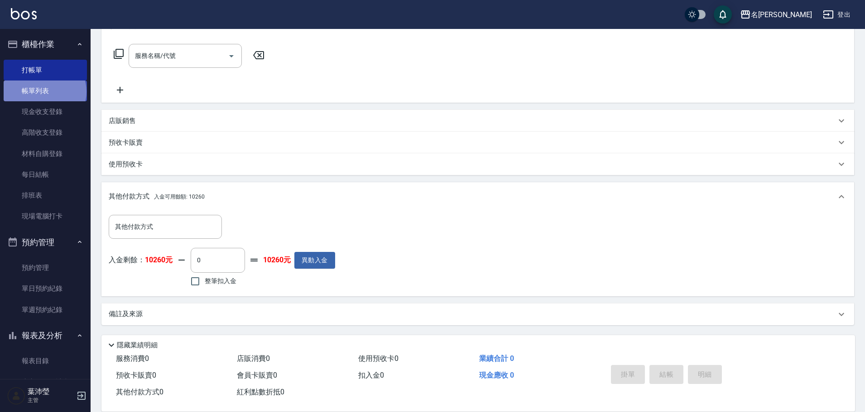
click at [44, 92] on link "帳單列表" at bounding box center [45, 91] width 83 height 21
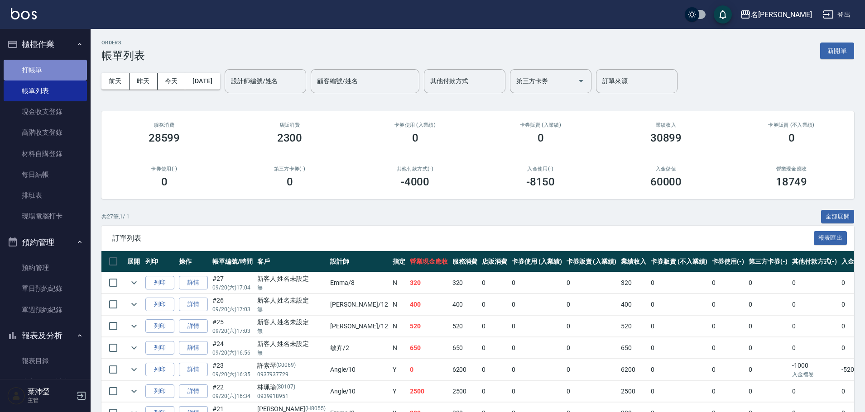
click at [66, 64] on link "打帳單" at bounding box center [45, 70] width 83 height 21
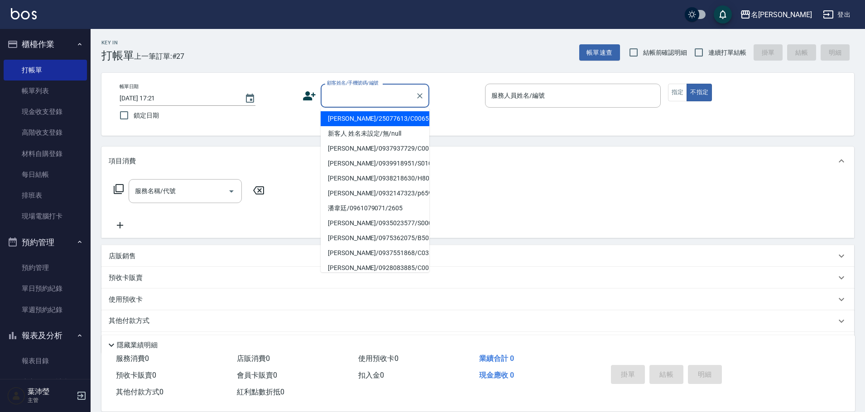
click at [362, 92] on input "顧客姓名/手機號碼/編號" at bounding box center [368, 96] width 87 height 16
click at [360, 115] on li "[PERSON_NAME]/25077613/C0065" at bounding box center [375, 118] width 109 height 15
type input "[PERSON_NAME]/25077613/C0065"
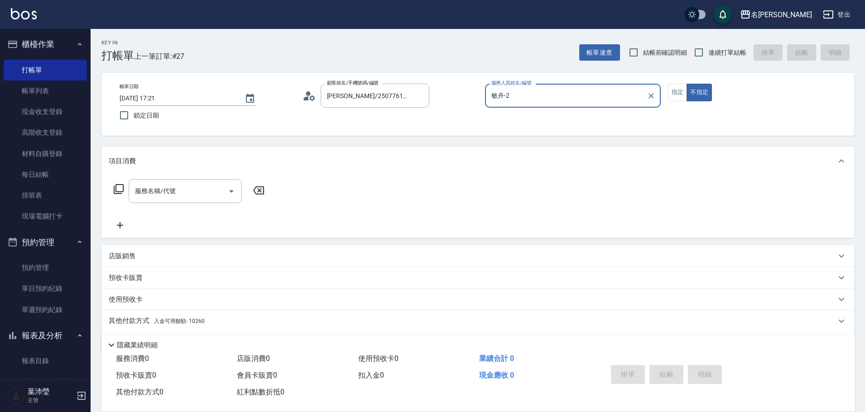
type input "敏卉-2"
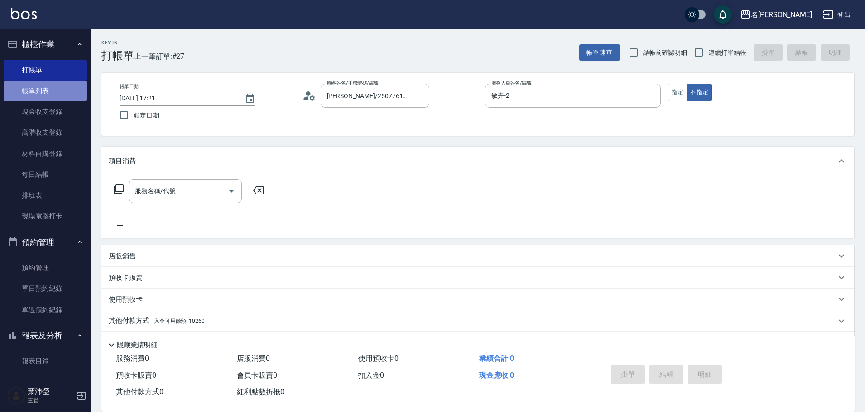
click at [57, 92] on link "帳單列表" at bounding box center [45, 91] width 83 height 21
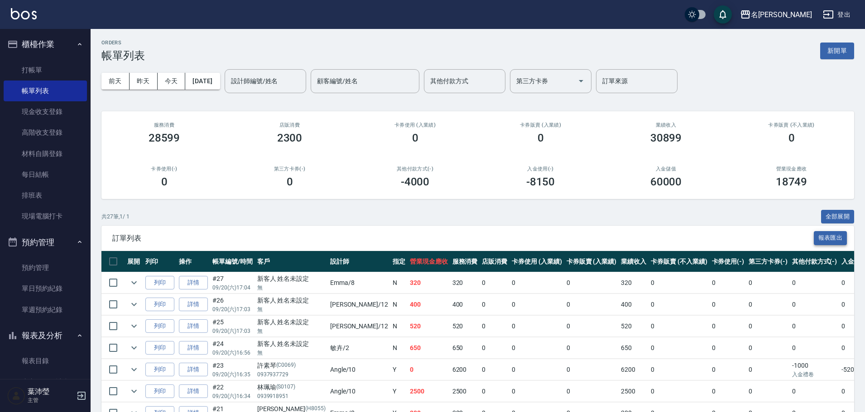
click at [838, 231] on button "報表匯出" at bounding box center [831, 238] width 34 height 14
click at [834, 54] on button "新開單" at bounding box center [837, 51] width 34 height 17
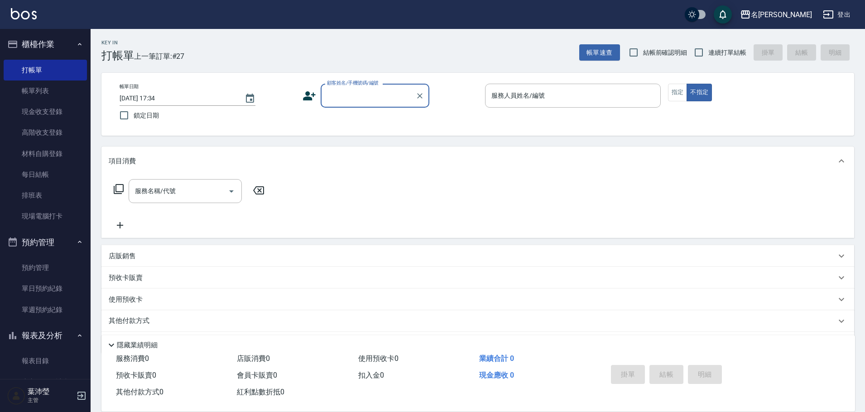
click at [352, 91] on input "顧客姓名/手機號碼/編號" at bounding box center [368, 96] width 87 height 16
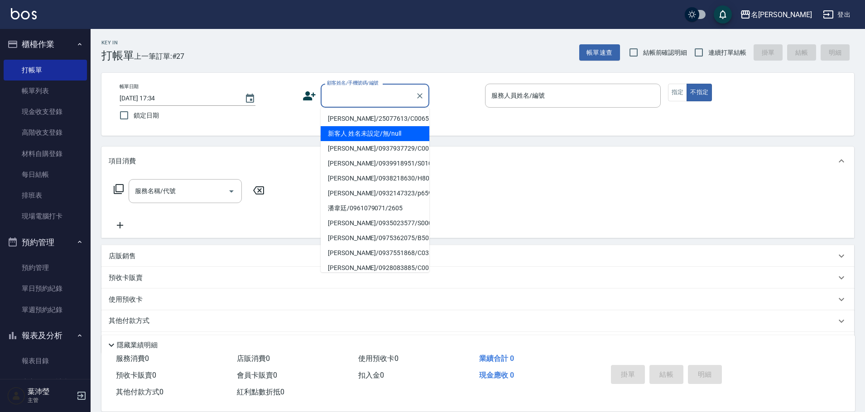
click at [362, 127] on li "新客人 姓名未設定/無/null" at bounding box center [375, 133] width 109 height 15
type input "新客人 姓名未設定/無/null"
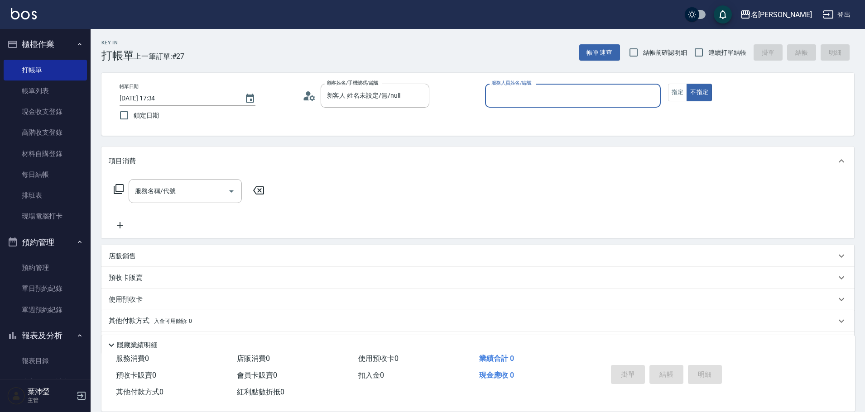
click at [623, 101] on input "服務人員姓名/編號" at bounding box center [573, 96] width 168 height 16
type input "小龍-9"
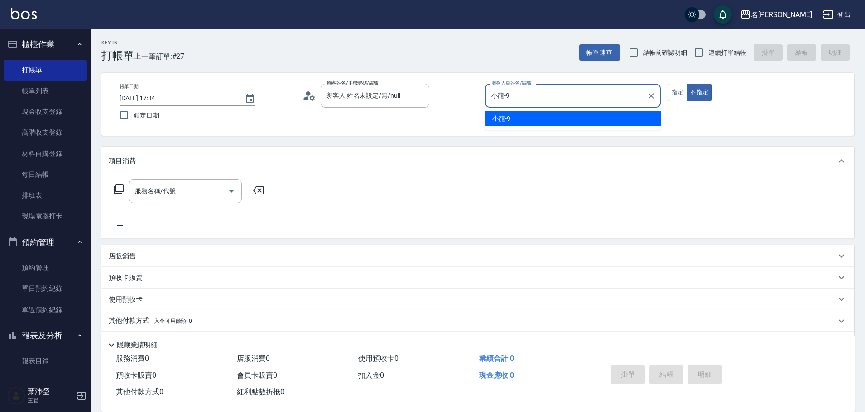
type button "false"
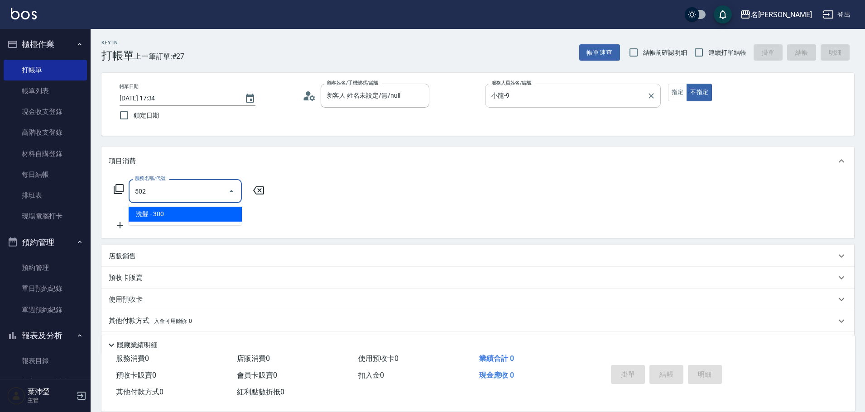
type input "洗髮(502)"
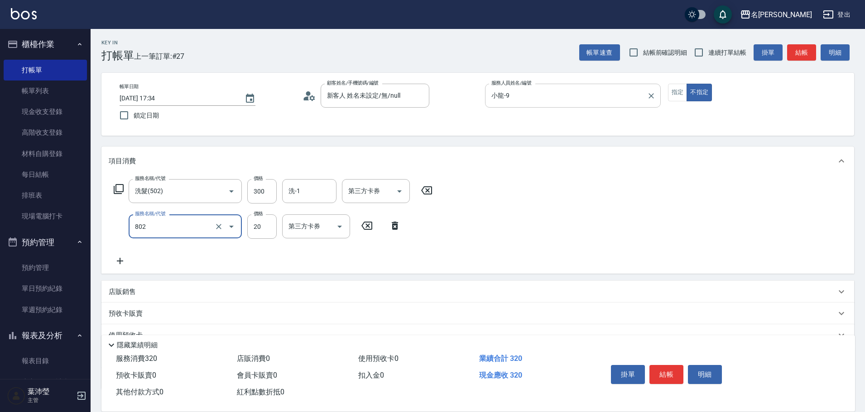
type input "潤絲(802)"
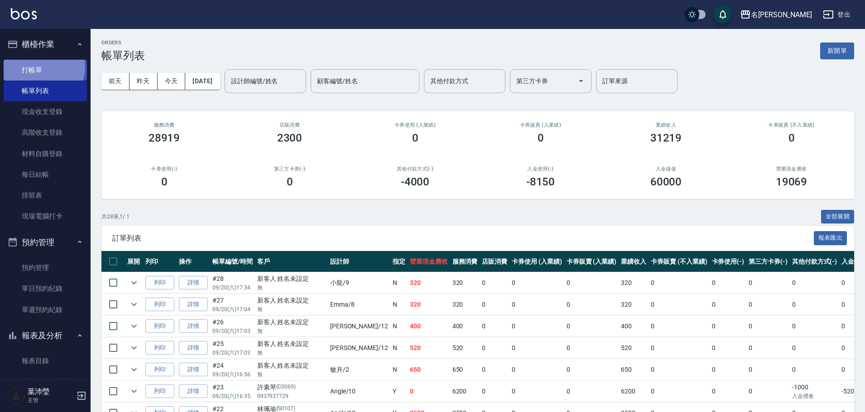
click at [40, 67] on link "打帳單" at bounding box center [45, 70] width 83 height 21
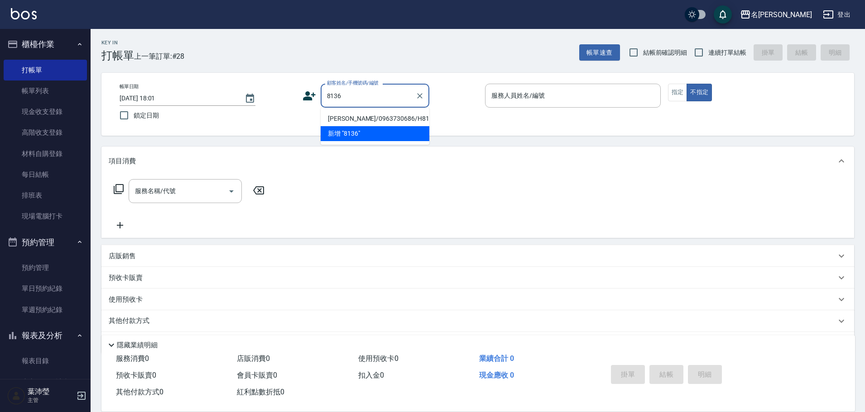
click at [399, 116] on li "[PERSON_NAME]/0963730686/H8136" at bounding box center [375, 118] width 109 height 15
type input "[PERSON_NAME]/0963730686/H8136"
type input "Emma-8"
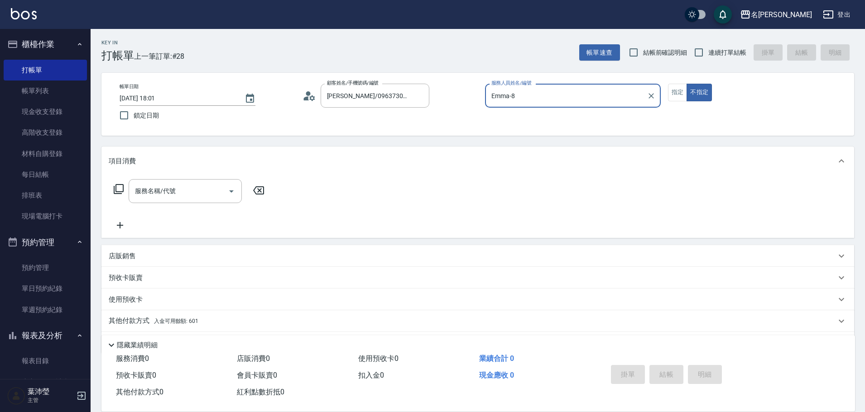
click at [576, 151] on div "項目消費" at bounding box center [477, 161] width 752 height 29
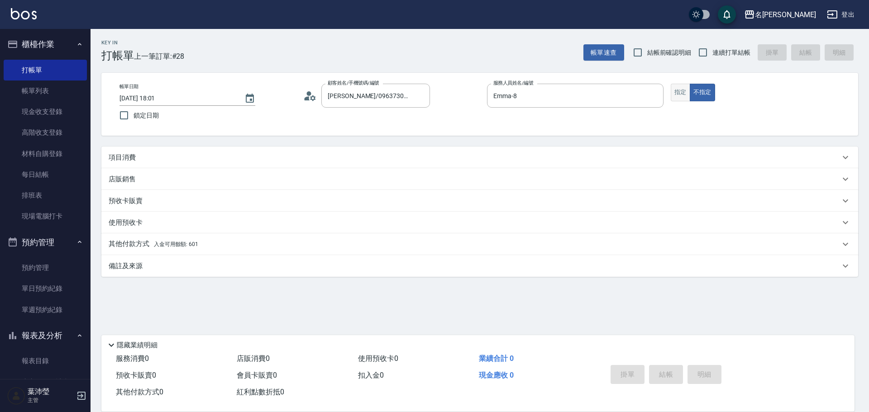
click at [676, 94] on button "指定" at bounding box center [680, 93] width 19 height 18
click at [245, 163] on div "項目消費" at bounding box center [479, 158] width 757 height 22
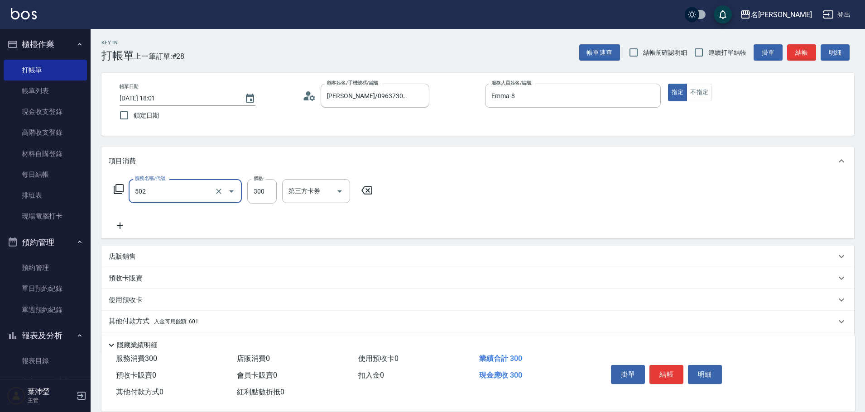
type input "洗髮(502)"
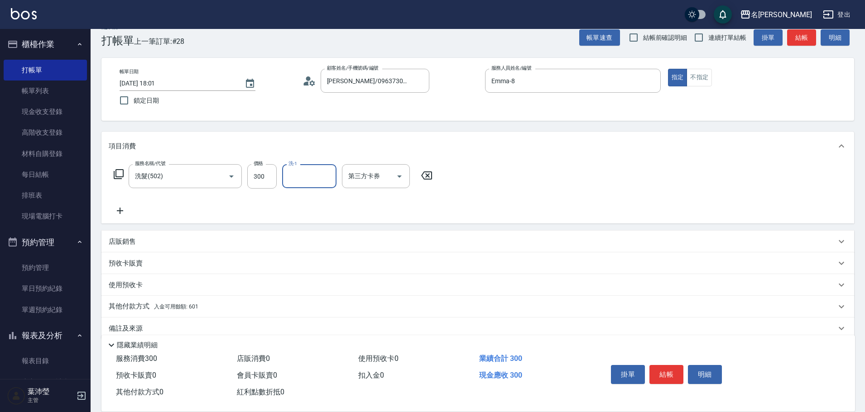
scroll to position [29, 0]
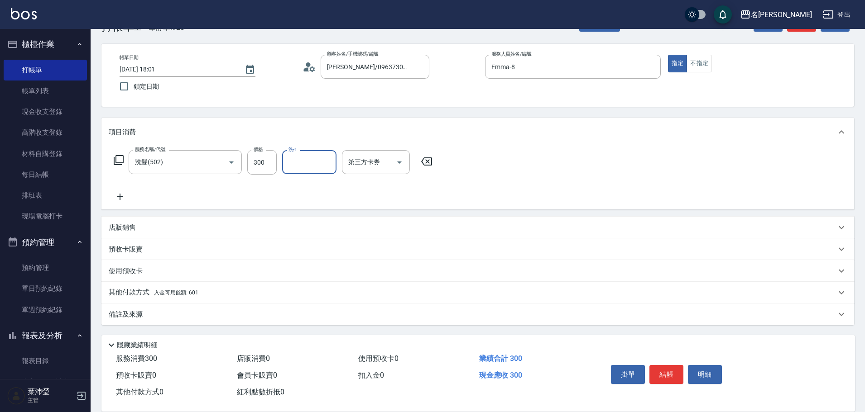
click at [242, 294] on div "其他付款方式 入金可用餘額: 601" at bounding box center [472, 293] width 727 height 10
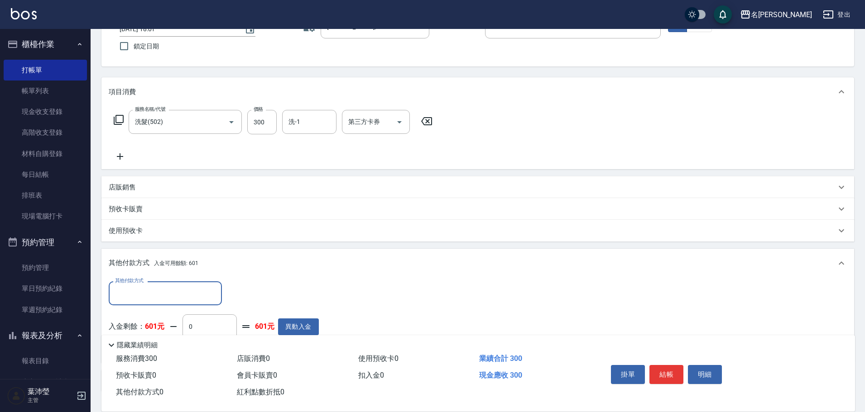
scroll to position [0, 0]
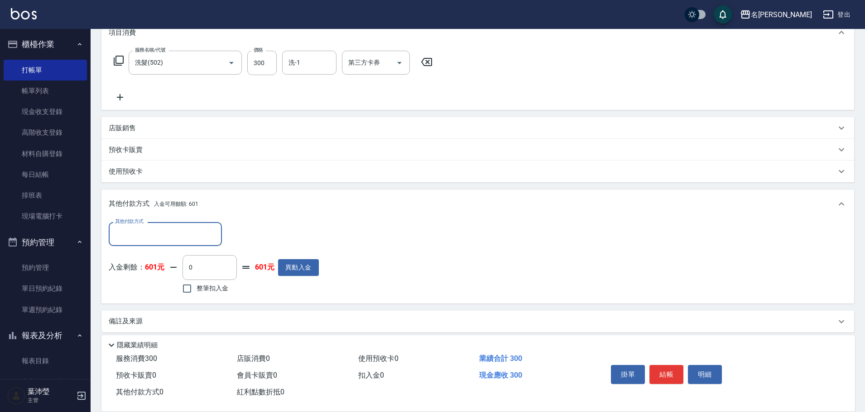
click at [214, 285] on span "整筆扣入金" at bounding box center [212, 289] width 32 height 10
click at [196, 285] on input "整筆扣入金" at bounding box center [186, 288] width 19 height 19
checkbox input "true"
type input "300"
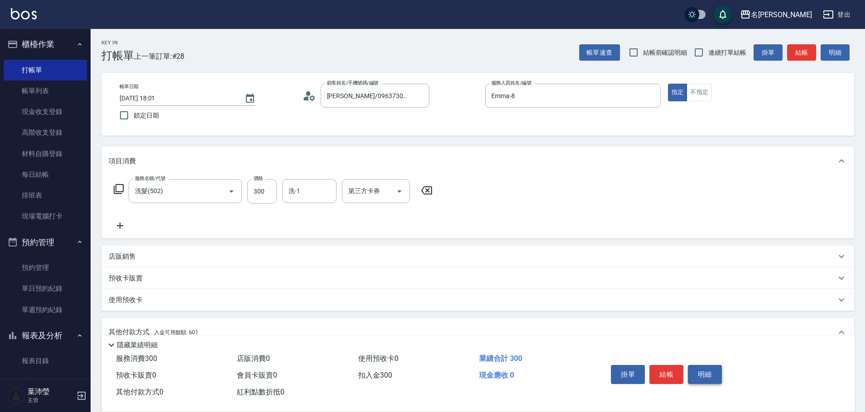
click at [713, 365] on button "明細" at bounding box center [705, 374] width 34 height 19
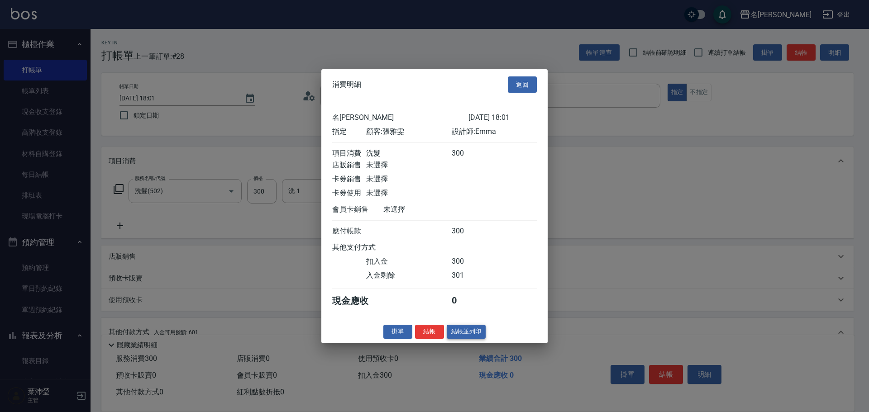
click at [451, 339] on button "結帳並列印" at bounding box center [466, 332] width 39 height 14
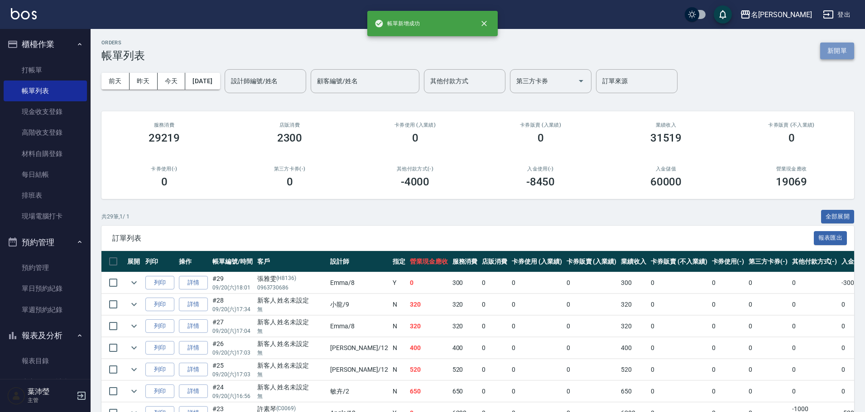
click at [843, 45] on button "新開單" at bounding box center [837, 51] width 34 height 17
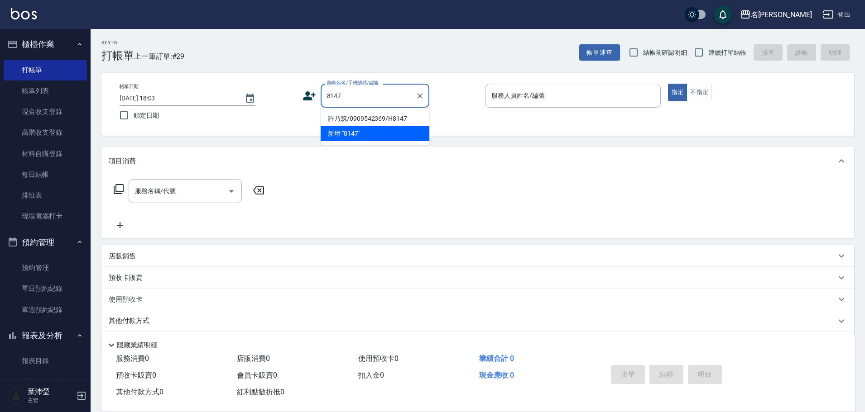
click at [400, 113] on li "許乃筑/0909542369/H8147" at bounding box center [375, 118] width 109 height 15
type input "許乃筑/0909542369/H8147"
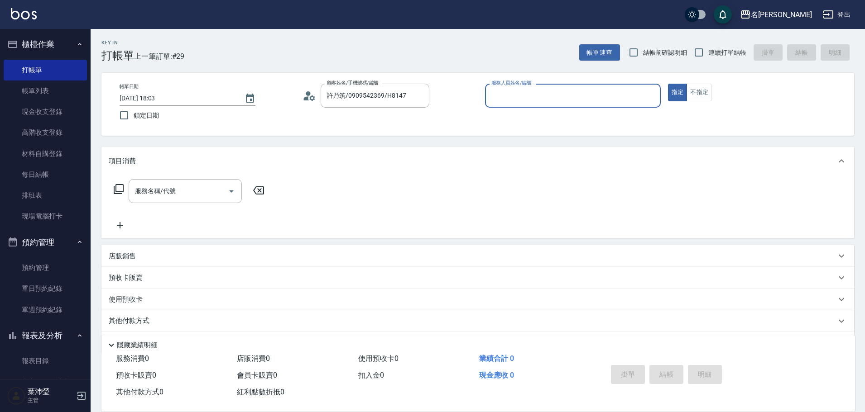
type input "Emma-8"
click at [170, 200] on div "服務名稱/代號" at bounding box center [185, 191] width 113 height 24
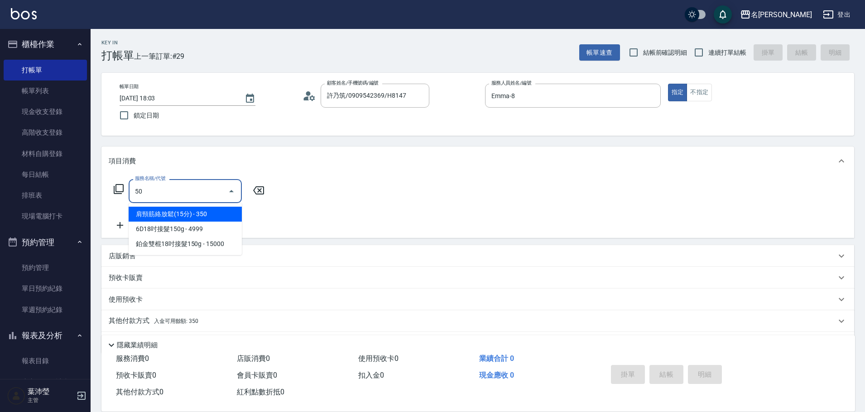
type input "505"
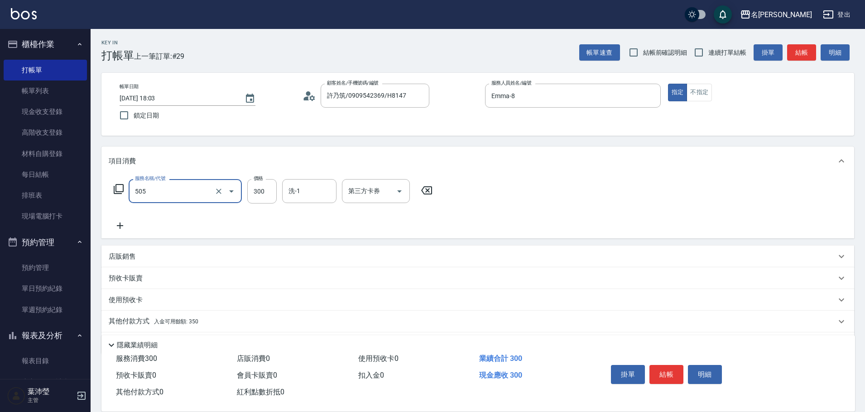
drag, startPoint x: 170, startPoint y: 199, endPoint x: 112, endPoint y: 191, distance: 58.6
click at [112, 191] on div "服務名稱/代號 505 服務名稱/代號 價格 300 價格 洗-1 洗-1 第三方卡券 第三方卡券" at bounding box center [273, 191] width 329 height 24
drag, startPoint x: 178, startPoint y: 191, endPoint x: 122, endPoint y: 199, distance: 56.7
click at [122, 199] on div "服務名稱/代號 505 服務名稱/代號 價格 300 價格 洗-1 洗-1 第三方卡券 第三方卡券" at bounding box center [273, 191] width 329 height 24
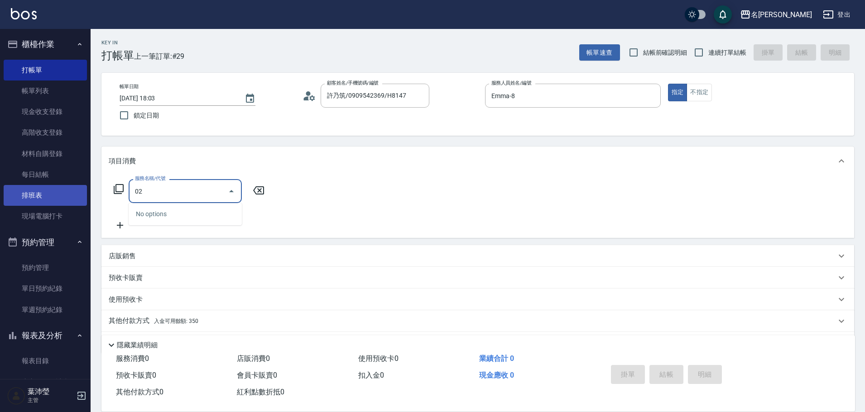
drag, startPoint x: 161, startPoint y: 187, endPoint x: 77, endPoint y: 192, distance: 84.4
click at [77, 192] on div "名留龍江 登出 櫃檯作業 打帳單 帳單列表 現金收支登錄 高階收支登錄 材料自購登錄 每日結帳 排班表 現場電腦打卡 預約管理 預約管理 單日預約紀錄 單週預…" at bounding box center [432, 220] width 865 height 441
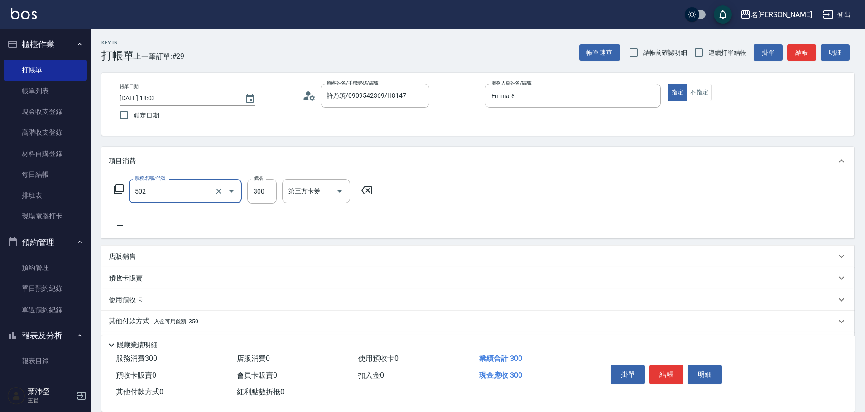
type input "洗髮(502)"
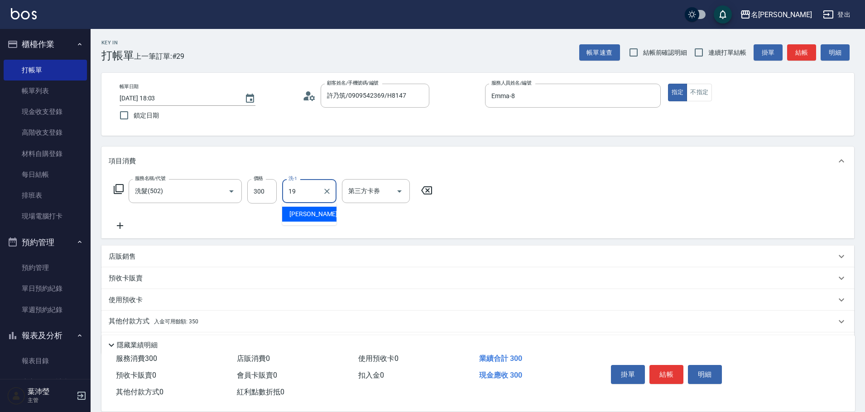
type input "宥蓁-19"
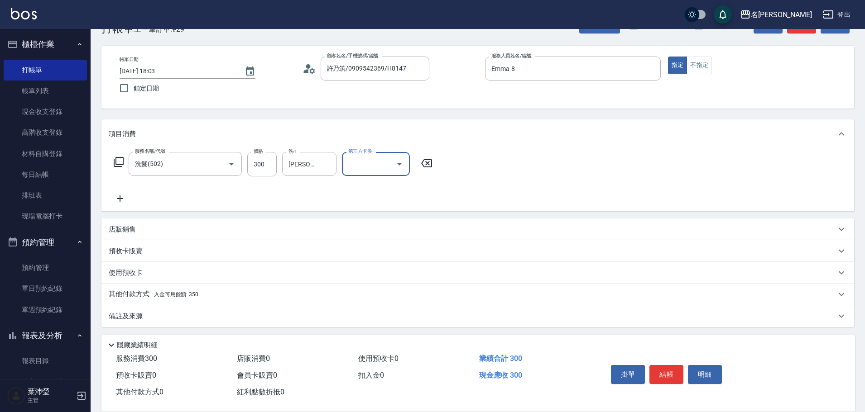
scroll to position [29, 0]
click at [149, 297] on p "其他付款方式 入金可用餘額: 350" at bounding box center [154, 293] width 90 height 10
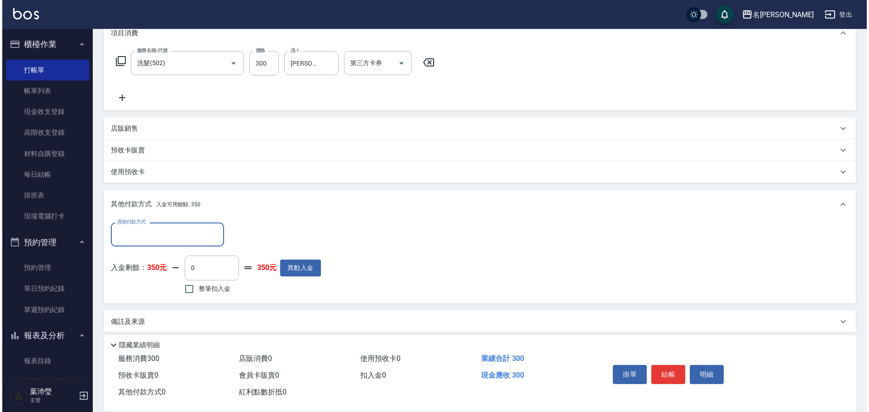
scroll to position [134, 0]
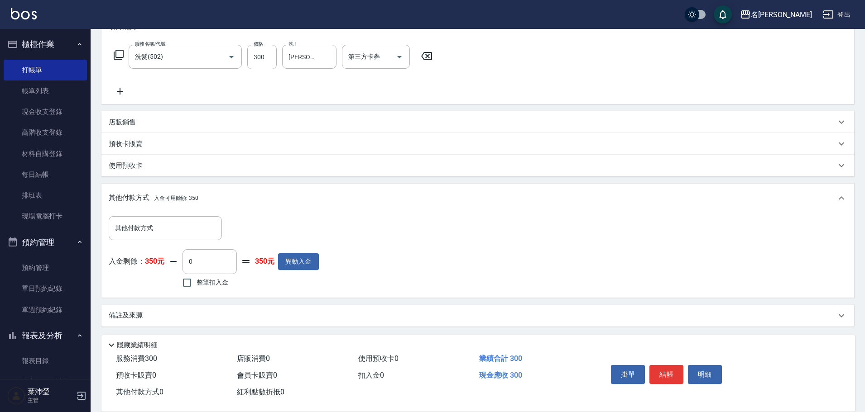
click at [274, 263] on strong "350元" at bounding box center [264, 262] width 19 height 10
click at [279, 263] on button "異動入金" at bounding box center [298, 262] width 41 height 17
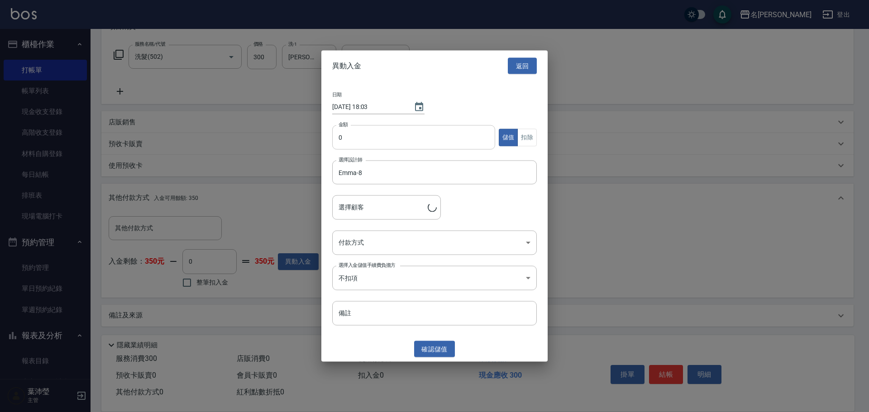
type input "許乃筑/0909542369/H8147"
click at [339, 135] on input "0" at bounding box center [413, 137] width 163 height 24
drag, startPoint x: 355, startPoint y: 146, endPoint x: 335, endPoint y: 146, distance: 19.5
click at [335, 146] on input "2" at bounding box center [413, 137] width 163 height 24
type input "1000"
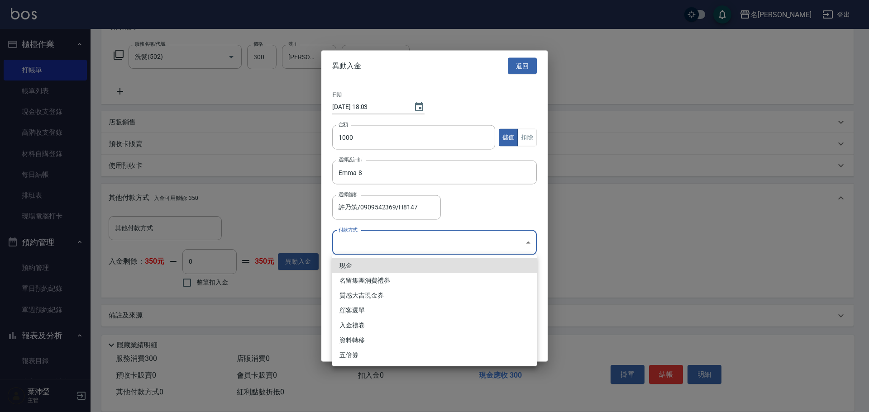
click at [352, 254] on body "名留龍江 登出 櫃檯作業 打帳單 帳單列表 現金收支登錄 高階收支登錄 材料自購登錄 每日結帳 排班表 現場電腦打卡 預約管理 預約管理 單日預約紀錄 單週預…" at bounding box center [434, 140] width 869 height 548
click at [355, 267] on li "現金" at bounding box center [434, 266] width 205 height 15
type input "現金"
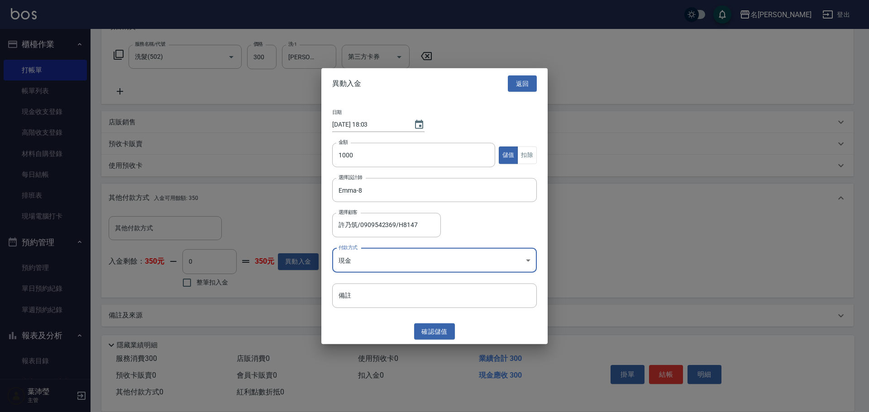
drag, startPoint x: 424, startPoint y: 330, endPoint x: 378, endPoint y: 297, distance: 55.5
click at [424, 330] on button "確認 儲值" at bounding box center [434, 331] width 41 height 17
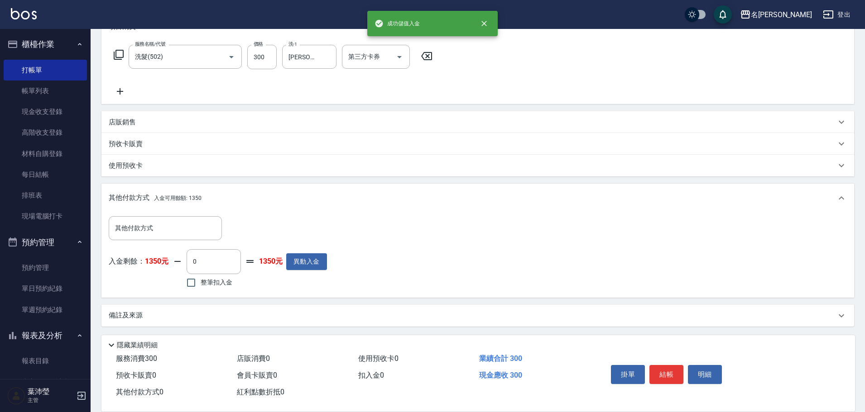
click at [223, 286] on span "整筆扣入金" at bounding box center [217, 283] width 32 height 10
click at [201, 286] on input "整筆扣入金" at bounding box center [191, 282] width 19 height 19
checkbox input "true"
type input "300"
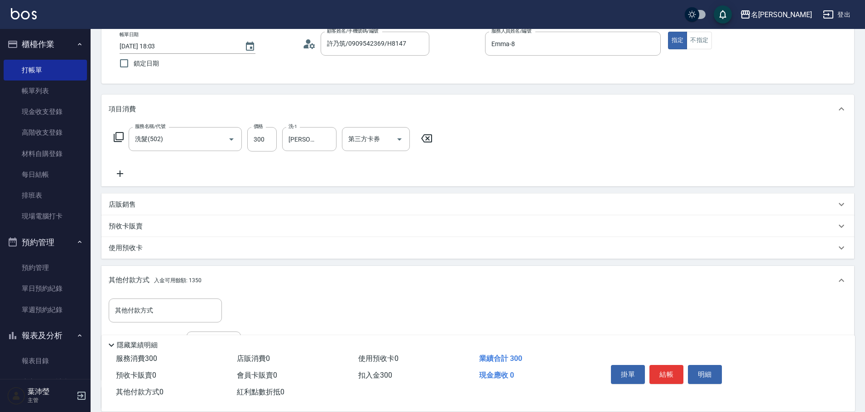
scroll to position [44, 0]
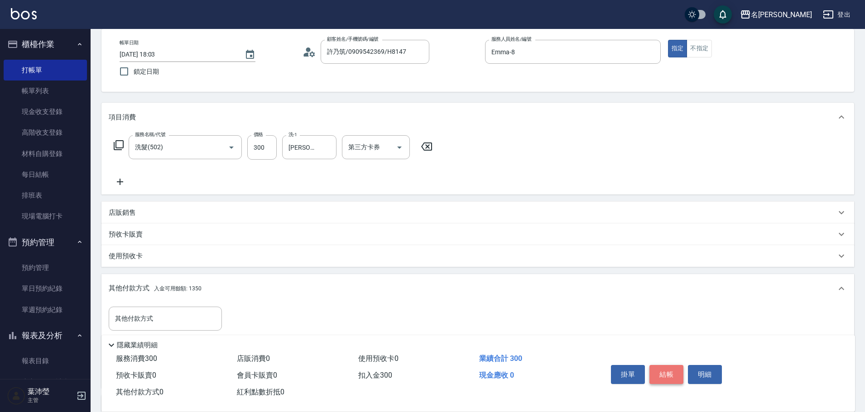
click at [659, 367] on button "結帳" at bounding box center [666, 374] width 34 height 19
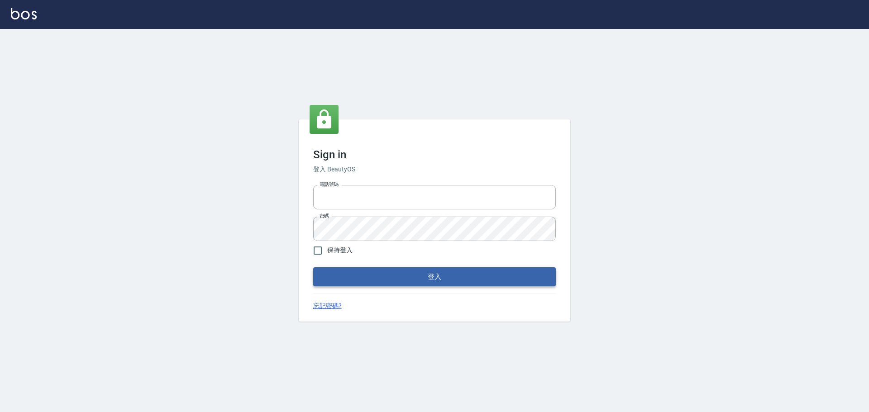
type input "0975350191"
click at [419, 277] on button "登入" at bounding box center [434, 277] width 243 height 19
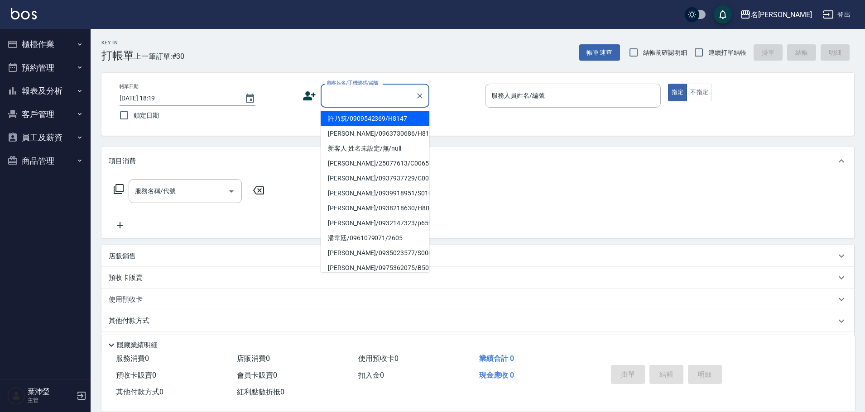
click at [379, 101] on input "顧客姓名/手機號碼/編號" at bounding box center [368, 96] width 87 height 16
click at [374, 101] on input "顧客姓名/手機號碼/編號" at bounding box center [368, 96] width 87 height 16
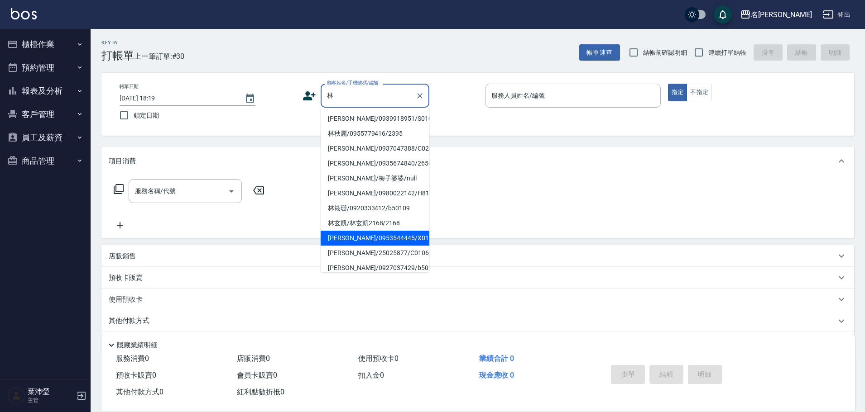
click at [364, 239] on li "[PERSON_NAME]/0953544445/X015" at bounding box center [375, 238] width 109 height 15
type input "[PERSON_NAME]/0953544445/X015"
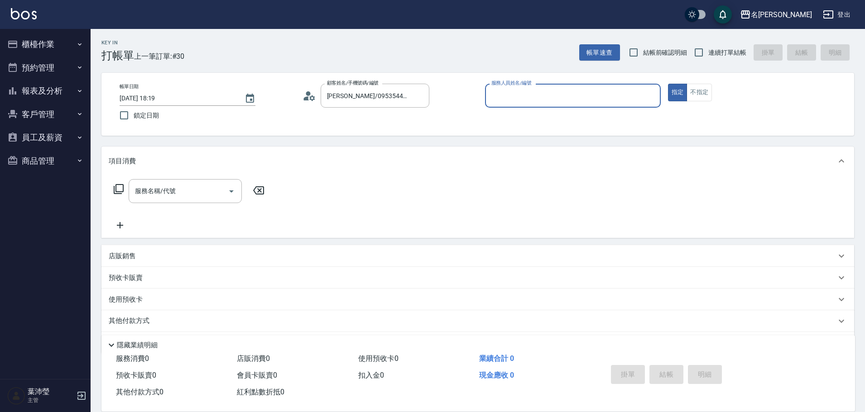
type input "菁菁-7"
click at [220, 314] on div "其他付款方式 入金可用餘額: 0" at bounding box center [477, 322] width 752 height 22
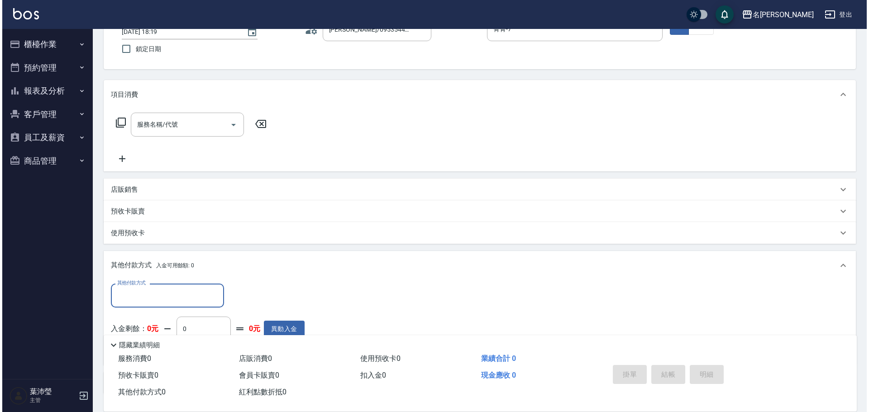
scroll to position [134, 0]
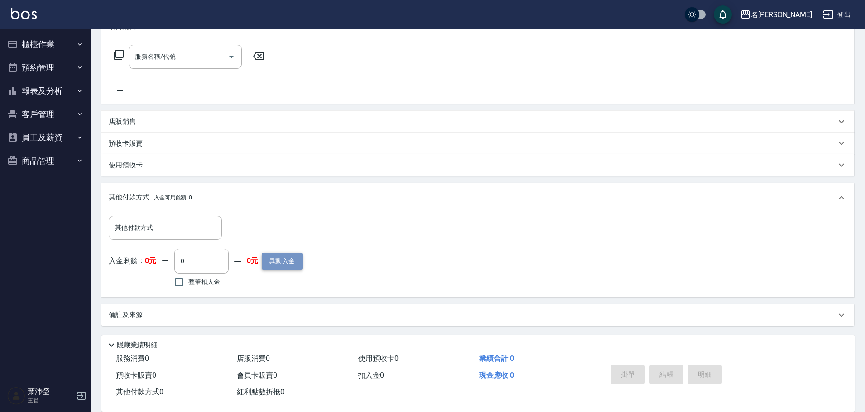
click at [275, 261] on button "異動入金" at bounding box center [282, 261] width 41 height 17
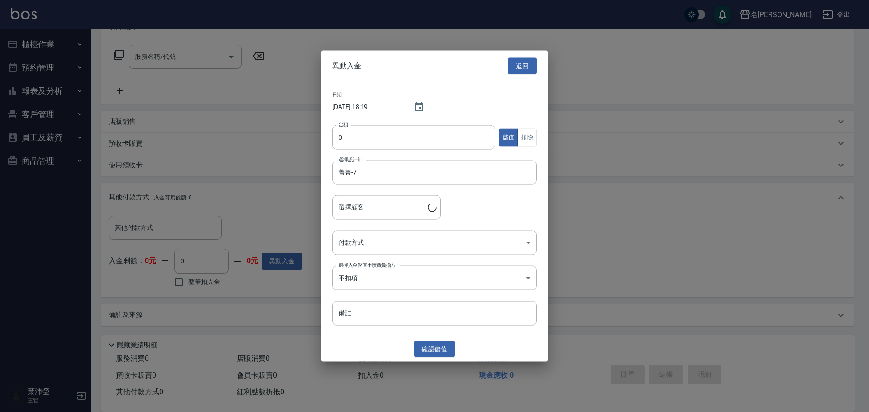
type input "[PERSON_NAME]/0953544445/X015"
click at [383, 141] on input "0" at bounding box center [413, 137] width 163 height 24
type input "10000"
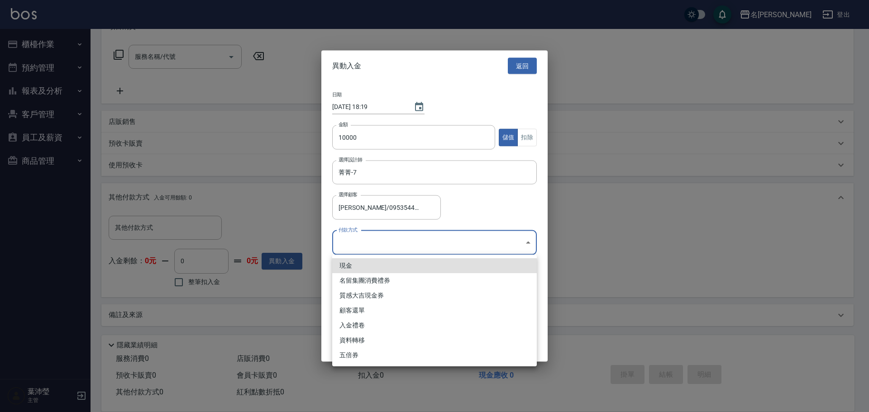
click at [398, 251] on body "名留龍江 登出 櫃檯作業 打帳單 帳單列表 現金收支登錄 高階收支登錄 材料自購登錄 每日結帳 排班表 現場電腦打卡 預約管理 預約管理 單日預約紀錄 單週預…" at bounding box center [434, 140] width 869 height 548
click at [398, 263] on li "現金" at bounding box center [434, 266] width 205 height 15
type input "現金"
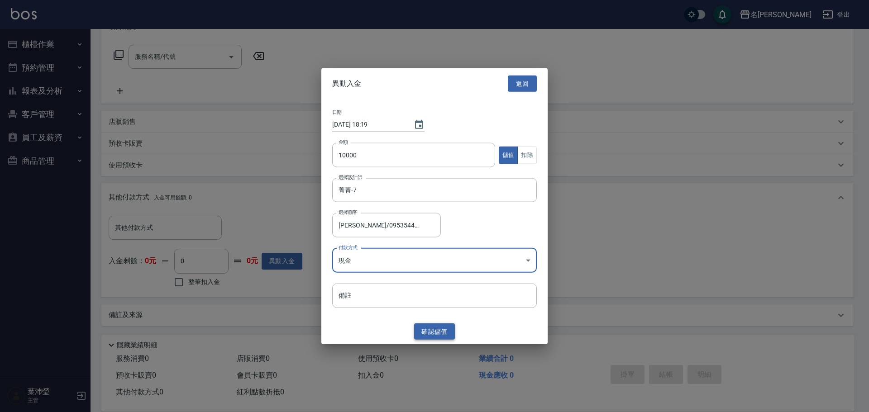
click at [434, 331] on button "確認 儲值" at bounding box center [434, 331] width 41 height 17
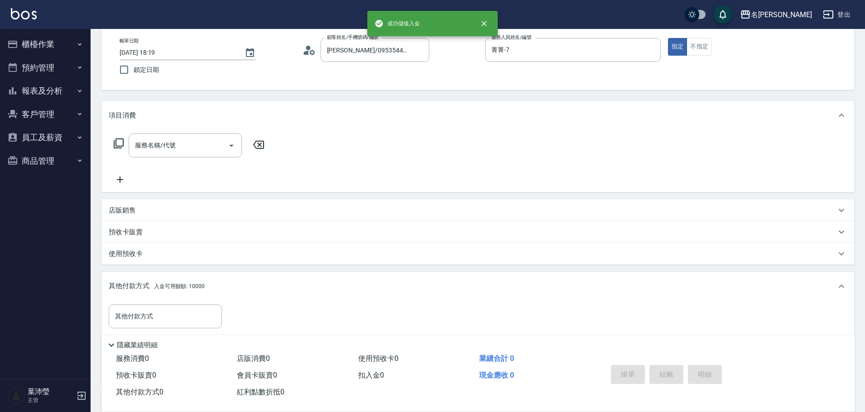
scroll to position [0, 0]
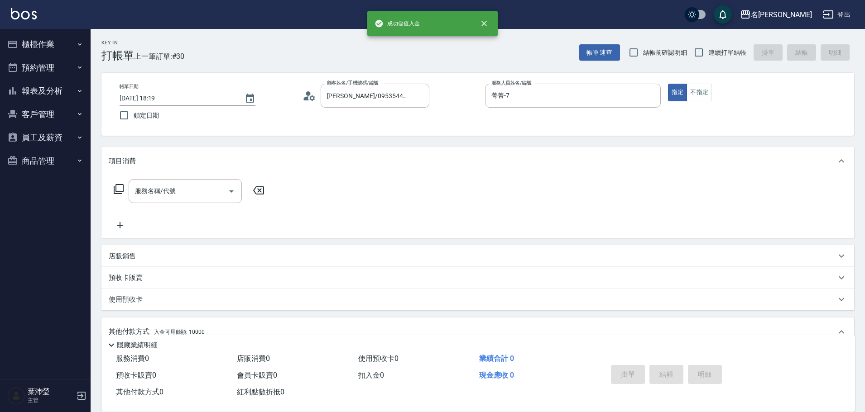
click at [120, 190] on icon at bounding box center [118, 189] width 11 height 11
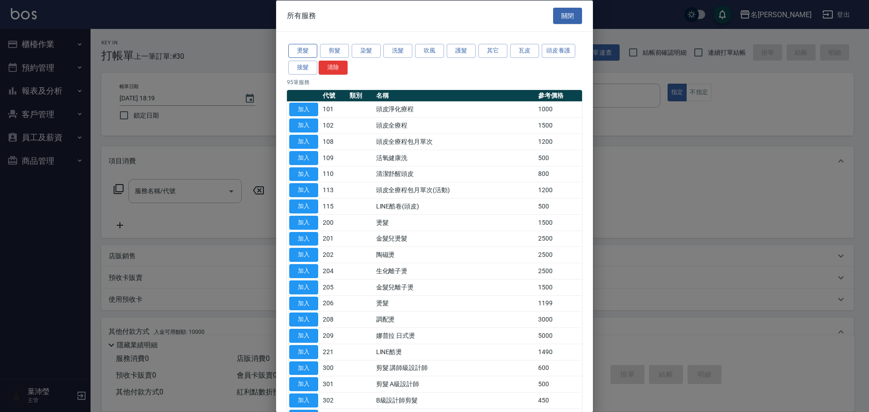
click at [297, 47] on button "燙髮" at bounding box center [302, 51] width 29 height 14
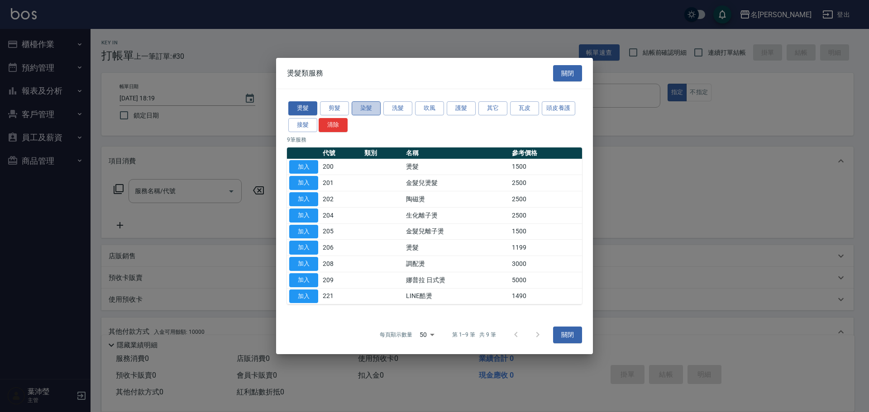
click at [372, 103] on button "染髮" at bounding box center [366, 108] width 29 height 14
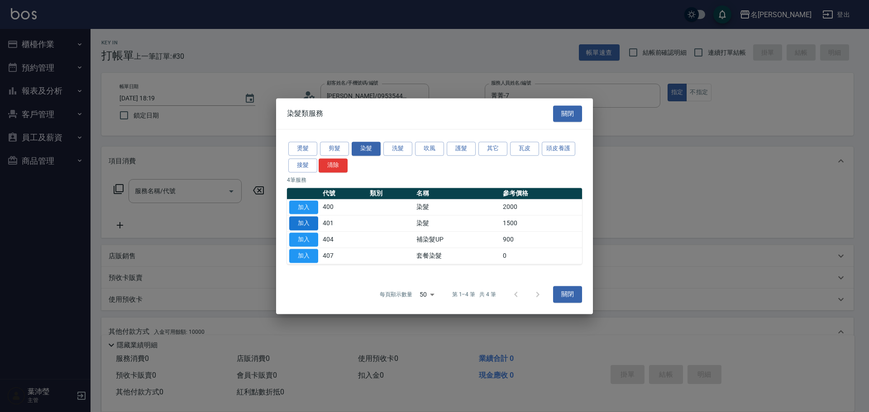
click at [310, 220] on button "加入" at bounding box center [303, 224] width 29 height 14
type input "染髮(401)"
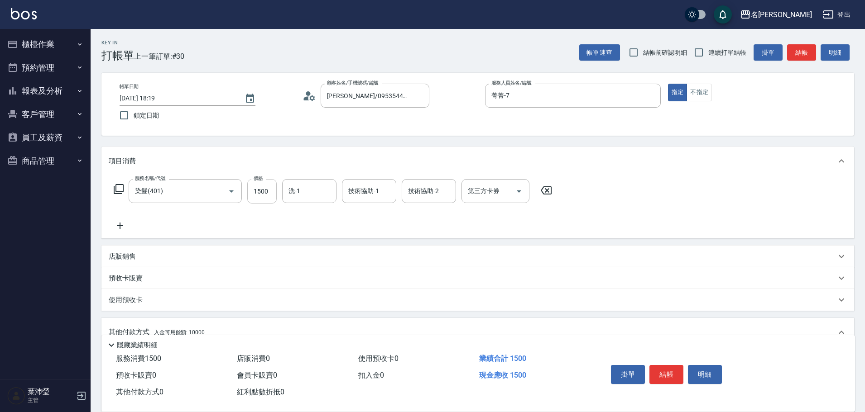
click at [264, 183] on input "1500" at bounding box center [261, 191] width 29 height 24
type input "1200"
click at [120, 189] on icon at bounding box center [118, 189] width 11 height 11
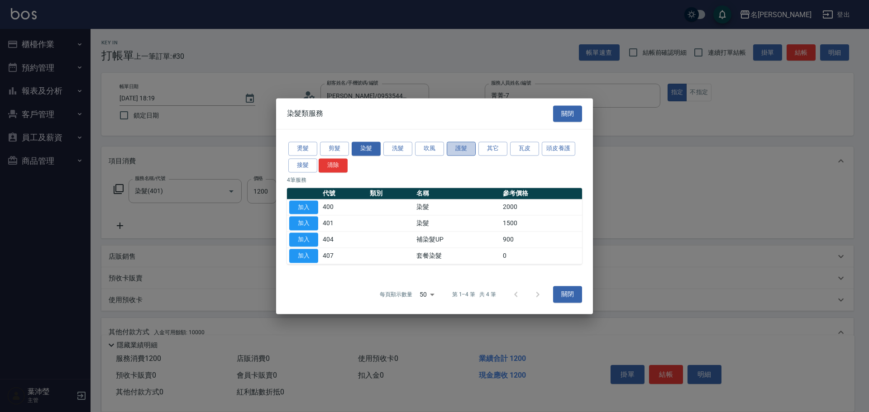
click at [465, 145] on button "護髮" at bounding box center [461, 149] width 29 height 14
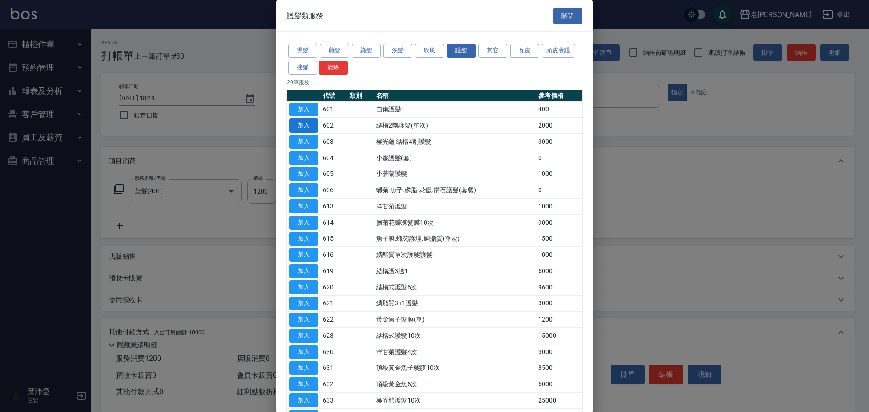
click at [305, 119] on button "加入" at bounding box center [303, 126] width 29 height 14
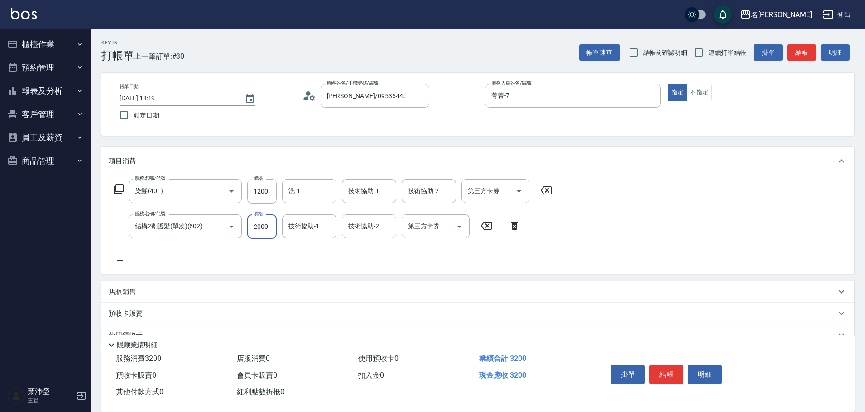
click at [267, 225] on input "2000" at bounding box center [261, 227] width 29 height 24
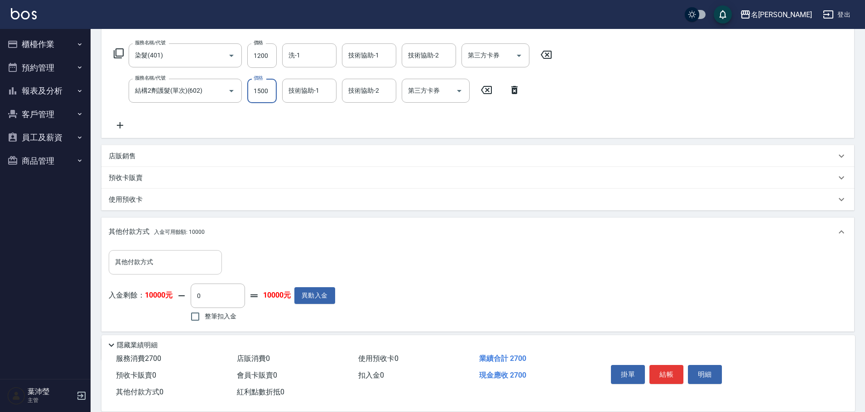
type input "1500"
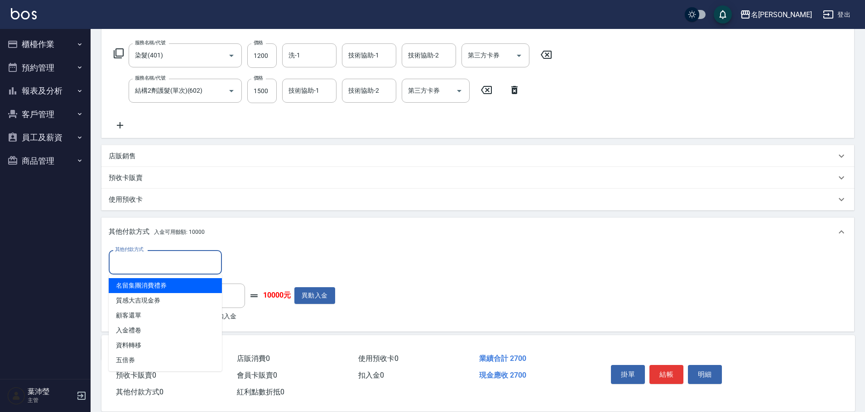
click at [188, 259] on input "其他付款方式" at bounding box center [165, 262] width 105 height 16
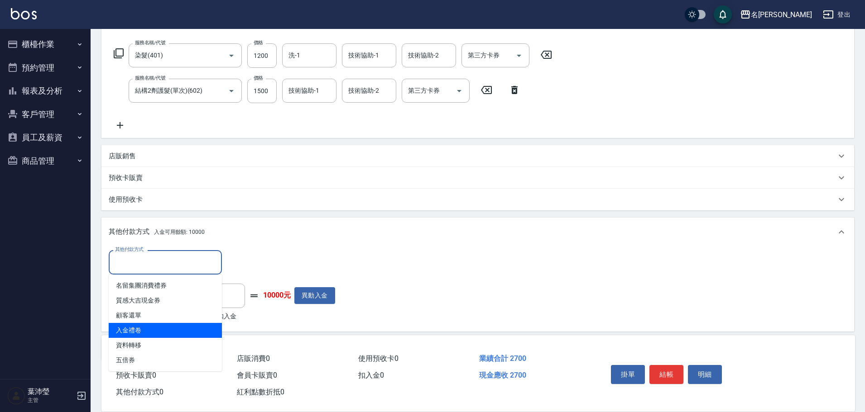
click at [161, 327] on span "入金禮卷" at bounding box center [165, 330] width 113 height 15
type input "入金禮卷"
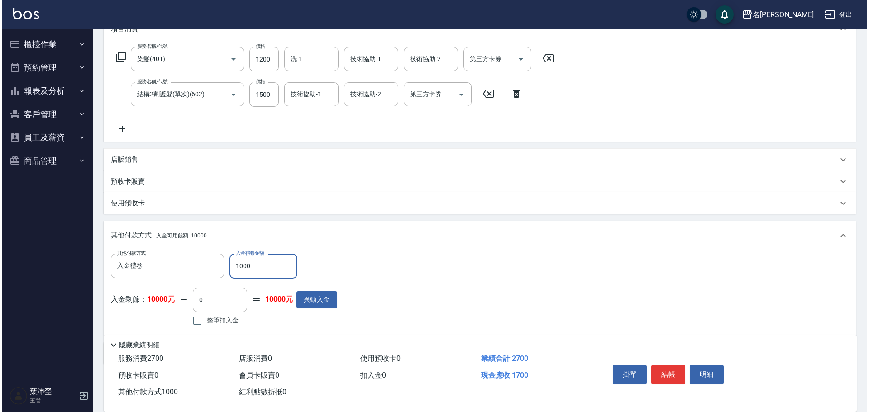
scroll to position [172, 0]
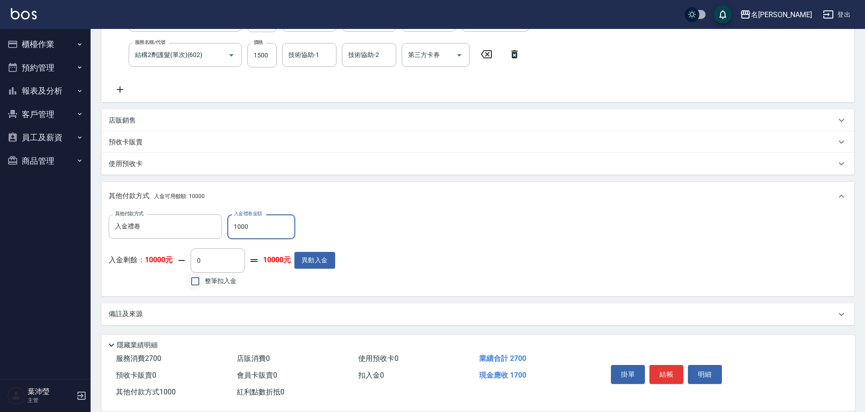
type input "1000"
click at [196, 282] on input "整筆扣入金" at bounding box center [195, 281] width 19 height 19
checkbox input "true"
type input "1700"
click at [708, 369] on button "明細" at bounding box center [705, 374] width 34 height 19
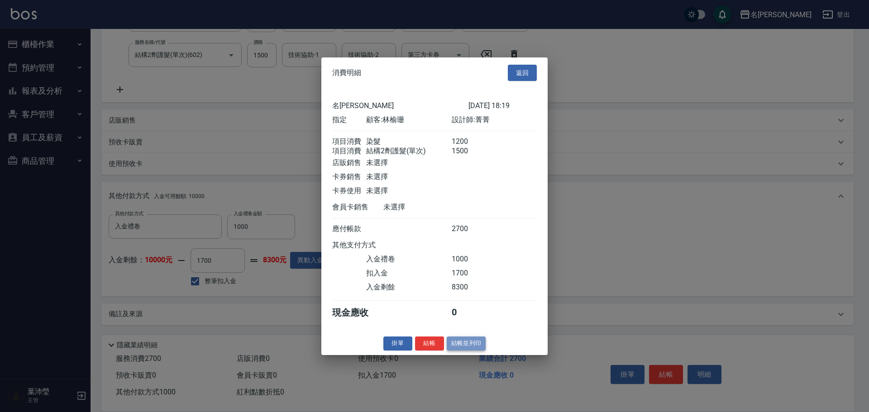
click at [469, 351] on button "結帳並列印" at bounding box center [466, 344] width 39 height 14
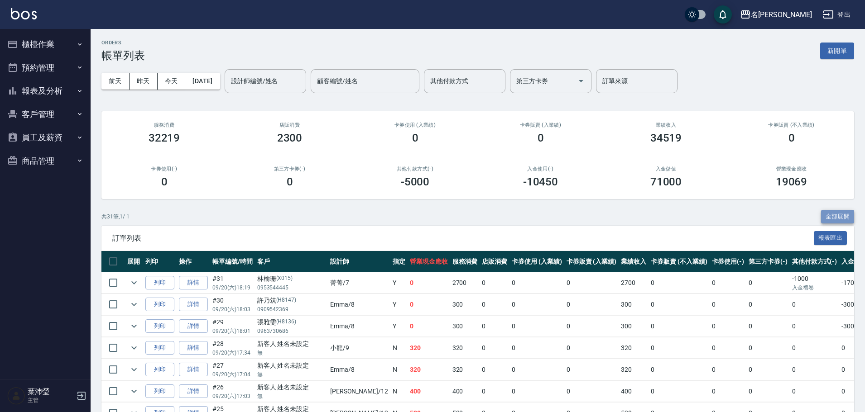
click at [839, 215] on button "全部展開" at bounding box center [838, 217] width 34 height 14
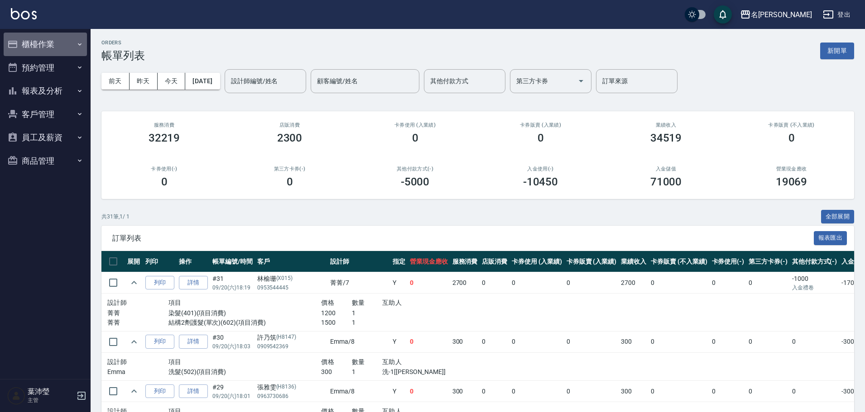
click at [44, 42] on button "櫃檯作業" at bounding box center [45, 45] width 83 height 24
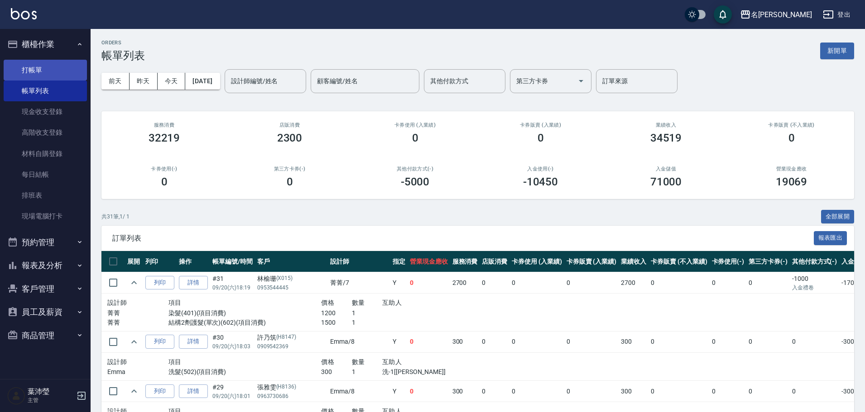
click at [55, 66] on link "打帳單" at bounding box center [45, 70] width 83 height 21
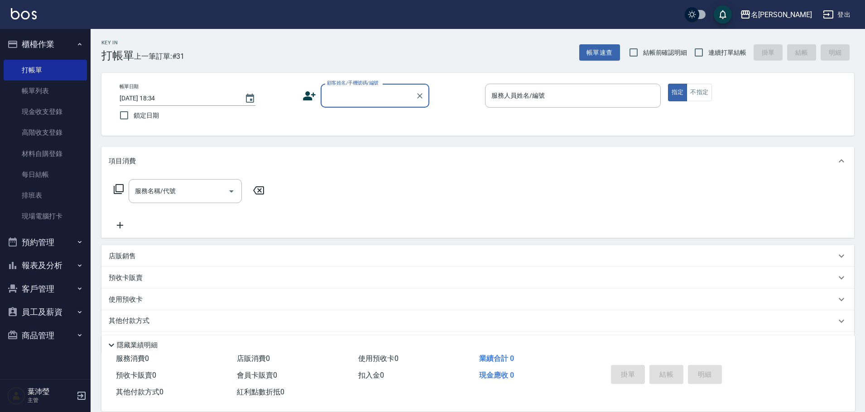
click at [351, 101] on input "顧客姓名/手機號碼/編號" at bounding box center [368, 96] width 87 height 16
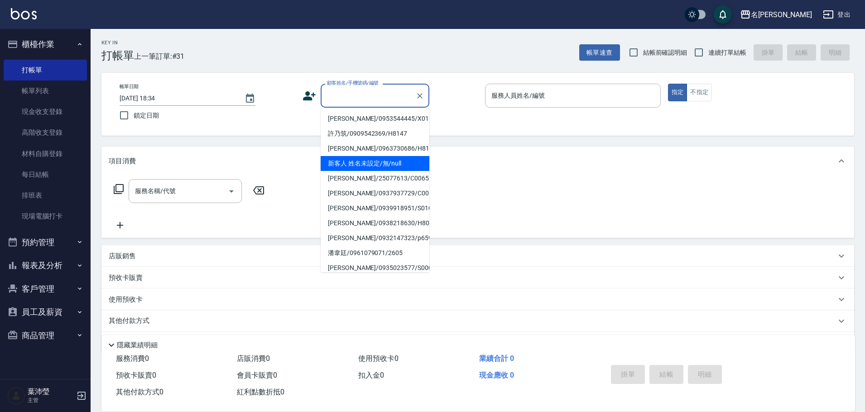
click at [359, 160] on li "新客人 姓名未設定/無/null" at bounding box center [375, 163] width 109 height 15
type input "新客人 姓名未設定/無/null"
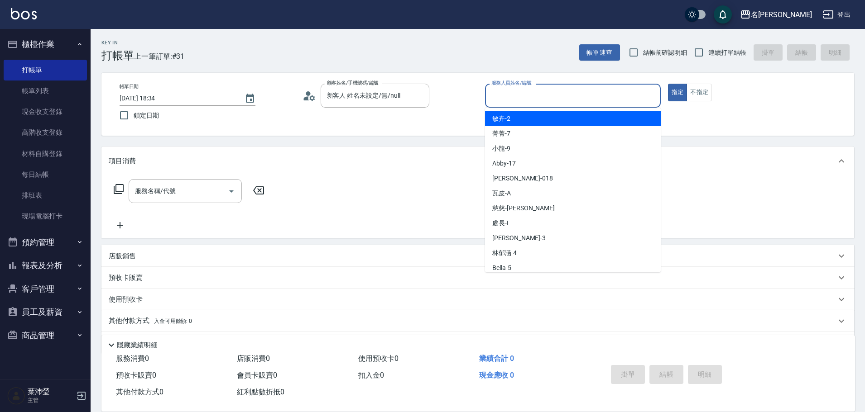
click at [504, 97] on input "服務人員姓名/編號" at bounding box center [573, 96] width 168 height 16
click at [504, 118] on span "敏卉 -2" at bounding box center [501, 119] width 18 height 10
type input "敏卉-2"
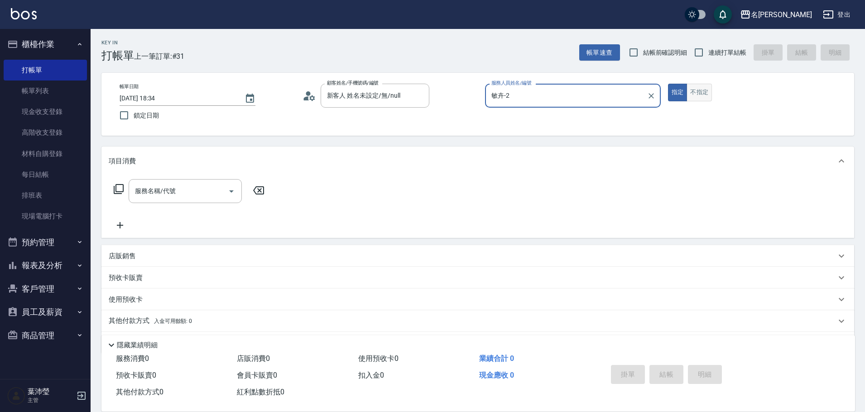
click at [698, 93] on button "不指定" at bounding box center [698, 93] width 25 height 18
click at [118, 187] on icon at bounding box center [118, 189] width 11 height 11
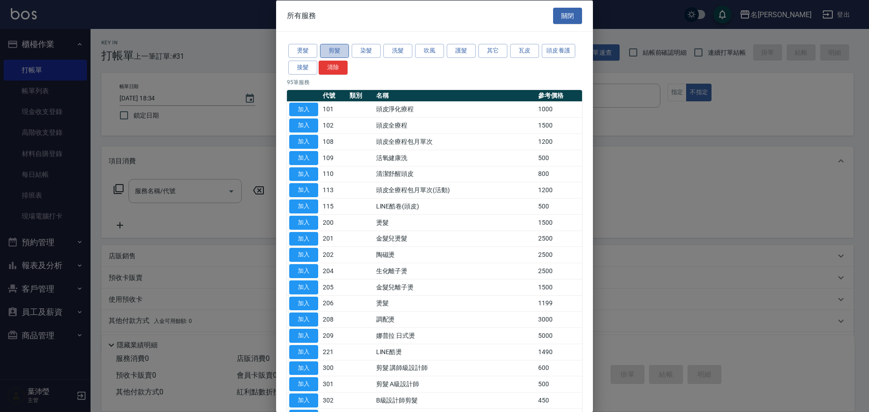
click at [326, 50] on button "剪髮" at bounding box center [334, 51] width 29 height 14
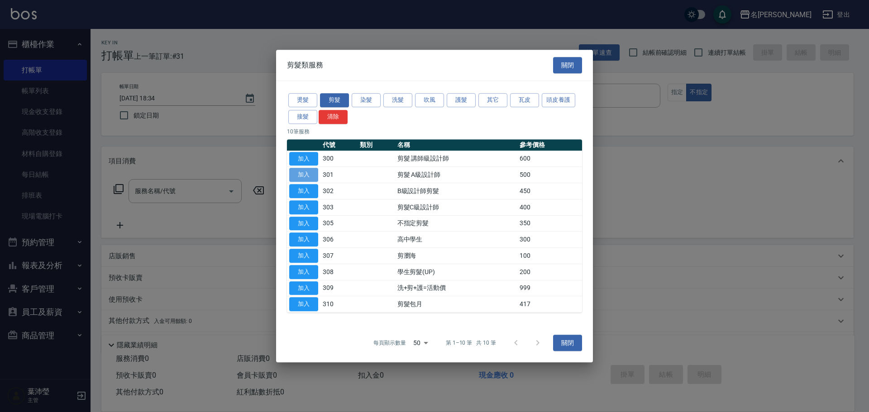
click at [307, 173] on button "加入" at bounding box center [303, 175] width 29 height 14
type input "剪髮 A級設計師(301)"
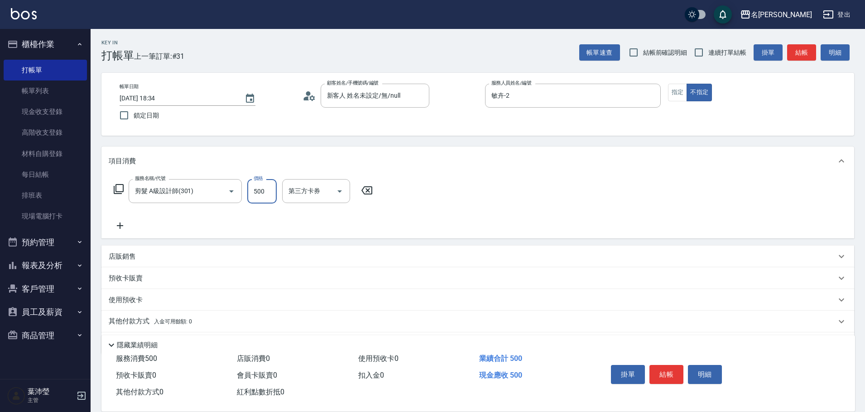
click at [273, 192] on input "500" at bounding box center [261, 191] width 29 height 24
type input "350"
click at [656, 373] on button "結帳" at bounding box center [666, 374] width 34 height 19
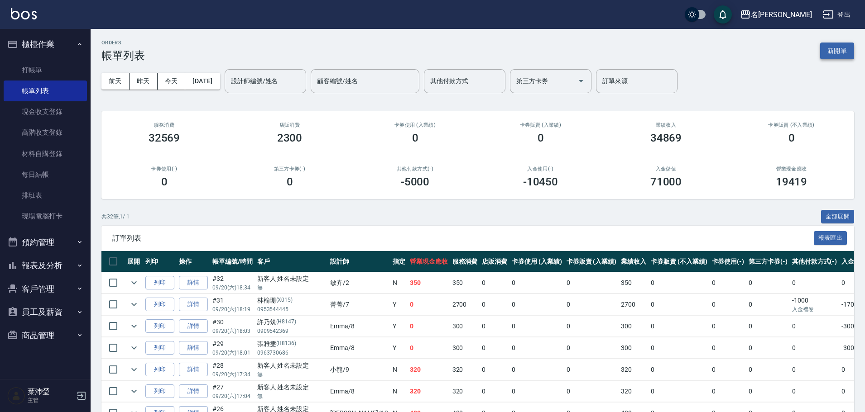
click at [830, 50] on button "新開單" at bounding box center [837, 51] width 34 height 17
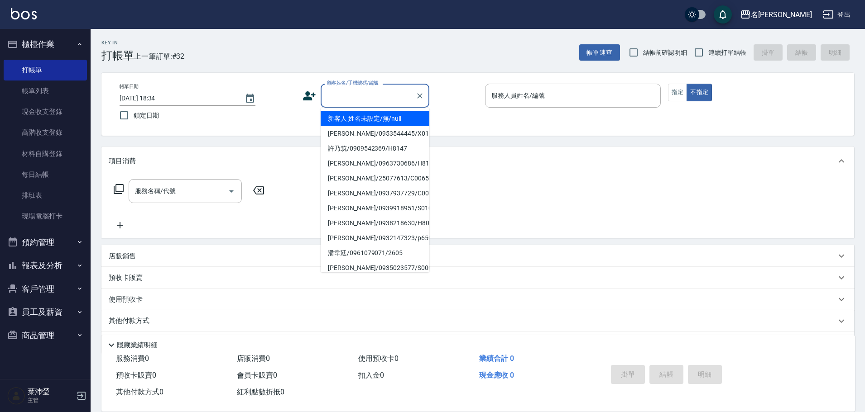
click at [383, 94] on input "顧客姓名/手機號碼/編號" at bounding box center [368, 96] width 87 height 16
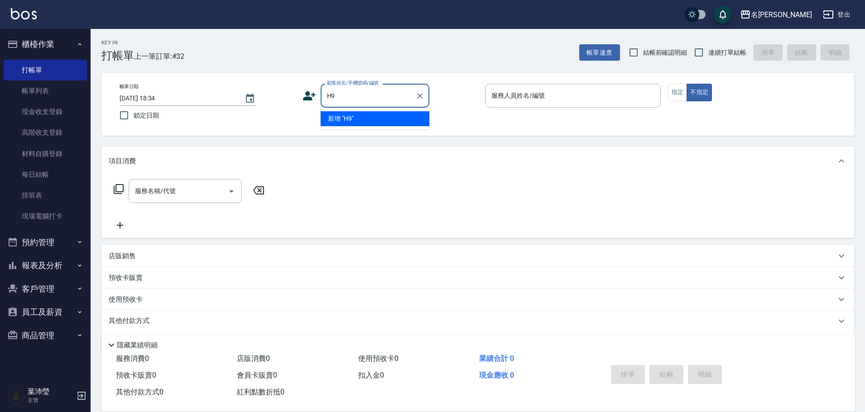
type input "H"
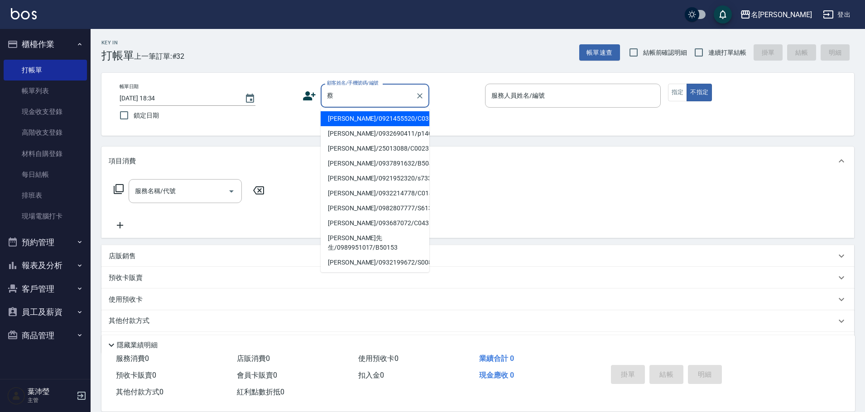
click at [394, 116] on li "[PERSON_NAME]/0921455520/C0318" at bounding box center [375, 118] width 109 height 15
type input "[PERSON_NAME]/0921455520/C0318"
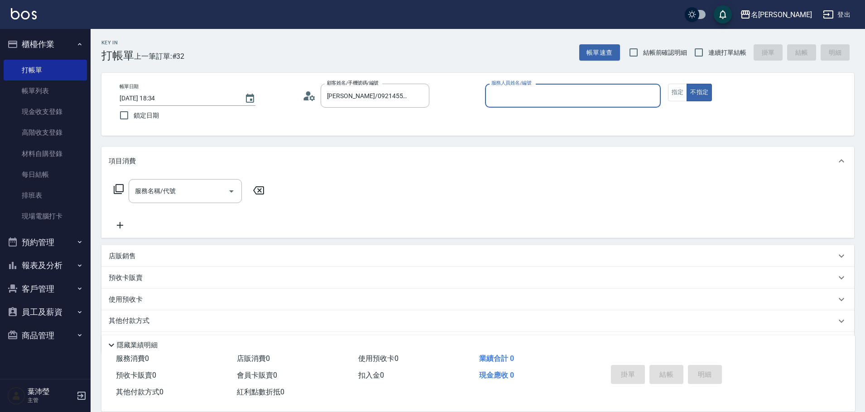
type input "菁菁-7"
click at [687, 94] on button "不指定" at bounding box center [698, 93] width 25 height 18
drag, startPoint x: 687, startPoint y: 94, endPoint x: 669, endPoint y: 94, distance: 18.1
click at [685, 94] on div "指定 不指定" at bounding box center [756, 93] width 176 height 18
drag, startPoint x: 669, startPoint y: 94, endPoint x: 664, endPoint y: 107, distance: 14.0
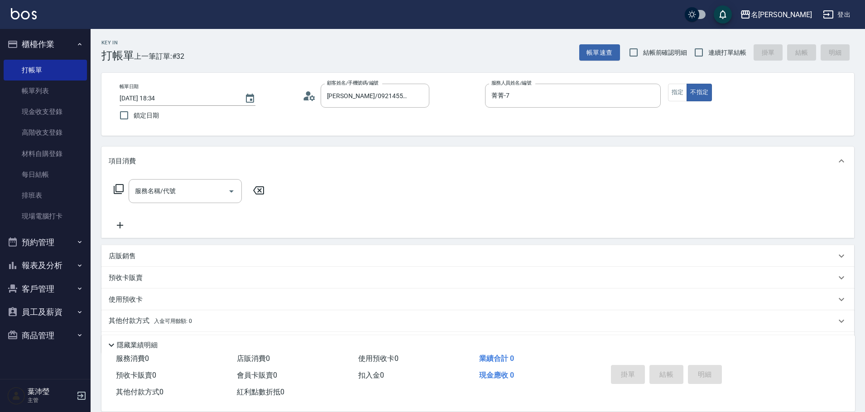
click at [668, 94] on button "指定" at bounding box center [677, 93] width 19 height 18
click at [117, 185] on icon at bounding box center [119, 189] width 10 height 10
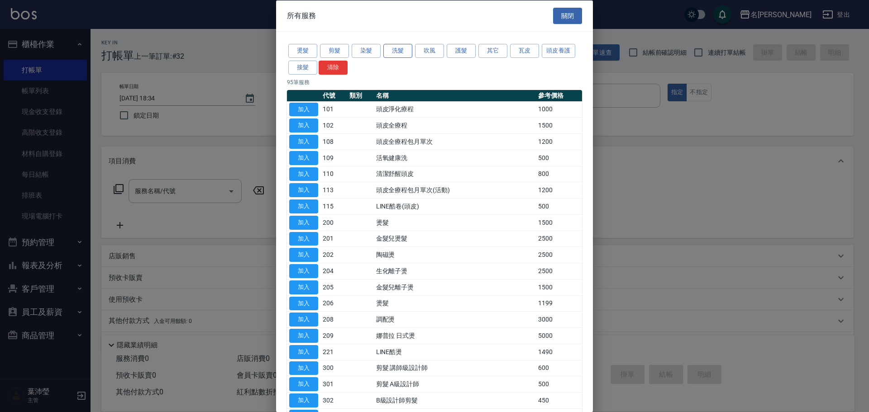
drag, startPoint x: 400, startPoint y: 51, endPoint x: 396, endPoint y: 56, distance: 6.2
click at [398, 52] on button "洗髮" at bounding box center [397, 51] width 29 height 14
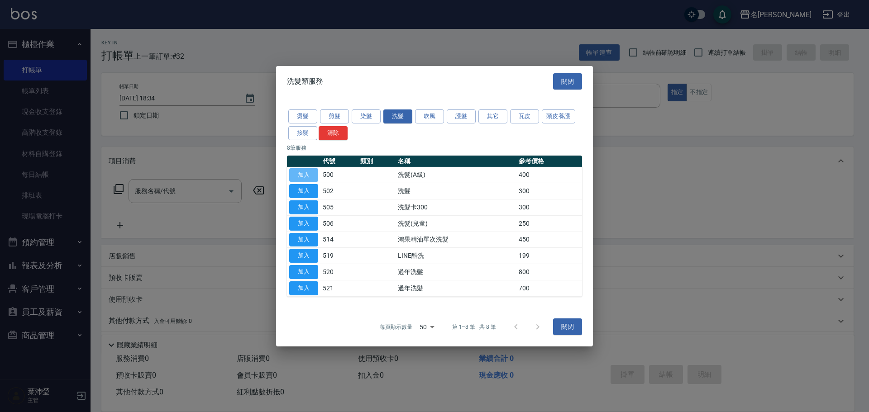
drag, startPoint x: 314, startPoint y: 170, endPoint x: 359, endPoint y: 174, distance: 45.9
click at [311, 170] on button "加入" at bounding box center [303, 175] width 29 height 14
type input "洗髮(A級)(500)"
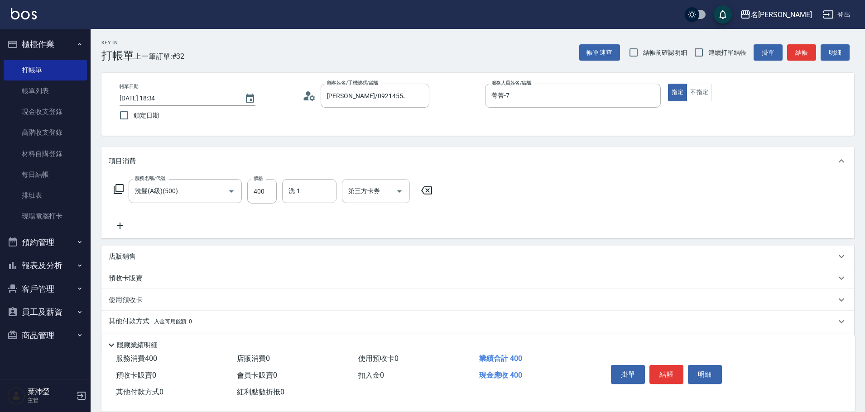
click at [325, 192] on input "洗-1" at bounding box center [309, 191] width 46 height 16
type input "語爭-20"
click at [666, 374] on button "結帳" at bounding box center [666, 374] width 34 height 19
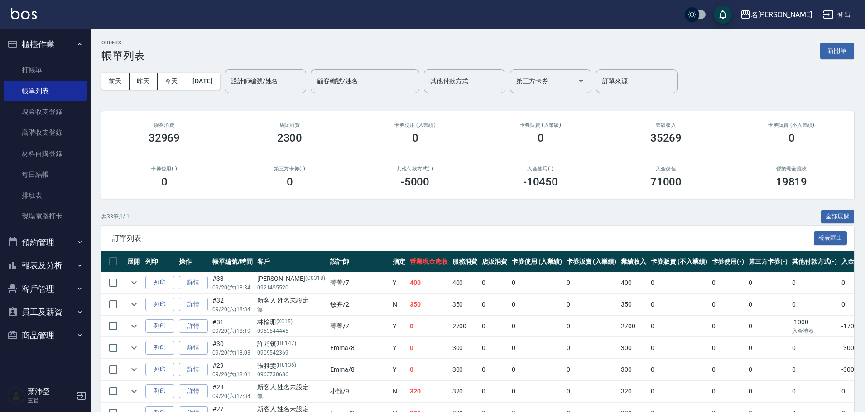
click at [635, 176] on div "71000" at bounding box center [666, 182] width 104 height 13
click at [289, 86] on input "設計師編號/姓名" at bounding box center [265, 81] width 73 height 16
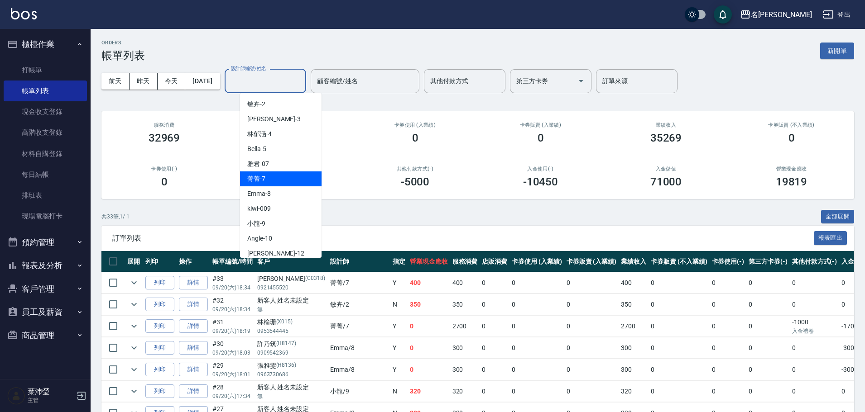
click at [297, 176] on div "菁菁 -7" at bounding box center [280, 179] width 81 height 15
type input "菁菁-7"
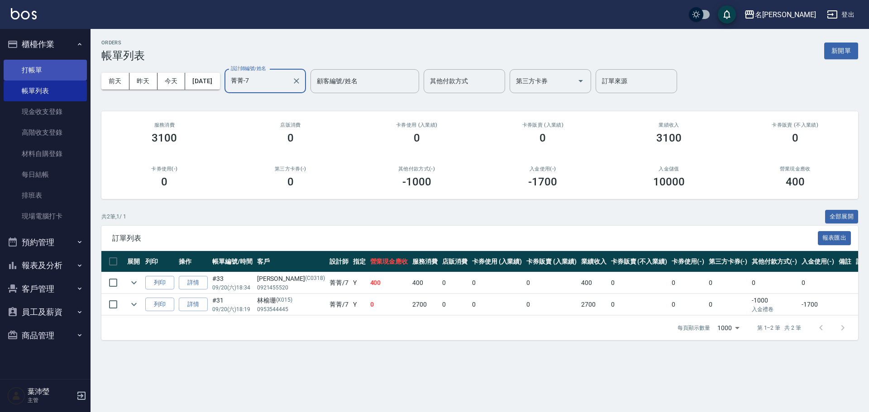
click at [50, 70] on link "打帳單" at bounding box center [45, 70] width 83 height 21
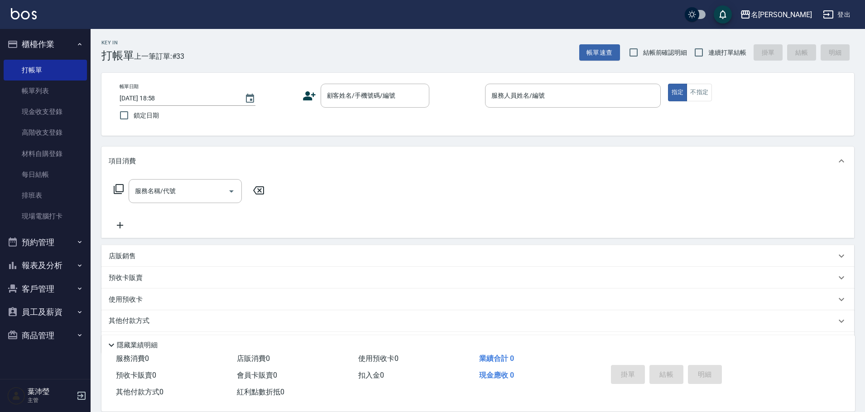
drag, startPoint x: 858, startPoint y: 361, endPoint x: 869, endPoint y: 353, distance: 13.3
click at [858, 360] on div "Key In 打帳單 上一筆訂單:#33 帳單速查 結帳前確認明細 連續打單結帳 掛單 結帳 明細 帳單日期 [DATE] 18:58 鎖定日期 顧客姓名/手…" at bounding box center [478, 235] width 774 height 412
click at [373, 97] on input "顧客姓名/手機號碼/編號" at bounding box center [368, 96] width 87 height 16
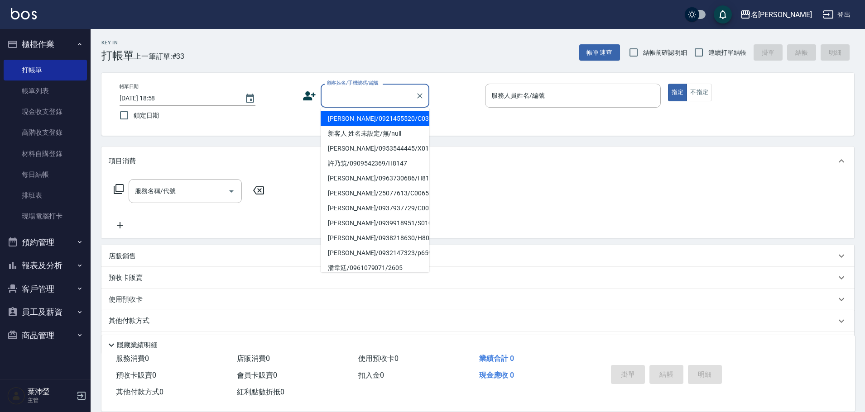
click at [393, 125] on li "[PERSON_NAME]/0921455520/C0318" at bounding box center [375, 118] width 109 height 15
type input "[PERSON_NAME]/0921455520/C0318"
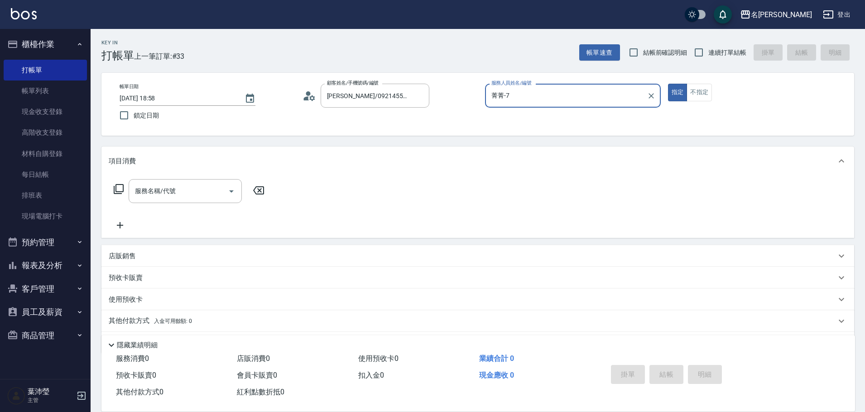
type input "菁菁-7"
click at [404, 130] on div "帳單日期 [DATE] 18:58 鎖定日期 顧客姓名/手機號碼/編號 [PERSON_NAME]/0921455520/C0318 顧客姓名/手機號碼/編號…" at bounding box center [477, 104] width 752 height 63
click at [415, 96] on icon "Clear" at bounding box center [419, 95] width 9 height 9
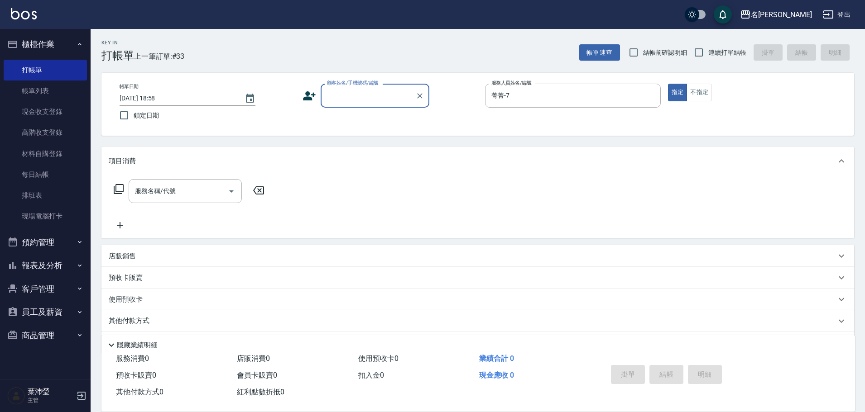
click at [403, 97] on input "顧客姓名/手機號碼/編號" at bounding box center [368, 96] width 87 height 16
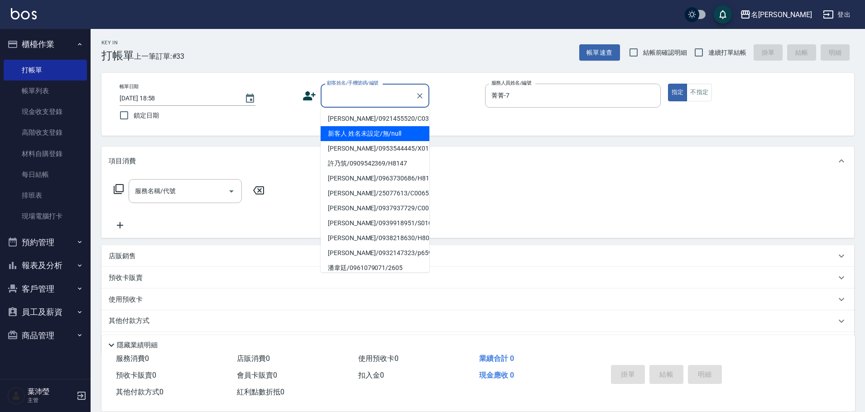
click at [391, 134] on li "新客人 姓名未設定/無/null" at bounding box center [375, 133] width 109 height 15
type input "新客人 姓名未設定/無/null"
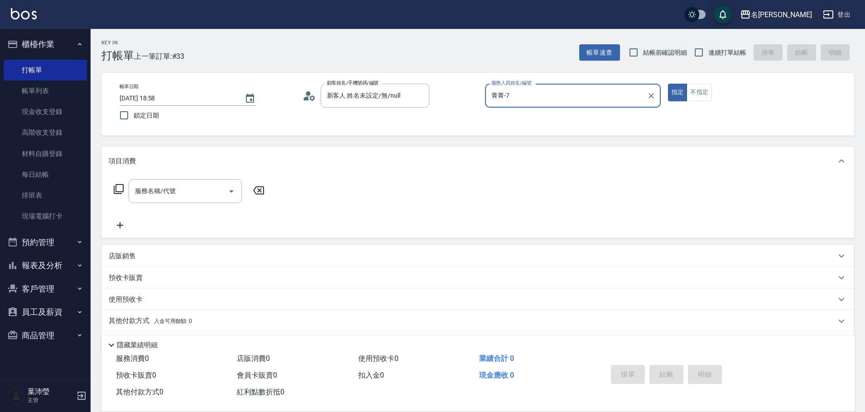
drag, startPoint x: 650, startPoint y: 96, endPoint x: 629, endPoint y: 96, distance: 20.4
click at [650, 96] on icon "Clear" at bounding box center [651, 95] width 9 height 9
drag, startPoint x: 603, startPoint y: 119, endPoint x: 723, endPoint y: 88, distance: 124.3
click at [603, 119] on div "[PERSON_NAME] -12" at bounding box center [573, 118] width 176 height 15
type input "[PERSON_NAME]-12"
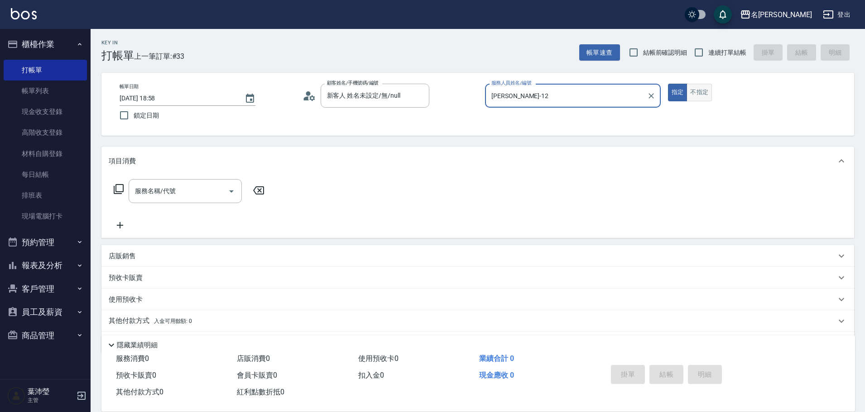
click at [695, 95] on button "不指定" at bounding box center [698, 93] width 25 height 18
click at [119, 187] on icon at bounding box center [118, 189] width 11 height 11
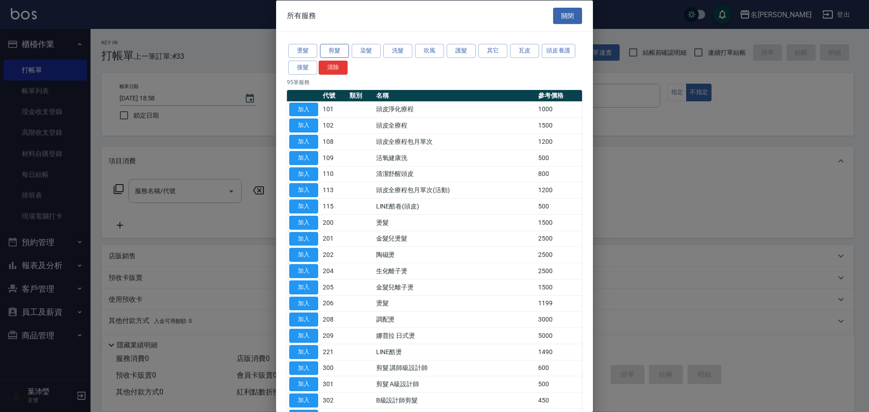
click at [337, 49] on button "剪髮" at bounding box center [334, 51] width 29 height 14
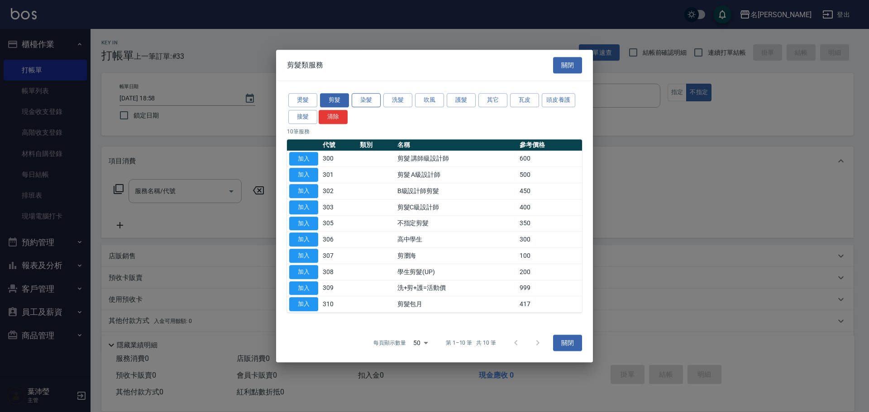
click at [372, 100] on button "染髮" at bounding box center [366, 100] width 29 height 14
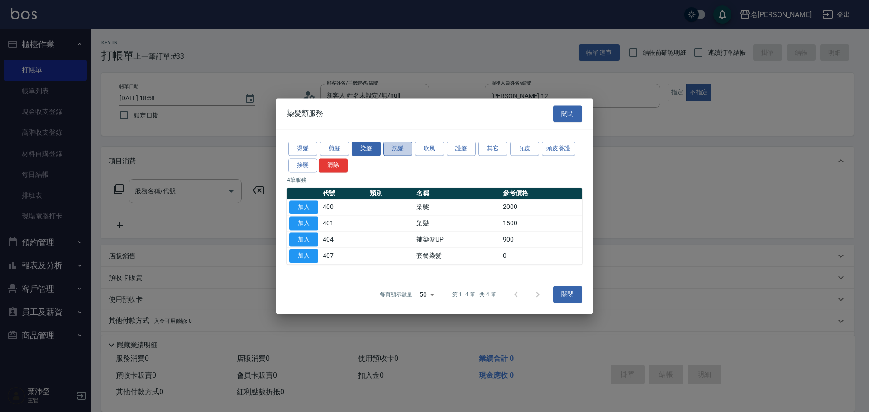
click at [391, 146] on button "洗髮" at bounding box center [397, 149] width 29 height 14
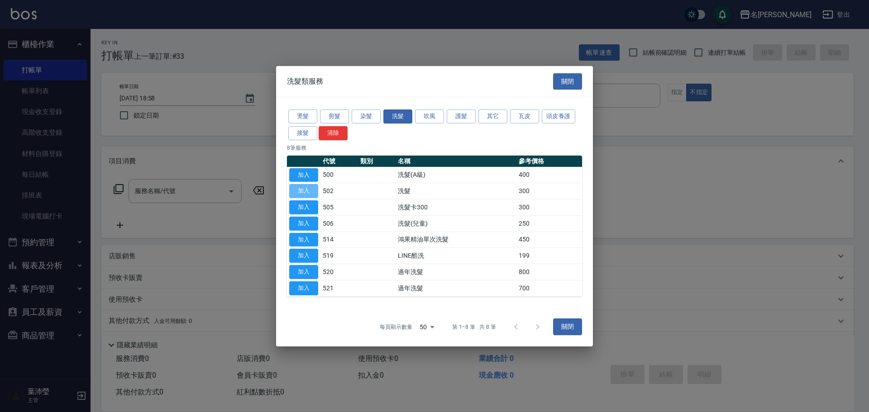
drag, startPoint x: 308, startPoint y: 191, endPoint x: 203, endPoint y: 193, distance: 105.1
click at [307, 191] on button "加入" at bounding box center [303, 191] width 29 height 14
type input "洗髮(502)"
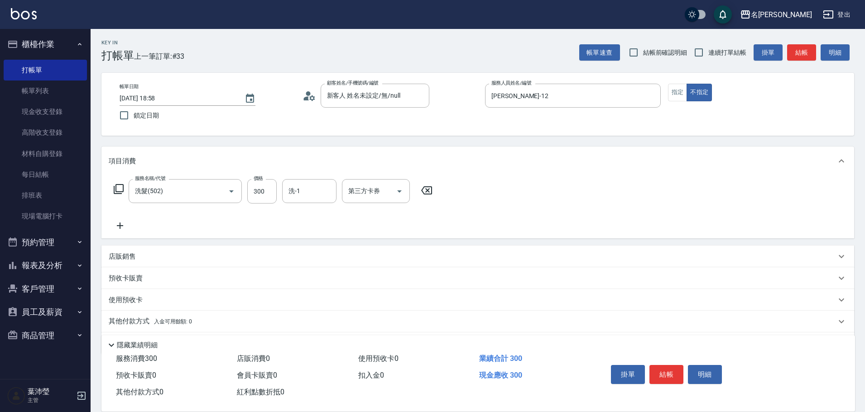
click at [121, 188] on icon at bounding box center [118, 189] width 11 height 11
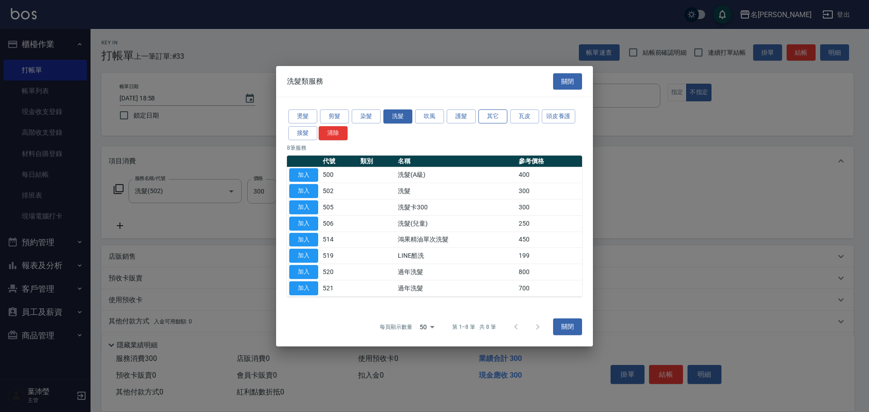
click at [491, 118] on button "其它" at bounding box center [493, 117] width 29 height 14
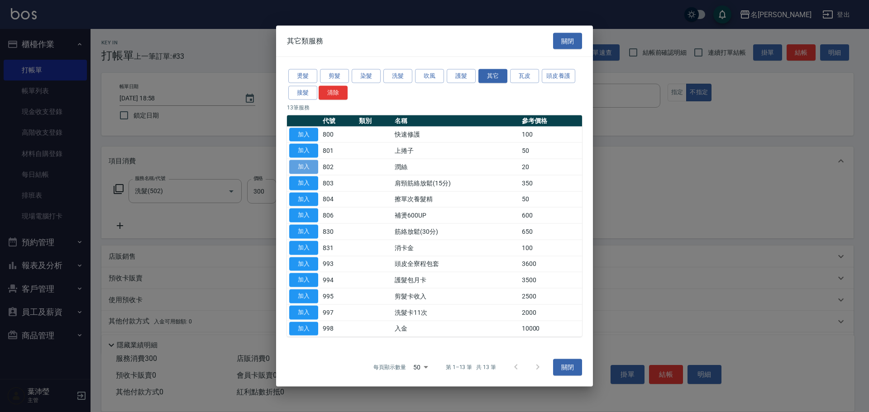
click at [301, 170] on button "加入" at bounding box center [303, 167] width 29 height 14
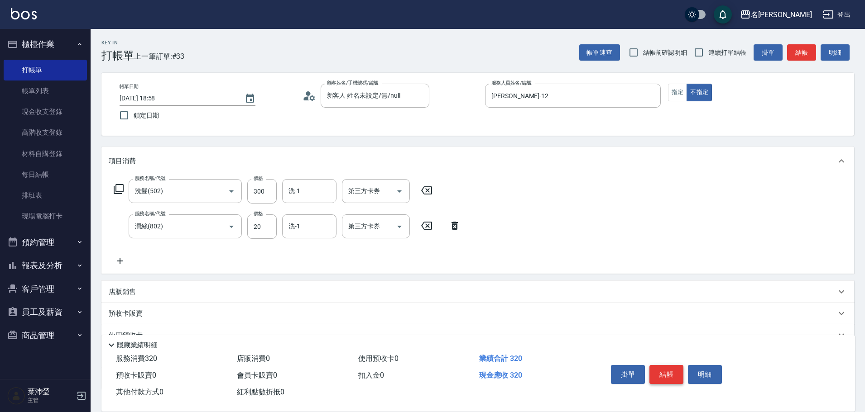
click at [672, 374] on button "結帳" at bounding box center [666, 374] width 34 height 19
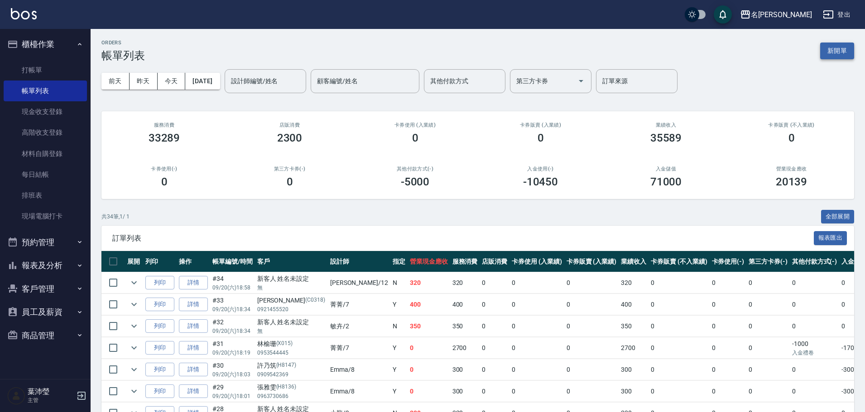
click at [823, 44] on button "新開單" at bounding box center [837, 51] width 34 height 17
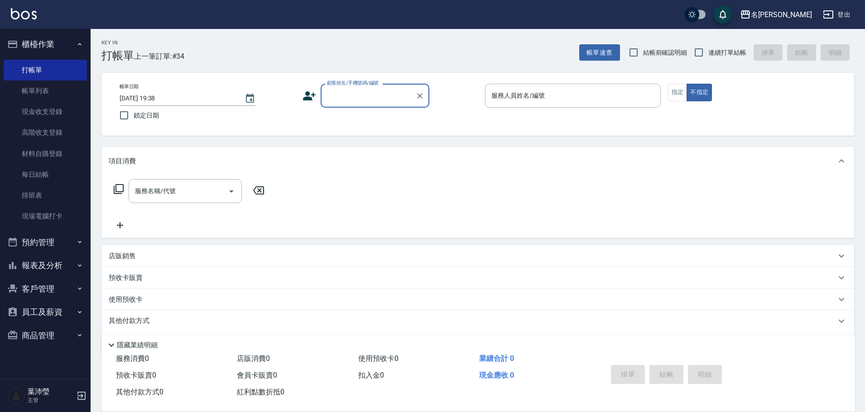
click at [367, 92] on input "顧客姓名/手機號碼/編號" at bounding box center [368, 96] width 87 height 16
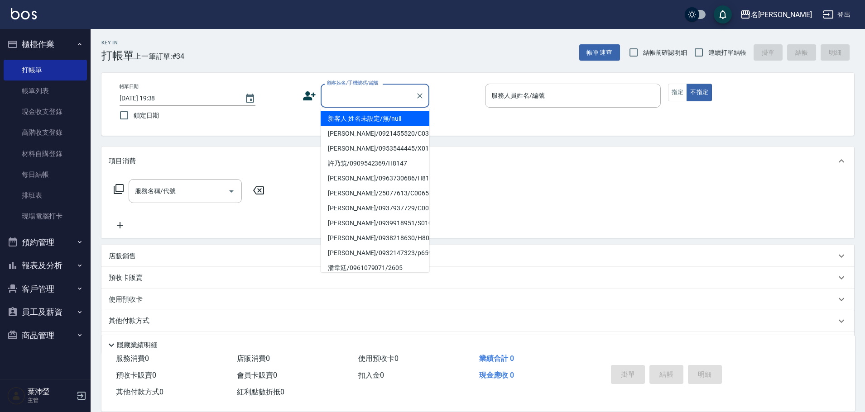
click at [377, 116] on li "新客人 姓名未設定/無/null" at bounding box center [375, 118] width 109 height 15
type input "新客人 姓名未設定/無/null"
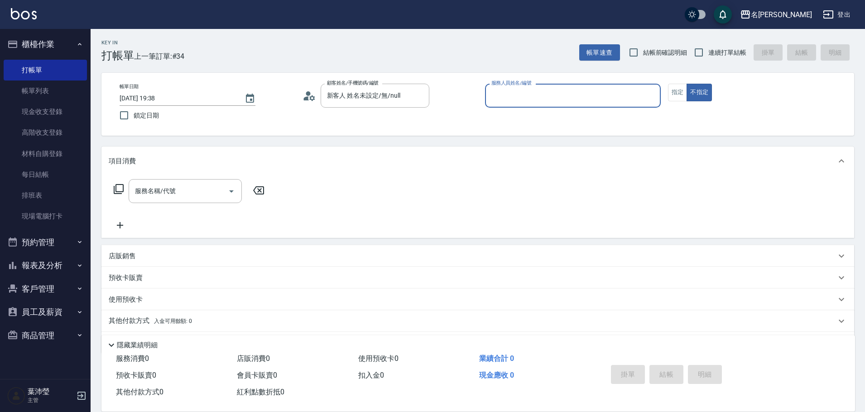
click at [557, 101] on input "服務人員姓名/編號" at bounding box center [573, 96] width 168 height 16
type input "小龍-9"
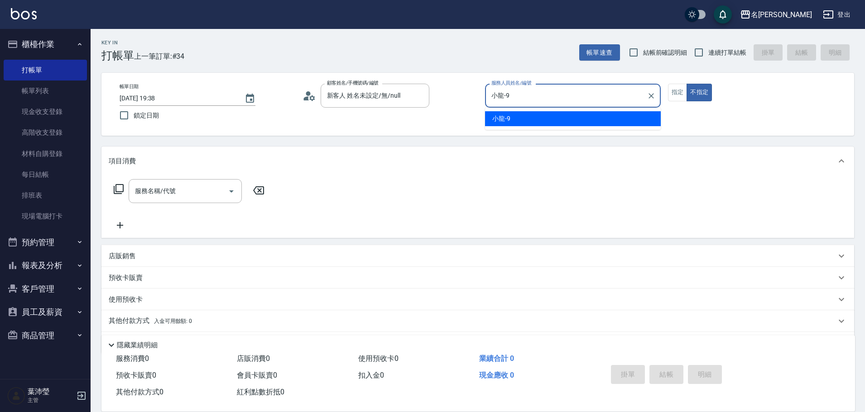
type button "false"
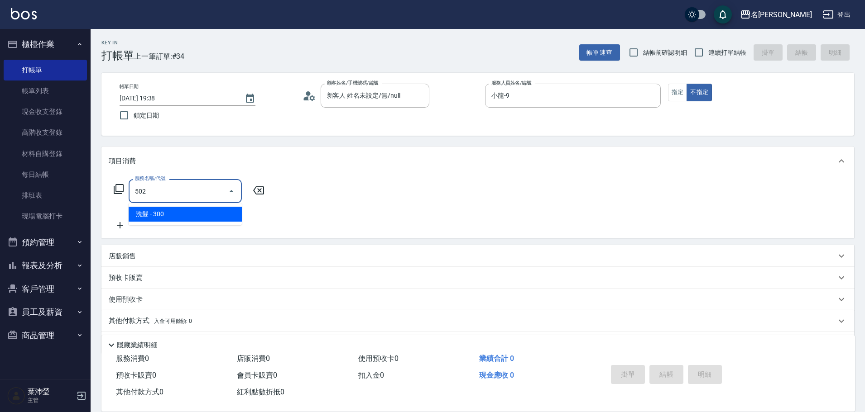
type input "洗髮(502)"
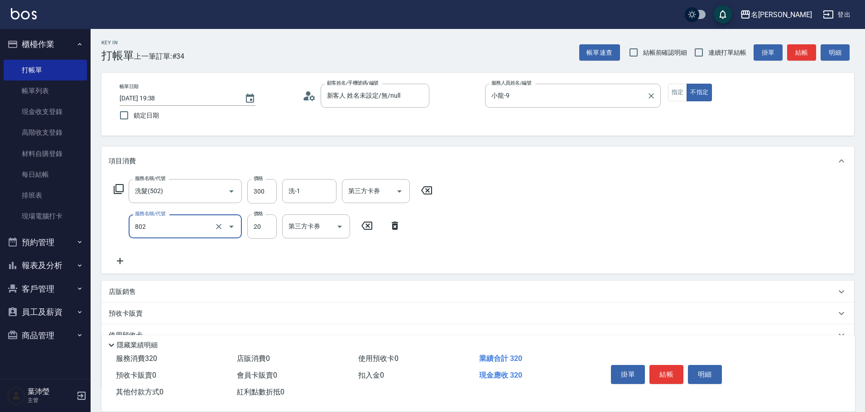
type input "潤絲(802)"
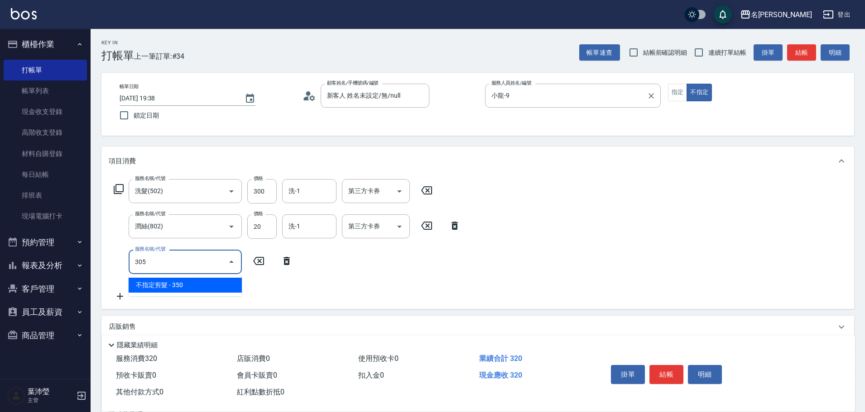
type input "不指定剪髮(305)"
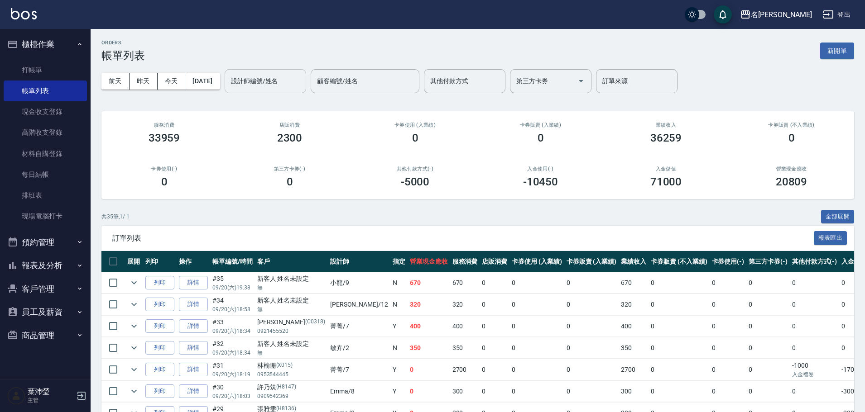
click at [302, 74] on input "設計師編號/姓名" at bounding box center [265, 81] width 73 height 16
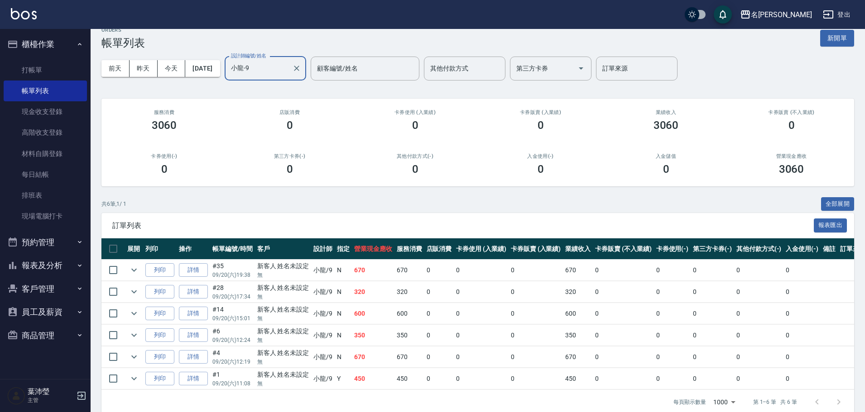
scroll to position [33, 0]
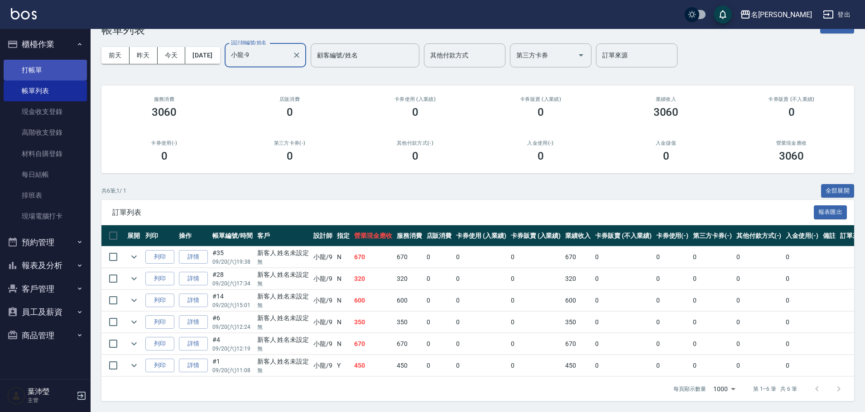
type input "小龍-9"
click at [50, 77] on link "打帳單" at bounding box center [45, 70] width 83 height 21
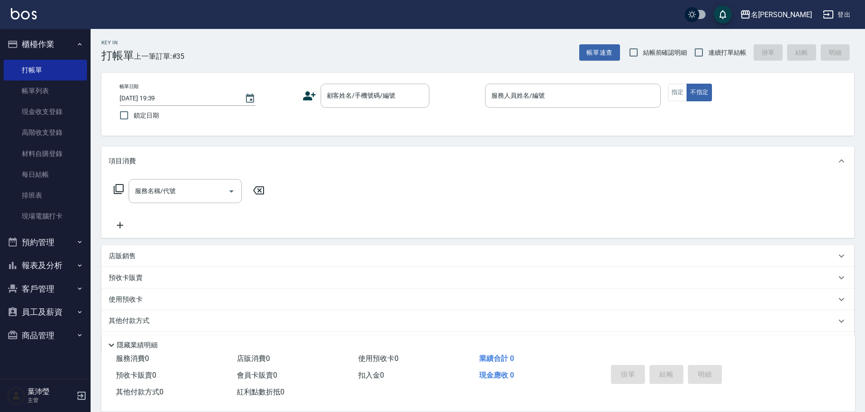
click at [839, 262] on div "店販銷售" at bounding box center [477, 256] width 752 height 22
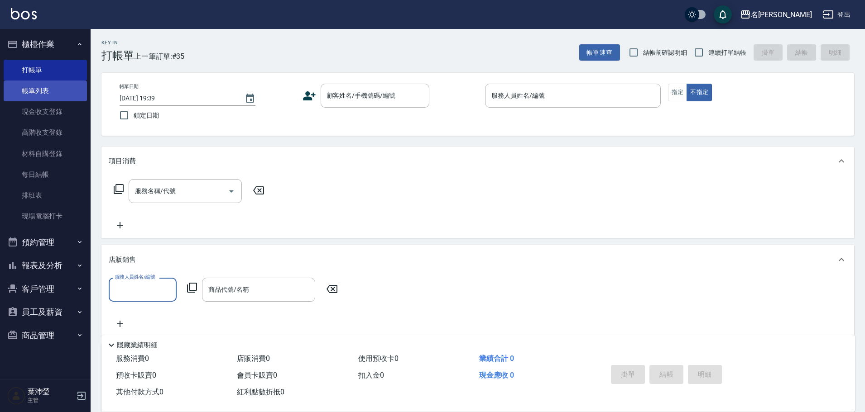
click at [36, 81] on link "帳單列表" at bounding box center [45, 91] width 83 height 21
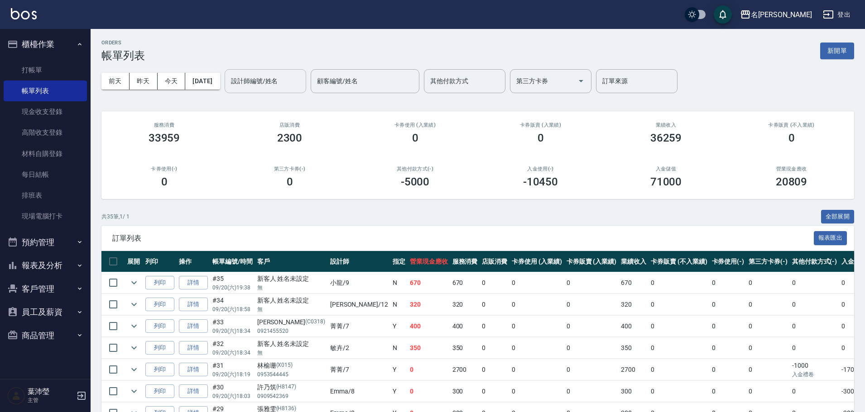
click at [251, 91] on div "設計師編號/姓名" at bounding box center [265, 81] width 81 height 24
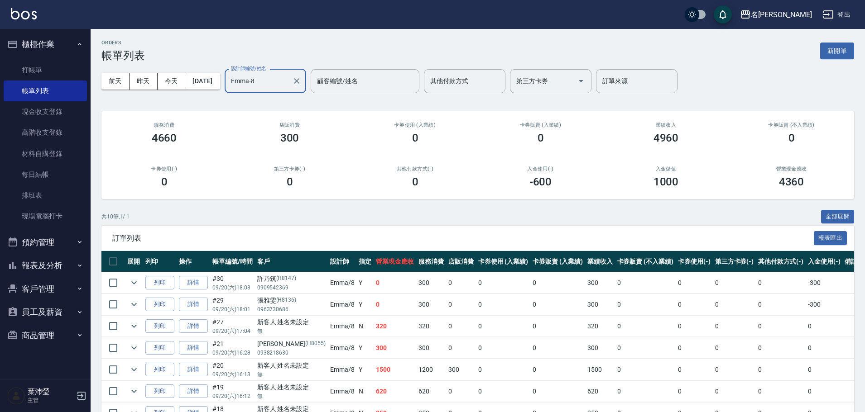
type input "Emma-8"
click at [828, 55] on button "新開單" at bounding box center [837, 51] width 34 height 17
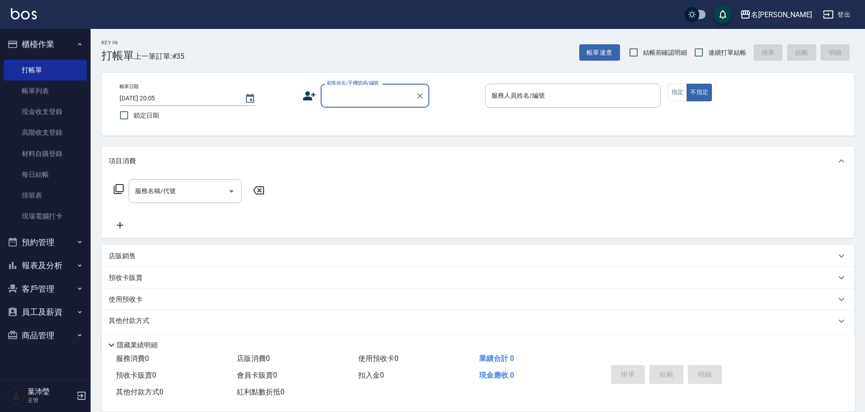
click at [402, 98] on input "顧客姓名/手機號碼/編號" at bounding box center [368, 96] width 87 height 16
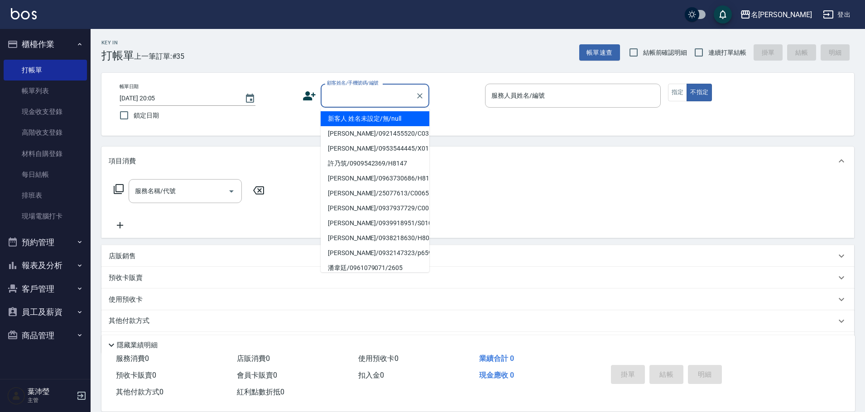
click at [402, 118] on li "新客人 姓名未設定/無/null" at bounding box center [375, 118] width 109 height 15
type input "新客人 姓名未設定/無/null"
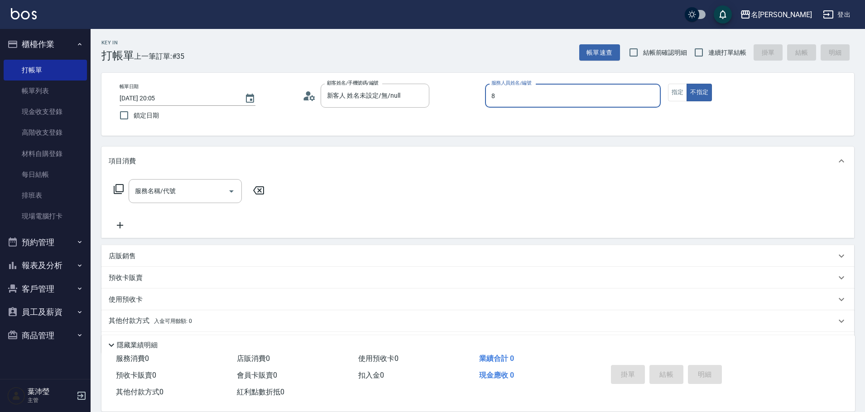
type input "Emma-8"
type button "false"
click at [173, 196] on input "服務名稱/代號" at bounding box center [178, 191] width 91 height 16
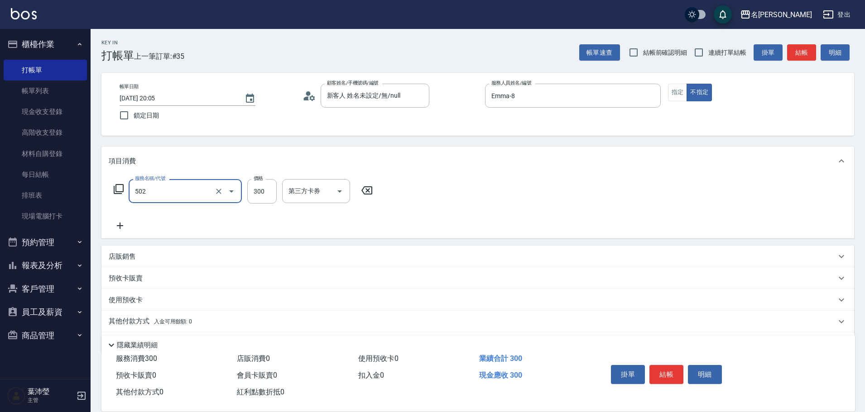
type input "洗髮(502)"
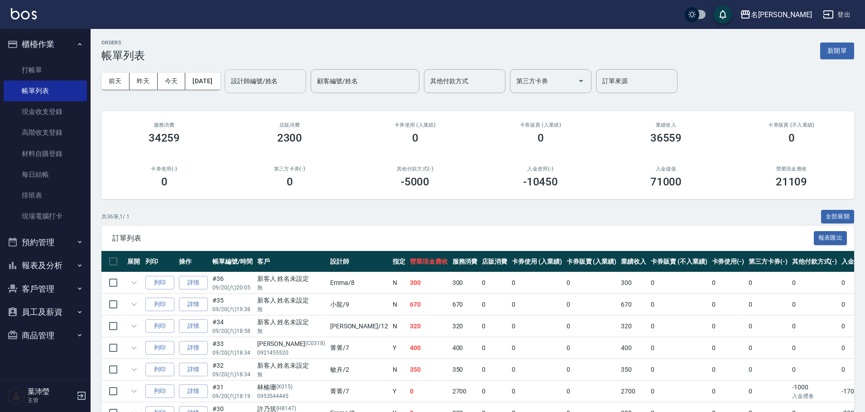
click at [302, 83] on input "設計師編號/姓名" at bounding box center [265, 81] width 73 height 16
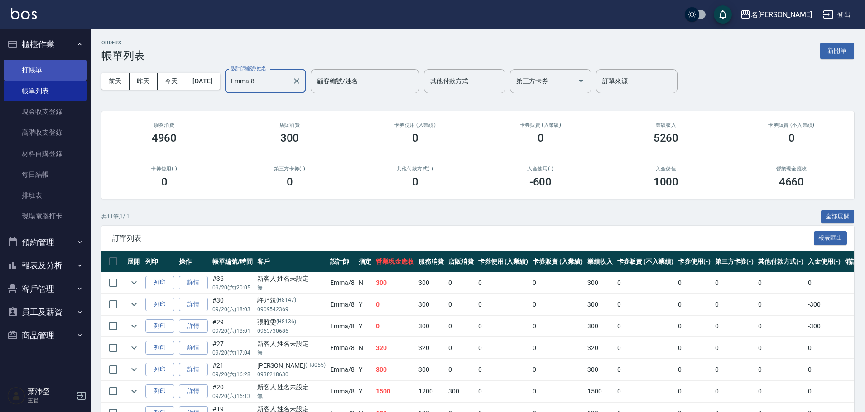
type input "Emma-8"
click at [32, 74] on link "打帳單" at bounding box center [45, 70] width 83 height 21
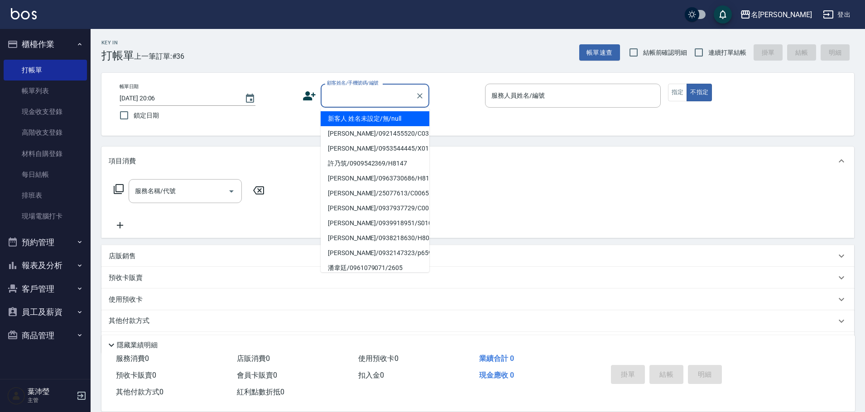
click at [357, 101] on input "顧客姓名/手機號碼/編號" at bounding box center [368, 96] width 87 height 16
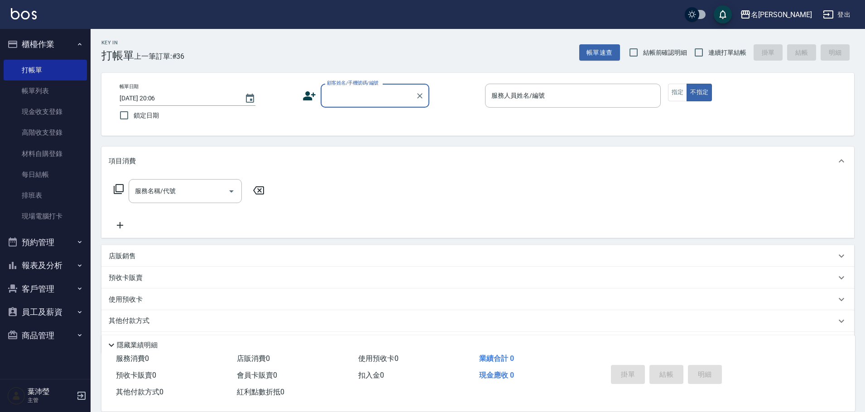
click at [359, 99] on input "顧客姓名/手機號碼/編號" at bounding box center [368, 96] width 87 height 16
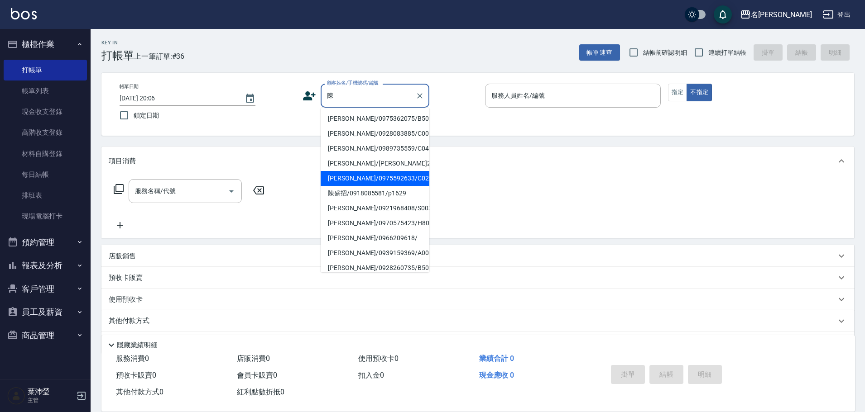
click at [374, 178] on li "[PERSON_NAME]/0975592633/C0293" at bounding box center [375, 178] width 109 height 15
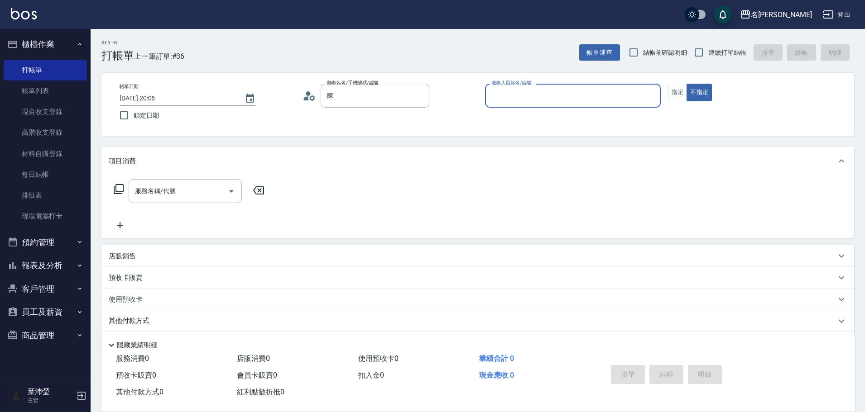
type input "[PERSON_NAME]/0975592633/C0293"
type input "敏卉-2"
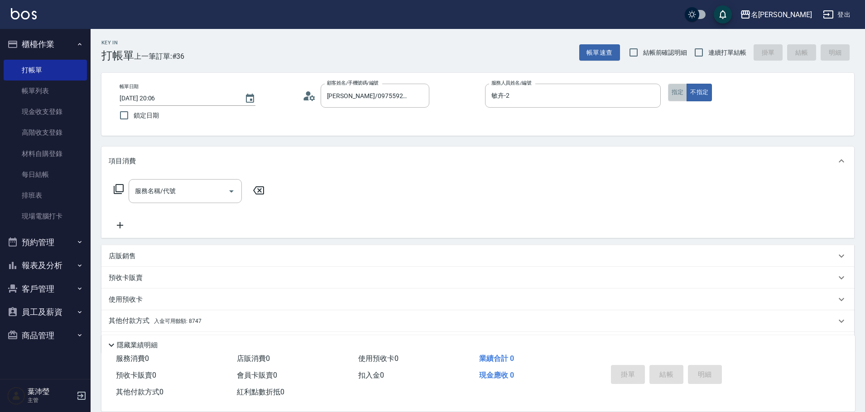
click at [676, 91] on button "指定" at bounding box center [677, 93] width 19 height 18
click at [118, 191] on icon at bounding box center [118, 189] width 11 height 11
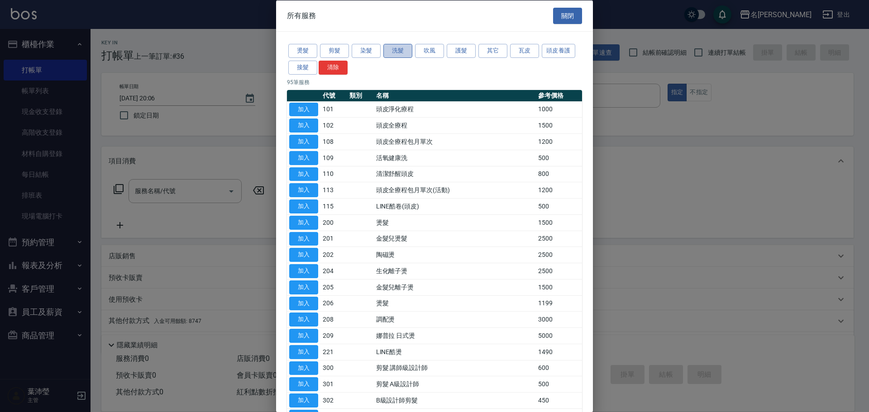
click at [394, 53] on button "洗髮" at bounding box center [397, 51] width 29 height 14
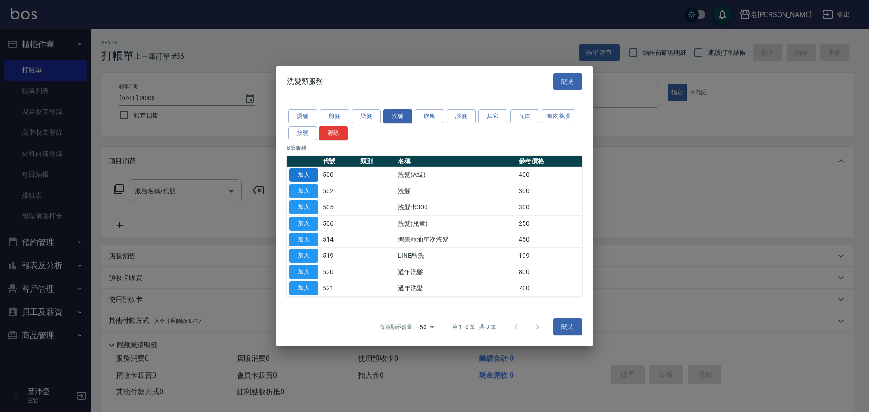
click at [310, 174] on button "加入" at bounding box center [303, 175] width 29 height 14
type input "洗髮(A級)(500)"
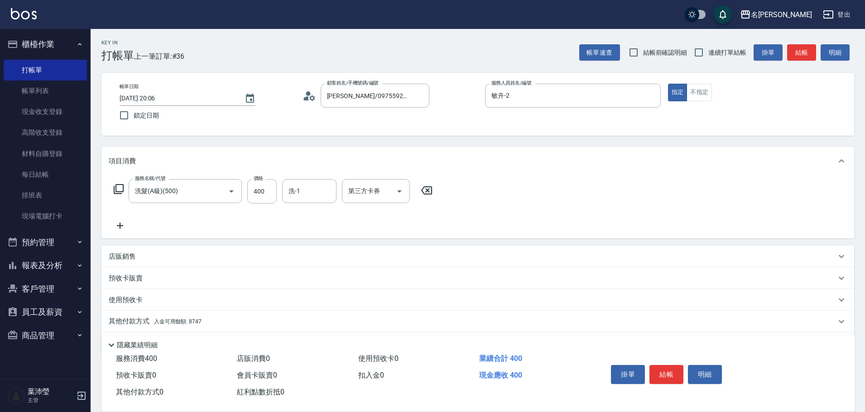
click at [121, 191] on icon at bounding box center [118, 189] width 11 height 11
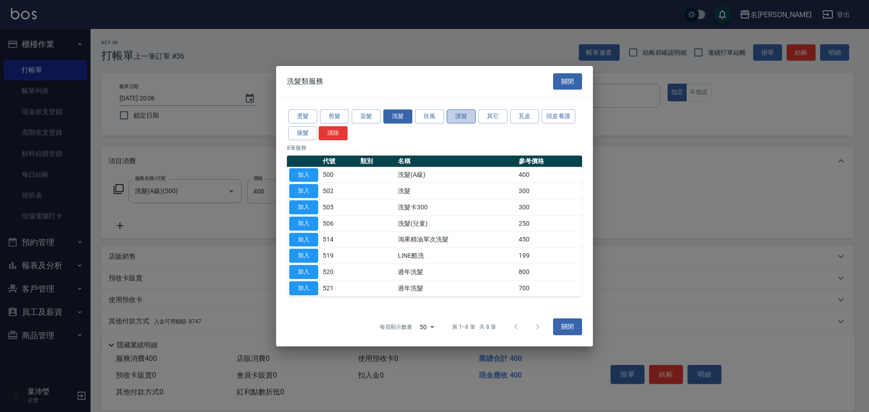
click at [463, 118] on button "護髮" at bounding box center [461, 117] width 29 height 14
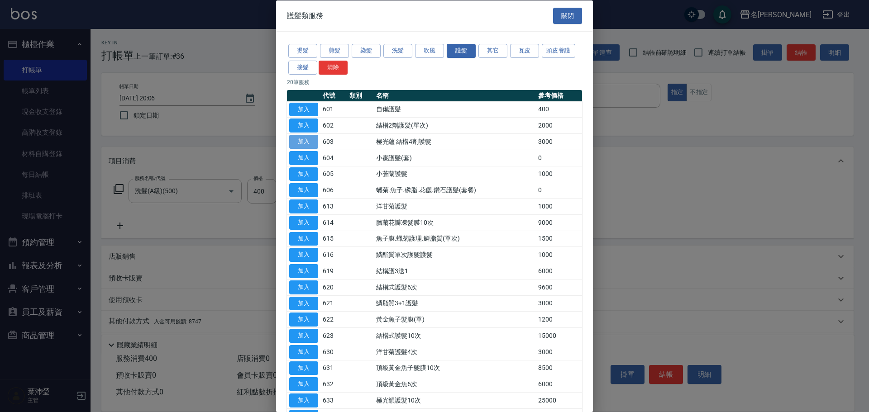
click at [310, 142] on button "加入" at bounding box center [303, 142] width 29 height 14
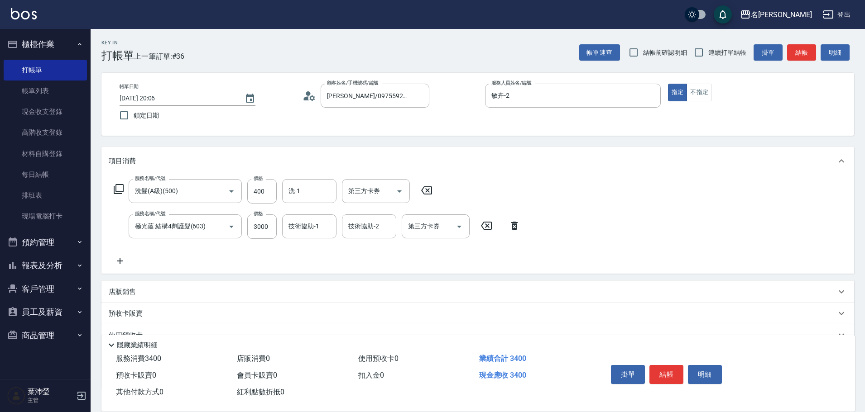
scroll to position [64, 0]
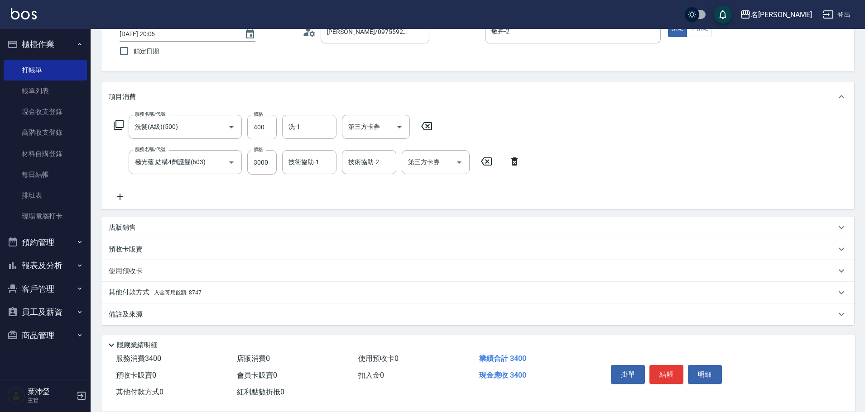
click at [132, 290] on p "其他付款方式 入金可用餘額: 8747" at bounding box center [155, 293] width 93 height 10
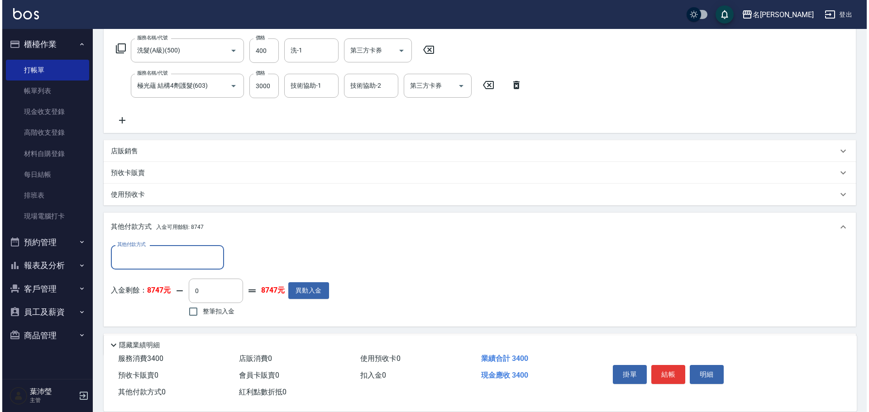
scroll to position [171, 0]
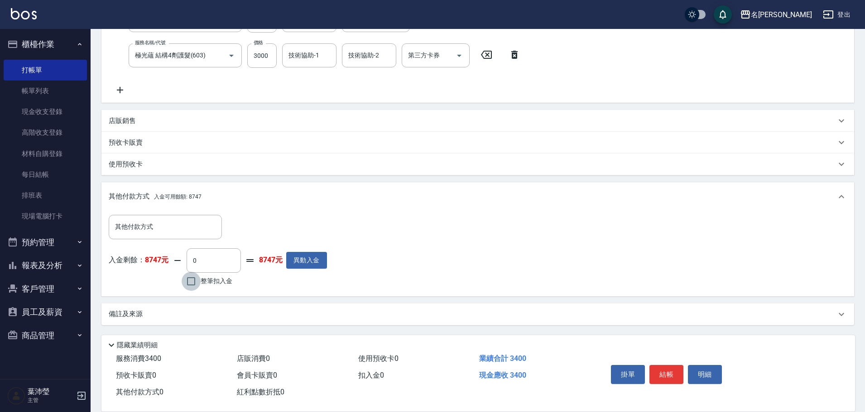
click at [189, 278] on input "整筆扣入金" at bounding box center [191, 281] width 19 height 19
checkbox input "true"
type input "3400"
click at [698, 371] on button "明細" at bounding box center [705, 374] width 34 height 19
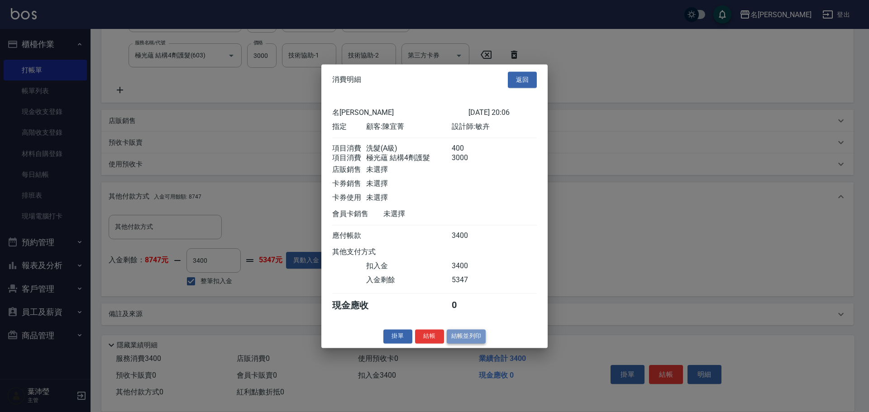
click at [471, 344] on button "結帳並列印" at bounding box center [466, 337] width 39 height 14
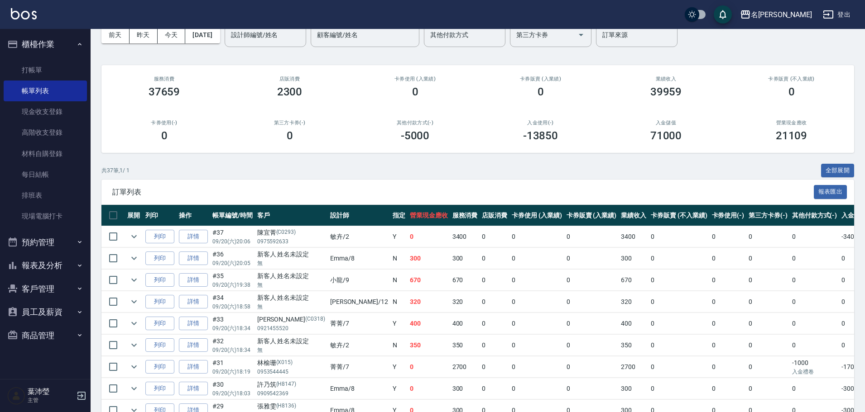
scroll to position [91, 0]
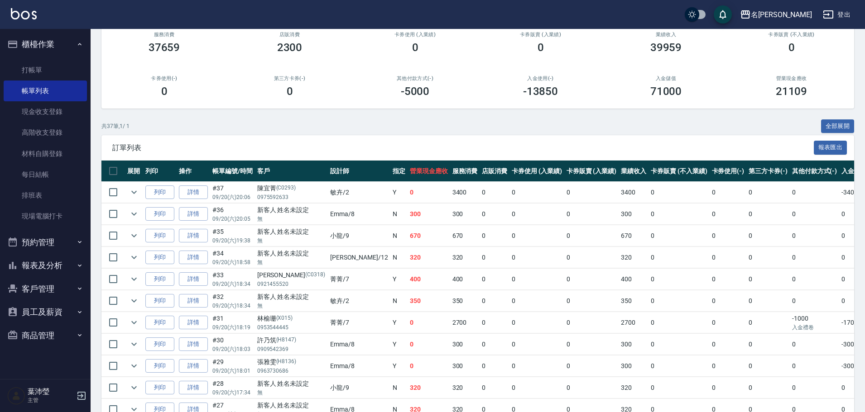
click at [60, 261] on button "報表及分析" at bounding box center [45, 266] width 83 height 24
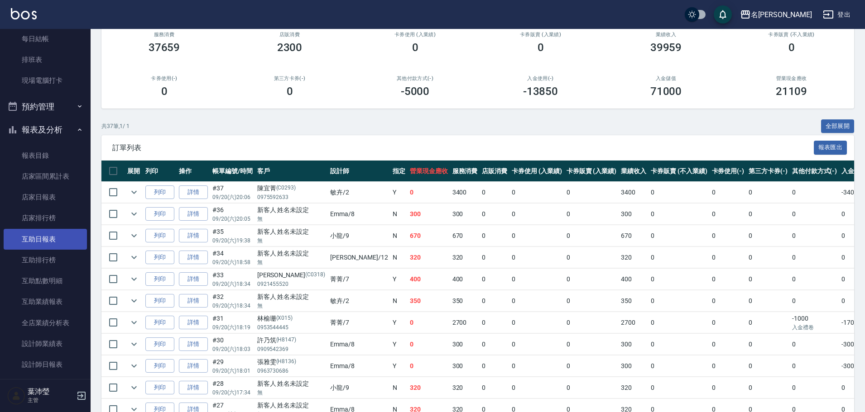
click at [52, 237] on link "互助日報表" at bounding box center [45, 239] width 83 height 21
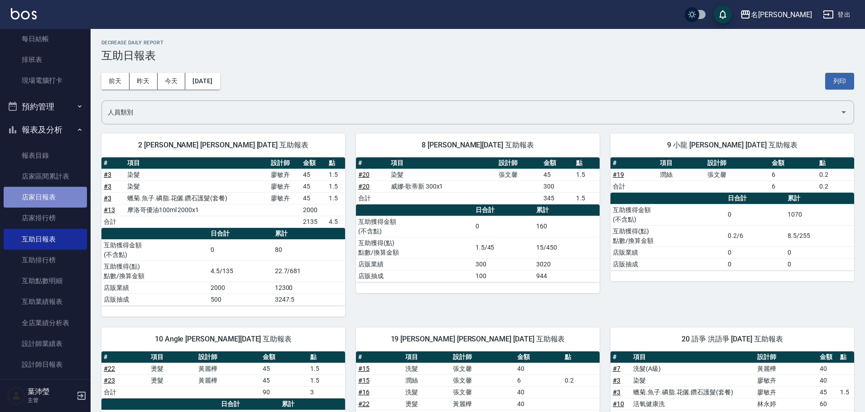
click at [55, 196] on link "店家日報表" at bounding box center [45, 197] width 83 height 21
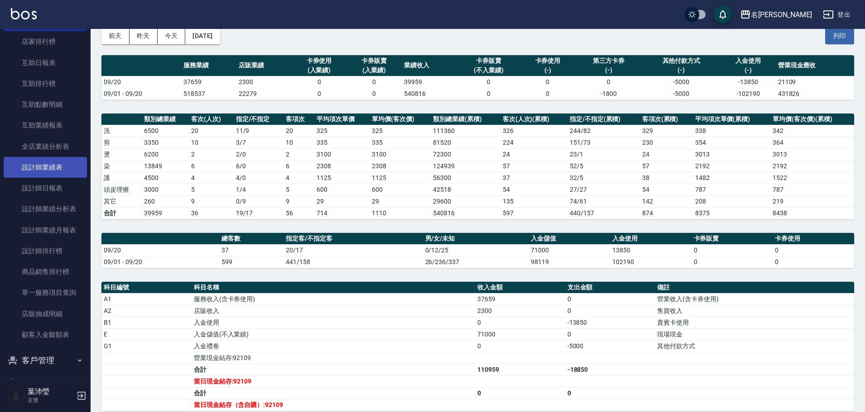
scroll to position [273, 0]
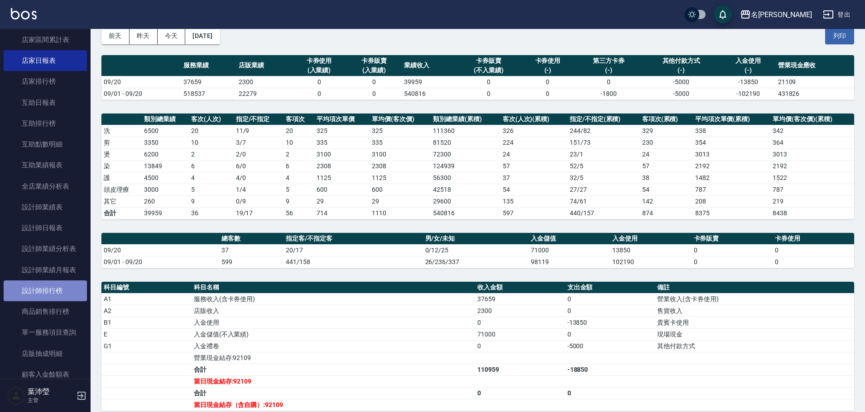
click at [61, 292] on link "設計師排行榜" at bounding box center [45, 291] width 83 height 21
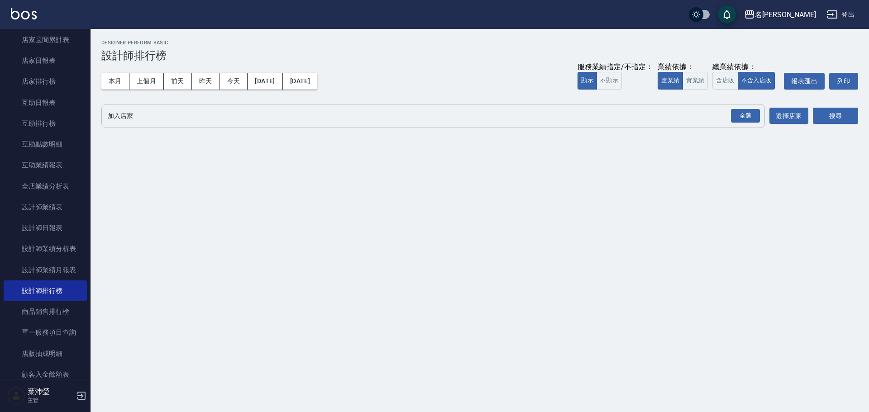
click at [189, 125] on div "全選 加入店家" at bounding box center [433, 116] width 664 height 24
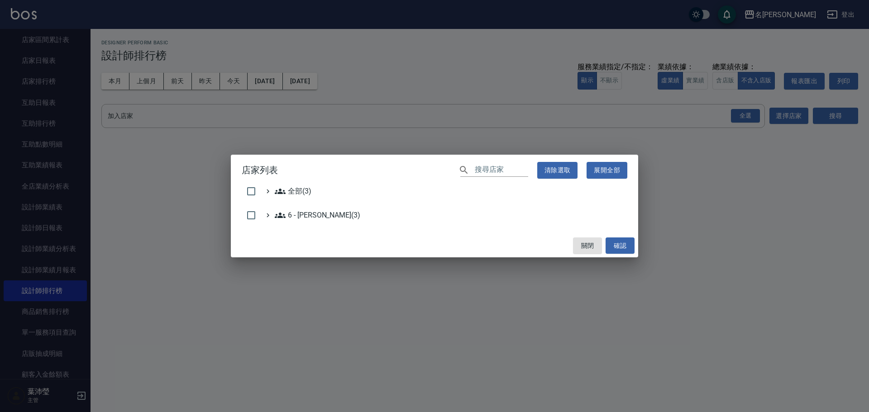
click at [67, 193] on div "店家列表 ​ 清除選取 展開全部 全部(3) 6 - [PERSON_NAME](3) 關閉 確認" at bounding box center [434, 206] width 869 height 412
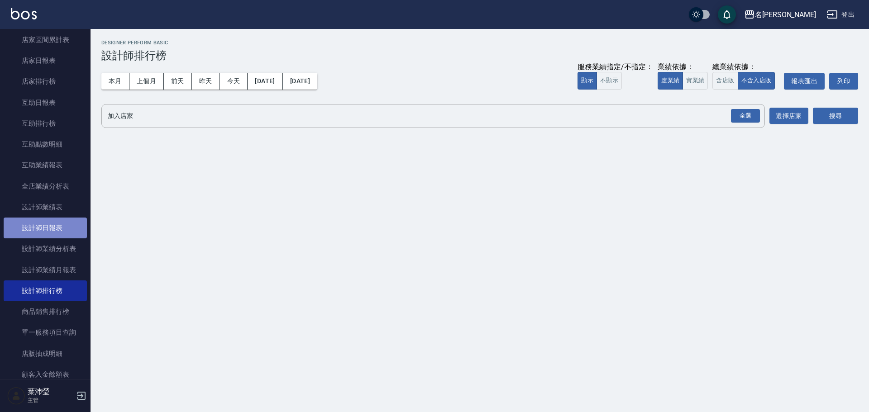
click at [52, 225] on link "設計師日報表" at bounding box center [45, 228] width 83 height 21
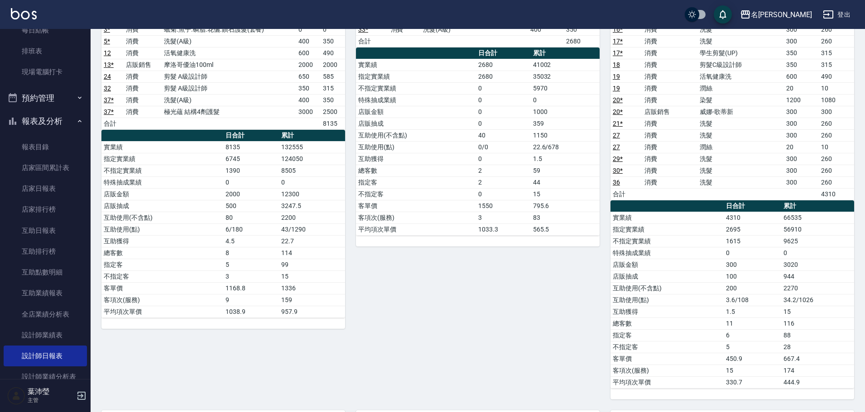
scroll to position [1, 0]
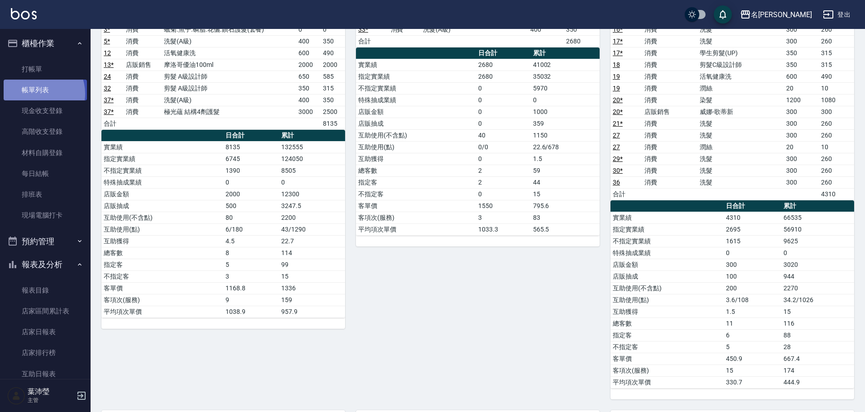
click at [36, 94] on link "帳單列表" at bounding box center [45, 90] width 83 height 21
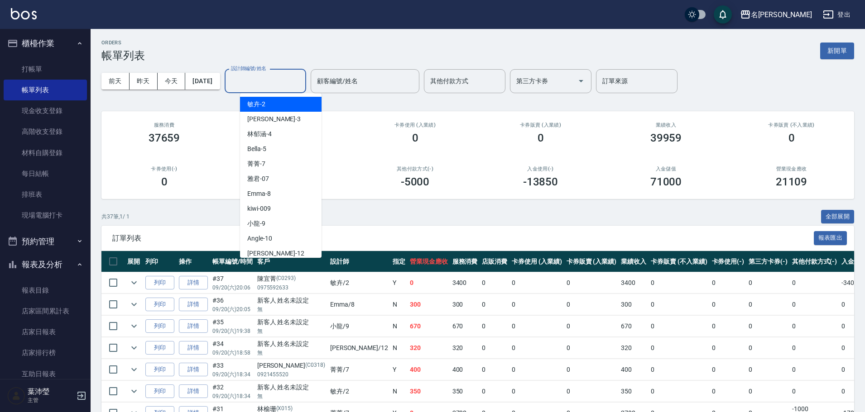
click at [261, 86] on input "設計師編號/姓名" at bounding box center [265, 81] width 73 height 16
click at [257, 235] on span "Angle -10" at bounding box center [259, 239] width 25 height 10
type input "Angle-10"
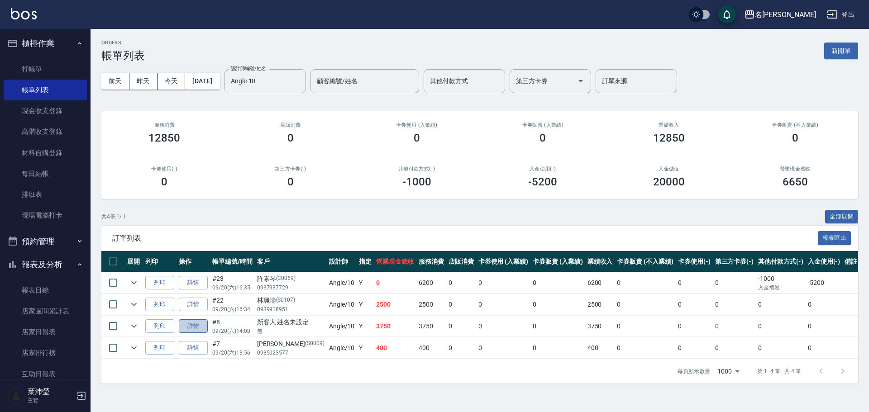
click at [191, 329] on link "詳情" at bounding box center [193, 327] width 29 height 14
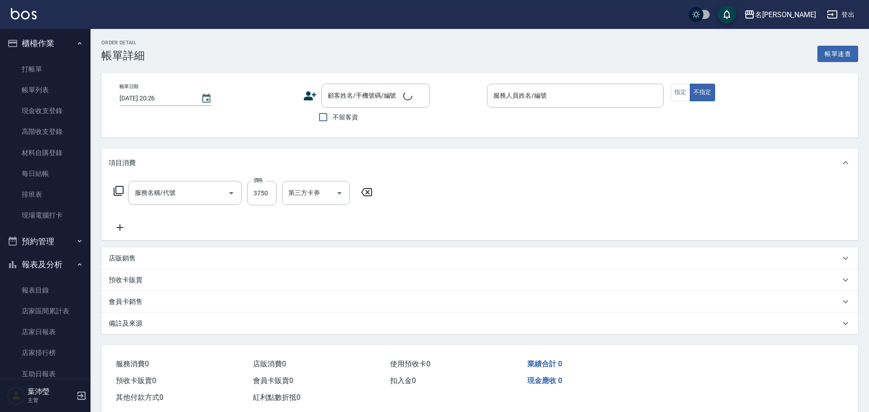
type input "[DATE] 14:08"
type input "Angle-10"
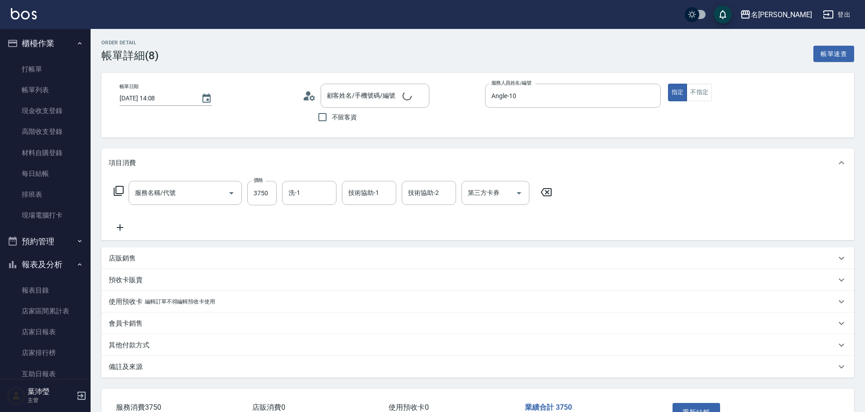
type input "新客人 姓名未設定/無/null"
type input "染髮(400)"
click at [34, 87] on link "帳單列表" at bounding box center [45, 90] width 83 height 21
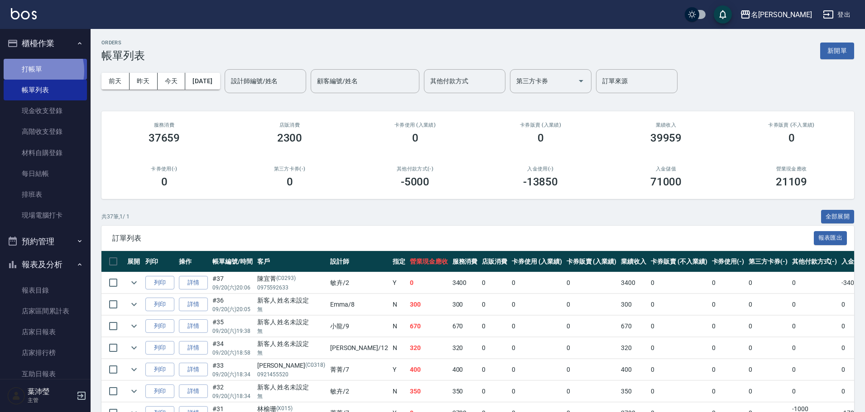
click at [33, 71] on link "打帳單" at bounding box center [45, 69] width 83 height 21
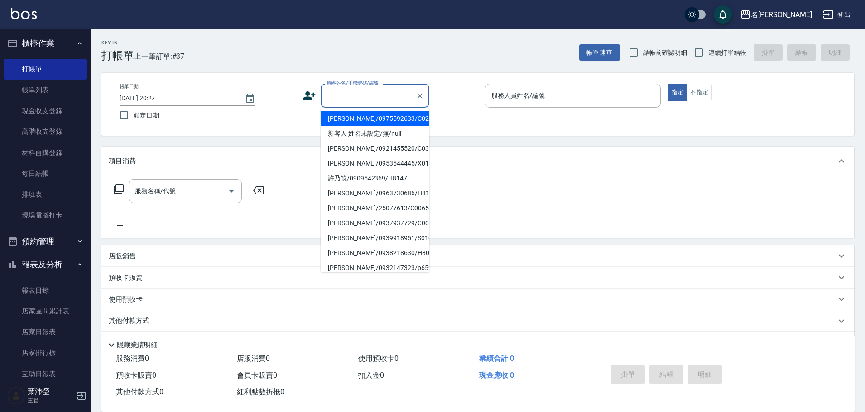
click at [352, 99] on input "顧客姓名/手機號碼/編號" at bounding box center [368, 96] width 87 height 16
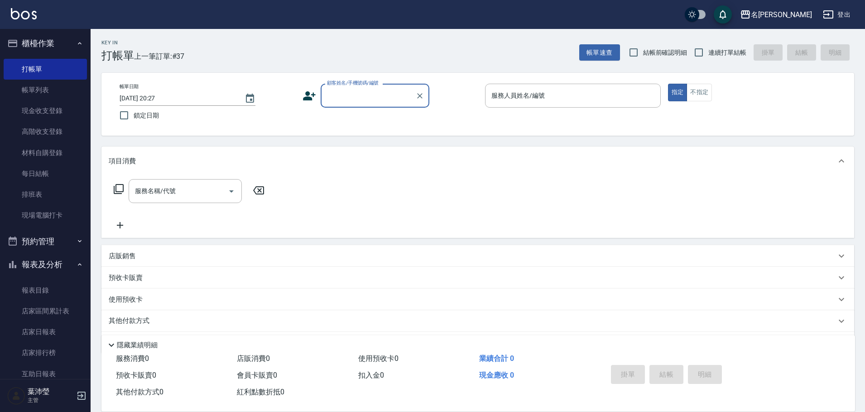
click at [340, 99] on input "顧客姓名/手機號碼/編號" at bounding box center [368, 96] width 87 height 16
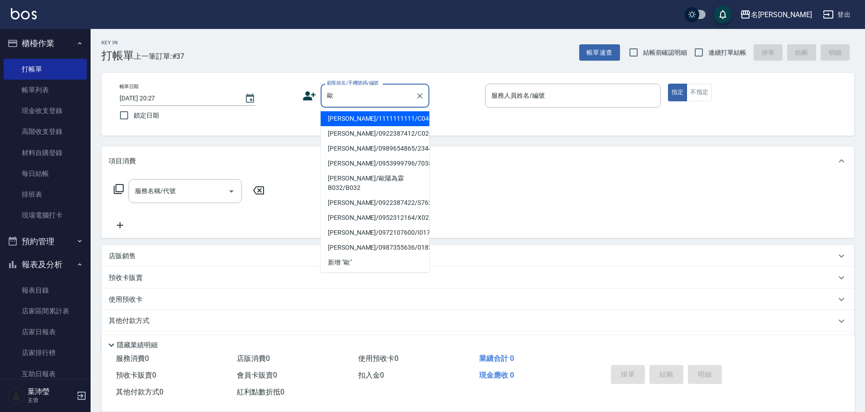
click at [362, 139] on li "[PERSON_NAME]/0922387412/C0203" at bounding box center [375, 133] width 109 height 15
type input "[PERSON_NAME]/0922387412/C0203"
type input "Angle-10"
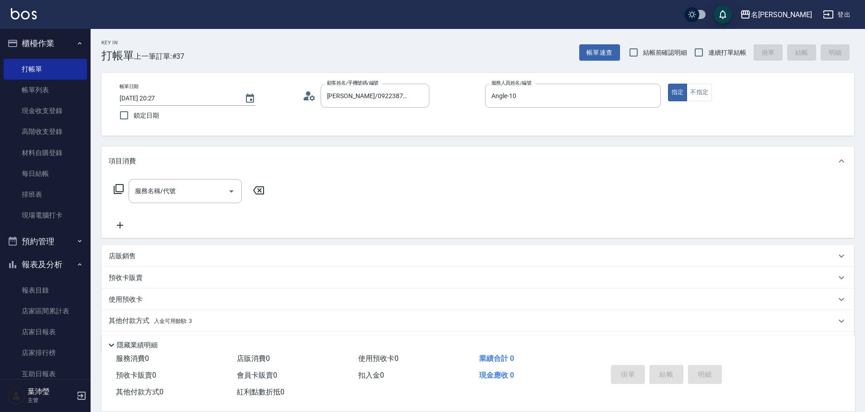
click at [116, 190] on icon at bounding box center [119, 189] width 10 height 10
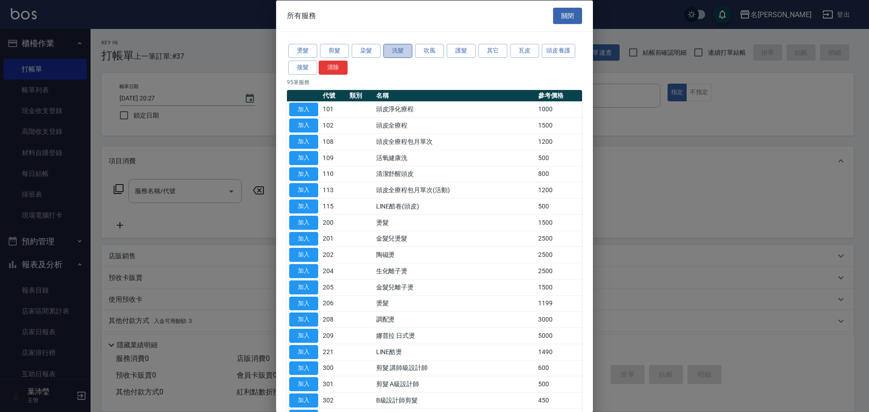
click at [396, 54] on button "洗髮" at bounding box center [397, 51] width 29 height 14
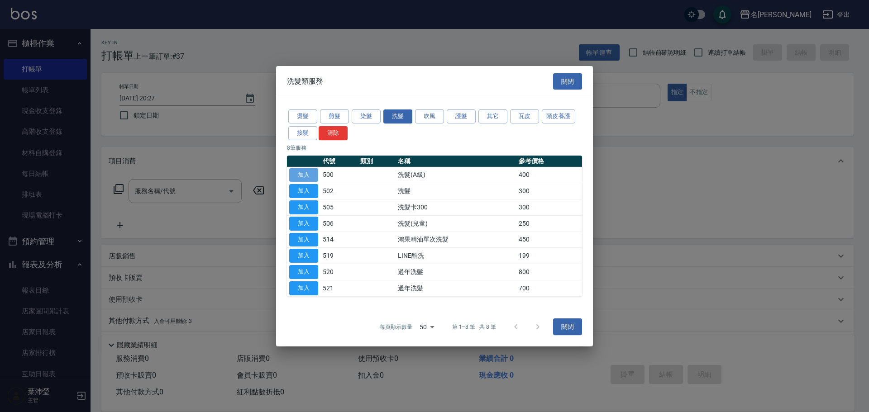
click at [302, 177] on button "加入" at bounding box center [303, 175] width 29 height 14
type input "洗髮(A級)(500)"
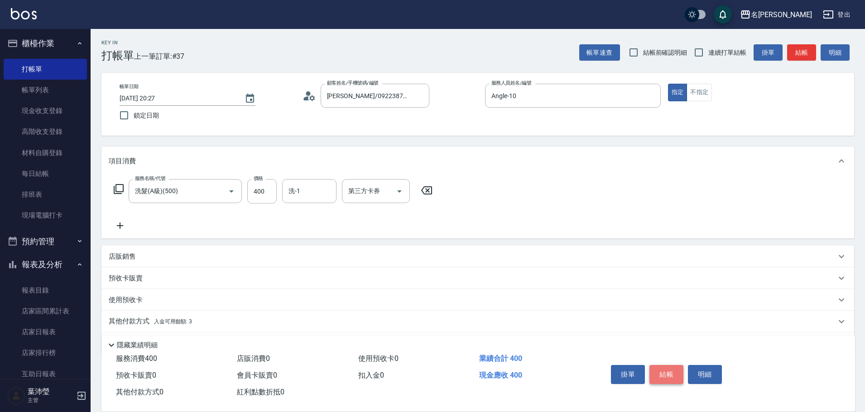
click at [664, 373] on button "結帳" at bounding box center [666, 374] width 34 height 19
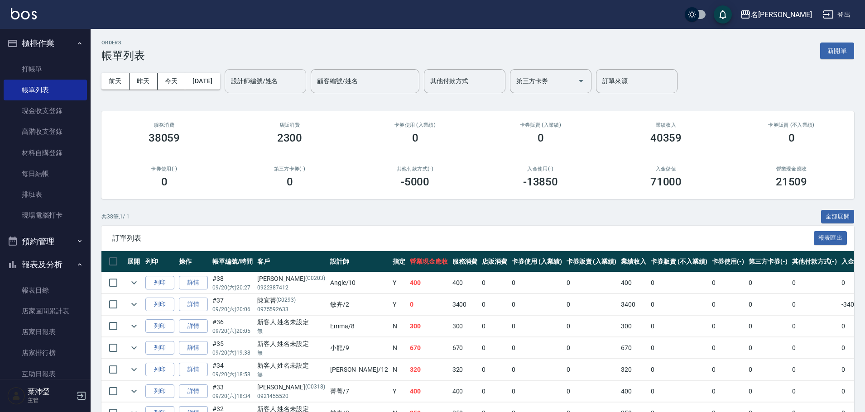
click at [288, 78] on input "設計師編號/姓名" at bounding box center [265, 81] width 73 height 16
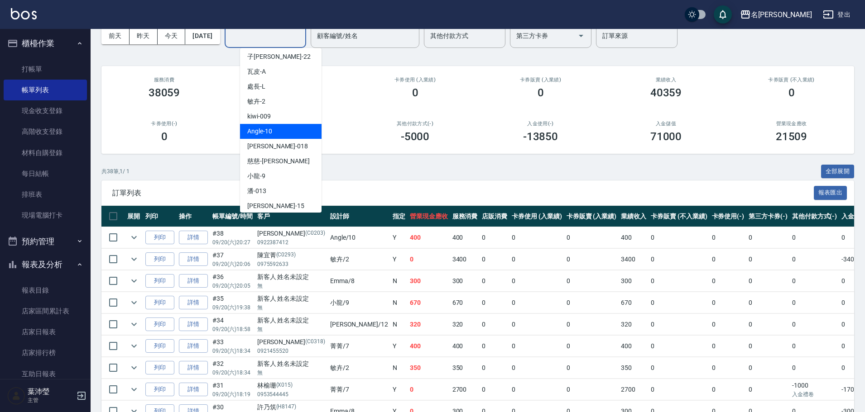
scroll to position [136, 0]
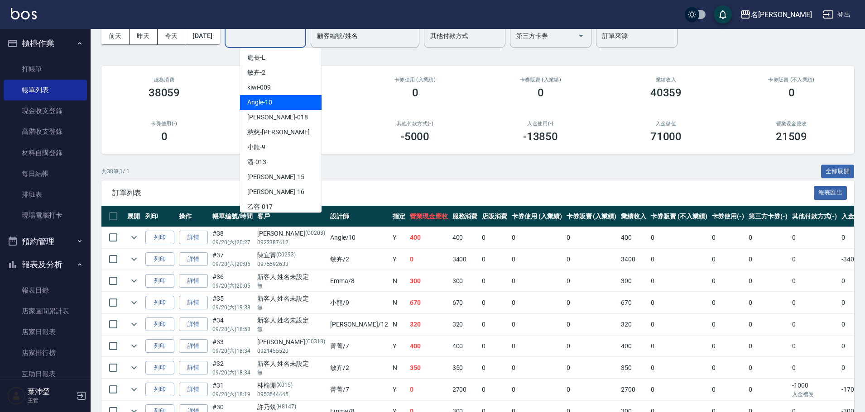
click at [270, 101] on span "Angle -10" at bounding box center [259, 103] width 25 height 10
type input "Angle-10"
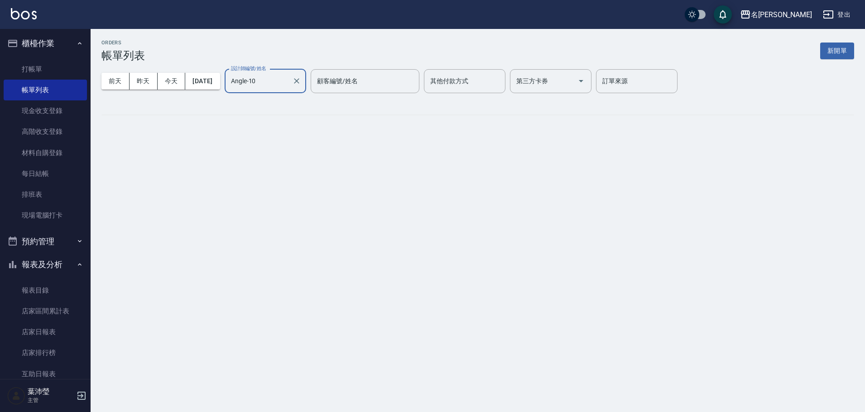
scroll to position [0, 0]
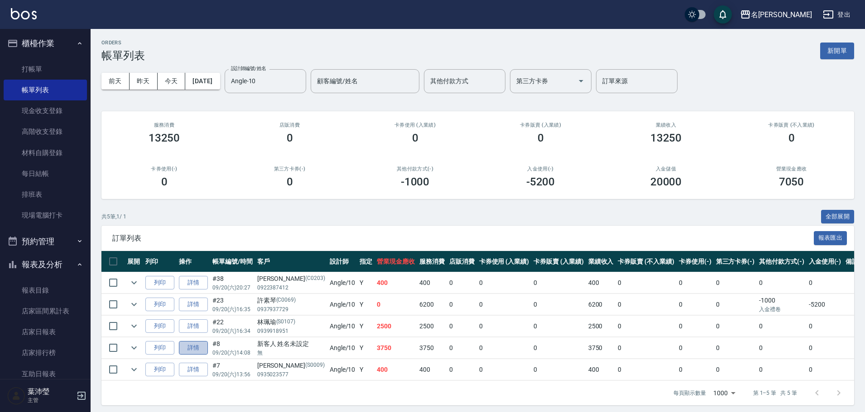
click at [199, 344] on link "詳情" at bounding box center [193, 348] width 29 height 14
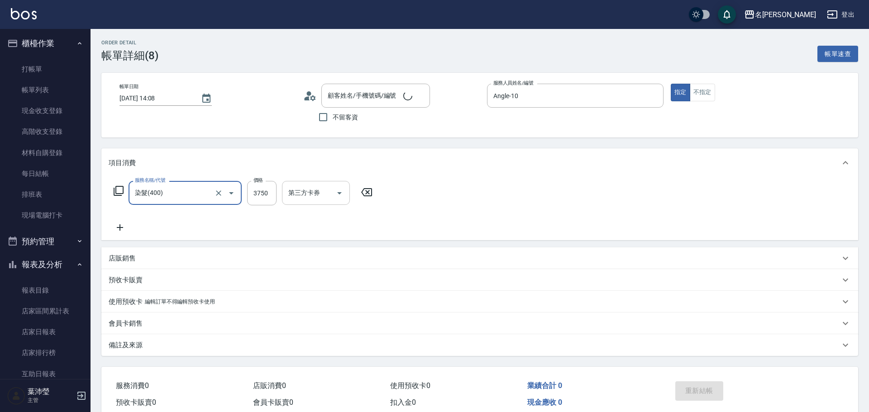
type input "新客人 姓名未設定/無/null"
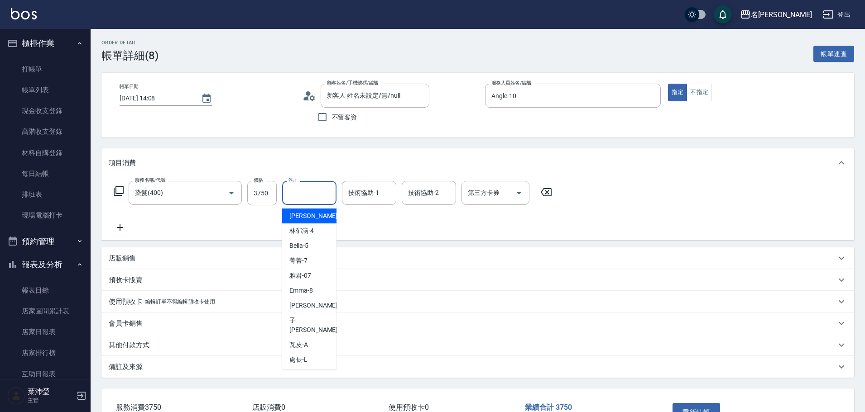
click at [306, 195] on input "洗-1" at bounding box center [309, 193] width 46 height 16
type input "語爭-20"
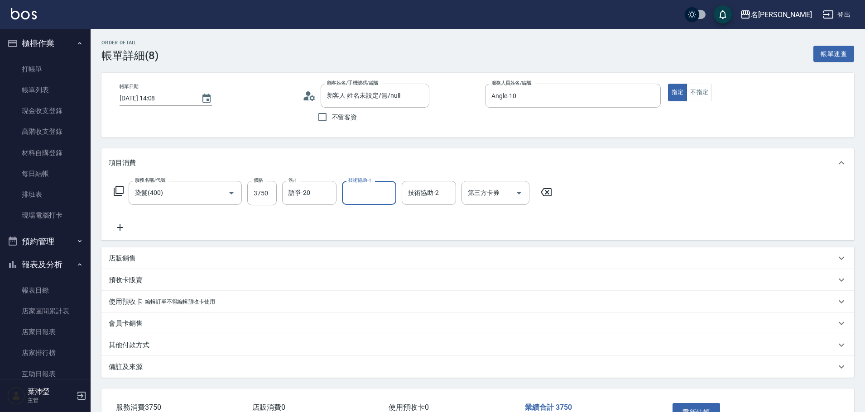
click at [115, 228] on icon at bounding box center [120, 227] width 23 height 11
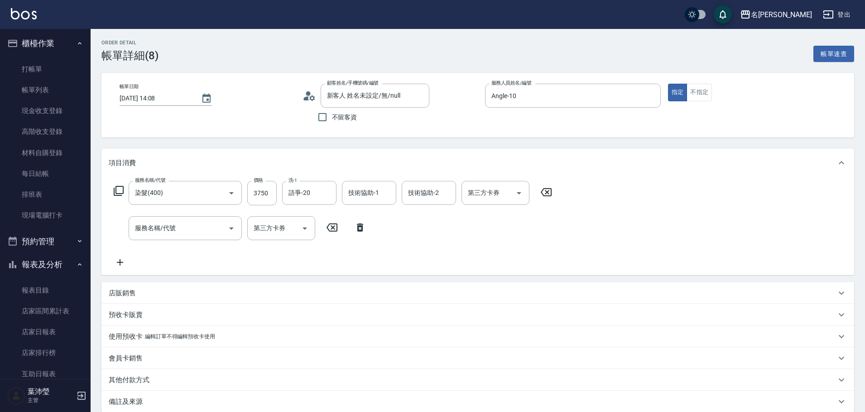
click at [121, 190] on icon at bounding box center [118, 191] width 11 height 11
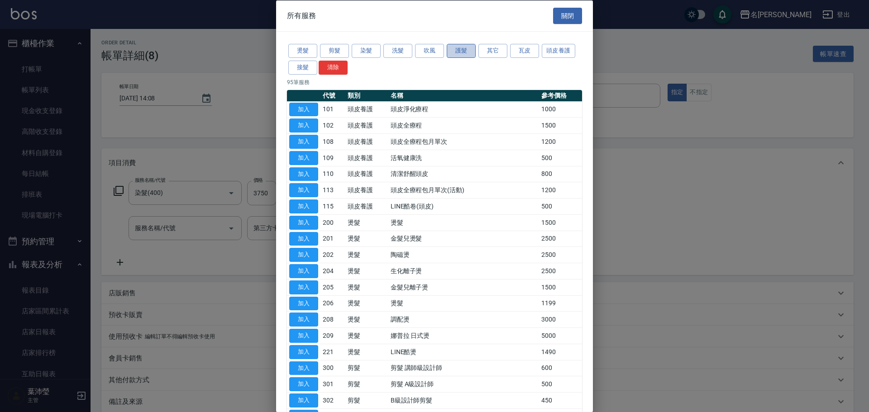
click at [474, 48] on button "護髮" at bounding box center [461, 51] width 29 height 14
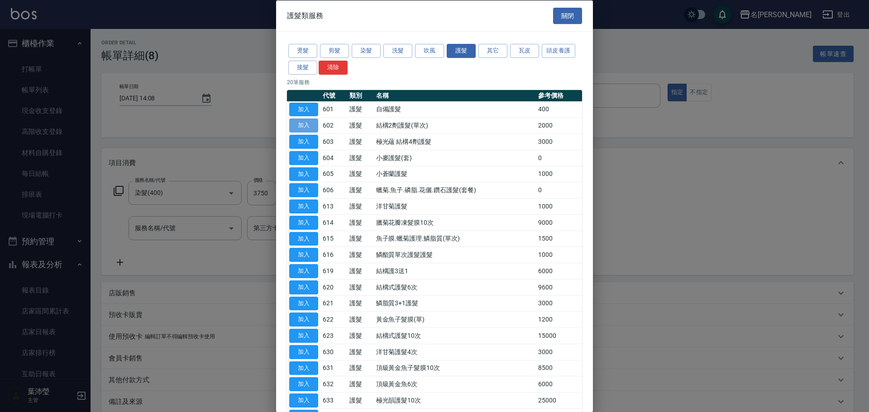
click at [305, 123] on button "加入" at bounding box center [303, 126] width 29 height 14
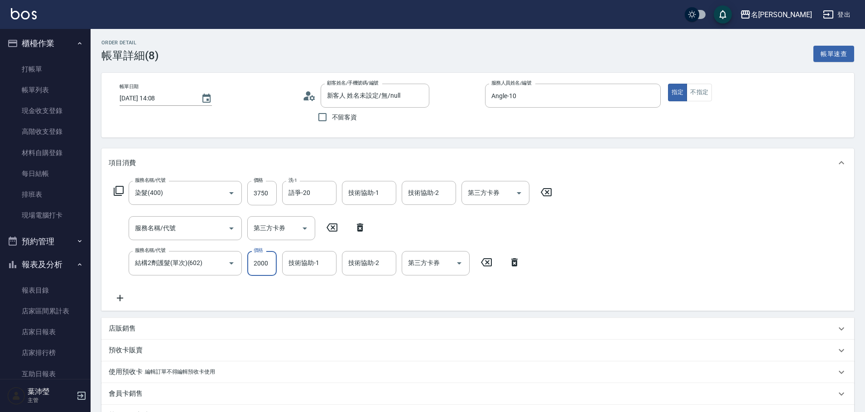
click at [264, 264] on input "2000" at bounding box center [261, 263] width 29 height 24
type input "1000"
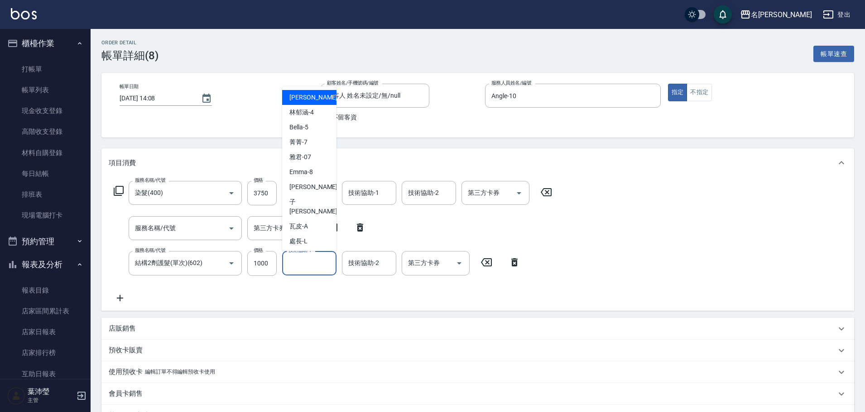
click at [297, 256] on input "技術協助-1" at bounding box center [309, 263] width 46 height 16
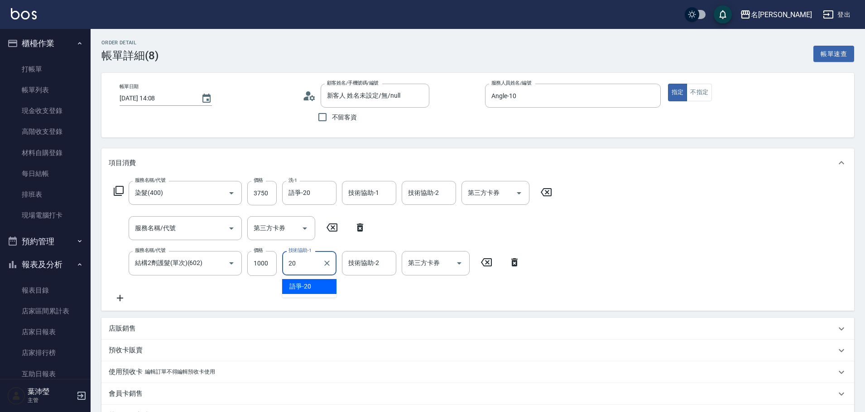
type input "語爭-20"
click at [359, 227] on icon at bounding box center [360, 227] width 23 height 11
type input "結構2劑護髮(單次)(602)"
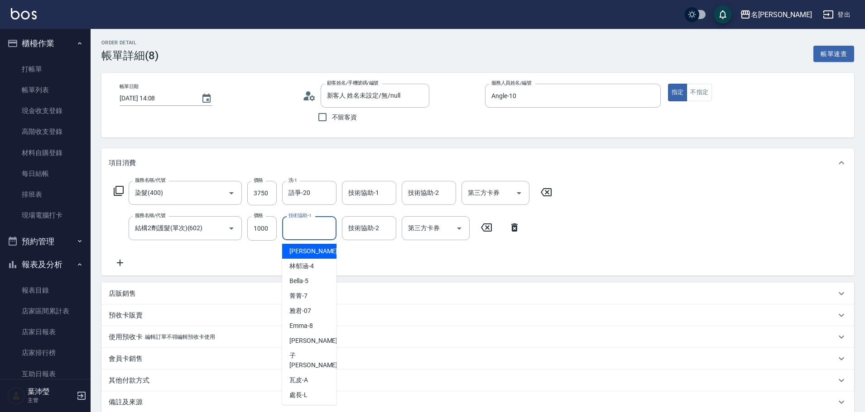
click at [306, 225] on input "技術協助-1" at bounding box center [309, 228] width 46 height 16
type input "語爭-20"
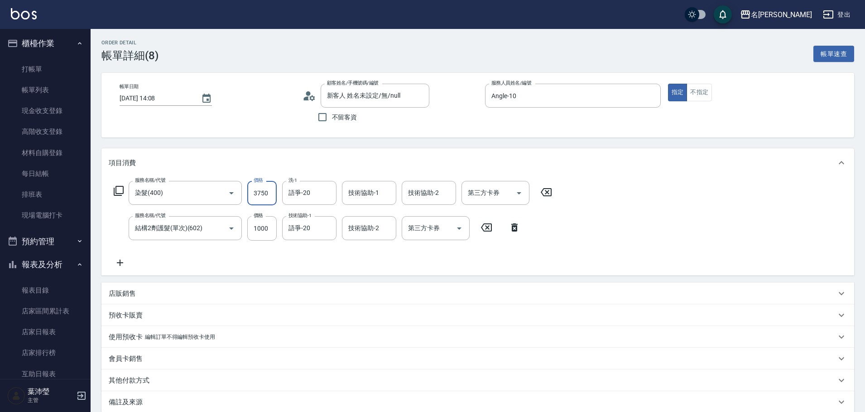
click at [256, 192] on input "3750" at bounding box center [261, 193] width 29 height 24
type input "2750"
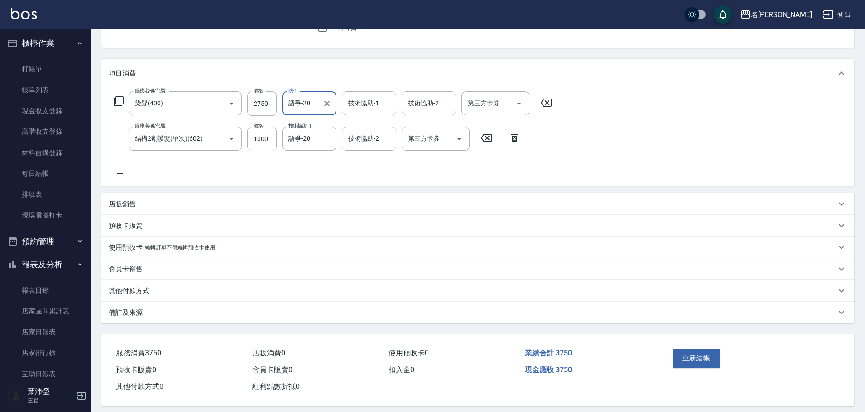
scroll to position [91, 0]
click at [702, 358] on button "重新結帳" at bounding box center [696, 357] width 48 height 19
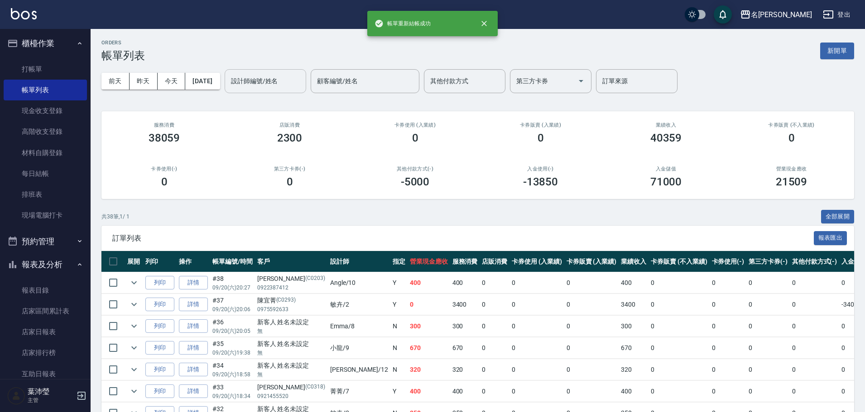
click at [291, 83] on input "設計師編號/姓名" at bounding box center [265, 81] width 73 height 16
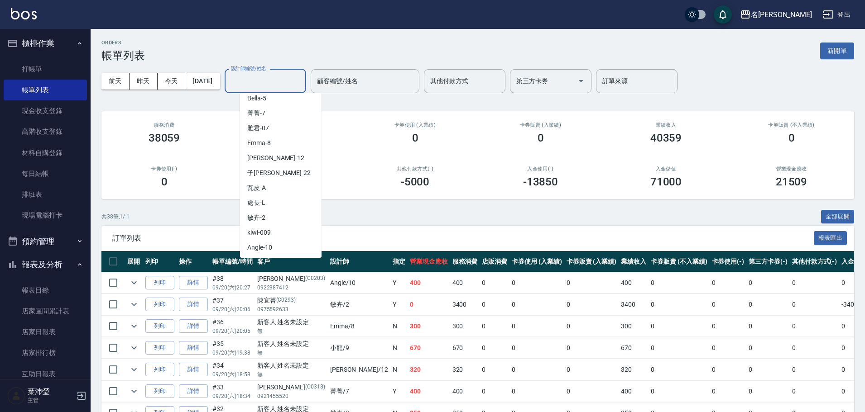
scroll to position [91, 0]
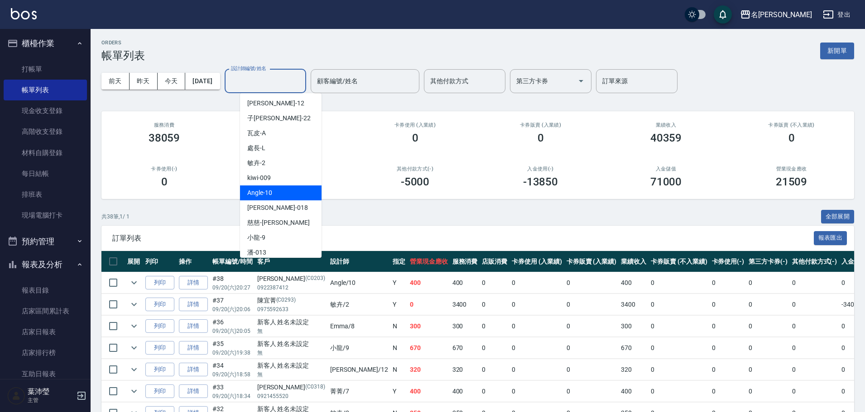
click at [275, 195] on div "Angle -10" at bounding box center [280, 193] width 81 height 15
type input "Angle-10"
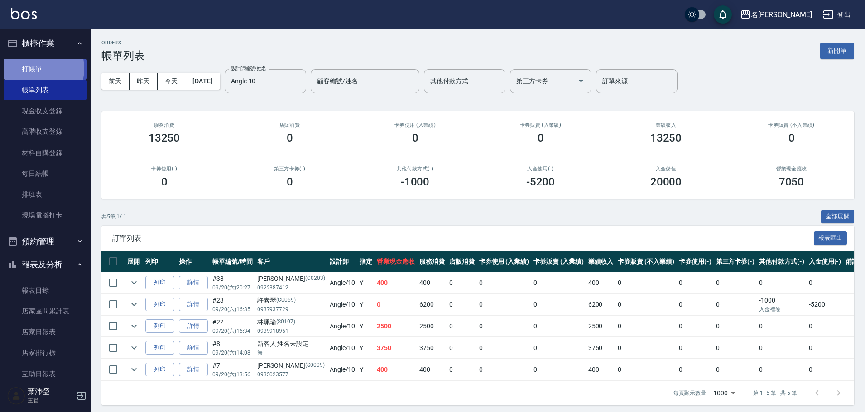
click at [29, 68] on link "打帳單" at bounding box center [45, 69] width 83 height 21
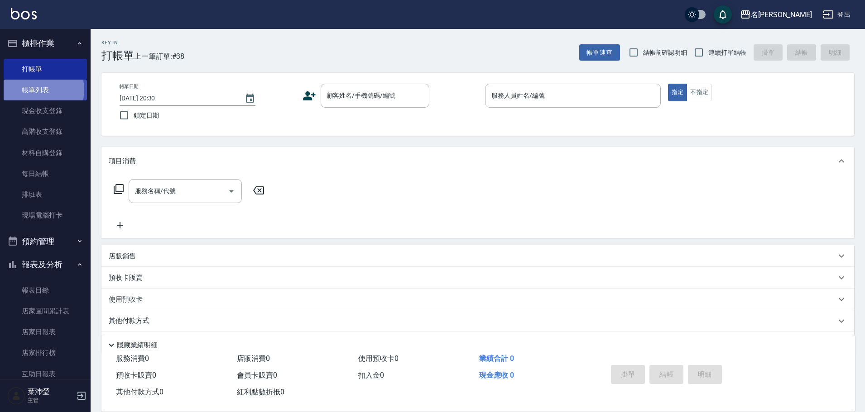
click at [34, 90] on link "帳單列表" at bounding box center [45, 90] width 83 height 21
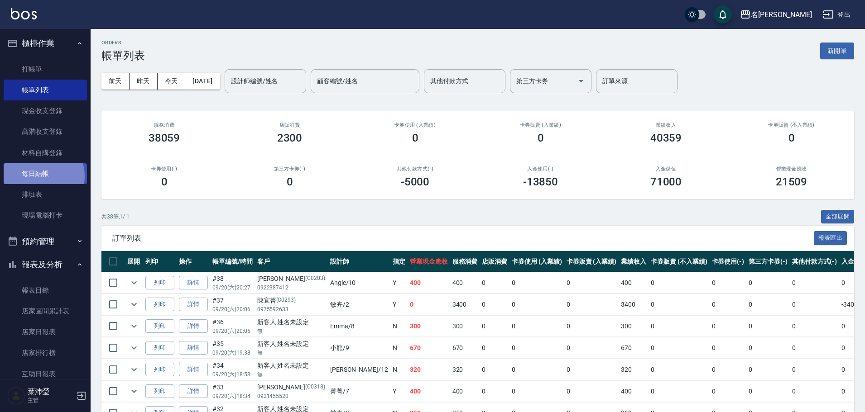
click at [38, 177] on link "每日結帳" at bounding box center [45, 173] width 83 height 21
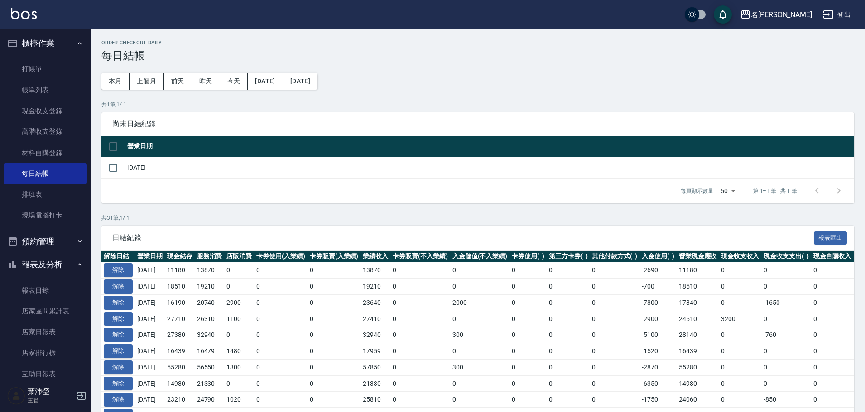
click at [82, 166] on nav "櫃檯作業 打帳單 帳單列表 現金收支登錄 高階收支登錄 材料自購登錄 每日結帳 排班表 現場電腦打卡 預約管理 預約管理 單日預約紀錄 單週預約紀錄 報表及分…" at bounding box center [45, 204] width 91 height 350
drag, startPoint x: 64, startPoint y: 326, endPoint x: 93, endPoint y: 314, distance: 31.7
click at [62, 326] on link "店家日報表" at bounding box center [45, 332] width 83 height 21
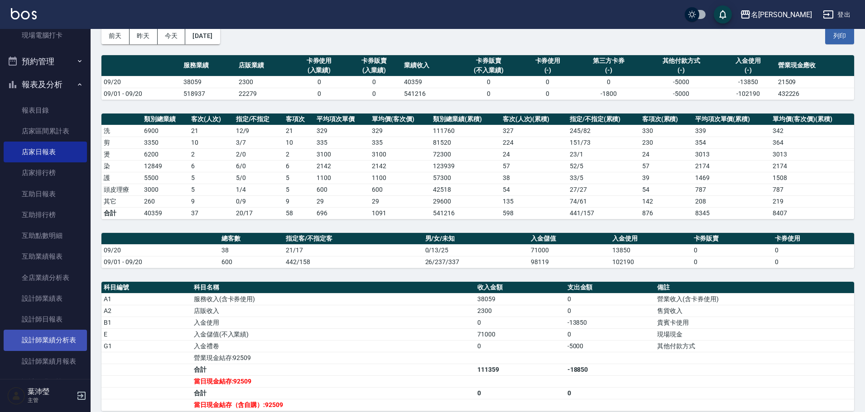
scroll to position [182, 0]
click at [54, 319] on link "設計師日報表" at bounding box center [45, 318] width 83 height 21
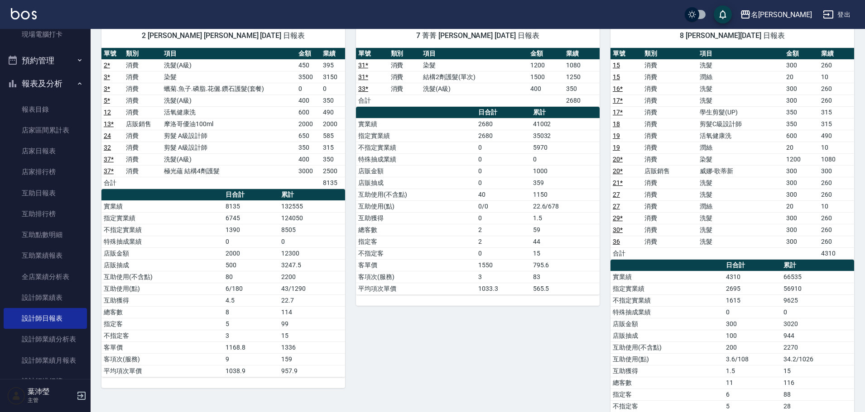
scroll to position [35, 0]
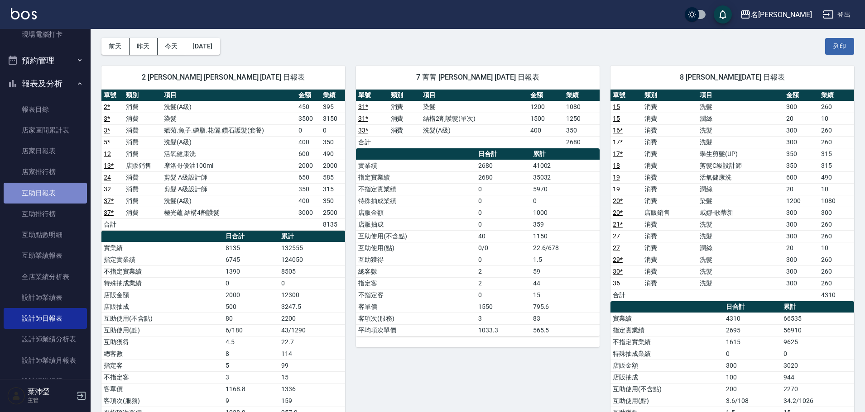
click at [62, 195] on link "互助日報表" at bounding box center [45, 193] width 83 height 21
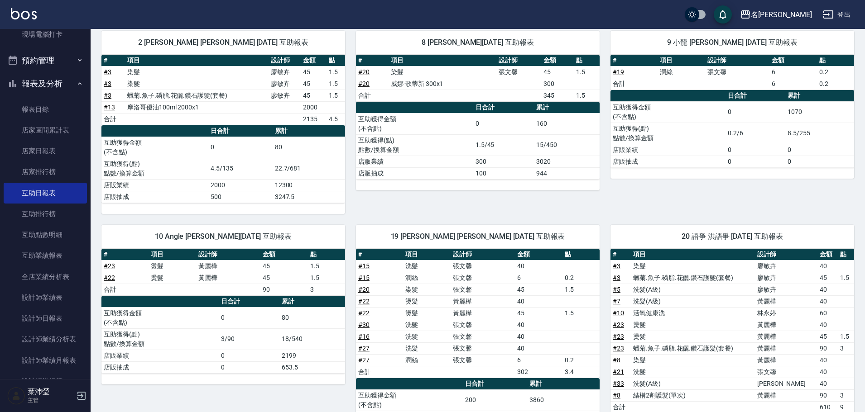
scroll to position [204, 0]
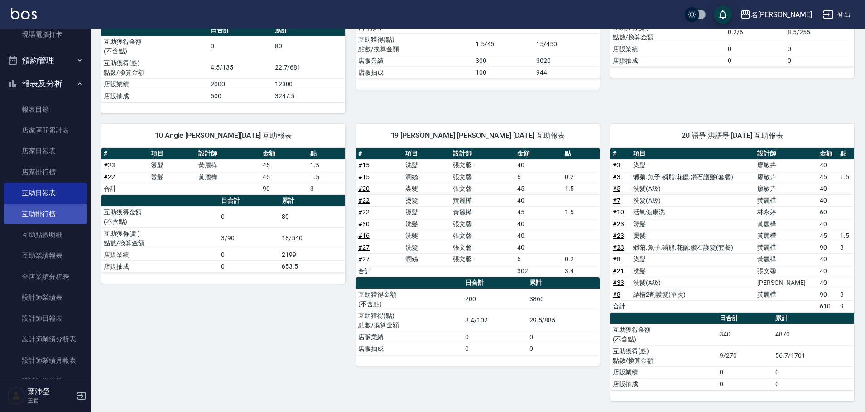
click at [54, 219] on link "互助排行榜" at bounding box center [45, 214] width 83 height 21
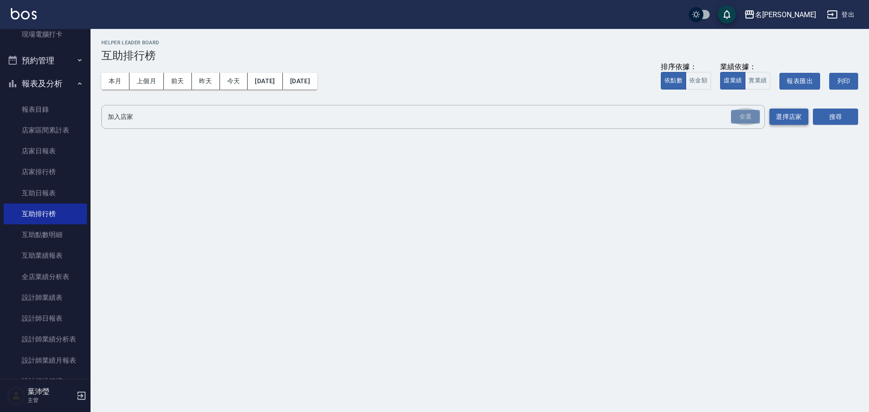
drag, startPoint x: 751, startPoint y: 112, endPoint x: 786, endPoint y: 122, distance: 37.0
click at [748, 112] on div "全選" at bounding box center [745, 117] width 29 height 14
click at [814, 122] on button "搜尋" at bounding box center [835, 117] width 45 height 17
